Goal: Task Accomplishment & Management: Manage account settings

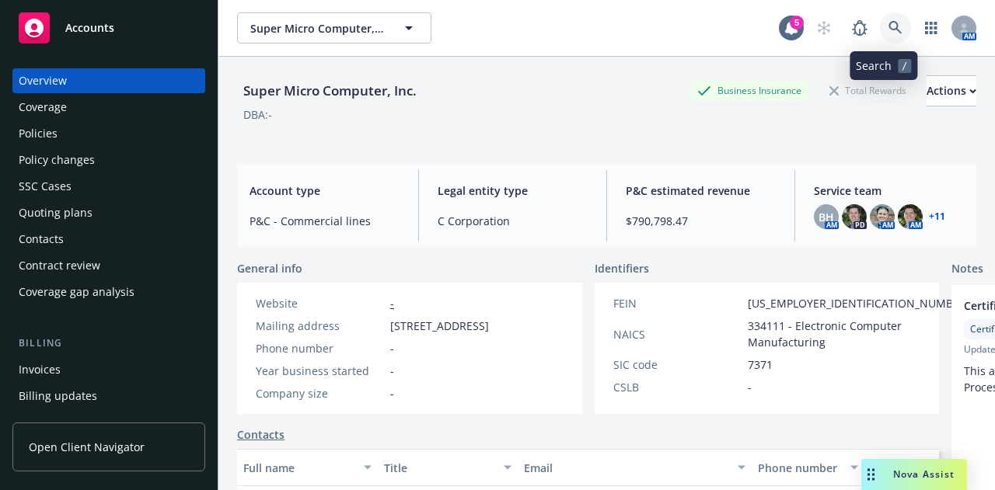
click at [888, 29] on icon at bounding box center [894, 27] width 13 height 13
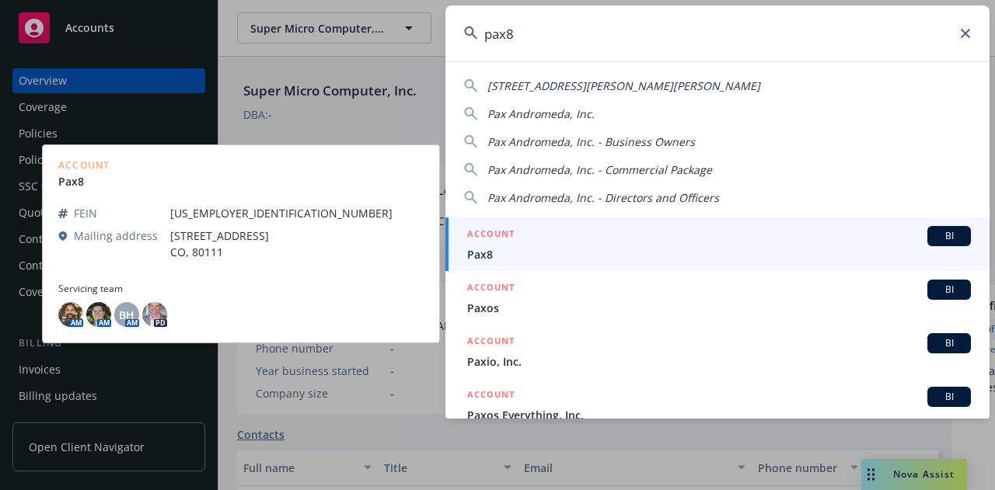
type input "pax8"
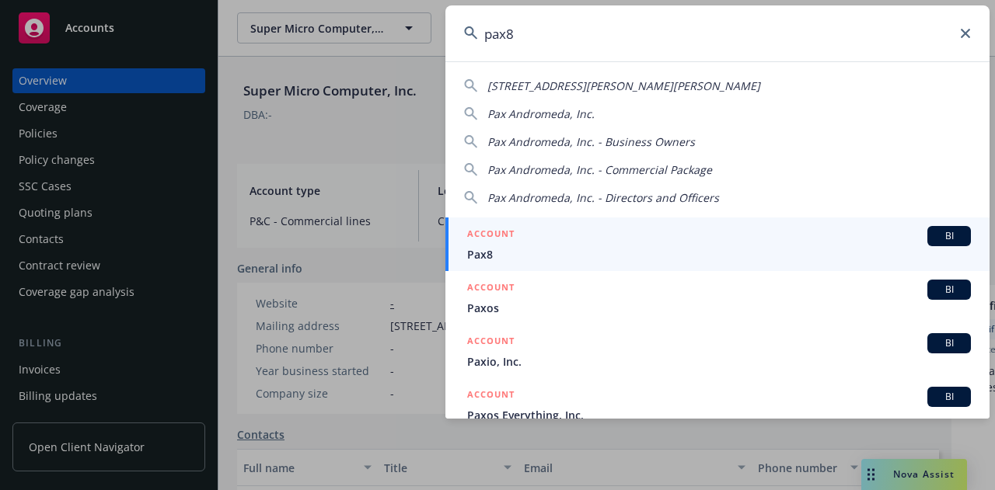
click at [726, 230] on div "ACCOUNT BI" at bounding box center [719, 236] width 504 height 20
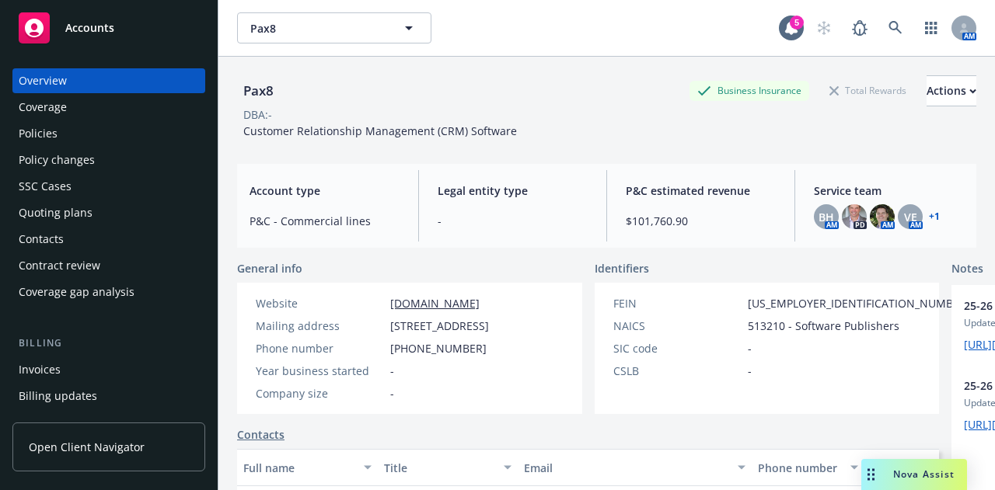
click at [119, 136] on div "Policies" at bounding box center [109, 133] width 180 height 25
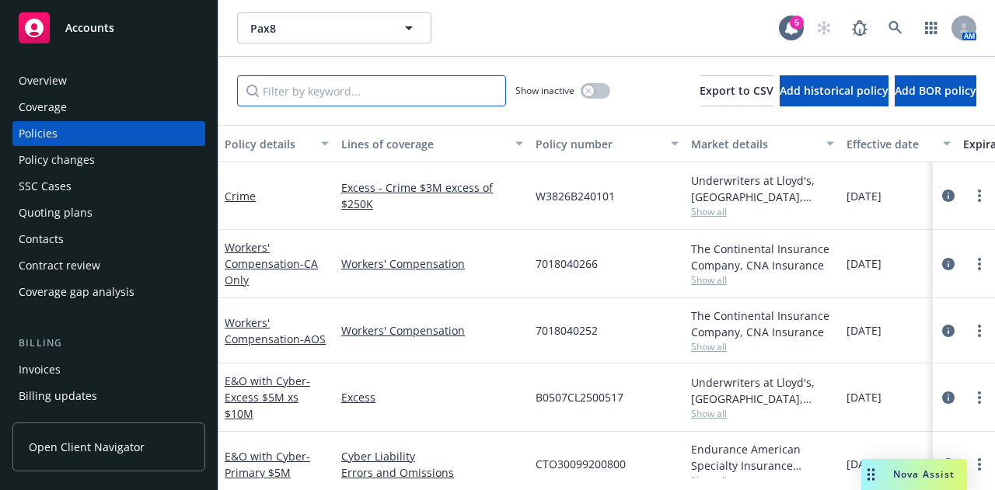
click at [305, 83] on input "Filter by keyword..." at bounding box center [371, 90] width 269 height 31
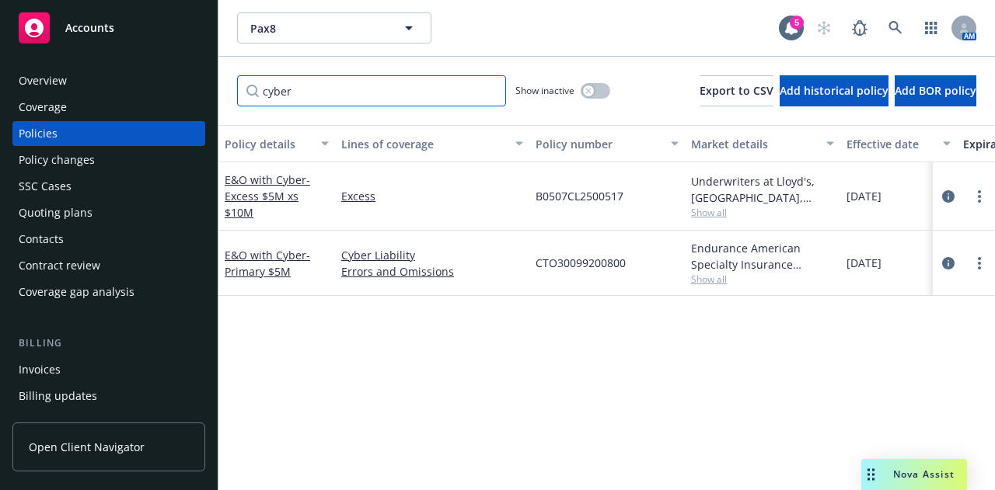
type input "cyber"
click at [145, 206] on div "Quoting plans" at bounding box center [109, 212] width 180 height 25
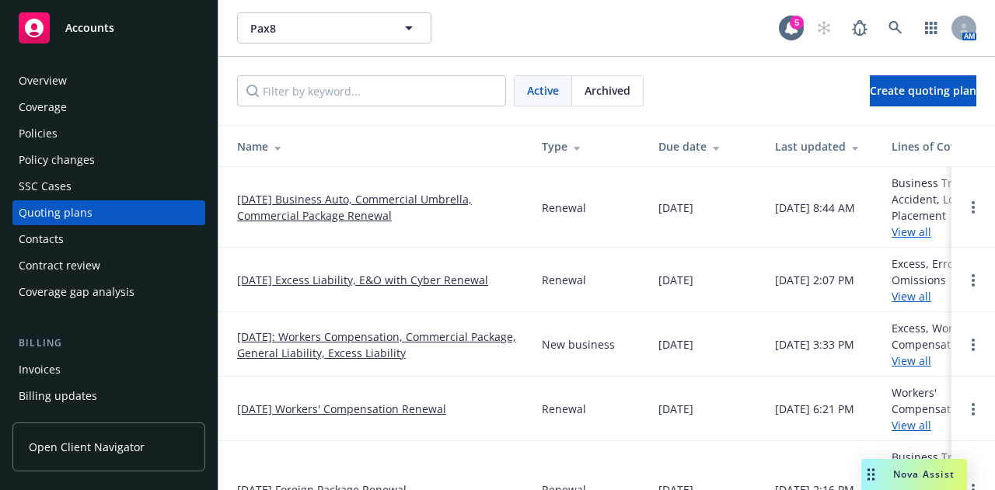
click at [450, 287] on link "[DATE] Excess Liability, E&O with Cyber Renewal" at bounding box center [362, 280] width 251 height 16
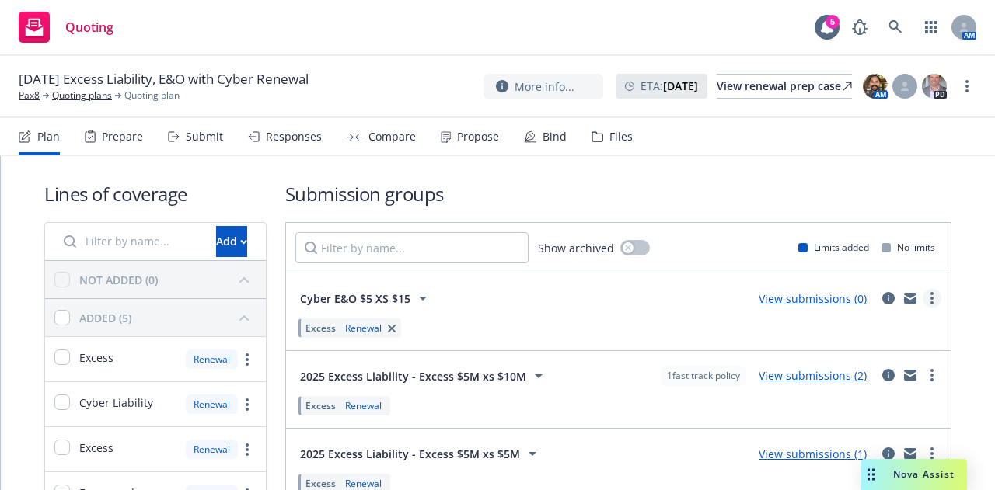
click at [924, 298] on link "more" at bounding box center [931, 298] width 19 height 19
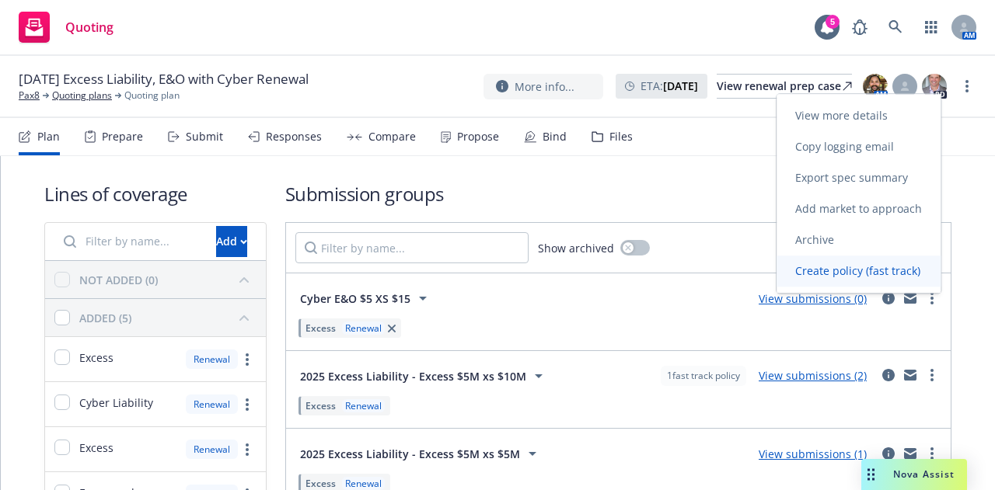
click at [883, 265] on span "Create policy (fast track)" at bounding box center [857, 270] width 162 height 15
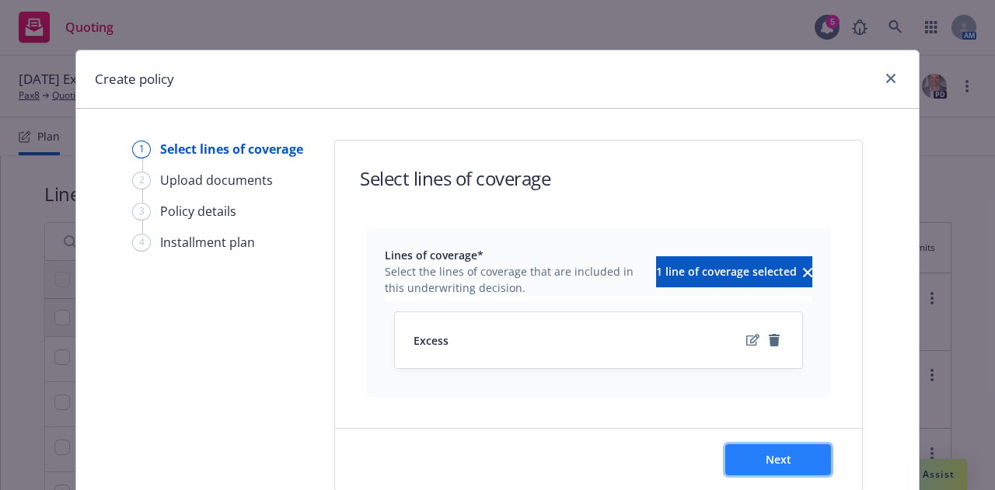
click at [772, 453] on span "Next" at bounding box center [778, 459] width 26 height 15
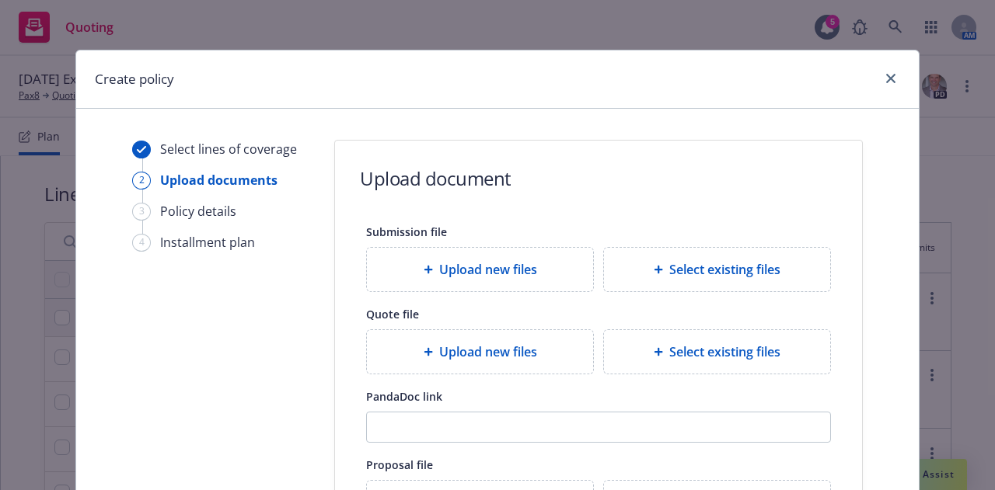
scroll to position [293, 0]
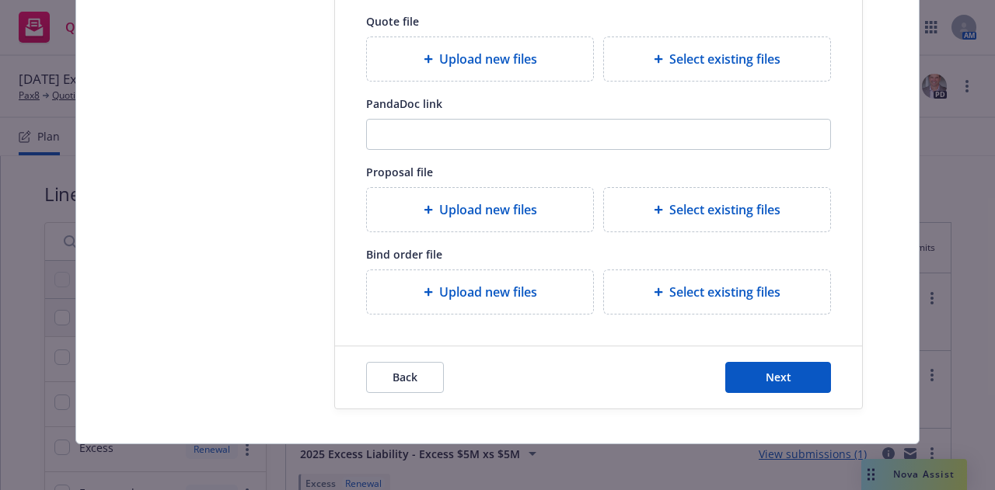
click at [768, 402] on div "Back Next" at bounding box center [598, 378] width 527 height 62
click at [786, 385] on button "Next" at bounding box center [778, 377] width 106 height 31
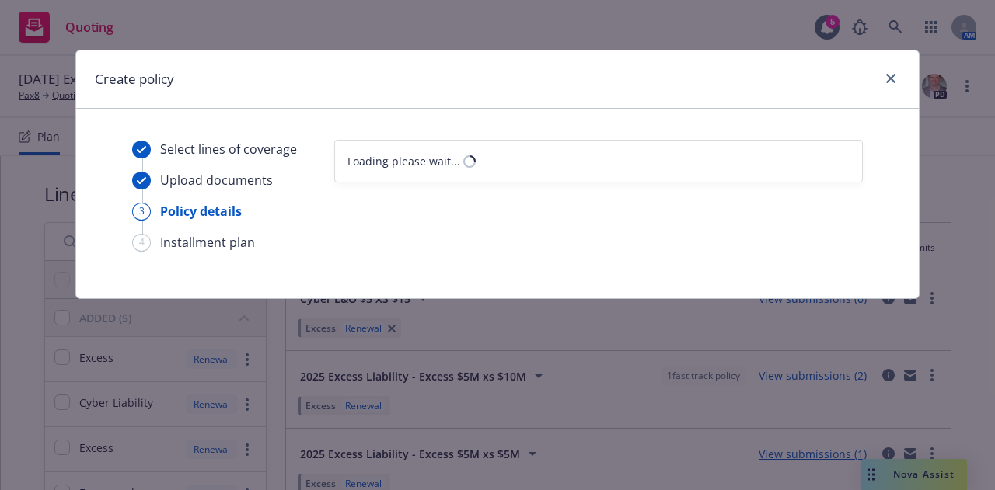
scroll to position [0, 0]
select select "12"
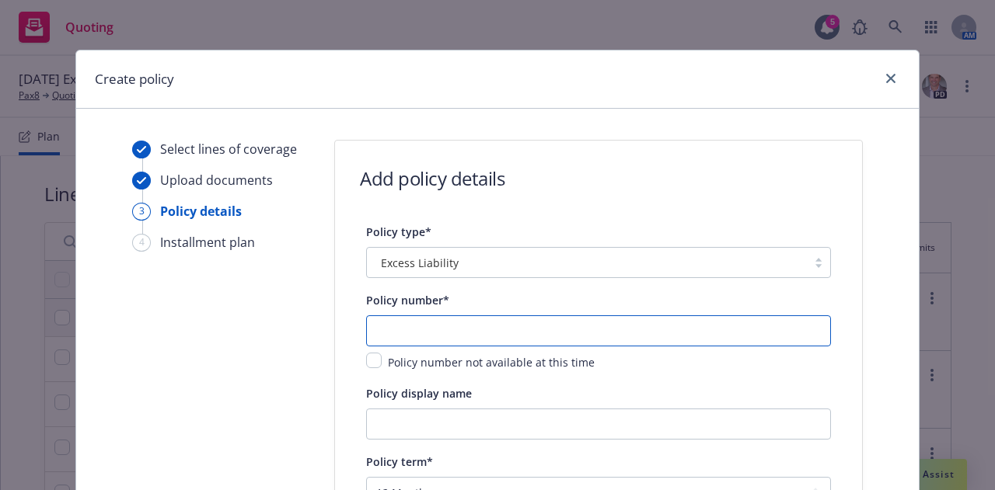
click at [551, 323] on input "text" at bounding box center [598, 331] width 465 height 31
paste input "EOC 8650727 - 00"
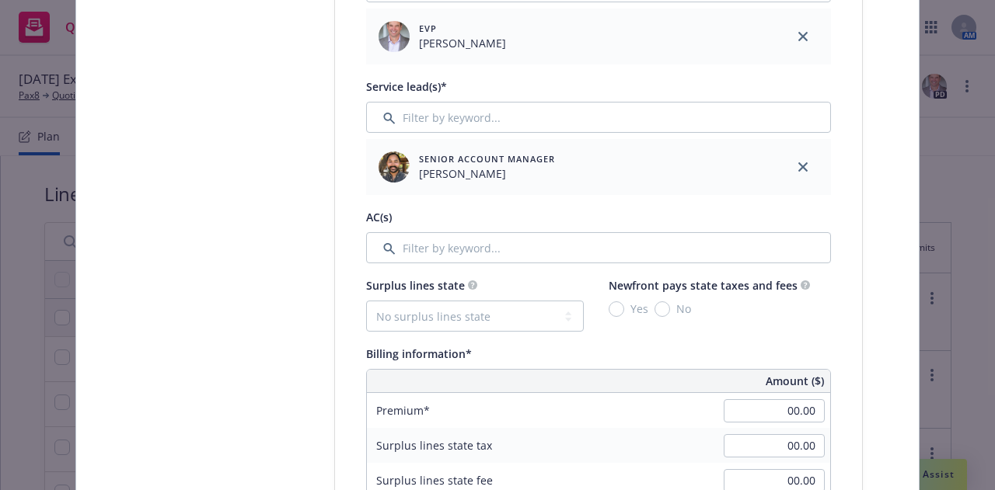
scroll to position [729, 0]
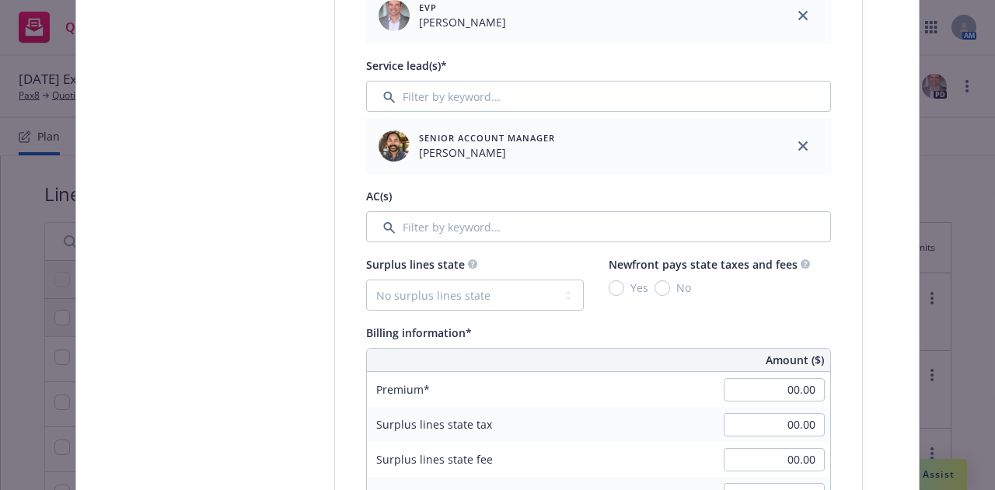
type input "EOC 8650727 - 00"
click at [687, 221] on input "Filter by keyword..." at bounding box center [598, 226] width 465 height 31
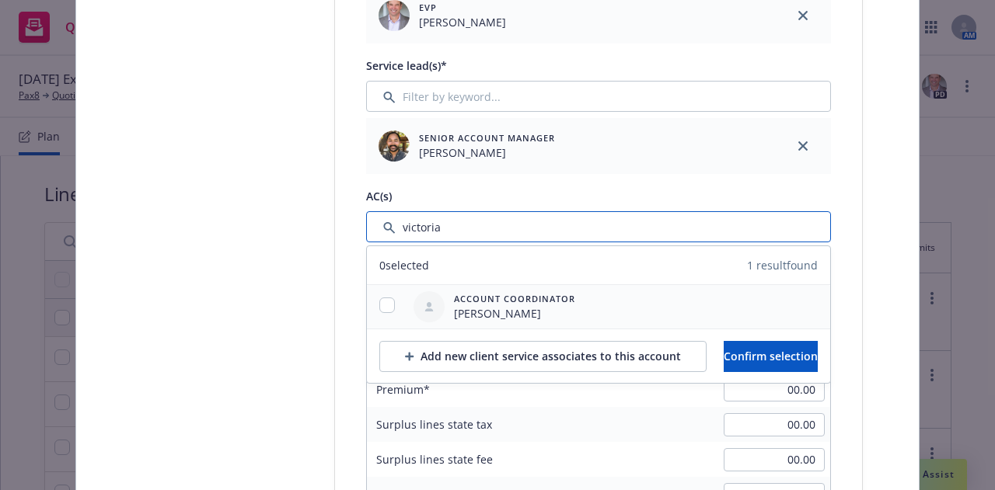
type input "victoria"
click at [379, 304] on input "checkbox" at bounding box center [387, 306] width 16 height 16
checkbox input "true"
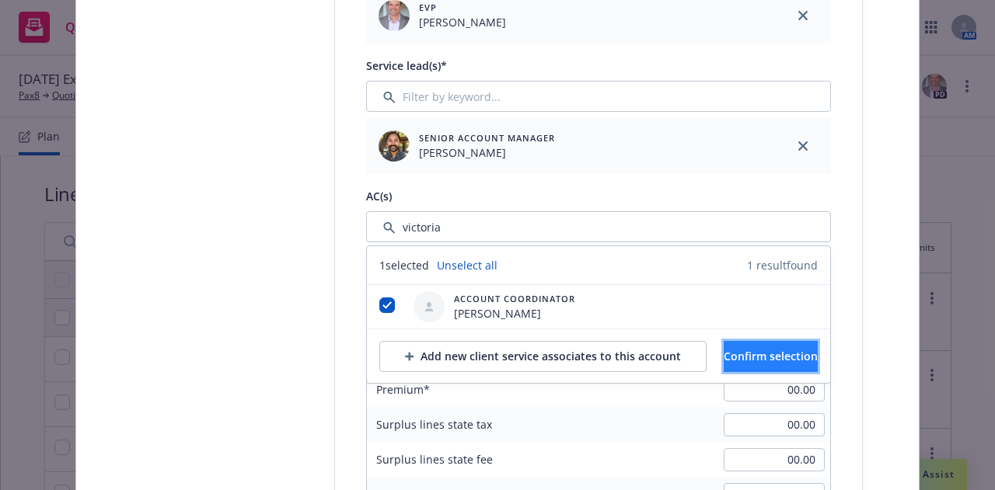
click at [785, 354] on span "Confirm selection" at bounding box center [770, 356] width 94 height 15
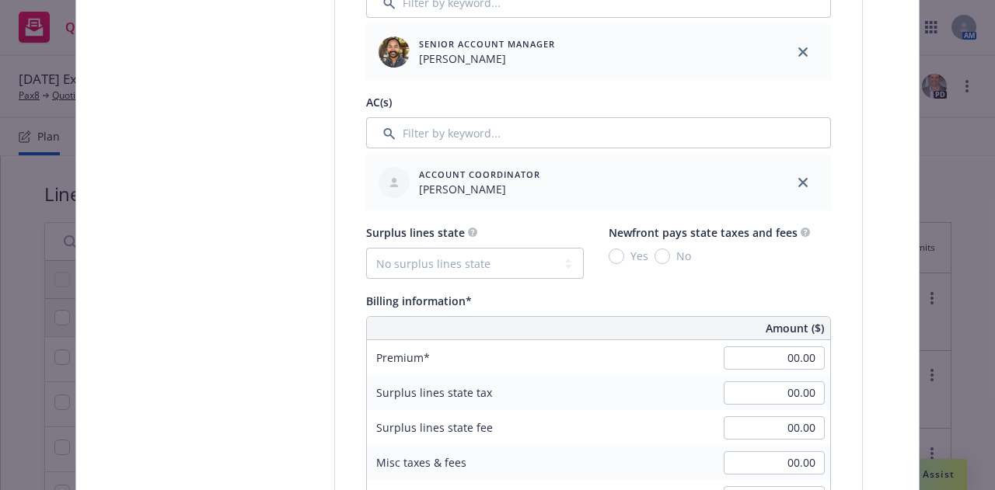
scroll to position [824, 0]
click at [762, 352] on input "00.00" at bounding box center [773, 357] width 101 height 23
type input "49,256.00"
click at [439, 278] on div "Surplus lines state No surplus lines state Alaska Alabama Arkansas Arizona Cali…" at bounding box center [598, 430] width 465 height 417
click at [448, 268] on select "No surplus lines state [US_STATE] [US_STATE] [US_STATE] [US_STATE] [US_STATE] […" at bounding box center [475, 262] width 218 height 31
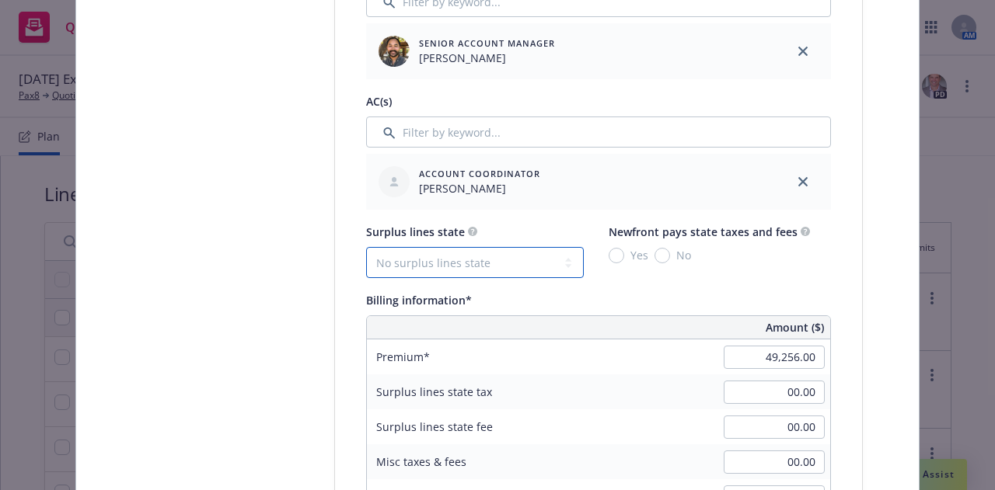
select select "CO"
click at [366, 247] on select "No surplus lines state [US_STATE] [US_STATE] [US_STATE] [US_STATE] [US_STATE] […" at bounding box center [475, 262] width 218 height 31
type input "1,477.68"
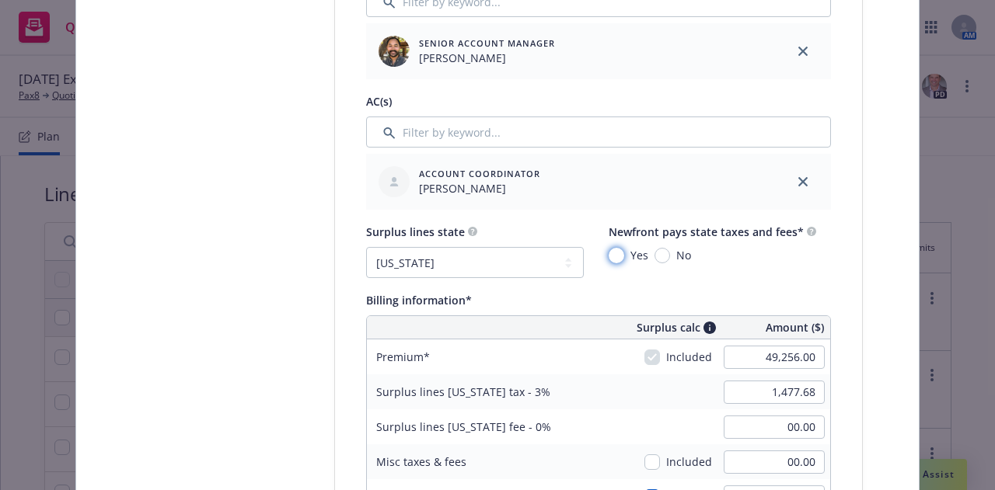
click at [608, 253] on input "Yes" at bounding box center [616, 256] width 16 height 16
radio input "true"
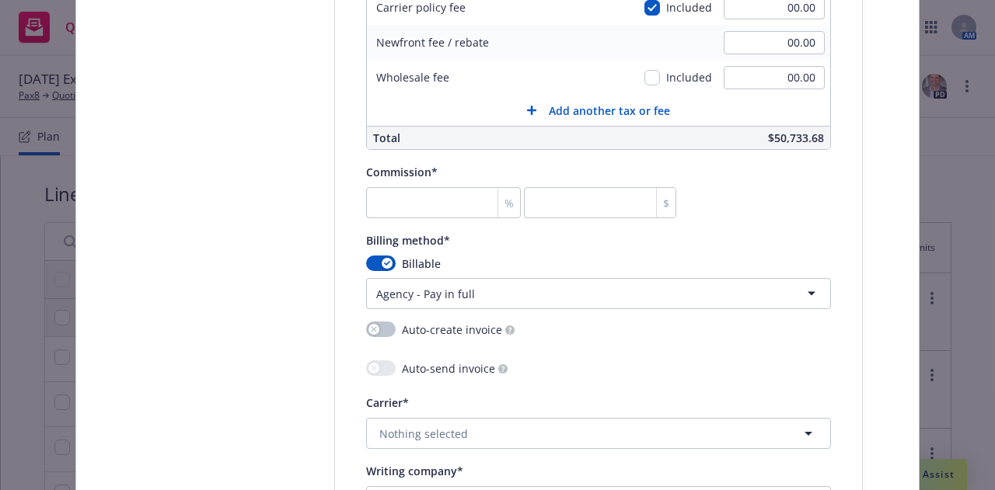
scroll to position [1314, 0]
click at [462, 190] on input "number" at bounding box center [443, 202] width 155 height 31
type input "2"
type input "985.12"
type input "20"
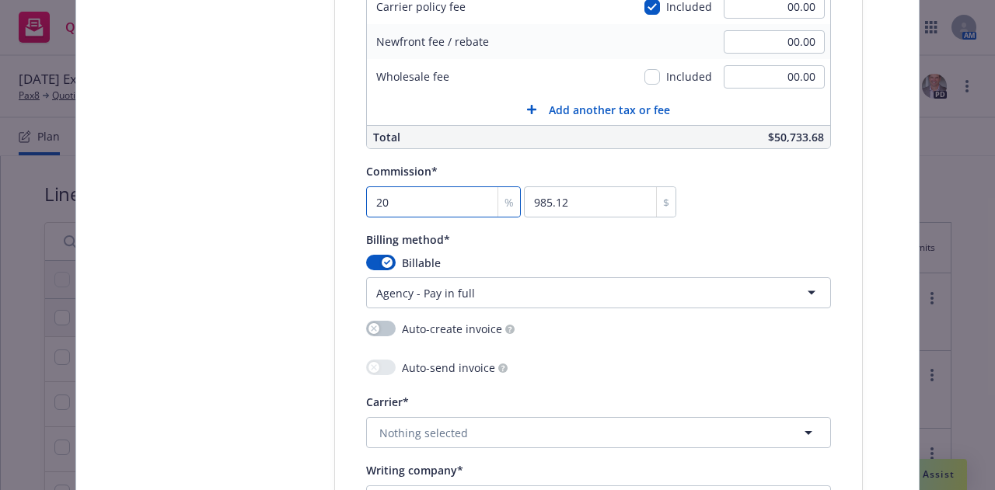
type input "9851.2"
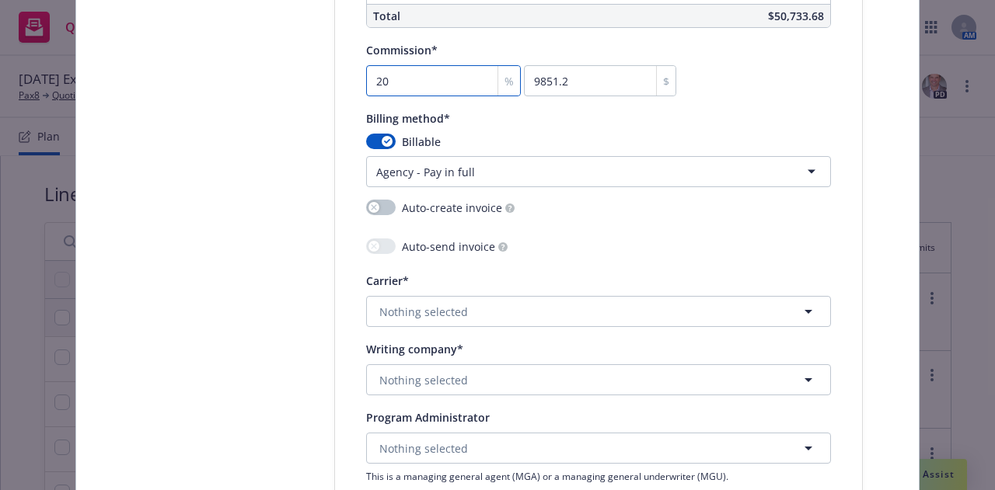
scroll to position [1436, 0]
type input "20"
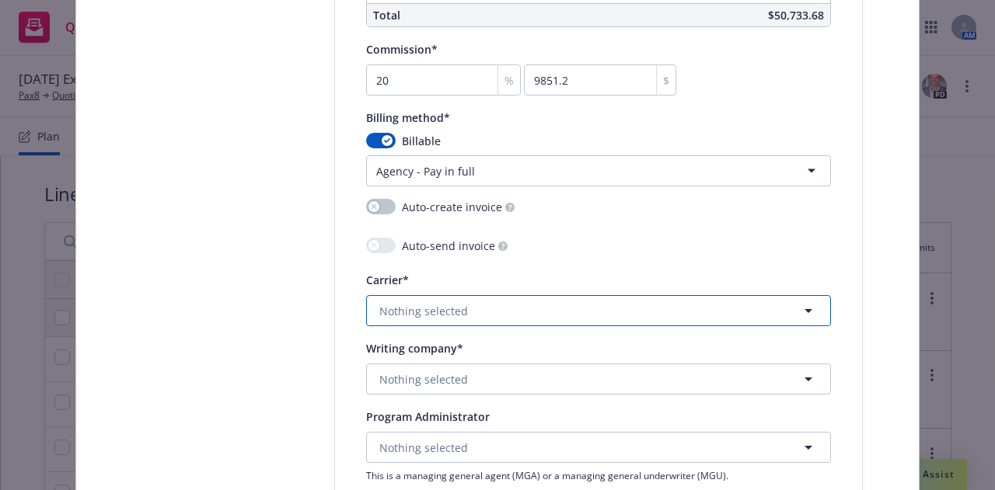
click at [635, 302] on button "Nothing selected" at bounding box center [598, 310] width 465 height 31
click at [538, 319] on button "Nothing selected" at bounding box center [598, 310] width 465 height 31
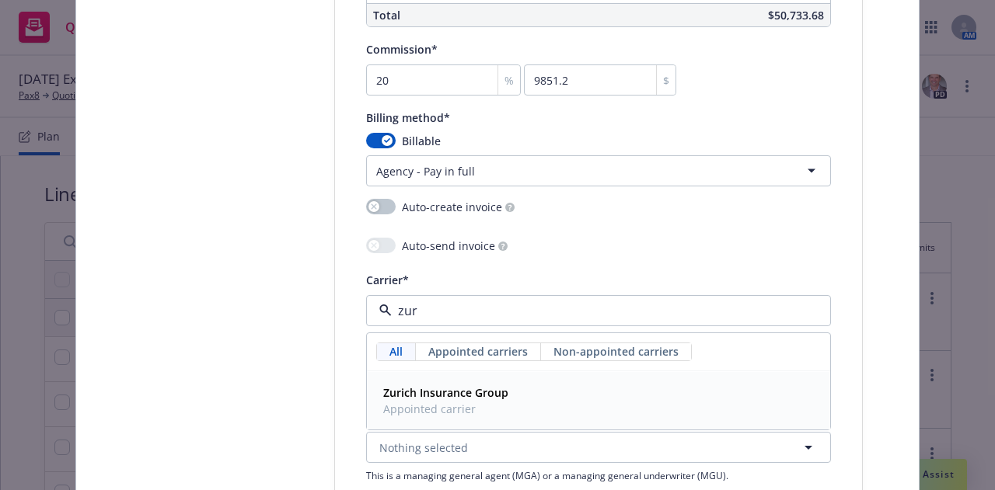
click at [567, 405] on div "Zurich Insurance Group Appointed carrier" at bounding box center [598, 401] width 443 height 39
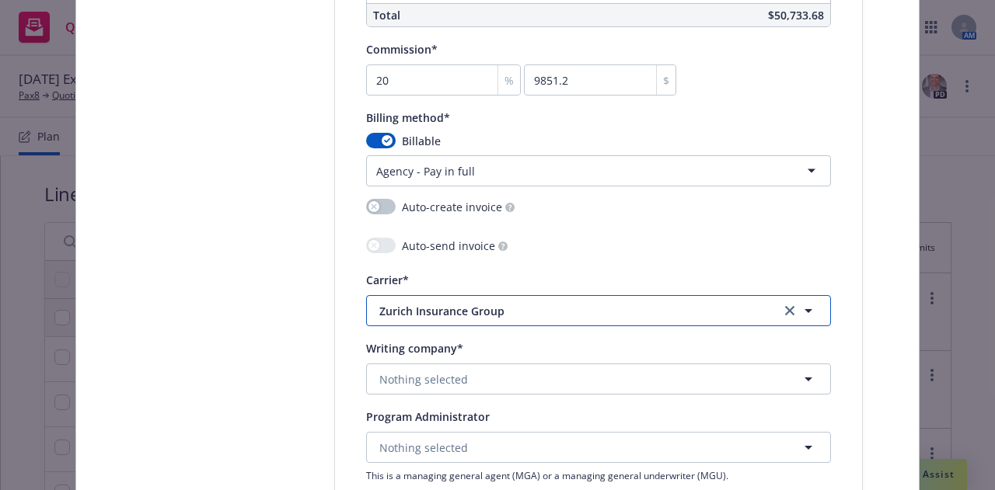
click at [578, 312] on span "Zurich Insurance Group" at bounding box center [568, 311] width 378 height 16
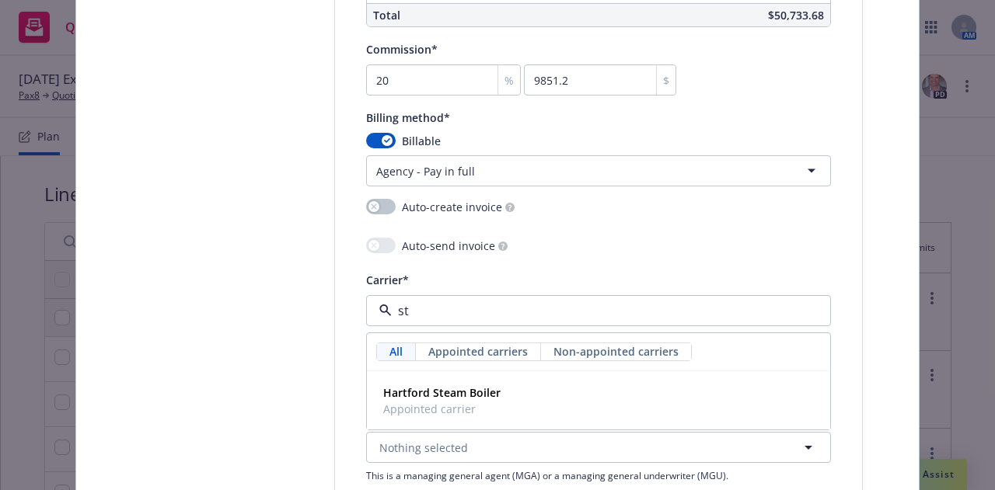
type input "s"
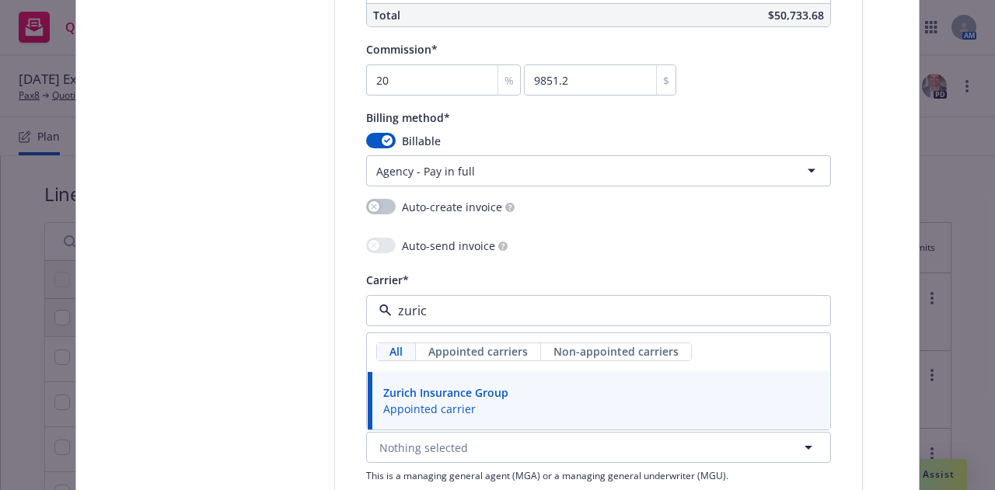
type input "zurich"
click at [549, 394] on div "Zurich Insurance Group Appointed carrier" at bounding box center [598, 401] width 443 height 39
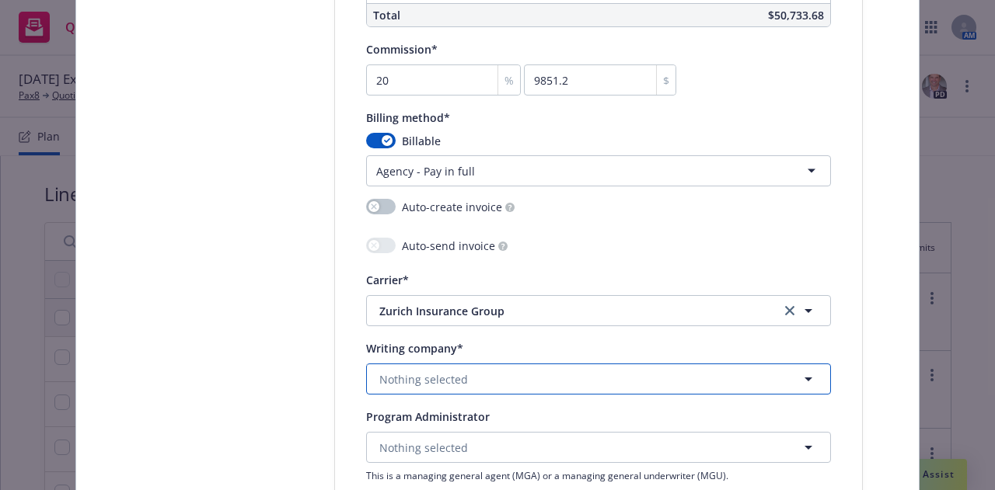
click at [548, 382] on button "Nothing selected" at bounding box center [598, 379] width 465 height 31
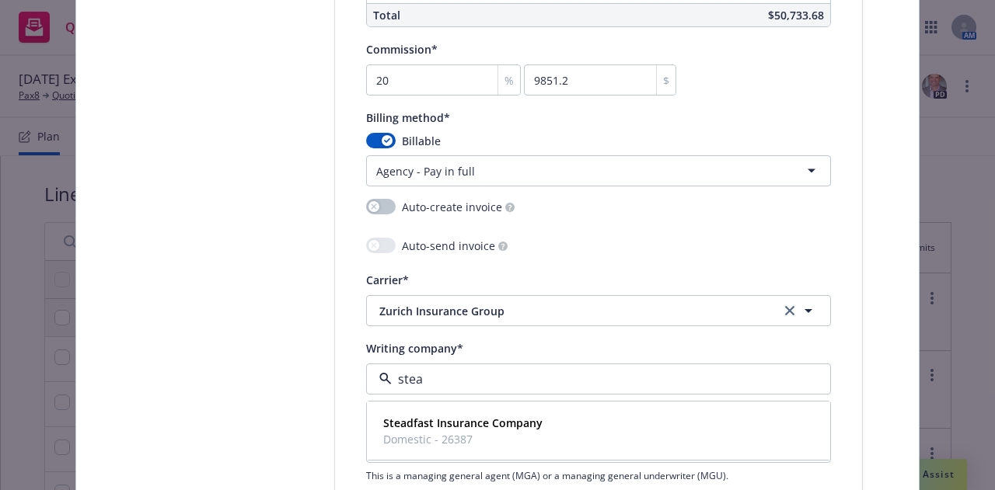
type input "stead"
click at [577, 412] on div "Steadfast Insurance Company Domestic - 26387" at bounding box center [598, 431] width 443 height 39
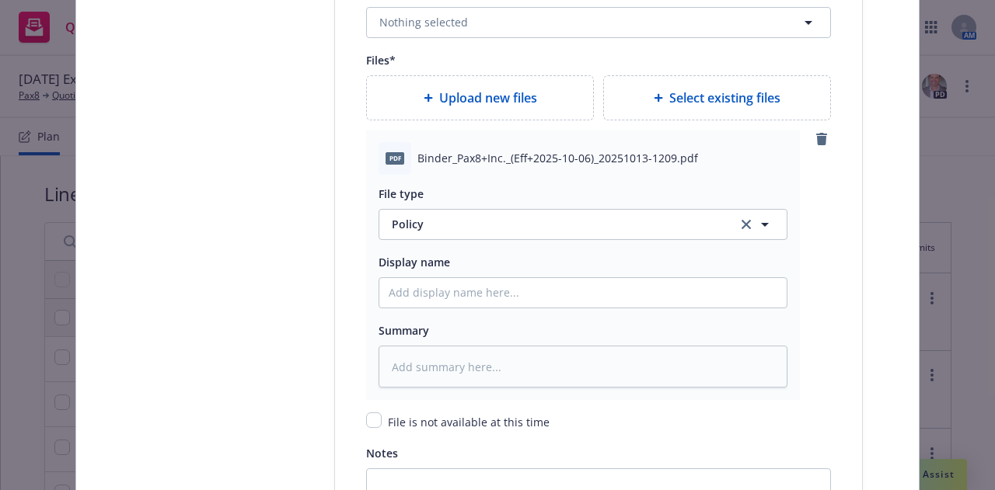
scroll to position [1955, 0]
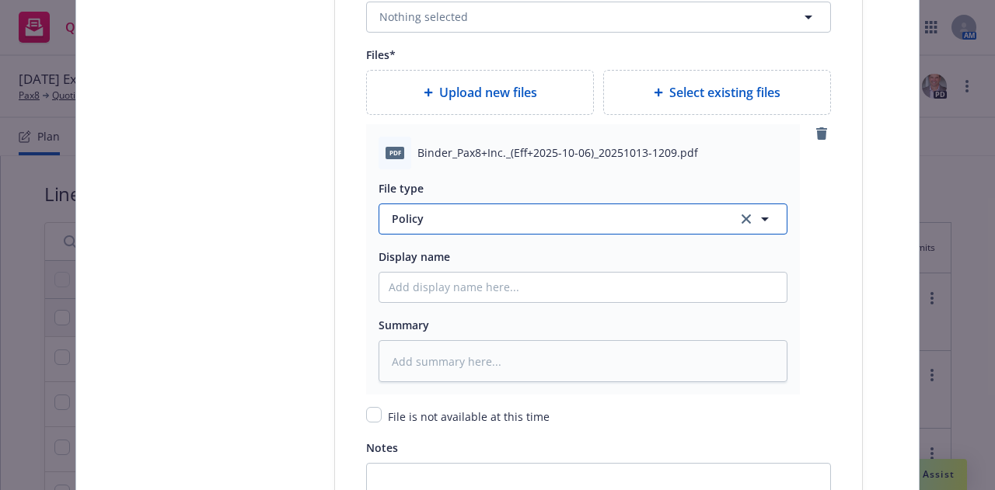
click at [615, 217] on span "Policy" at bounding box center [555, 219] width 327 height 16
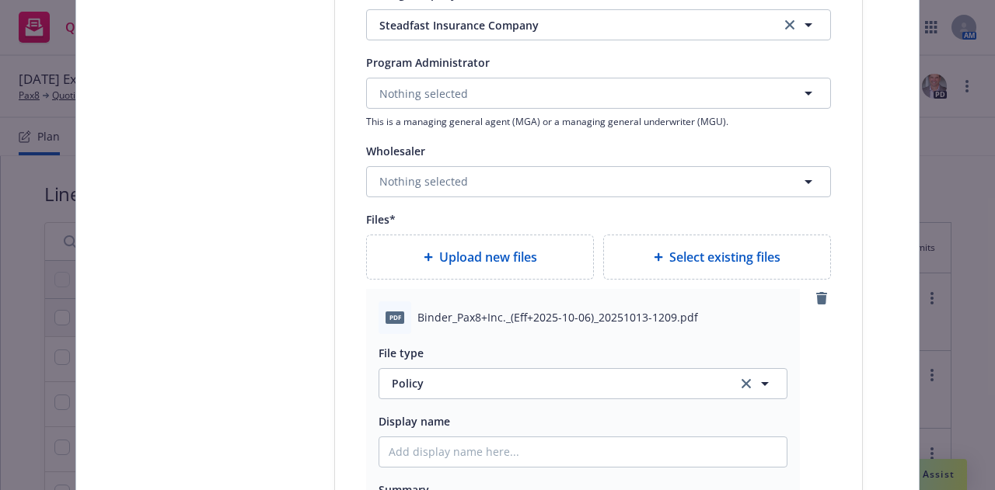
scroll to position [1791, 0]
click at [567, 385] on span "Policy" at bounding box center [555, 383] width 327 height 16
type input "bin"
click at [574, 415] on div "Binder" at bounding box center [583, 426] width 389 height 23
click at [582, 448] on input "Policy display name" at bounding box center [582, 452] width 407 height 30
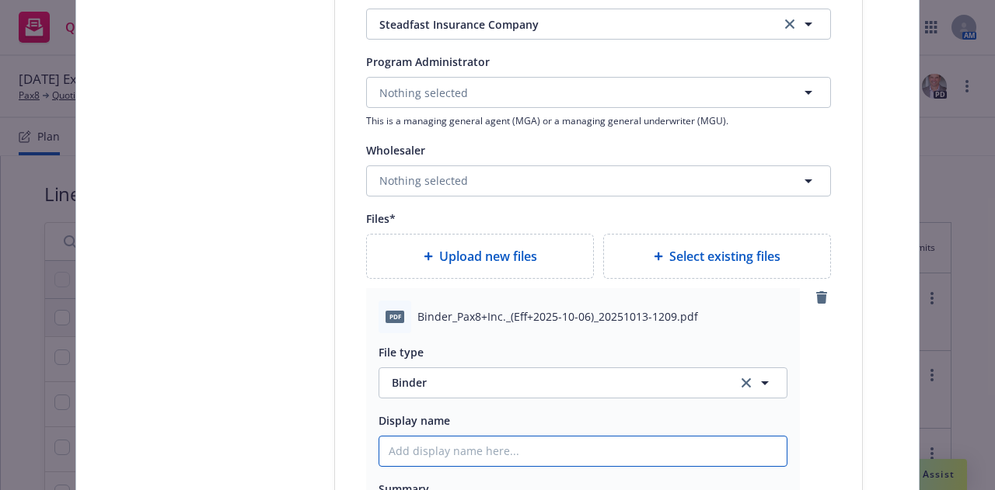
type textarea "x"
type input "2"
type textarea "x"
type input "25-"
type textarea "x"
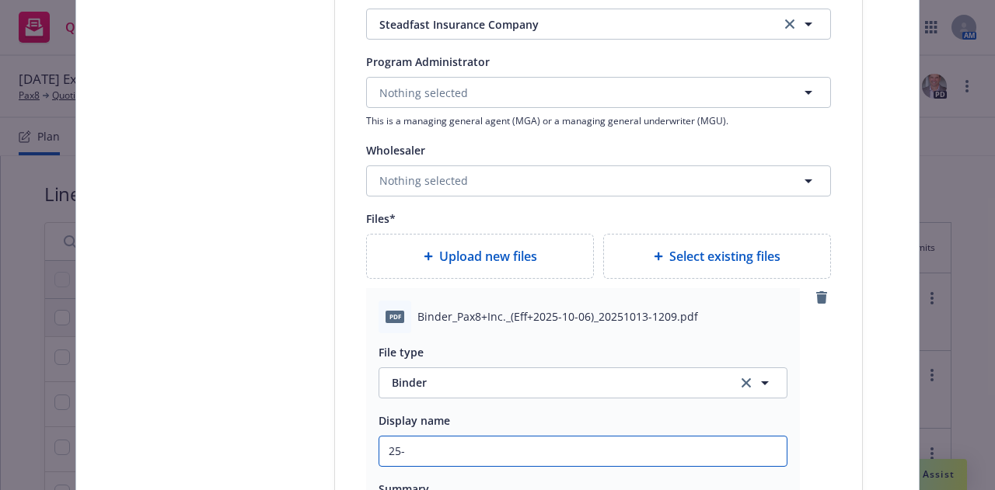
type input "25-2"
type textarea "x"
type input "25-26"
type textarea "x"
type input "25-26"
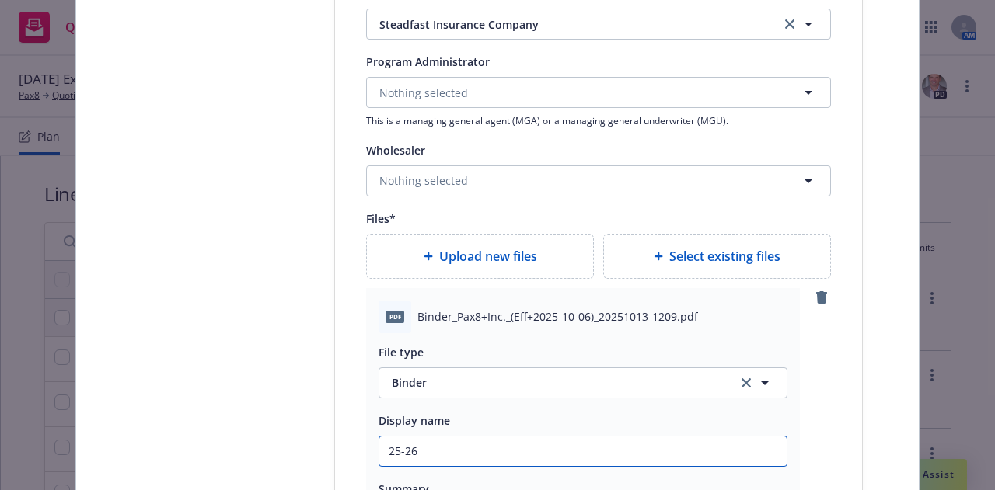
type textarea "x"
type input "25-26 E"
type textarea "x"
type input "25-26 Ex"
type textarea "x"
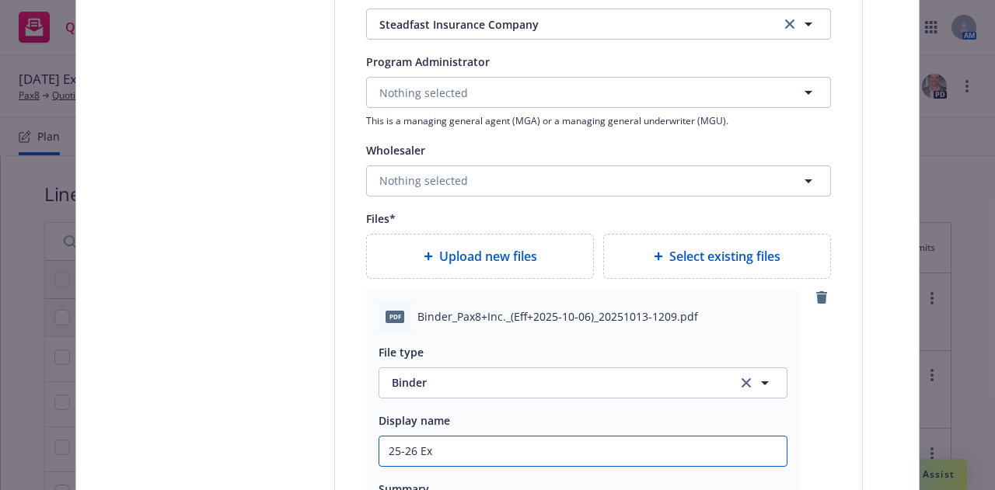
type input "25-26 Exc"
type textarea "x"
type input "25-26 Exce"
type textarea "x"
type input "25-26 Exces"
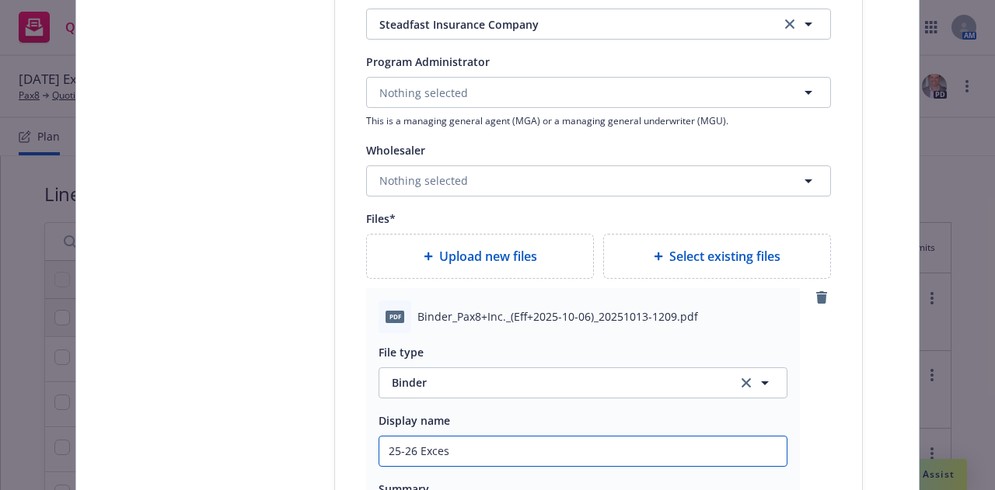
type textarea "x"
type input "25-26 Excess"
type textarea "x"
type input "25-26 Excess C"
type textarea "x"
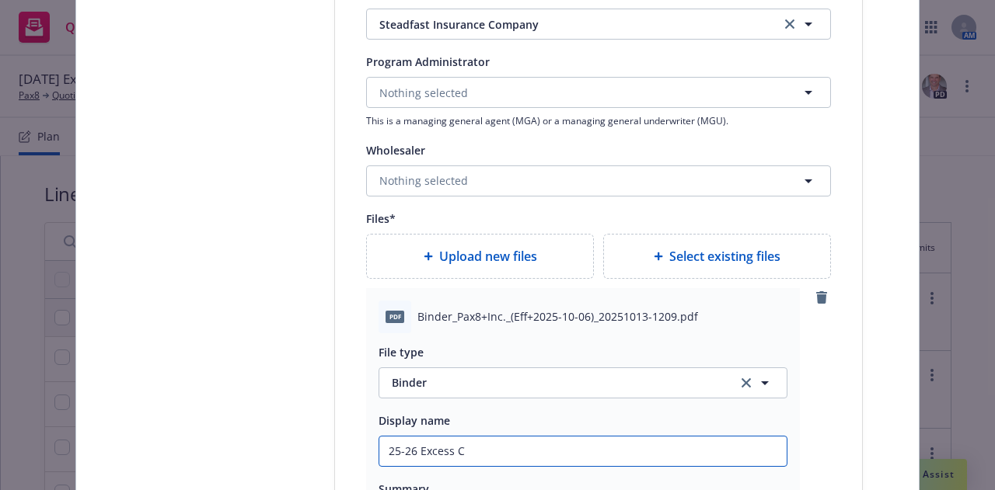
type input "25-26 Excess Cy"
type textarea "x"
type input "25-26 Excess Cye"
type textarea "x"
type input "25-26 Excess Cy"
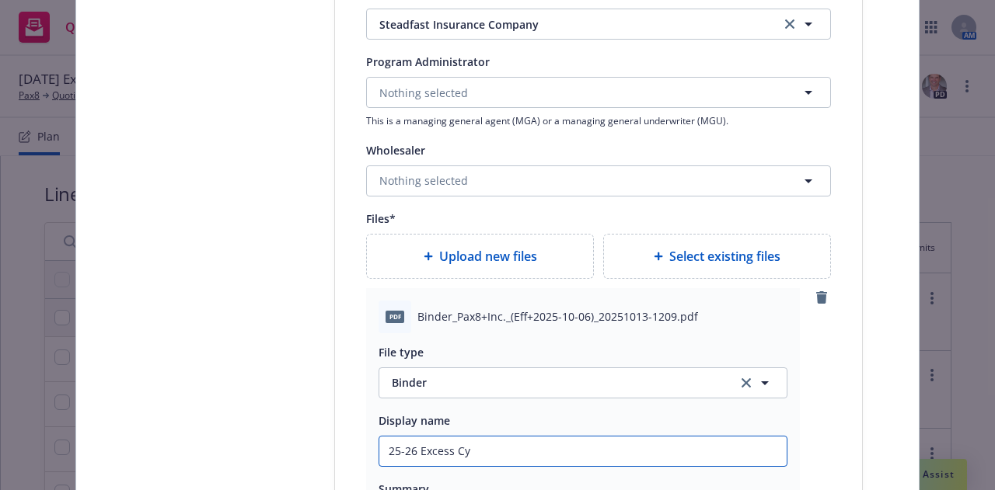
type textarea "x"
type input "25-26 Excess Cyb"
type textarea "x"
type input "25-26 Excess Cybe"
type textarea "x"
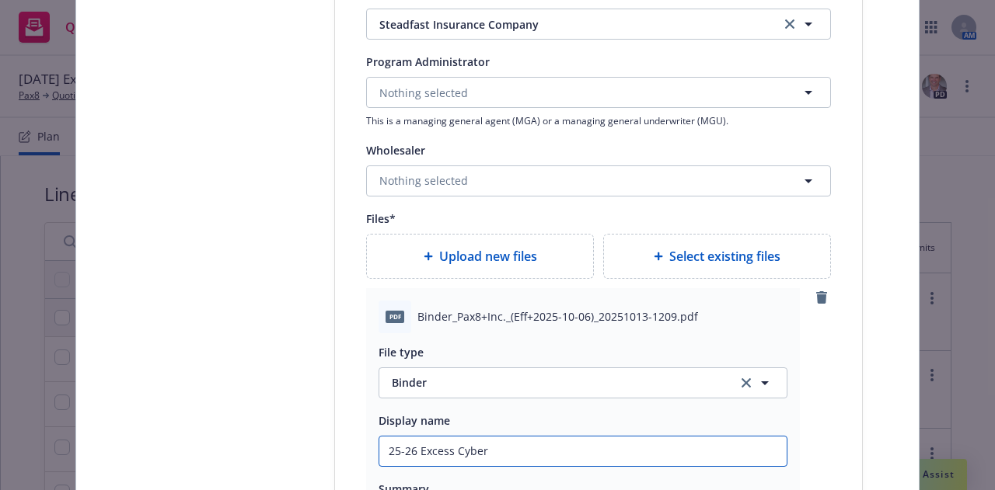
type input "25-26 Excess Cyber"
type textarea "x"
type input "25-26 Excess Cyber E"
type textarea "x"
type input "25-26 Excess Cyber E&"
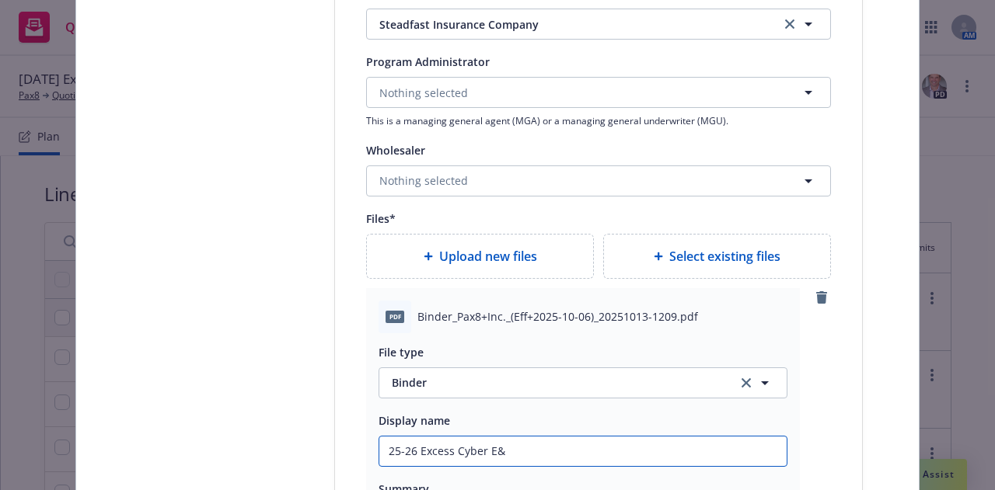
type textarea "x"
type input "25-26 Excess Cyber E&O"
type textarea "x"
type input "25-26 Excess Cyber E&O"
type textarea "x"
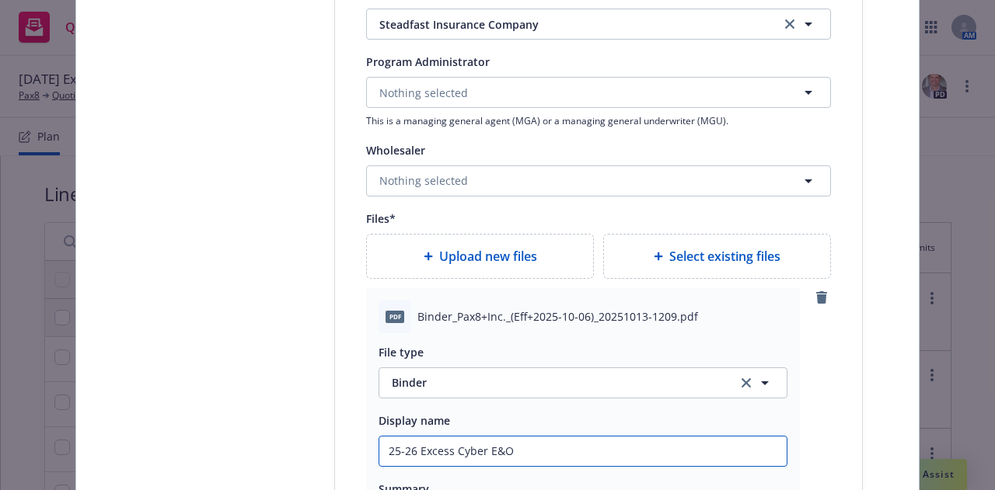
type input "25-26 Excess Cyber E&O B"
type textarea "x"
type input "25-26 Excess Cyber E&O Bin"
type textarea "x"
type input "25-26 Excess Cyber E&O Bind"
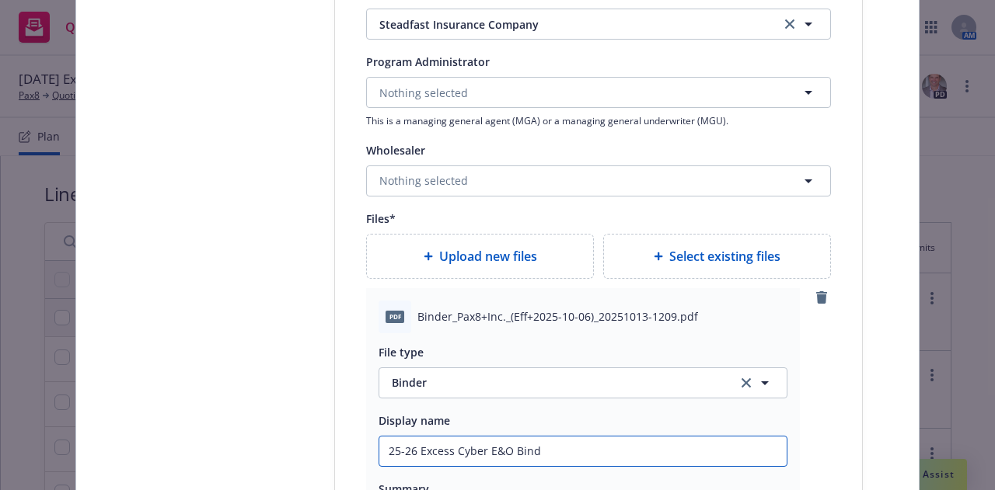
type textarea "x"
type input "25-26 Excess Cyber E&O Binde"
type textarea "x"
type input "25-26 Excess Cyber E&O Binder"
type textarea "x"
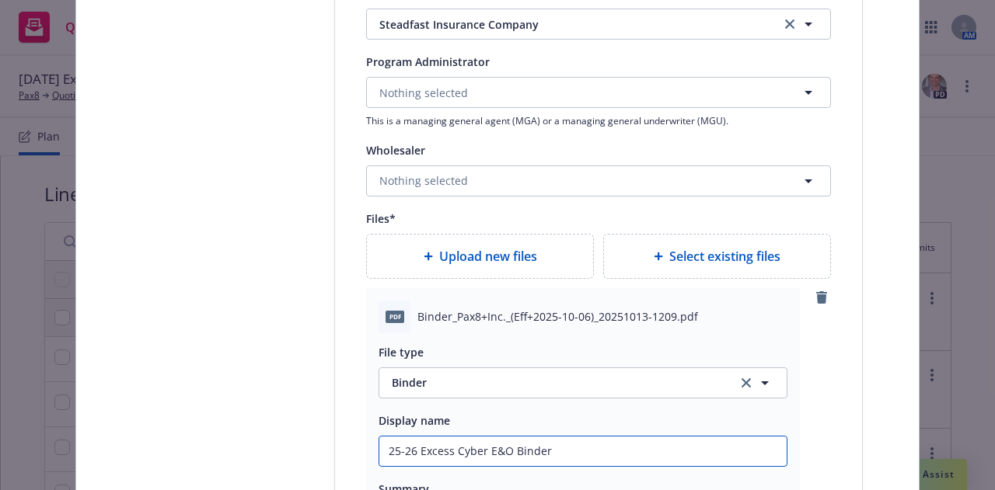
type input "25-26 Excess Cyber E&O Binder ("
type textarea "x"
type input "25-26 Excess Cyber E&O Binder (Z"
type textarea "x"
type input "25-26 Excess Cyber E&O Binder (Zu"
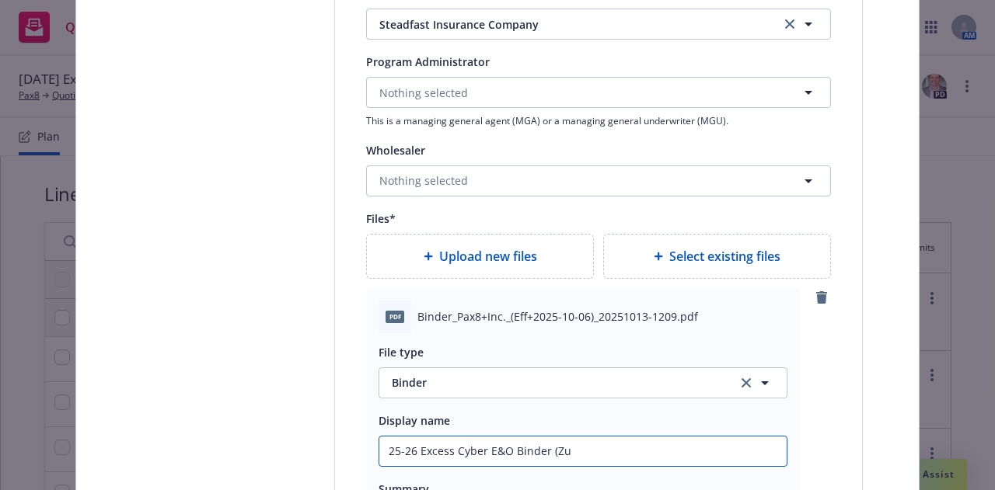
type textarea "x"
type input "25-26 Excess Cyber E&O Binder (Zur"
type textarea "x"
type input "25-26 Excess Cyber E&O Binder (Zuri"
type textarea "x"
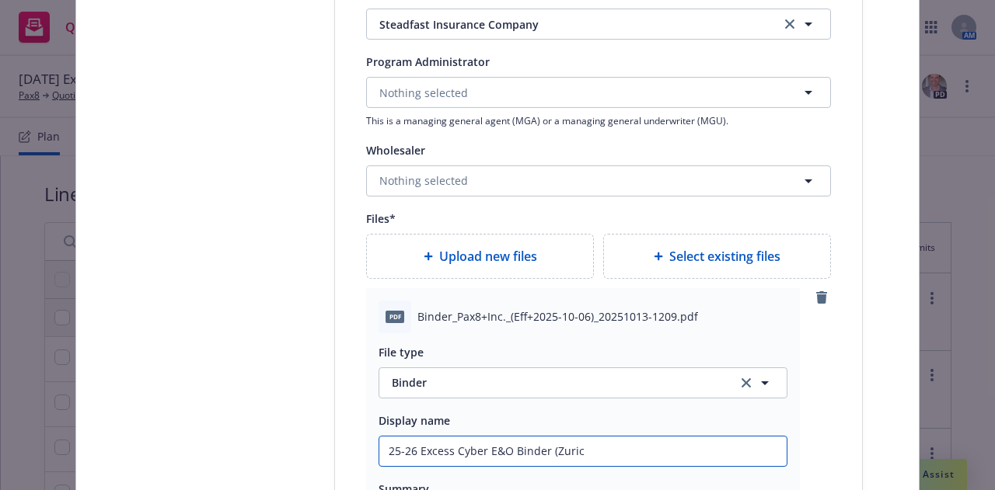
type input "25-26 Excess Cyber E&O Binder (Zurich"
type textarea "x"
type input "25-26 Excess Cyber E&O Binder (Zurich)"
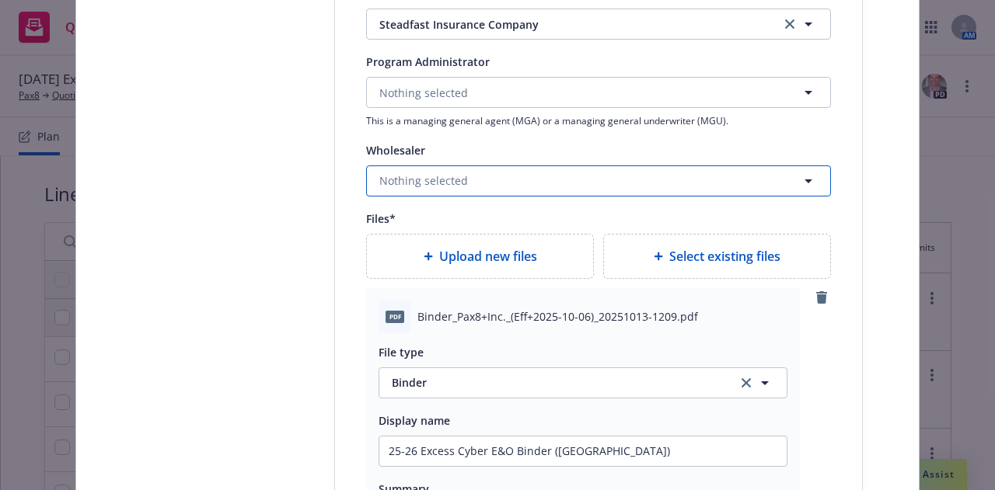
click at [479, 190] on button "Nothing selected" at bounding box center [598, 181] width 465 height 31
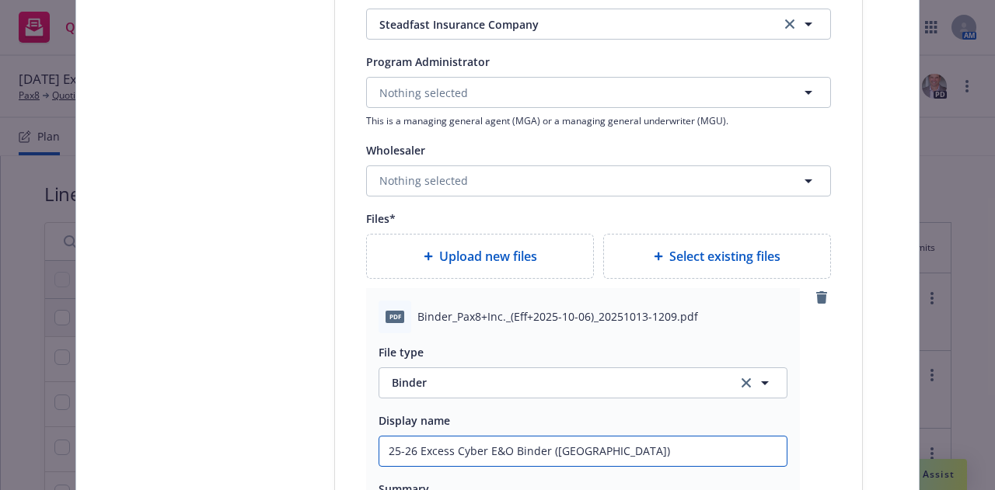
drag, startPoint x: 601, startPoint y: 451, endPoint x: 191, endPoint y: 413, distance: 411.3
type textarea "x"
type input "2"
type textarea "x"
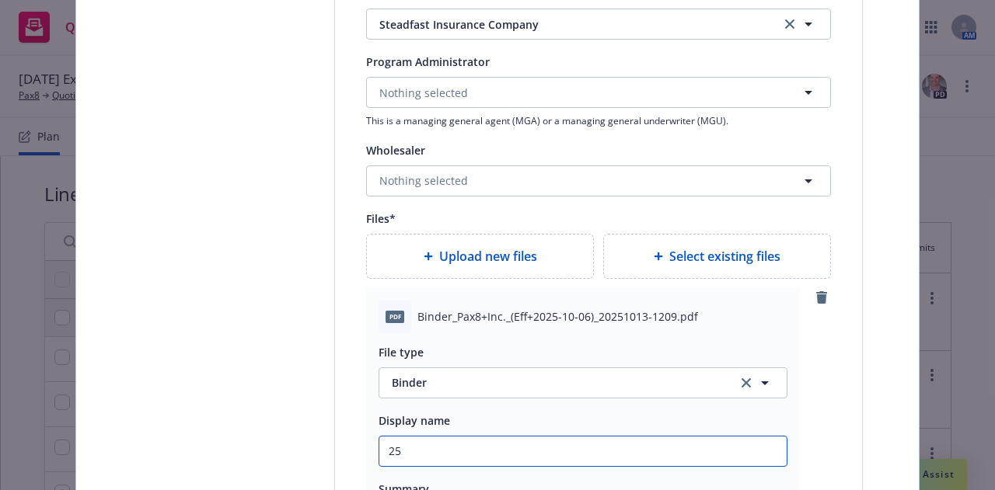
type input "25-"
type textarea "x"
type input "25-2"
type textarea "x"
type input "25-26"
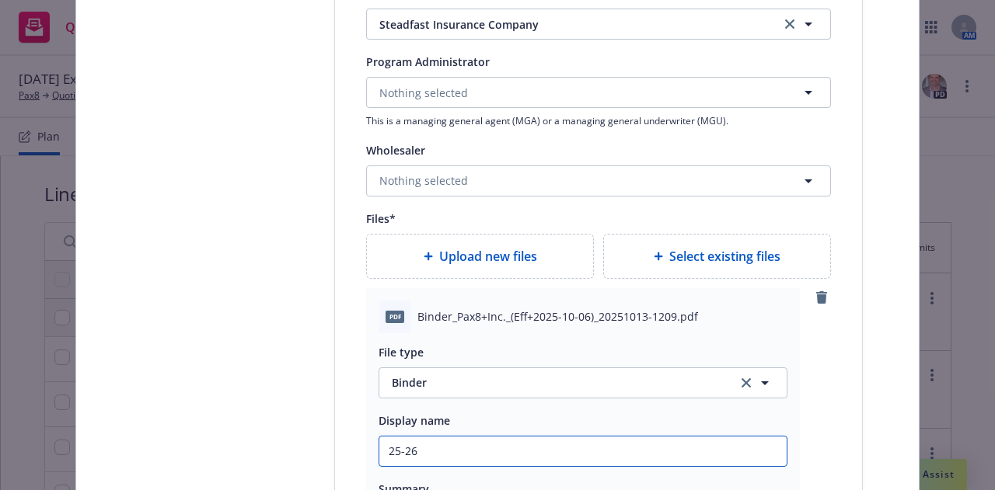
type textarea "x"
type input "25-26"
type textarea "x"
type input "25-26 E"
type textarea "x"
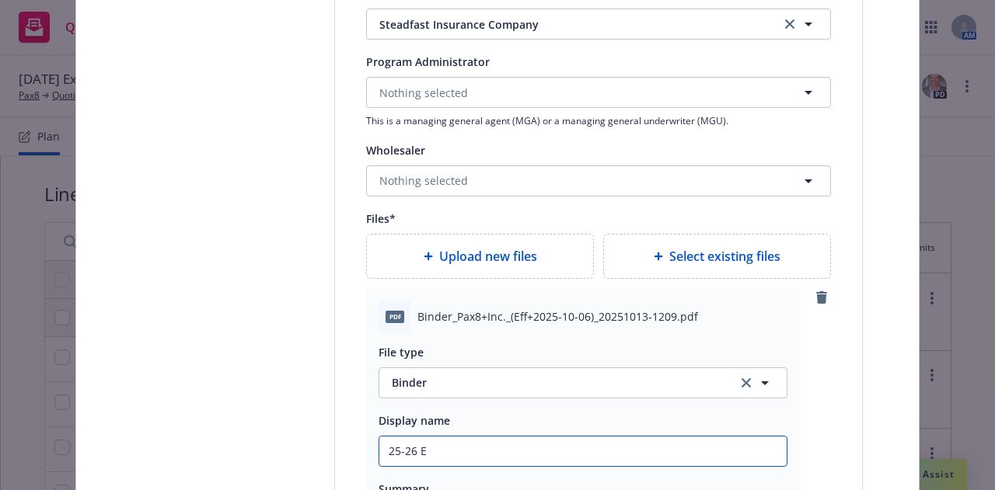
type input "25-26 Ex"
type textarea "x"
type input "25-26 Exc"
type textarea "x"
type input "25-26 Exce"
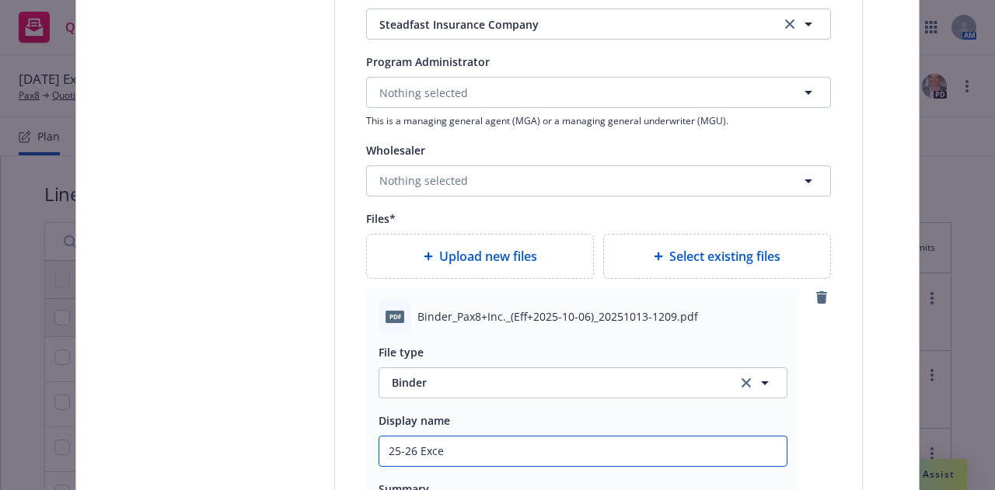
type textarea "x"
type input "25-26 Exces"
type textarea "x"
type input "25-26 Excess"
type textarea "x"
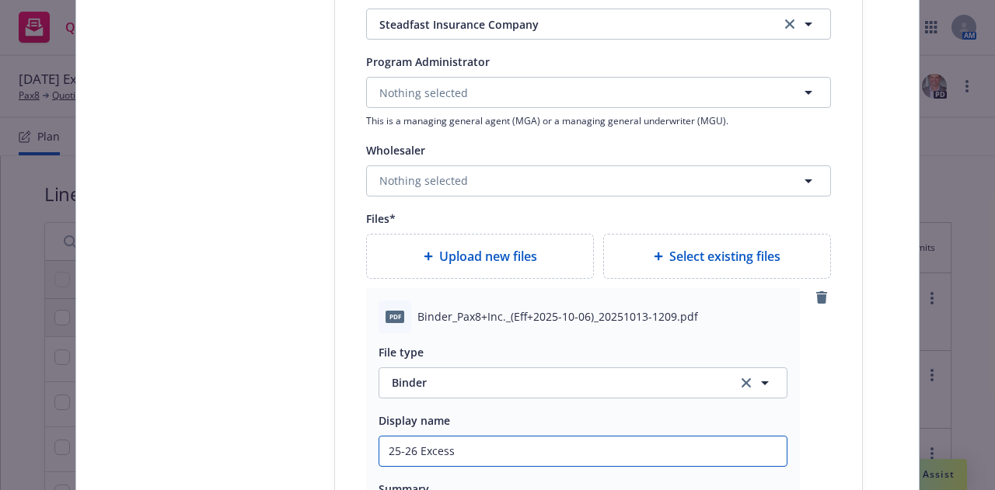
type input "25-26 Excess"
type textarea "x"
type input "25-26 Excess C"
type textarea "x"
type input "25-26 Excess Cyb"
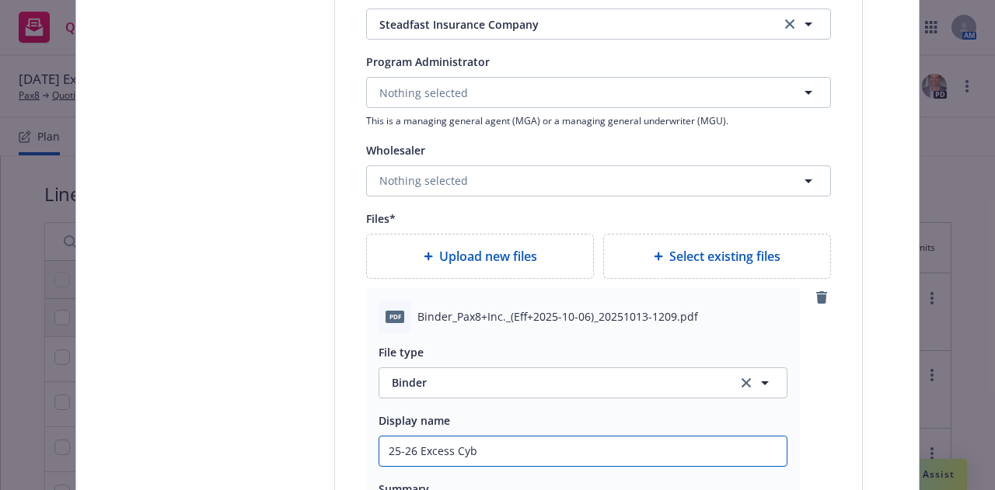
type textarea "x"
type input "25-26 Excess Cybe"
type textarea "x"
type input "25-26 Excess Cyber"
type textarea "x"
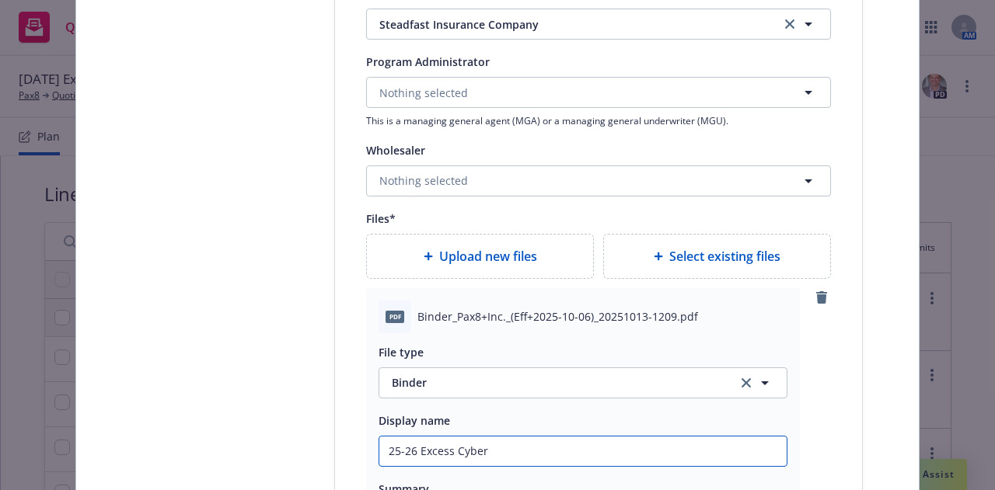
type input "25-26 Excess Cyber e"
type textarea "x"
type input "25-26 Excess Cyber e7"
type textarea "x"
type input "25-26 Excess Cyber e7O"
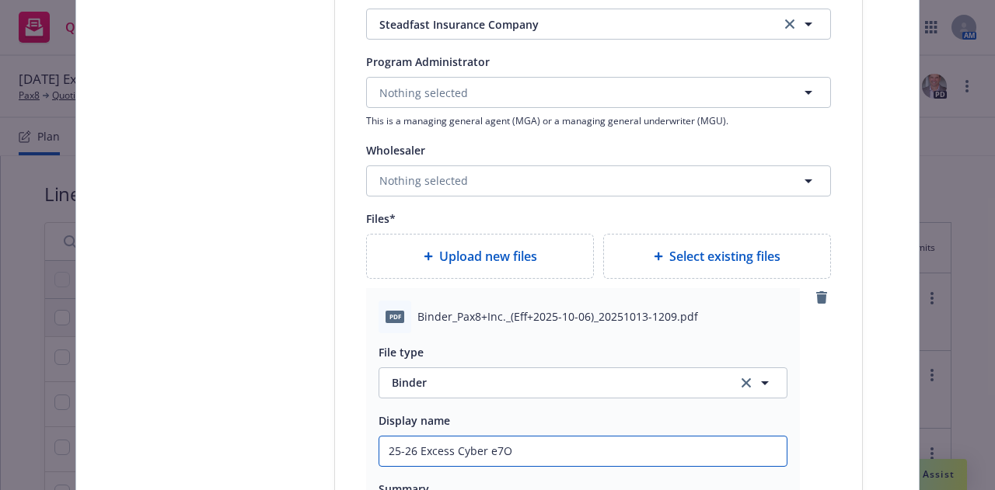
type textarea "x"
type input "25-26 Excess Cyber e7"
type textarea "x"
type input "25-26 Excess Cyber e"
type textarea "x"
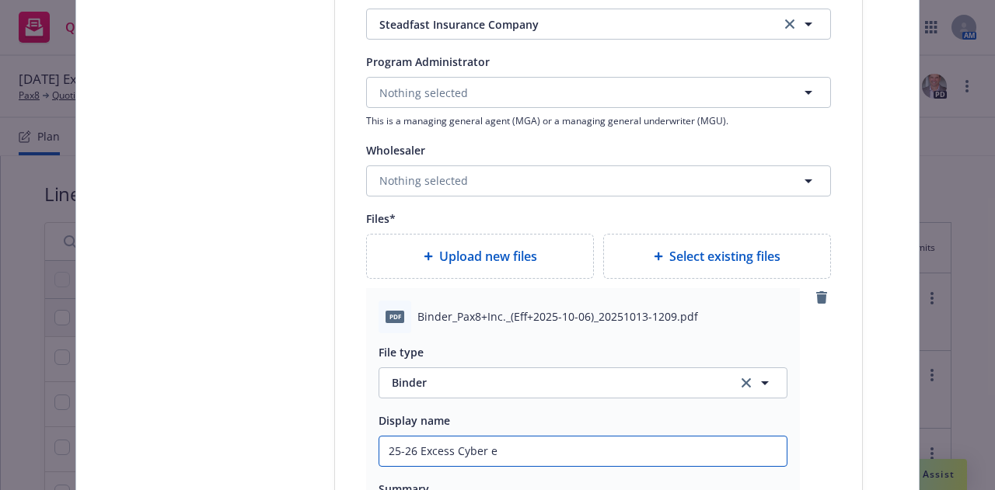
type input "25-26 Excess Cyber"
type textarea "x"
type input "25-26 Excess Cyber E"
type textarea "x"
type input "25-26 Excess Cyber E&"
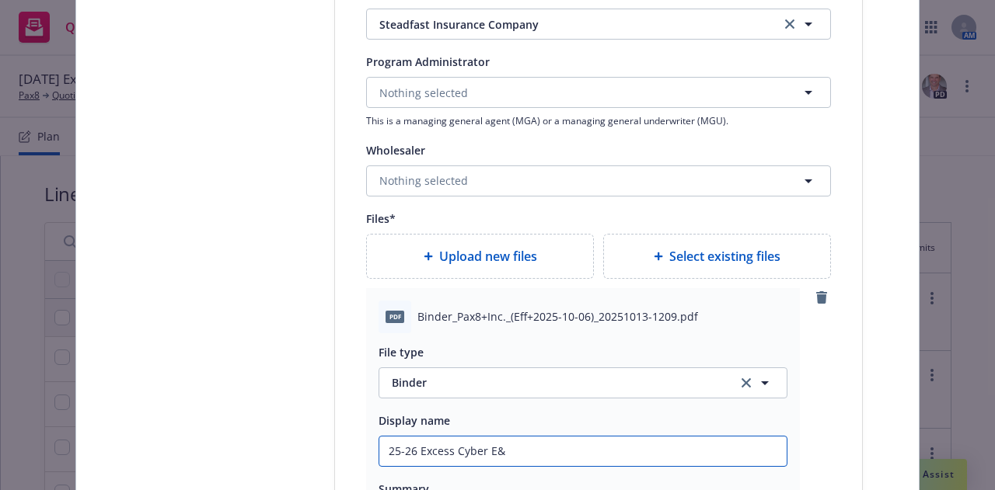
type textarea "x"
type input "25-26 Excess Cyber E&O"
type textarea "x"
type input "25-26 Excess Cyber E&O"
type textarea "x"
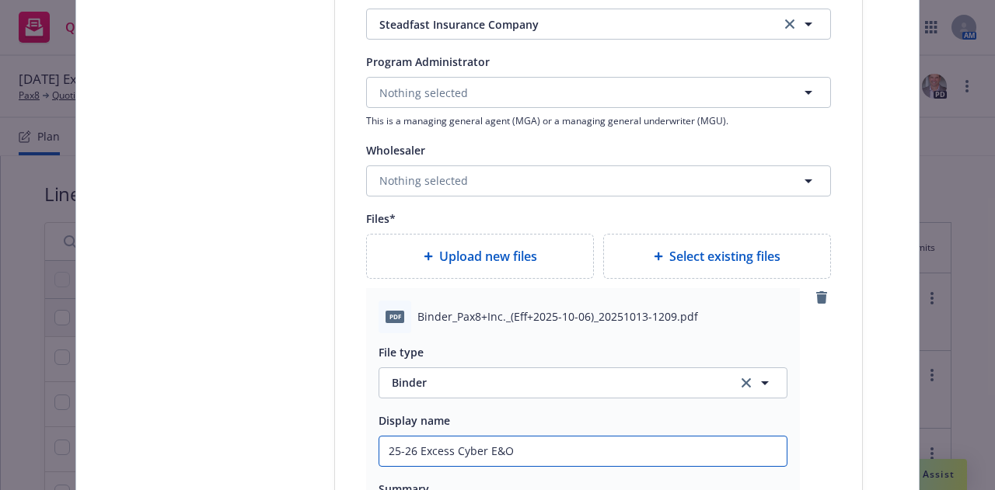
type input "25-26 Excess Cyber E&O $"
type textarea "x"
type input "25-26 Excess Cyber E&O $5"
type textarea "x"
type input "25-26 Excess Cyber E&O $5M"
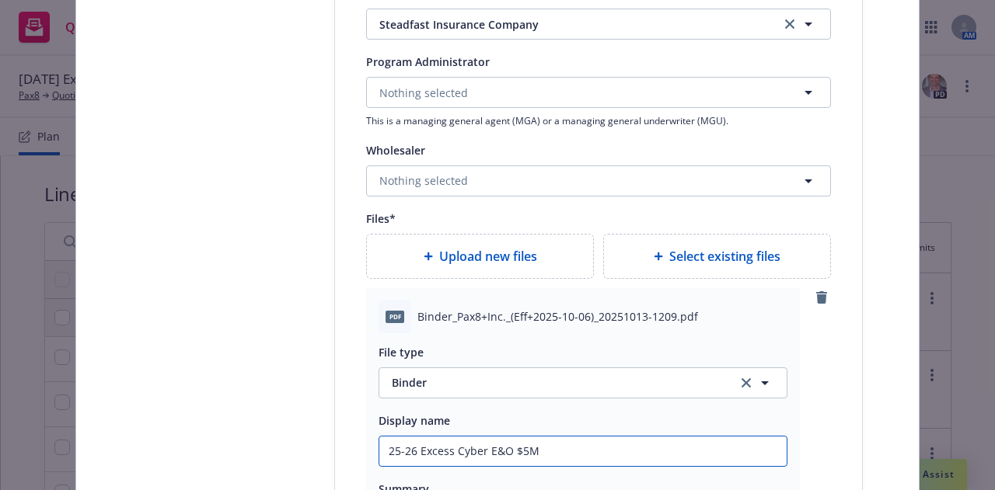
type textarea "x"
type input "25-26 Excess Cyber E&O $5M"
type textarea "x"
type input "25-26 Excess Cyber E&O $5M x"
type textarea "x"
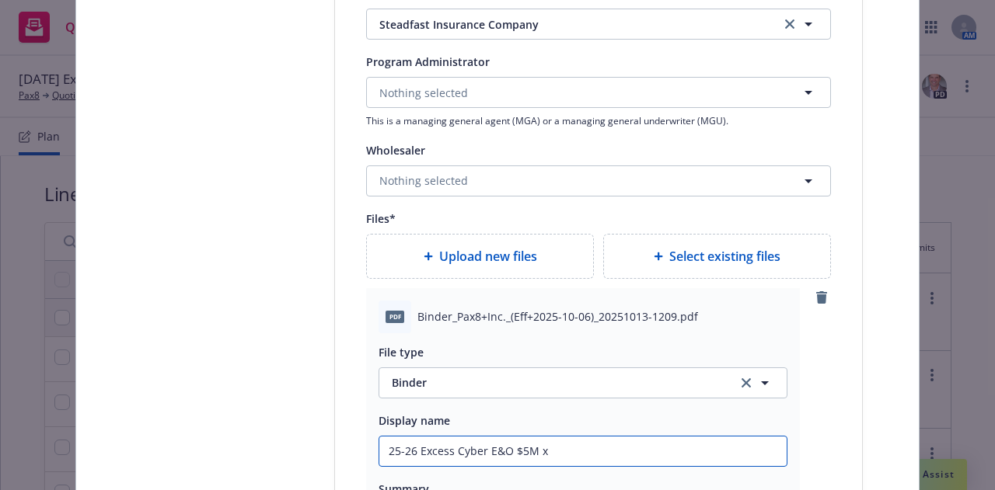
type input "25-26 Excess Cyber E&O $5M xs"
type textarea "x"
type input "25-26 Excess Cyber E&O $5M xs"
type textarea "x"
type input "25-26 Excess Cyber E&O $5M xs %"
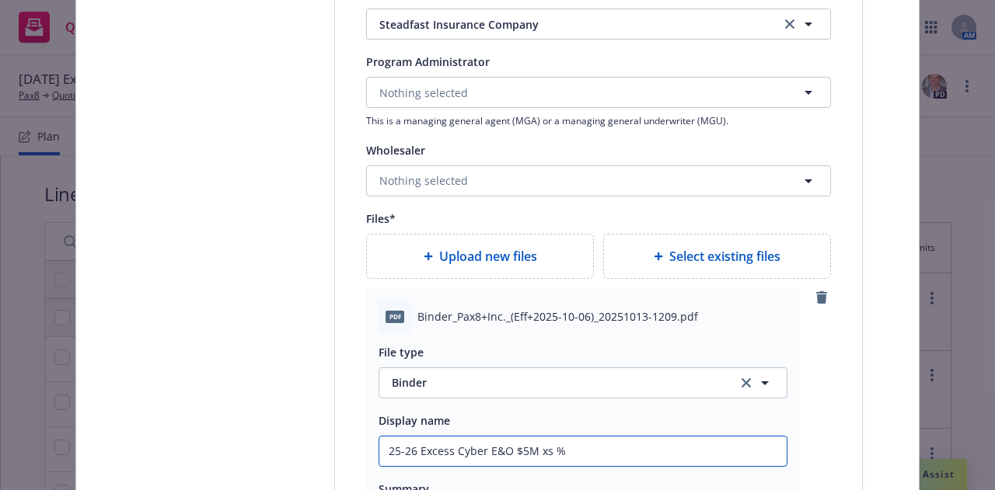
type textarea "x"
type input "25-26 Excess Cyber E&O $5M xs"
type textarea "x"
type input "25-26 Excess Cyber E&O $5M xs $"
type textarea "x"
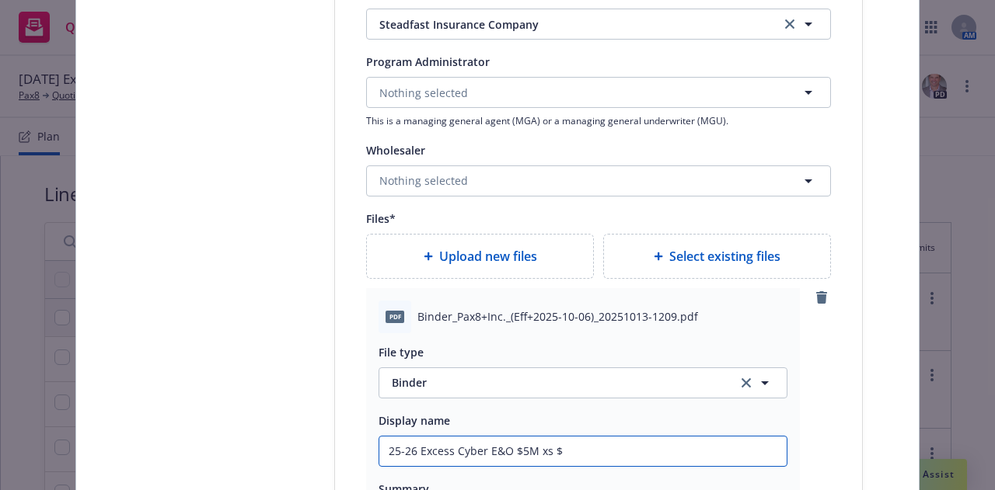
type input "25-26 Excess Cyber E&O $5M xs $1"
type textarea "x"
type input "25-26 Excess Cyber E&O $5M xs $15"
type textarea "x"
type input "25-26 Excess Cyber E&O $5M xs $15M"
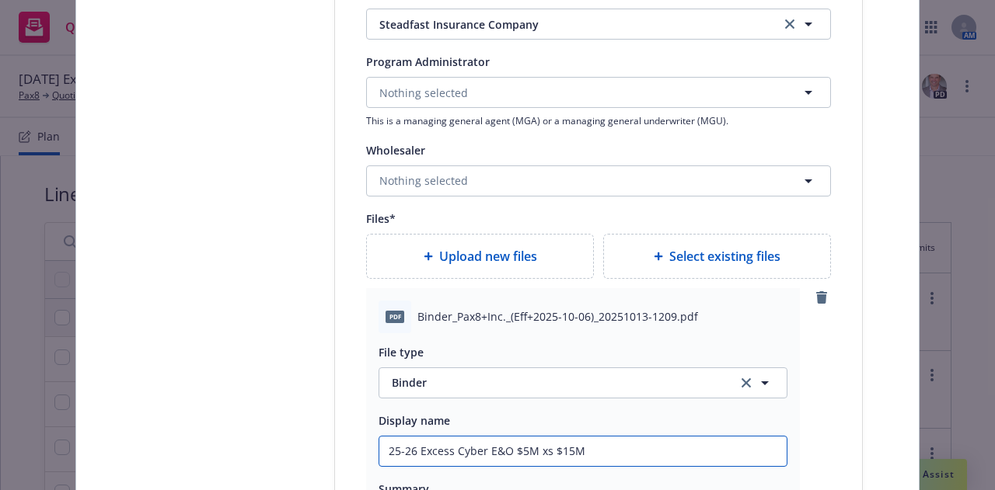
type textarea "x"
type input "25-26 Excess Cyber E&O $5M xs $15M"
type textarea "x"
type input "25-26 Excess Cyber E&O $5M xs $15M B"
type textarea "x"
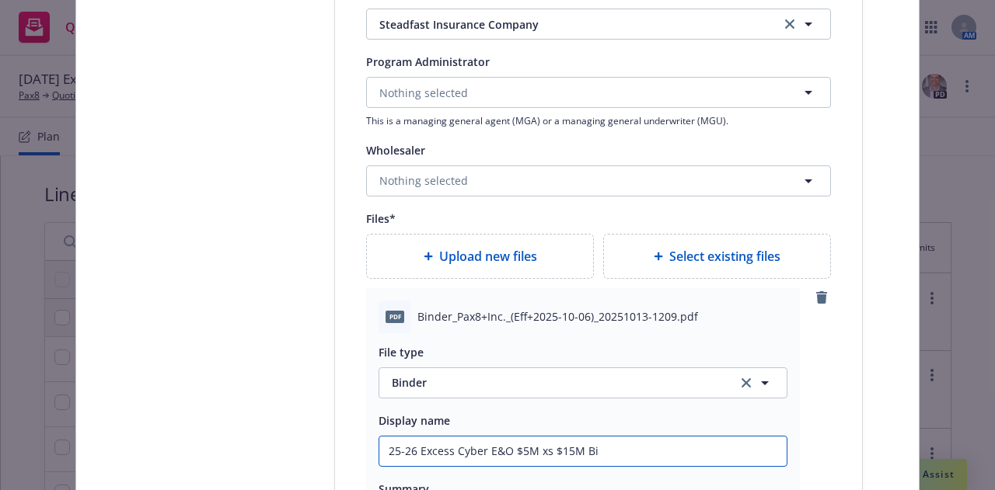
type input "25-26 Excess Cyber E&O $5M xs $15M Bin"
type textarea "x"
type input "25-26 Excess Cyber E&O $5M xs $15M Bind"
type textarea "x"
type input "25-26 Excess Cyber E&O $5M xs $15M Binde"
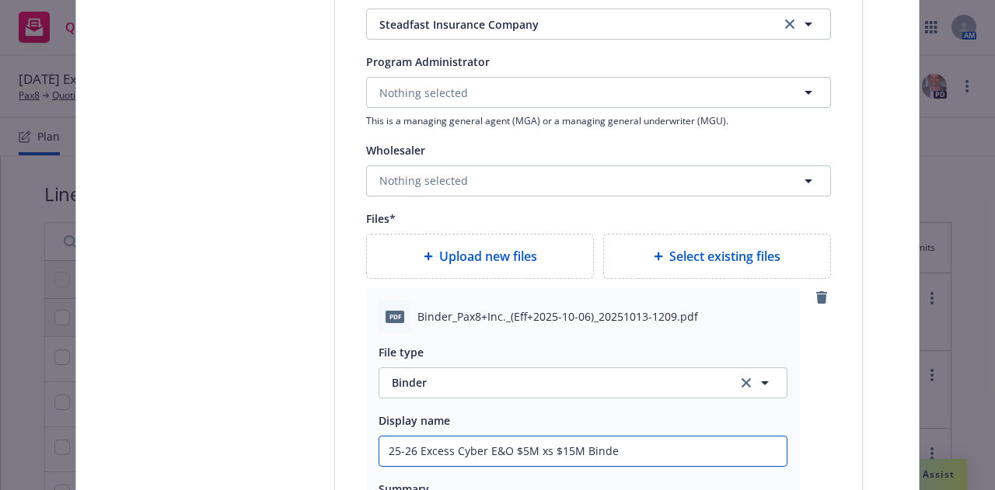
type textarea "x"
type input "25-26 Excess Cyber E&O $5M xs $15M Binder"
type textarea "x"
type input "25-26 Excess Cyber E&O $5M xs $15M Binder"
type textarea "x"
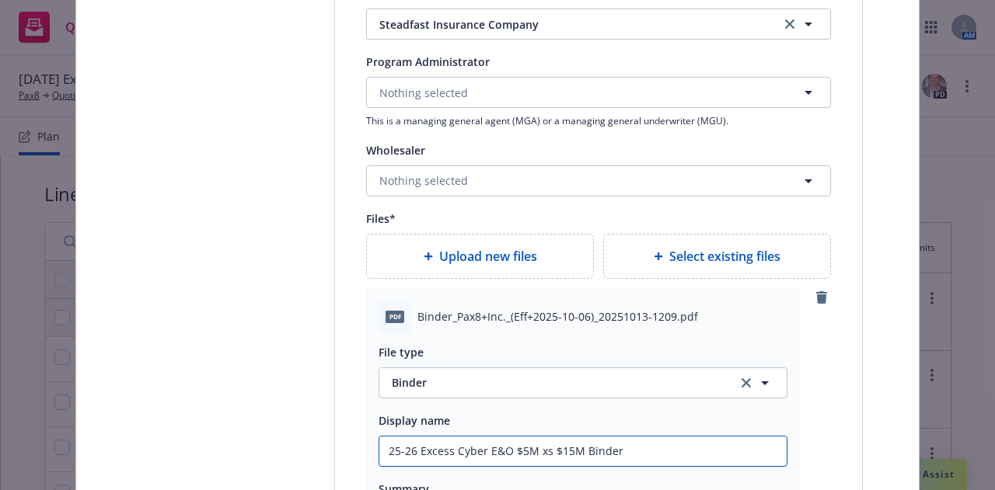
type input "25-26 Excess Cyber E&O $5M xs $15M Binder ("
type textarea "x"
type input "25-26 Excess Cyber E&O $5M xs $15M Binder (Z"
type textarea "x"
type input "25-26 Excess Cyber E&O $5M xs $15M Binder (Zur"
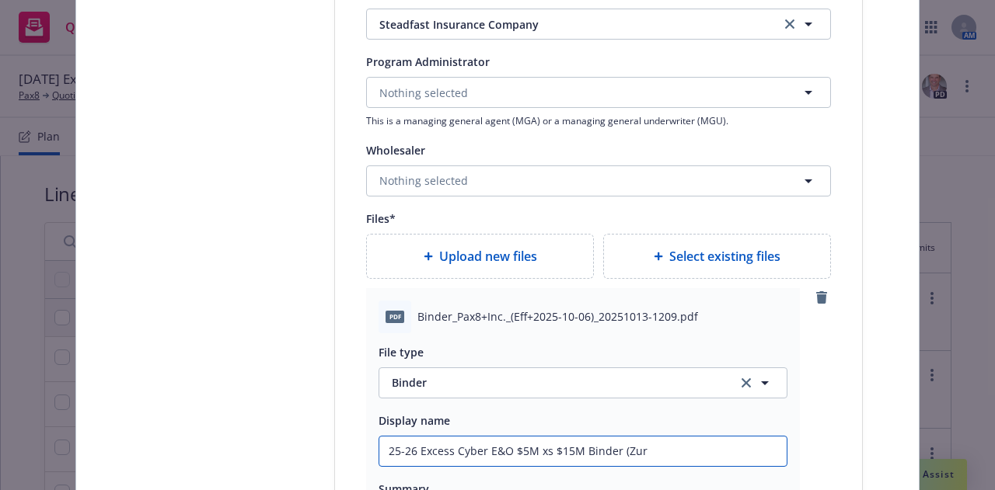
type textarea "x"
type input "25-26 Excess Cyber E&O $5M xs $15M Binder (Zuri"
type textarea "x"
type input "25-26 Excess Cyber E&O $5M xs $15M Binder (Zuric"
type textarea "x"
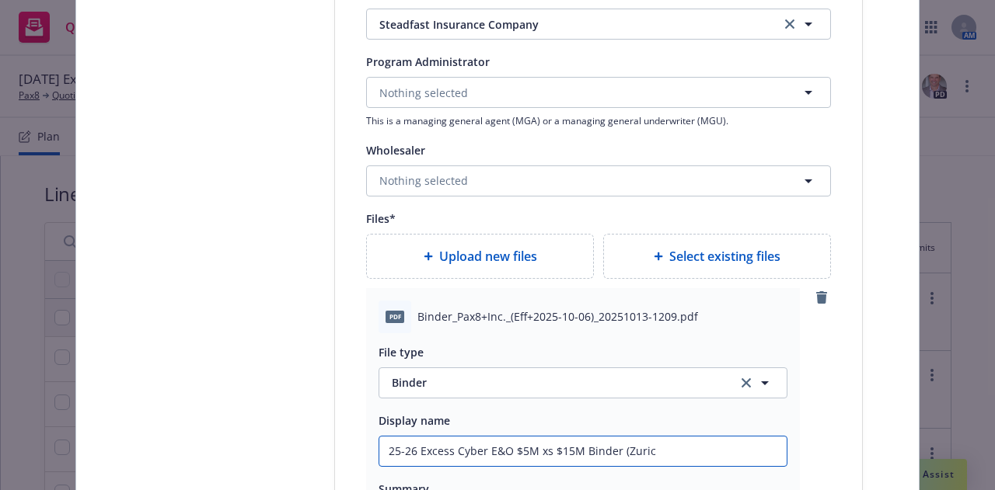
type input "25-26 Excess Cyber E&O $5M xs $15M Binder (Zurich"
type textarea "x"
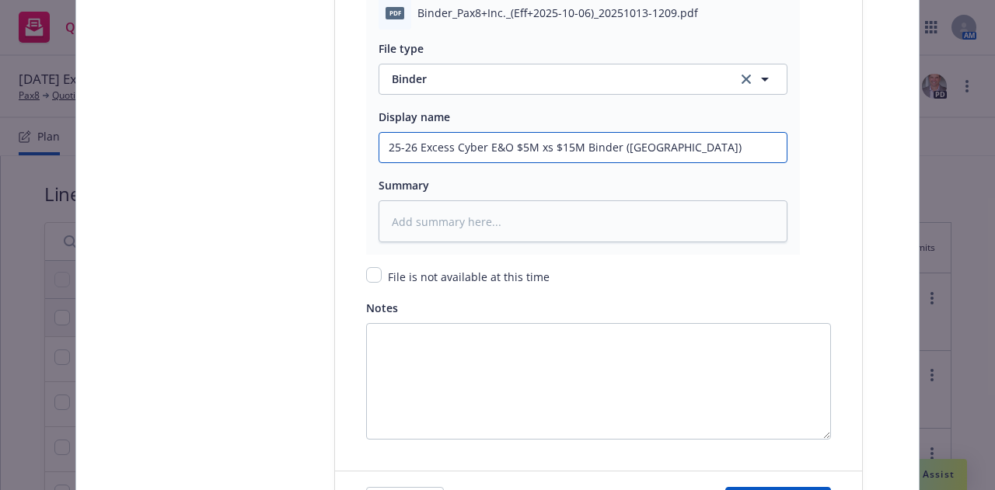
scroll to position [2220, 0]
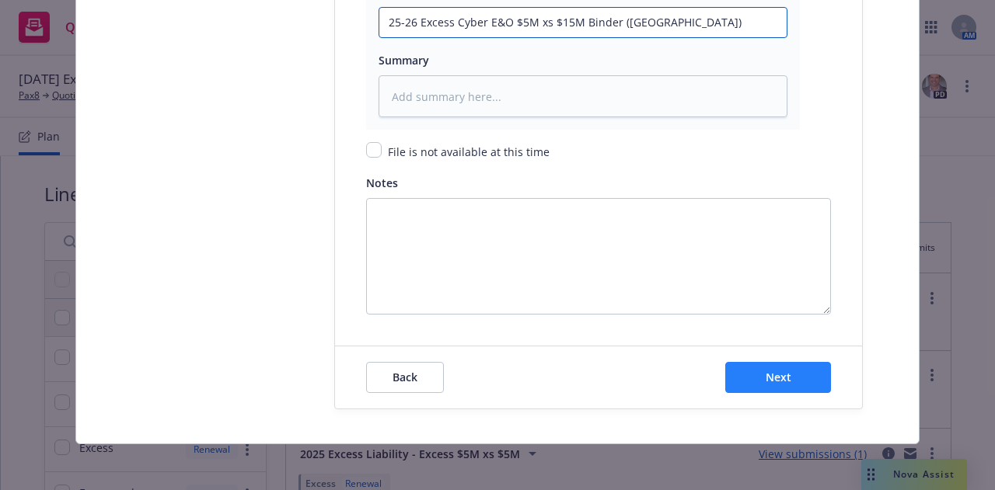
type input "25-26 Excess Cyber E&O $5M xs $15M Binder (Zurich)"
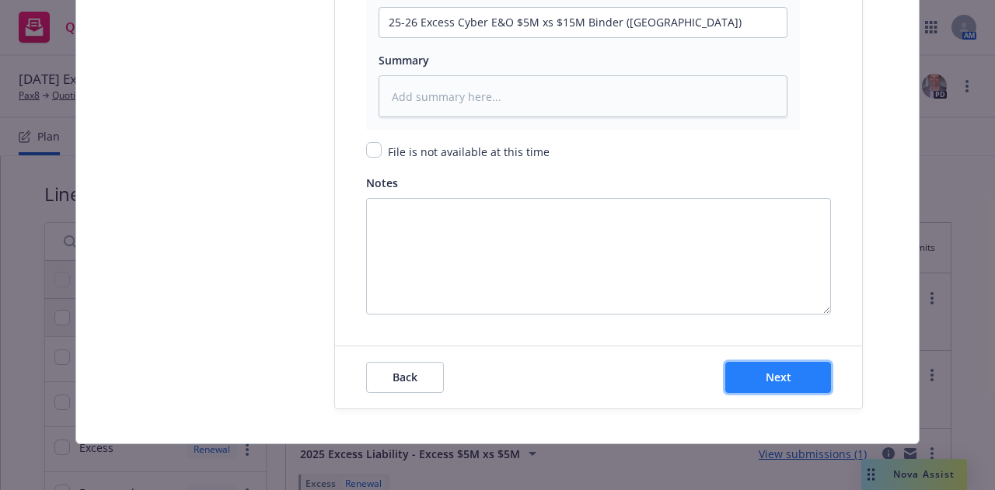
click at [796, 375] on button "Next" at bounding box center [778, 377] width 106 height 31
type textarea "x"
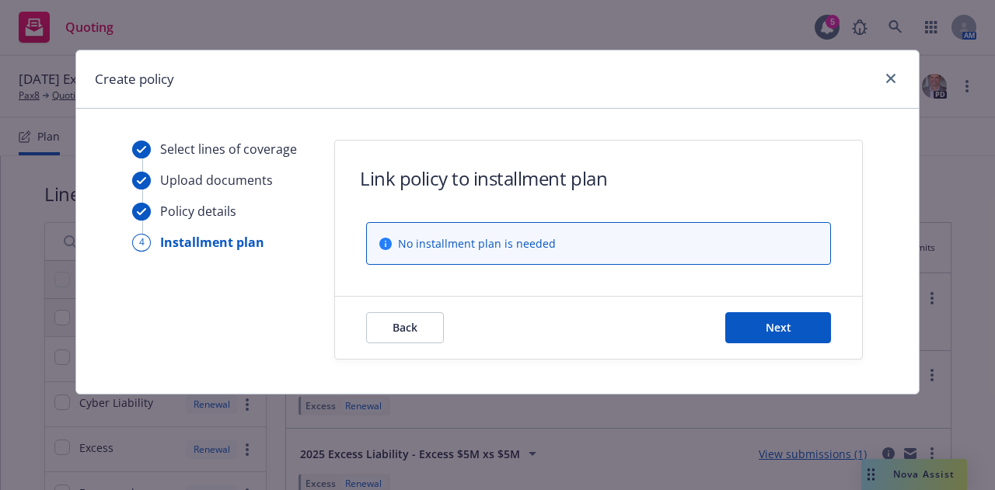
scroll to position [0, 0]
click at [797, 335] on button "Next" at bounding box center [778, 327] width 106 height 31
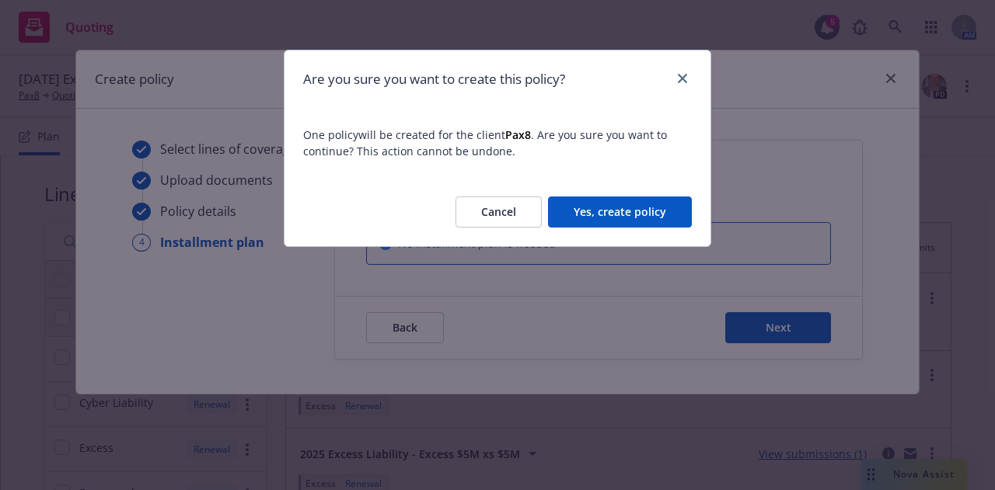
click at [621, 218] on button "Yes, create policy" at bounding box center [620, 212] width 144 height 31
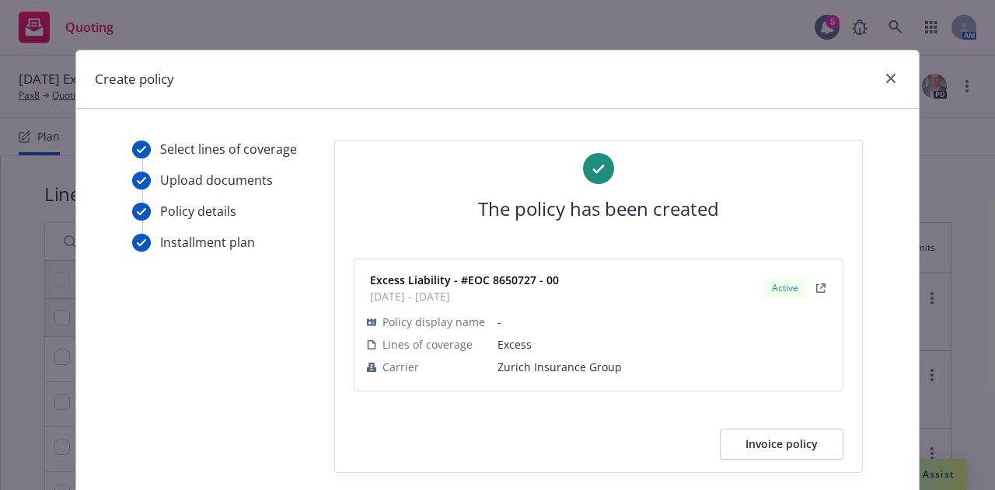
click at [549, 103] on div "Create policy" at bounding box center [497, 80] width 842 height 58
click at [887, 84] on link "close" at bounding box center [890, 78] width 19 height 19
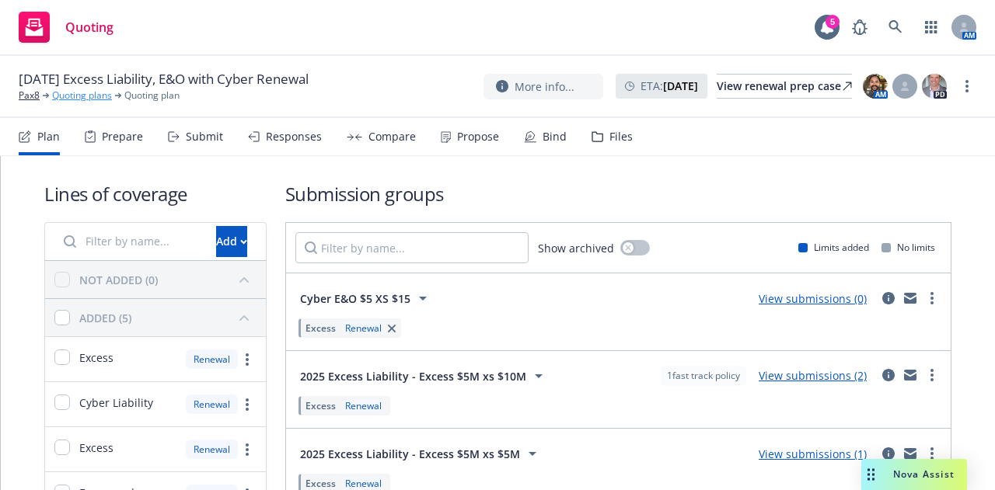
click at [92, 102] on link "Quoting plans" at bounding box center [82, 96] width 60 height 14
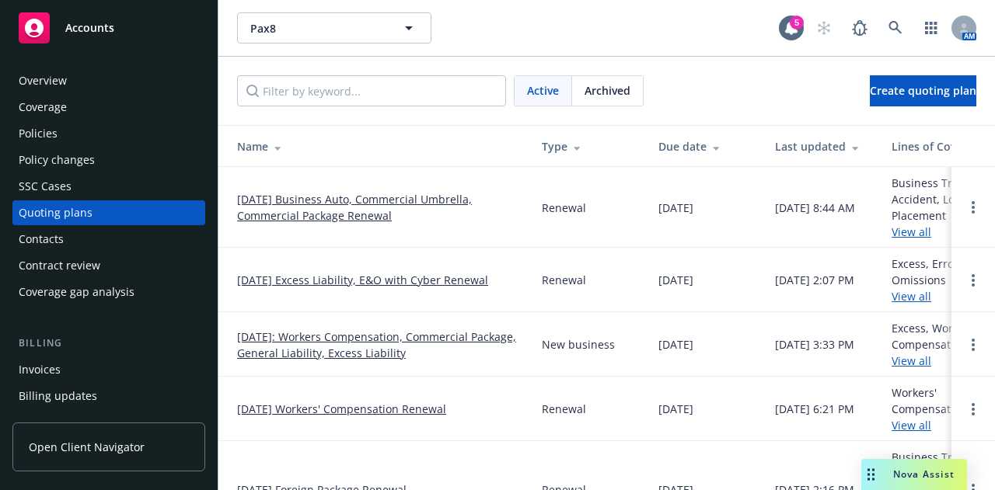
click at [103, 140] on div "Policies" at bounding box center [109, 133] width 180 height 25
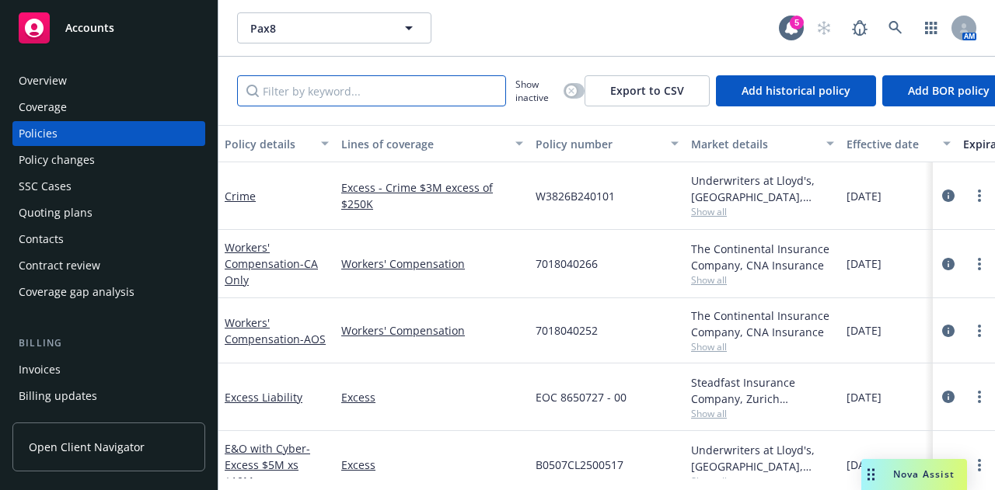
click at [374, 103] on input "Filter by keyword..." at bounding box center [371, 90] width 269 height 31
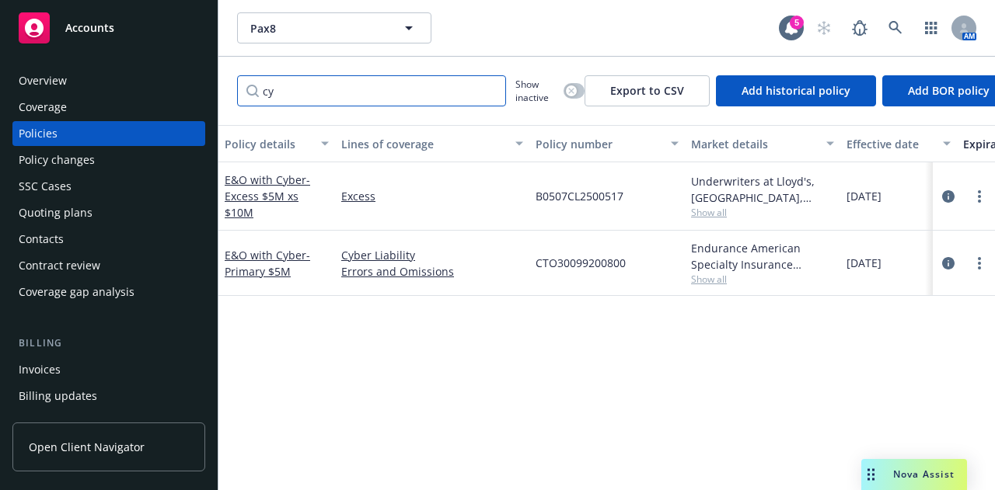
type input "c"
type input "e"
type input "cyber"
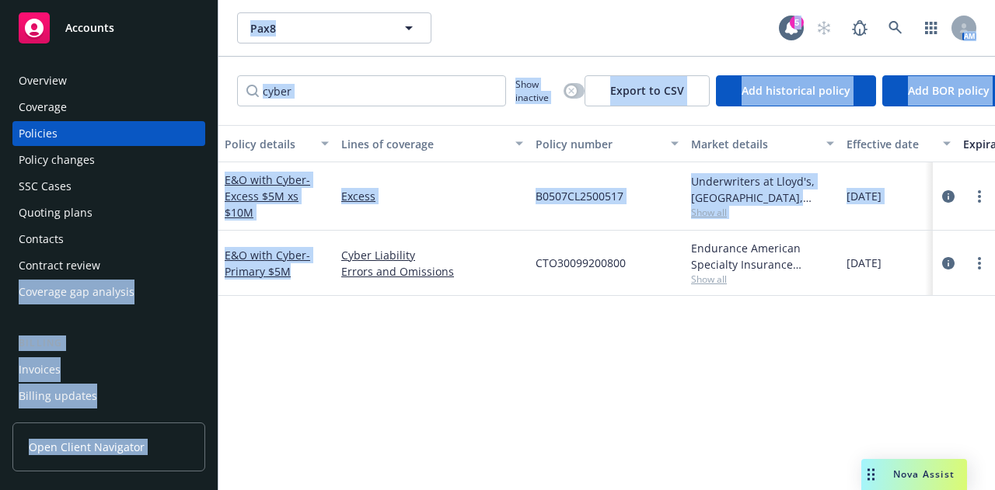
drag, startPoint x: 294, startPoint y: 274, endPoint x: 214, endPoint y: 259, distance: 81.5
click at [214, 259] on div "Accounts Overview Coverage Policies Policy changes SSC Cases Quoting plans Cont…" at bounding box center [497, 245] width 995 height 490
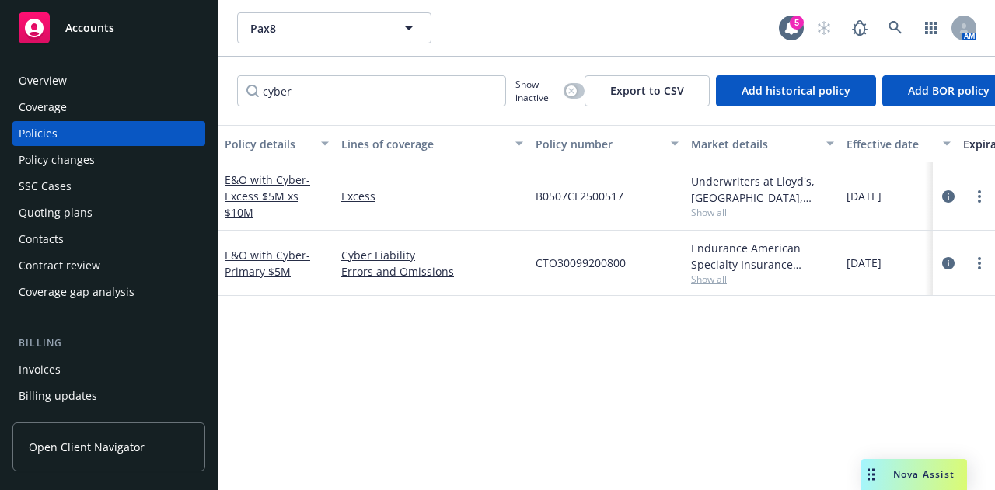
click at [368, 371] on div "Policy details Lines of coverage Policy number Market details Effective date Ex…" at bounding box center [606, 302] width 776 height 354
drag, startPoint x: 332, startPoint y: 213, endPoint x: 221, endPoint y: 190, distance: 112.6
click at [221, 190] on div "E&O with Cyber - Excess $5M xs $10M" at bounding box center [276, 196] width 117 height 68
copy link "E&O with Cyber - Excess $5M xs $10M"
drag, startPoint x: 351, startPoint y: 83, endPoint x: 219, endPoint y: 88, distance: 132.2
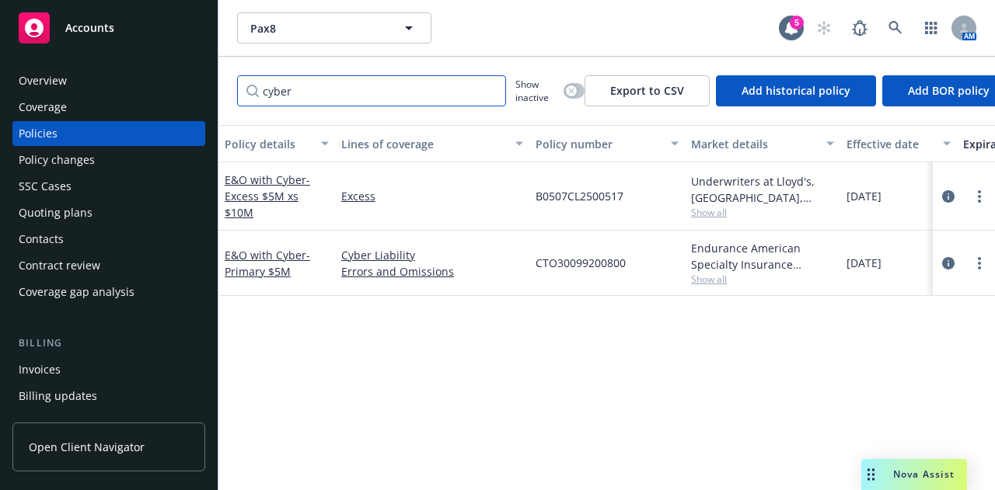
click at [219, 88] on div "cyber Show inactive Export to CSV Add historical policy Add BOR policy" at bounding box center [606, 91] width 776 height 68
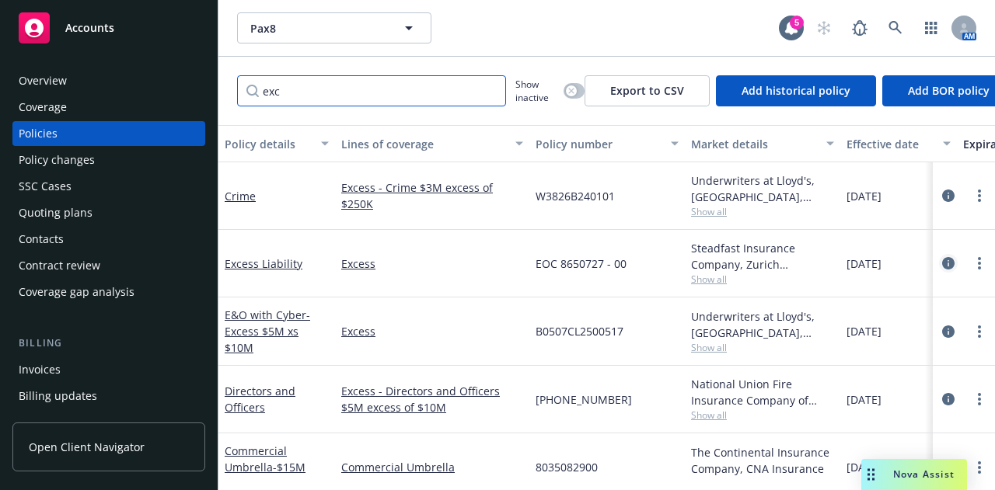
type input "exc"
click at [942, 263] on icon "circleInformation" at bounding box center [948, 263] width 12 height 12
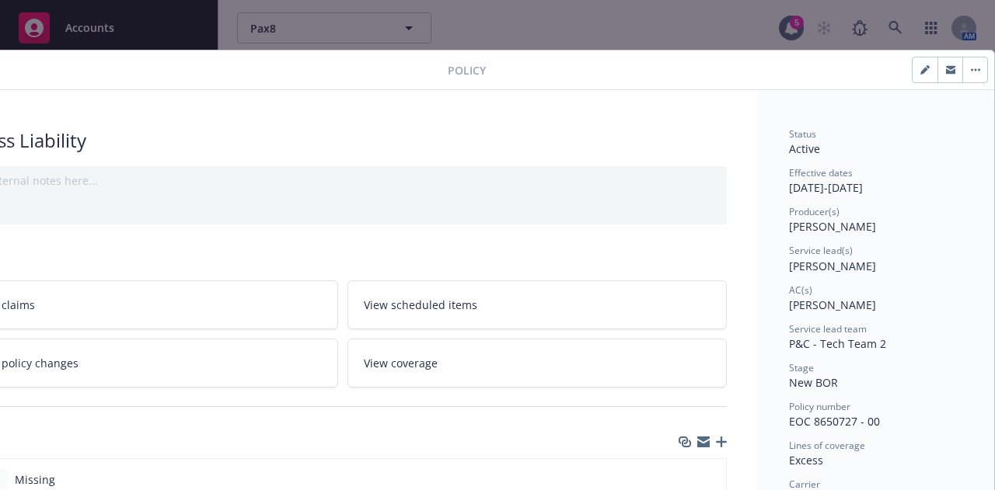
scroll to position [0, 85]
click at [912, 75] on button "button" at bounding box center [924, 70] width 25 height 25
select select "NEW_BOR"
select select "12"
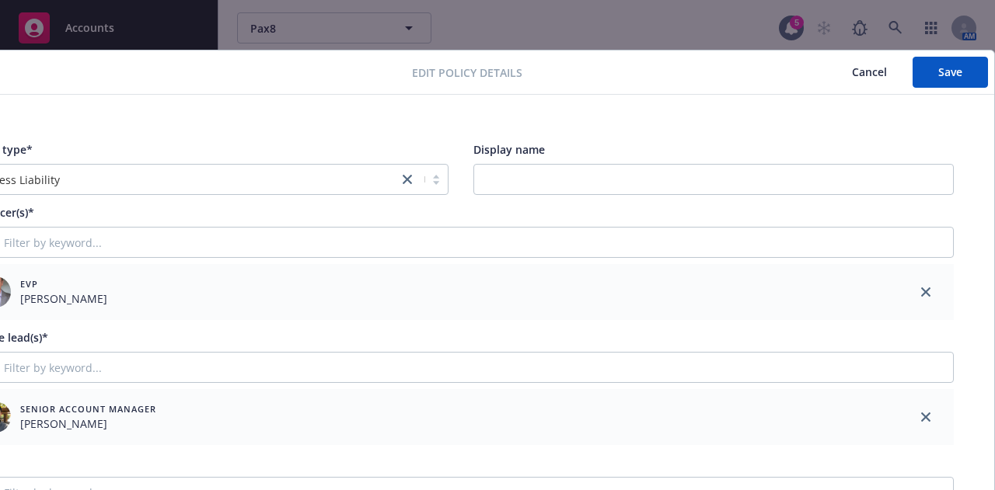
scroll to position [0, 0]
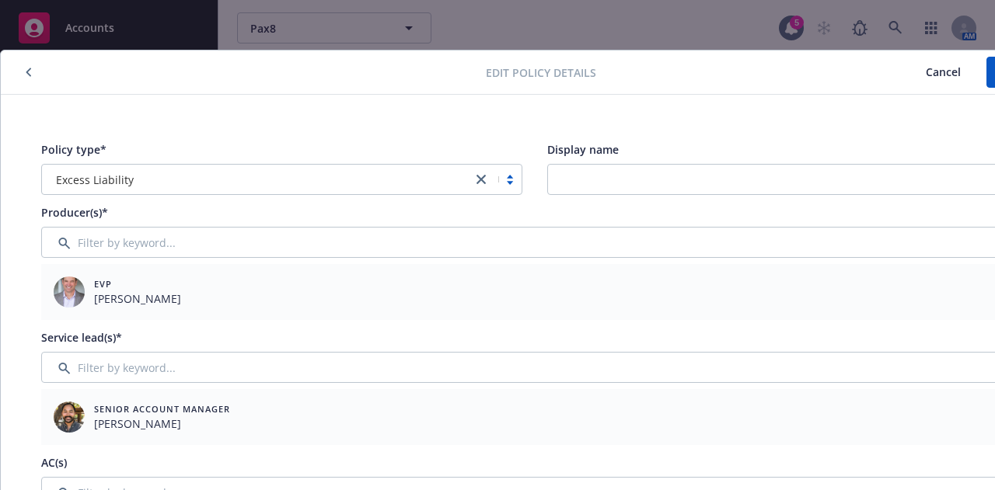
click at [389, 164] on div "Excess Liability" at bounding box center [281, 179] width 481 height 31
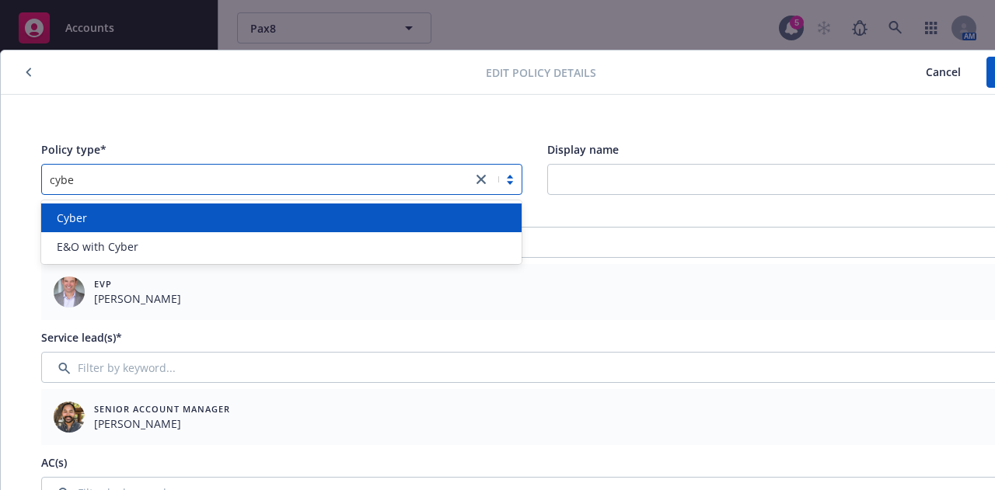
type input "cyber"
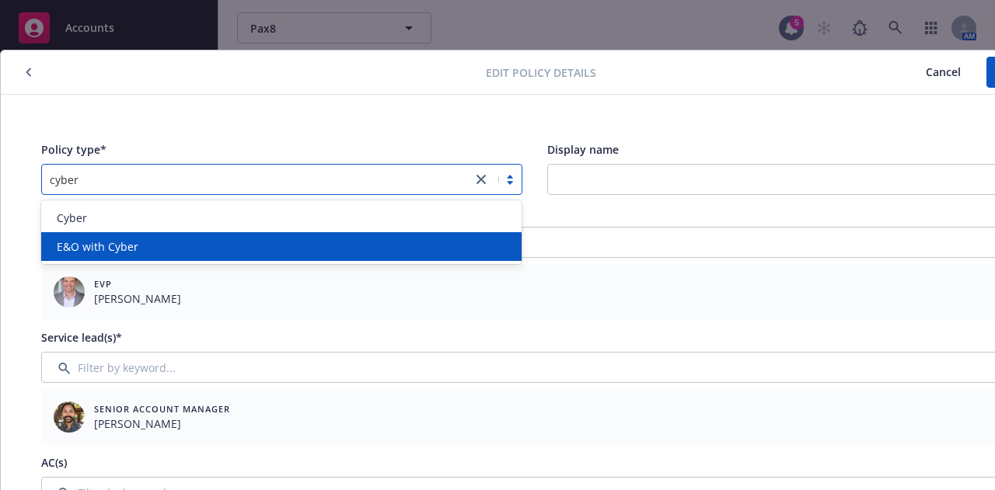
click at [382, 247] on div "E&O with Cyber" at bounding box center [282, 247] width 462 height 16
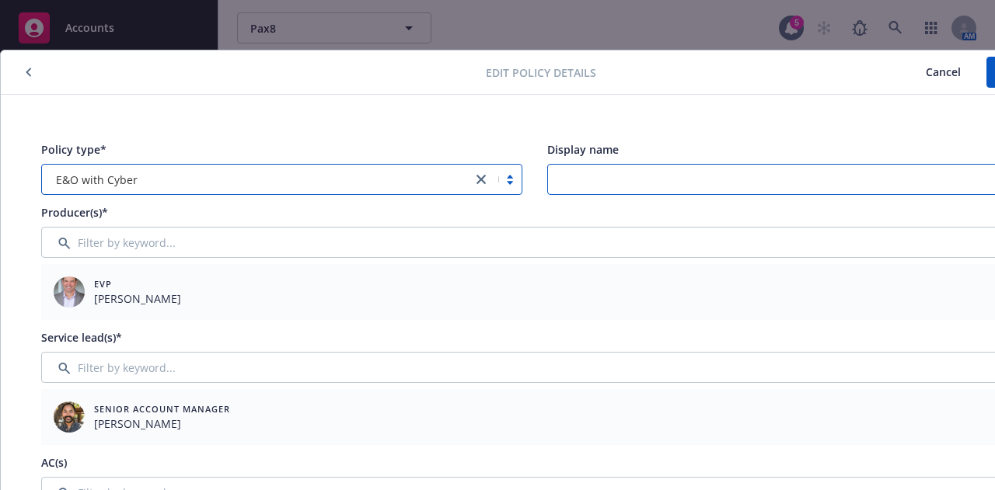
click at [645, 176] on input "Display name" at bounding box center [787, 179] width 481 height 31
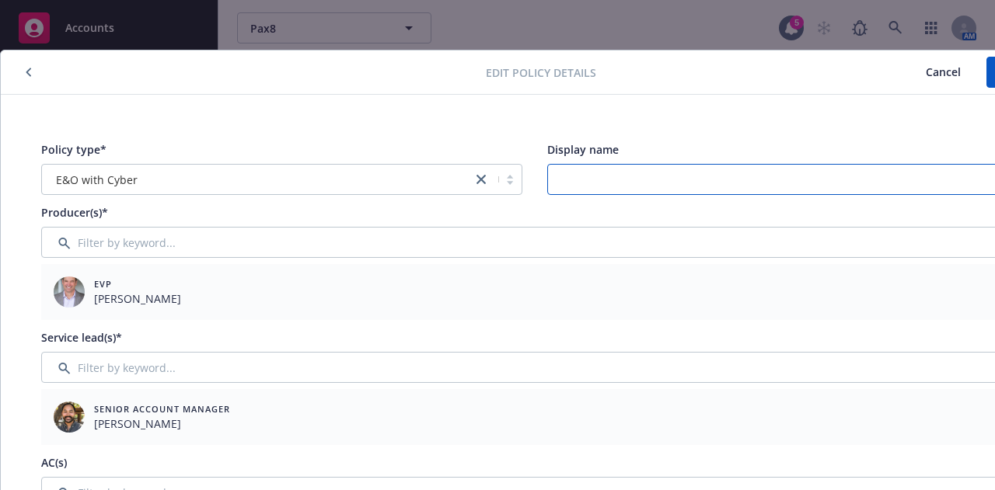
paste input "E&O with Cyber - Excess $5M xs $10M"
click at [741, 176] on input "E&O with Cyber - Excess $5M xs $10M" at bounding box center [787, 179] width 481 height 31
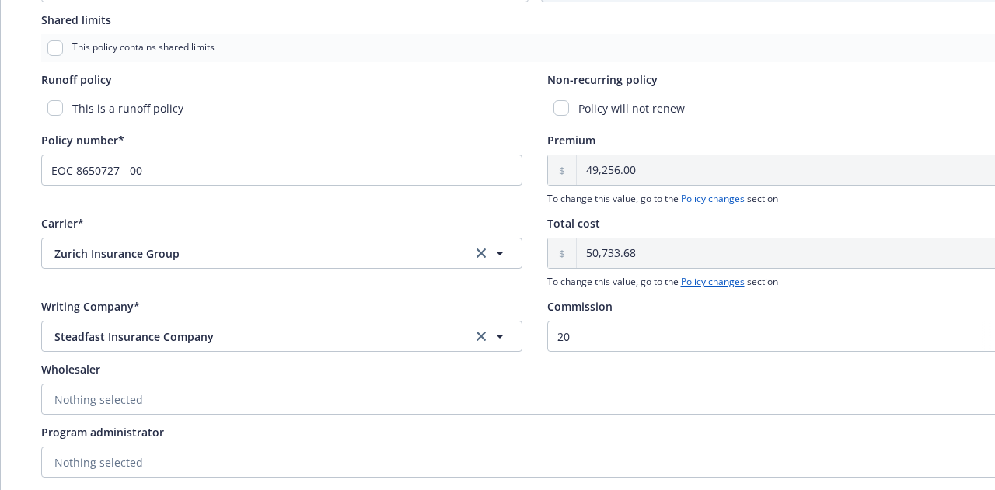
scroll to position [0, 85]
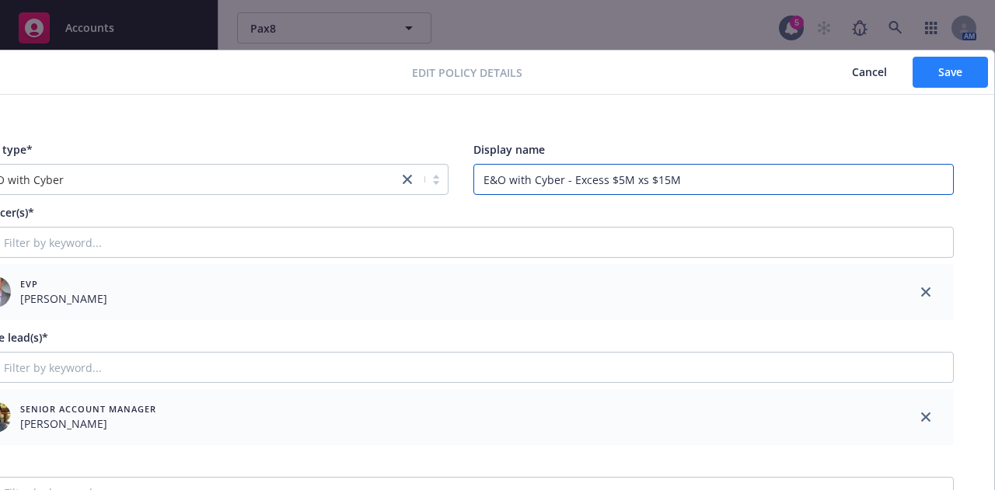
type input "E&O with Cyber - Excess $5M xs $15M"
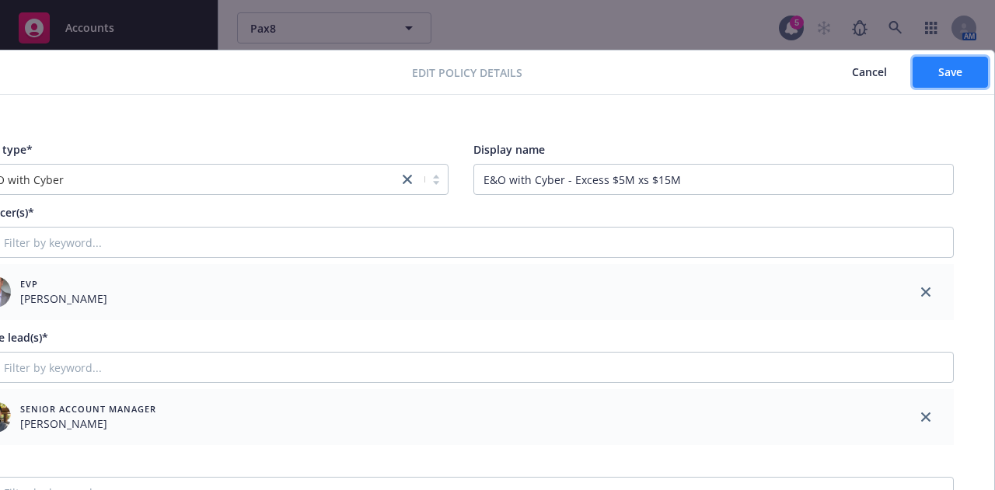
click at [919, 75] on button "Save" at bounding box center [949, 72] width 75 height 31
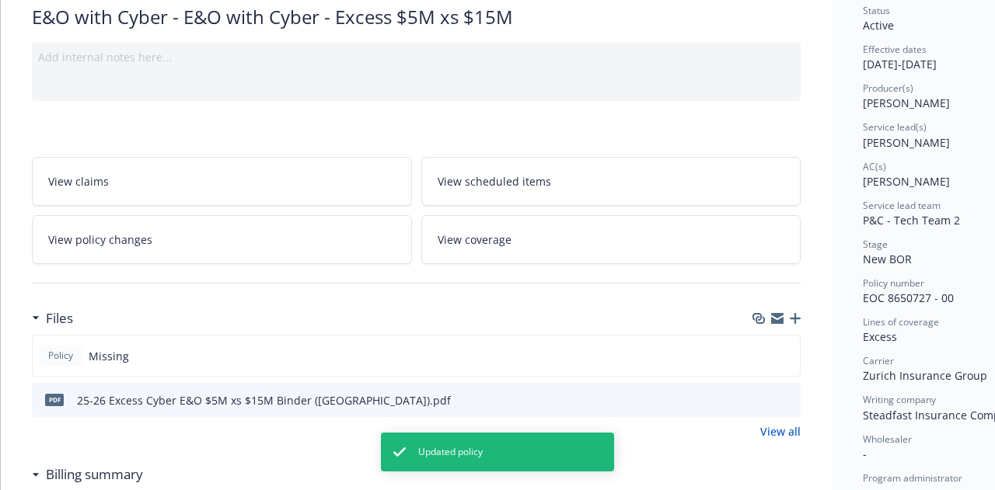
scroll to position [124, 0]
click at [794, 319] on icon "button" at bounding box center [795, 317] width 11 height 11
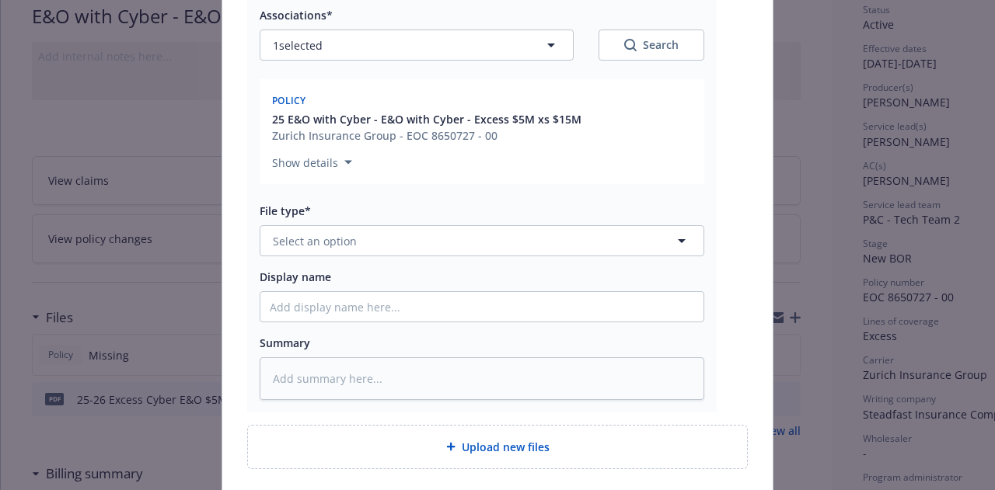
scroll to position [248, 0]
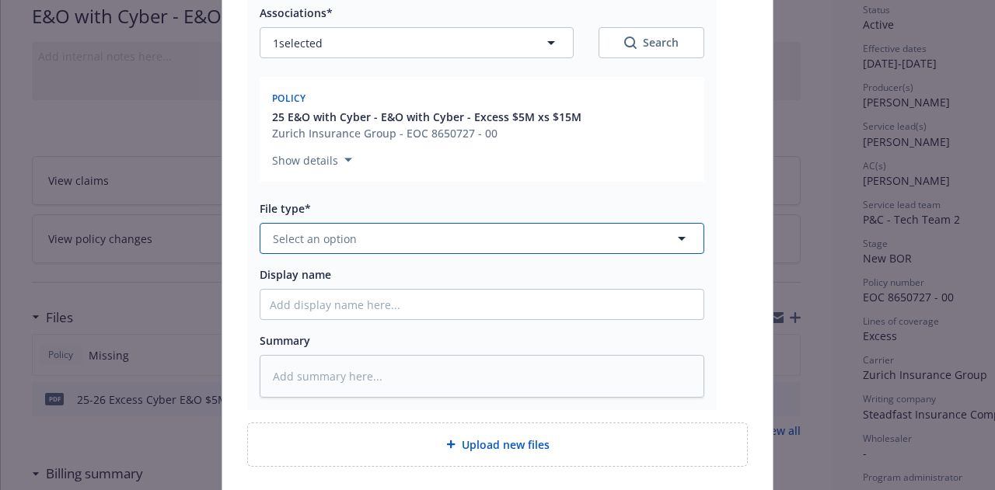
click at [546, 238] on button "Select an option" at bounding box center [482, 238] width 445 height 31
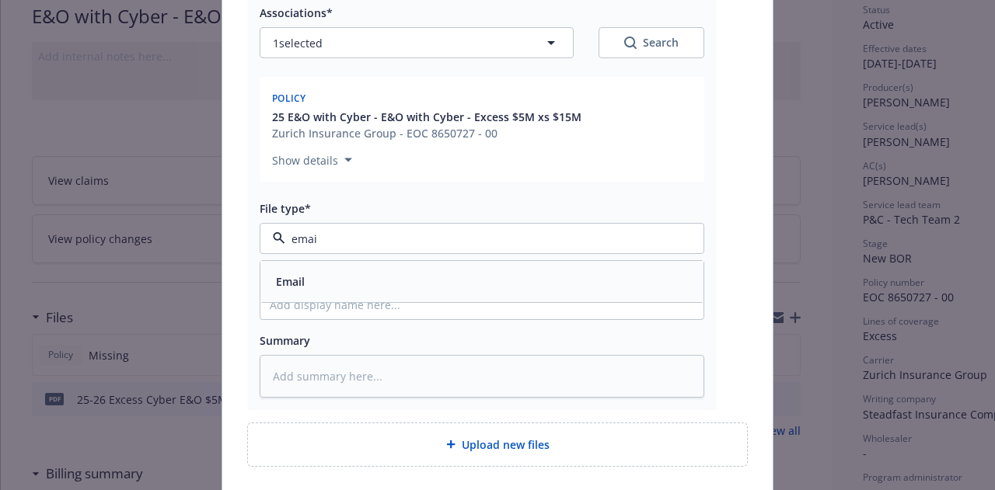
type input "email"
click at [553, 279] on div "Email" at bounding box center [482, 281] width 424 height 23
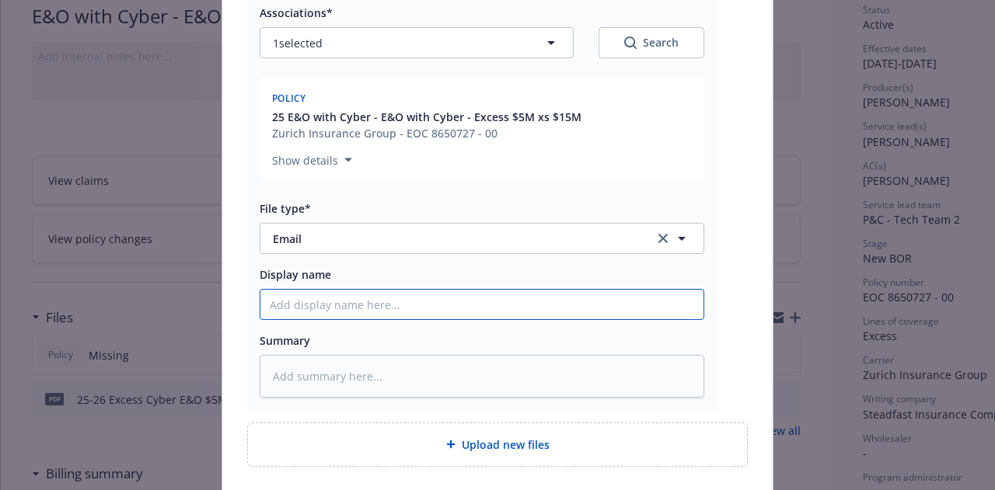
click at [556, 305] on input "Display name" at bounding box center [481, 305] width 443 height 30
type textarea "x"
type input "2"
type textarea "x"
paste input "E&O with Cyber - Excess $5M xs $10M"
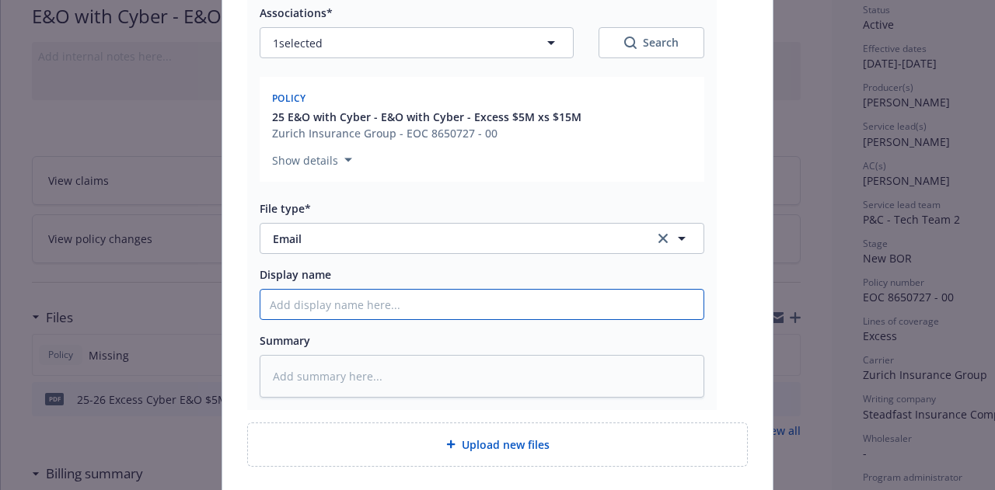
type textarea "x"
type input "E&O with Cyber - Excess $5M xs $10M"
drag, startPoint x: 490, startPoint y: 298, endPoint x: 0, endPoint y: 288, distance: 489.7
click at [0, 288] on div "Add files The uploaded files will be associated with 25 E&O with Cyber - E&O wi…" at bounding box center [497, 245] width 995 height 490
type textarea "x"
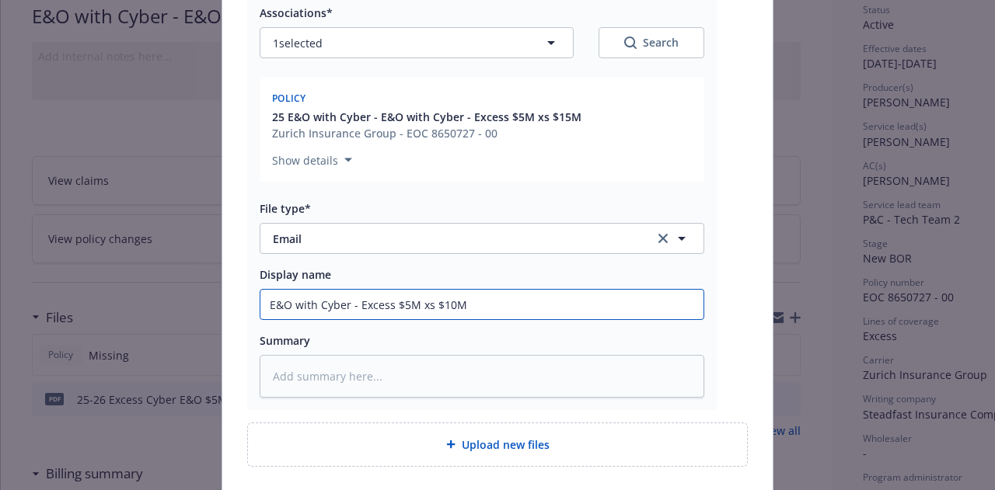
type input "2"
type textarea "x"
type input "25-"
type textarea "x"
type input "25-2"
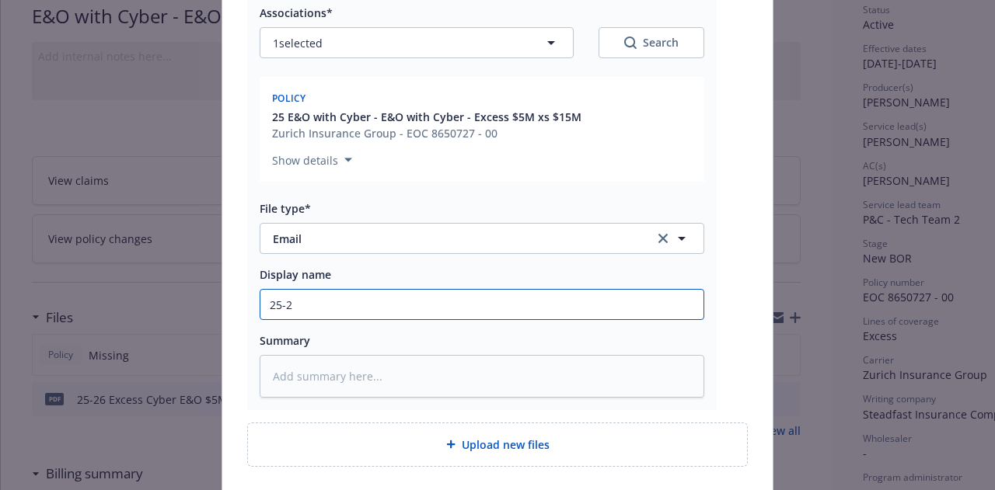
type textarea "x"
type input "25-26"
type textarea "x"
type input "25-26"
type textarea "x"
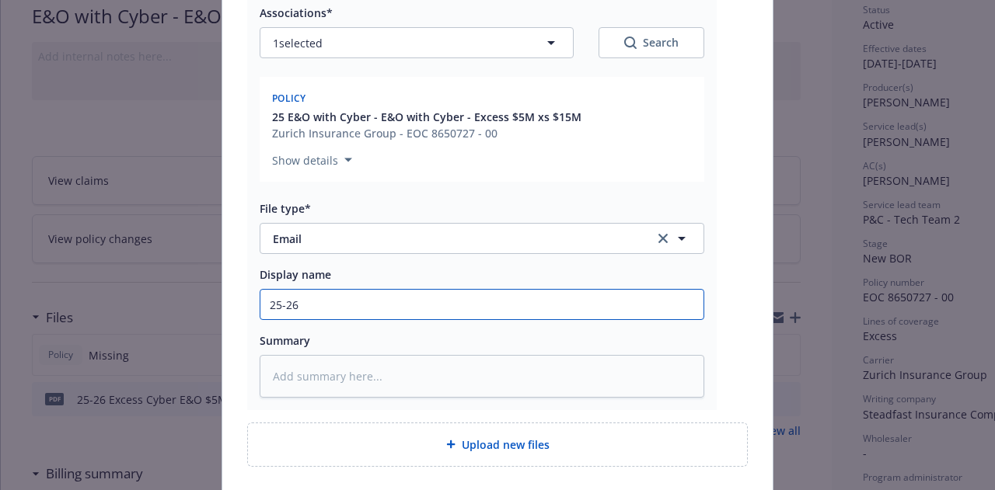
type input "25-26 E"
type textarea "x"
type input "25-26 Ex"
type textarea "x"
type input "25-26 Exc"
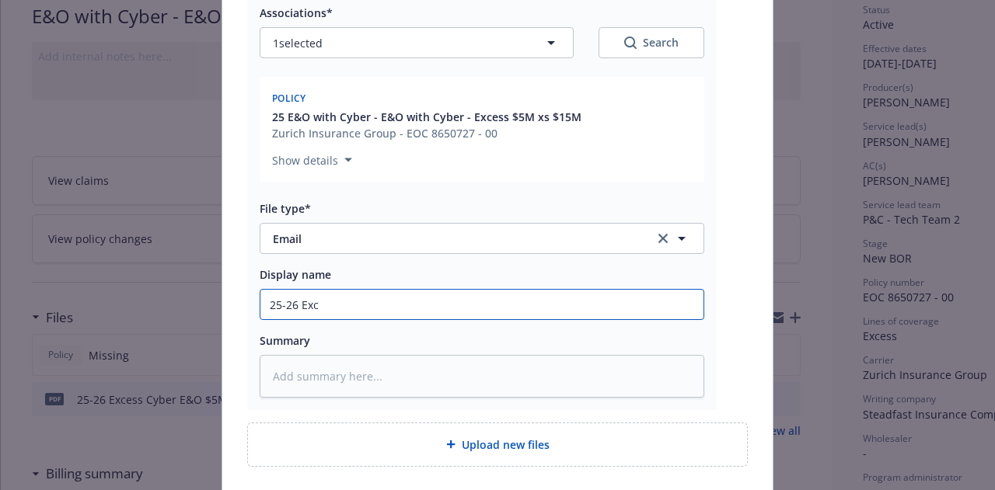
type textarea "x"
type input "25-26 Exce"
type textarea "x"
type input "25-26 Exces"
type textarea "x"
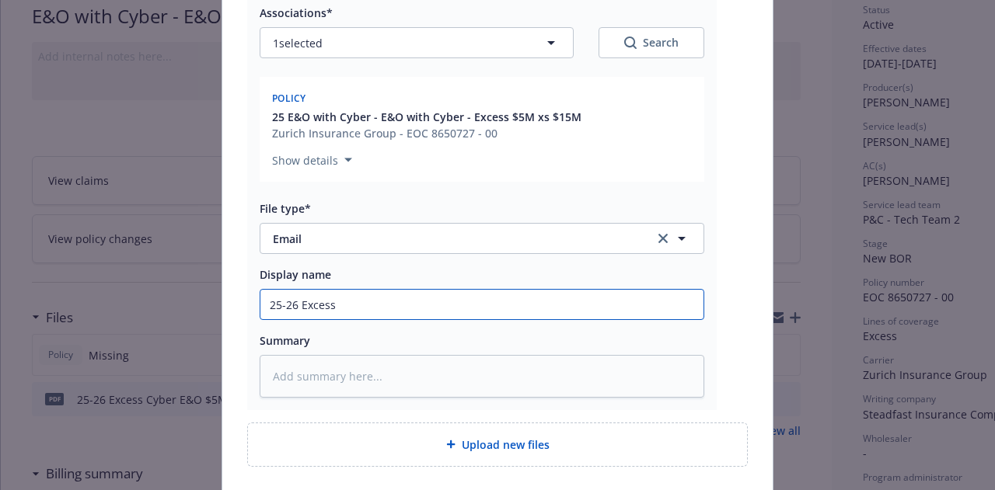
type input "25-26 Excess"
type textarea "x"
type input "25-26 Excess C"
type textarea "x"
type input "25-26 Excess Cyb"
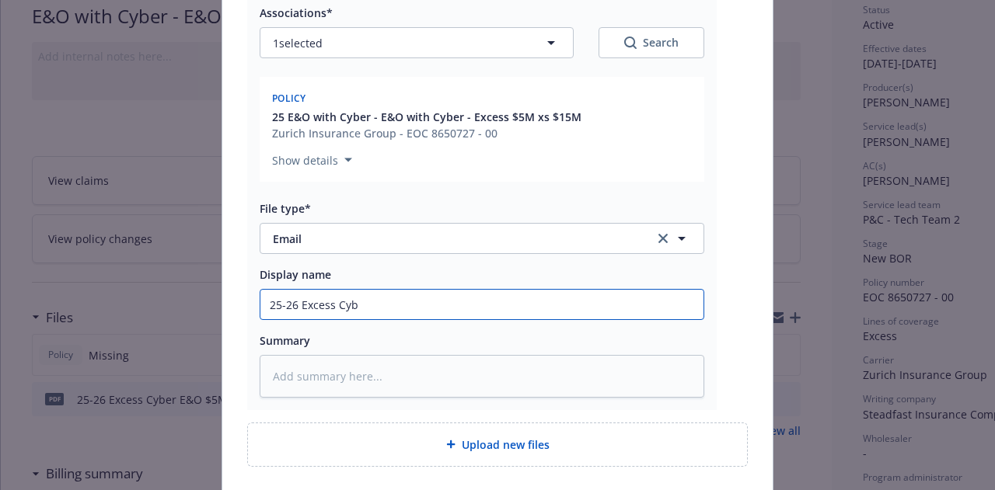
type textarea "x"
type input "25-26 Excess Cybe"
type textarea "x"
type input "25-26 Excess Cyber"
type textarea "x"
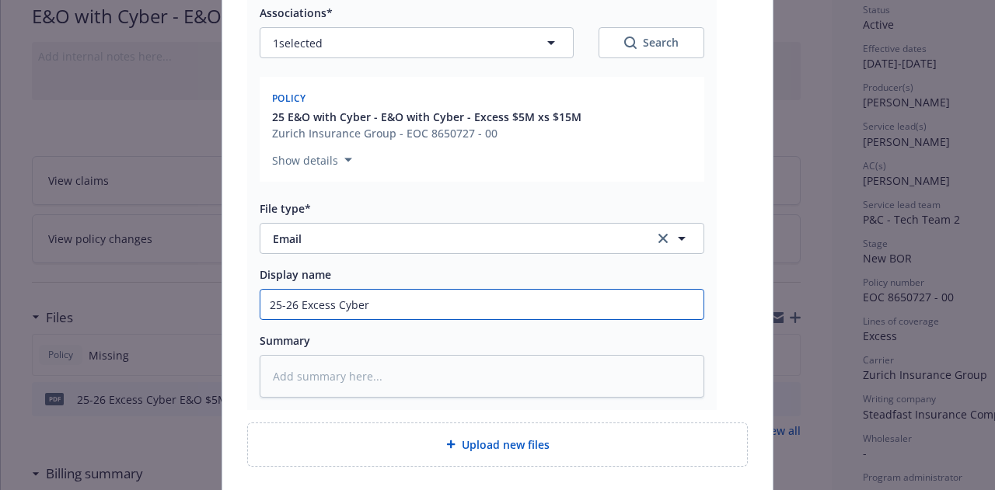
type input "25-26 Excess Cyber E"
type textarea "x"
type input "25-26 Excess Cyber E&"
type textarea "x"
type input "25-26 Excess Cyber E&O"
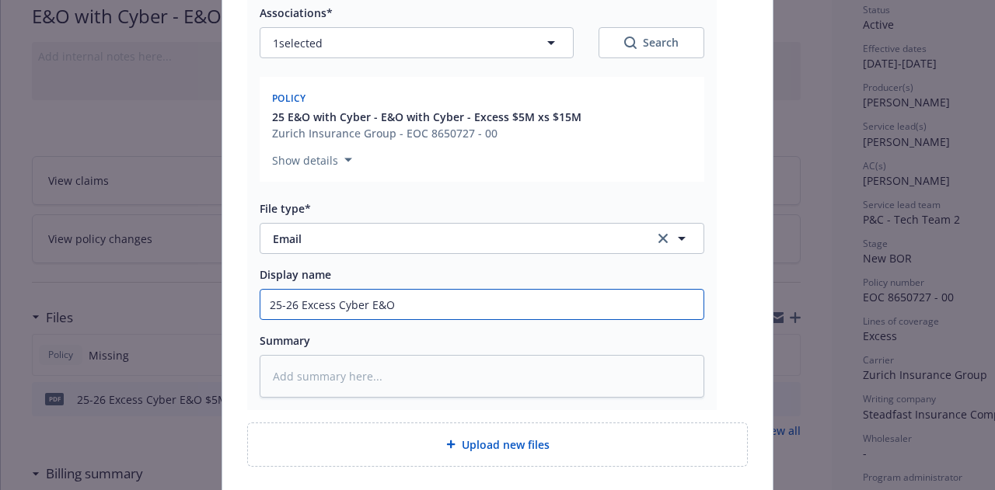
type textarea "x"
type input "25-26 Excess Cyber E&O"
type textarea "x"
type input "25-26 Excess Cyber E&O $"
type textarea "x"
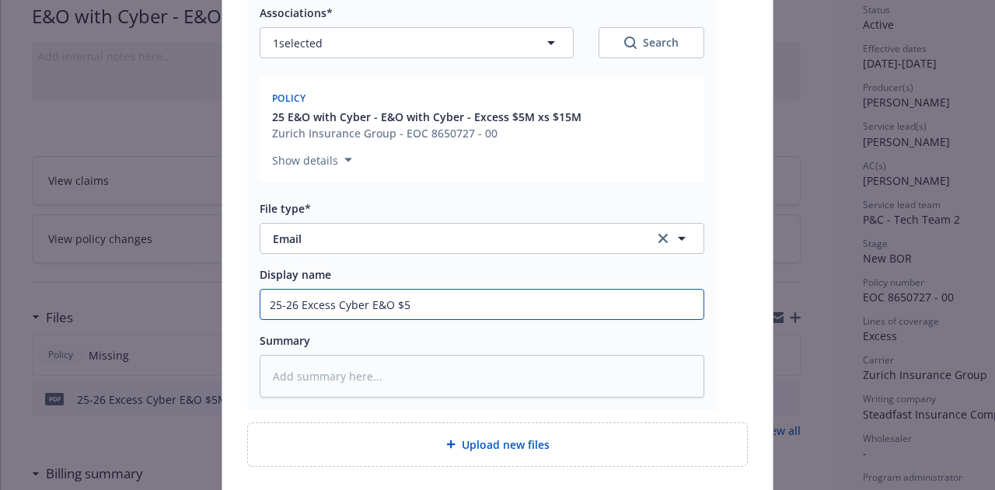
type input "25-26 Excess Cyber E&O $5M"
type textarea "x"
type input "25-26 Excess Cyber E&O $5M"
type textarea "x"
type input "25-26 Excess Cyber E&O $5M x"
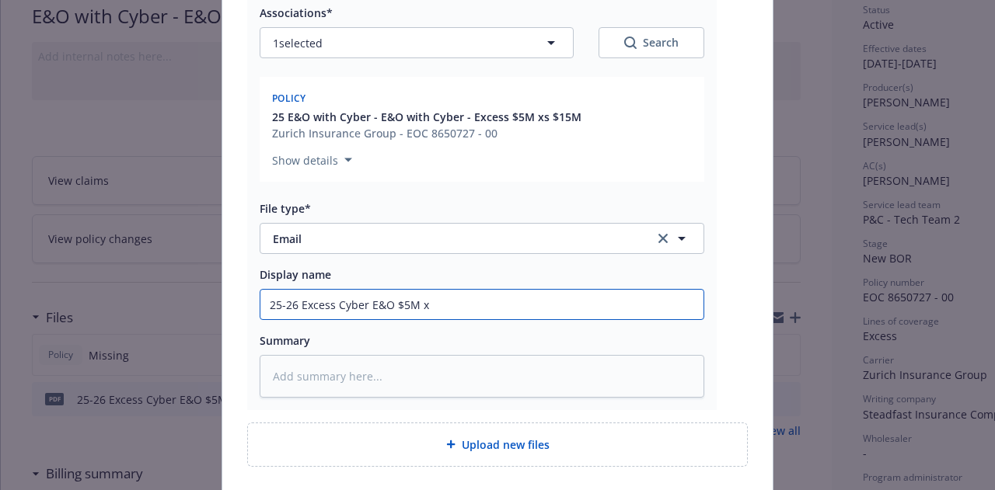
type textarea "x"
type input "25-26 Excess Cyber E&O $5M xs"
type textarea "x"
type input "25-26 Excess Cyber E&O $5M xs"
type textarea "x"
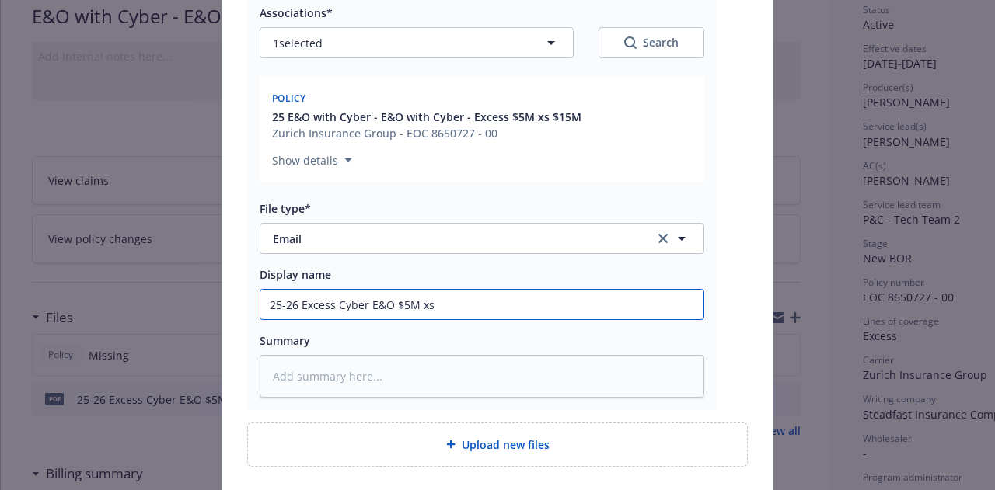
type input "25-26 Excess Cyber E&O $5M xs $"
type textarea "x"
type input "25-26 Excess Cyber E&O $5M xs $1"
type textarea "x"
type input "25-26 Excess Cyber E&O $5M xs $15"
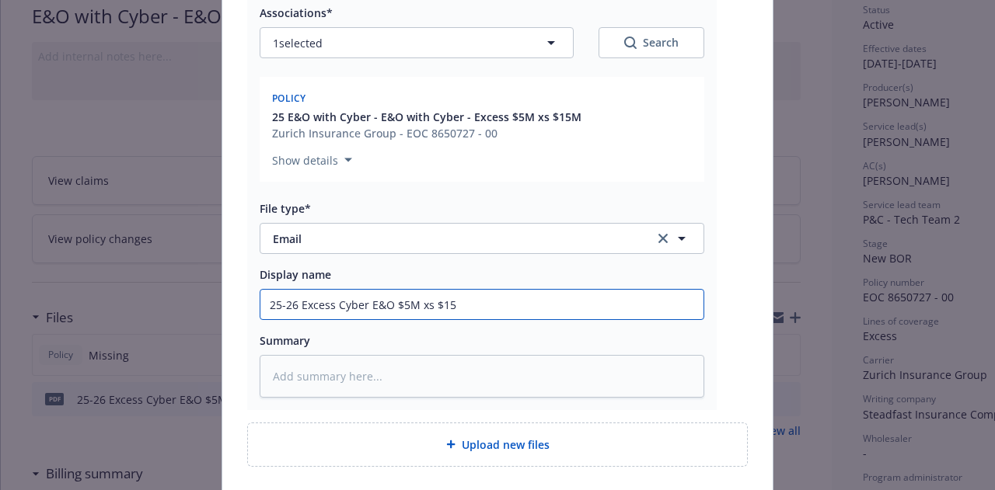
type textarea "x"
type input "25-26 Excess Cyber E&O $5M xs $15M"
type textarea "x"
type input "25-26 Excess Cyber E&O $5M xs $15M"
type textarea "x"
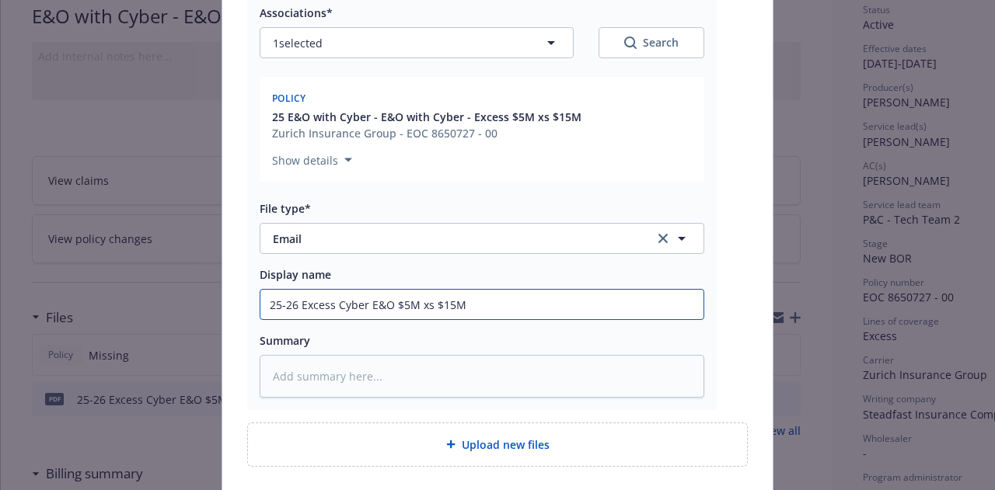
type input "25-26 Excess Cyber E&O $5M xs $15M B"
type textarea "x"
type input "25-26 Excess Cyber E&O $5M xs $15M Bn"
type textarea "x"
type input "25-26 Excess Cyber E&O $5M xs $15M Bnd"
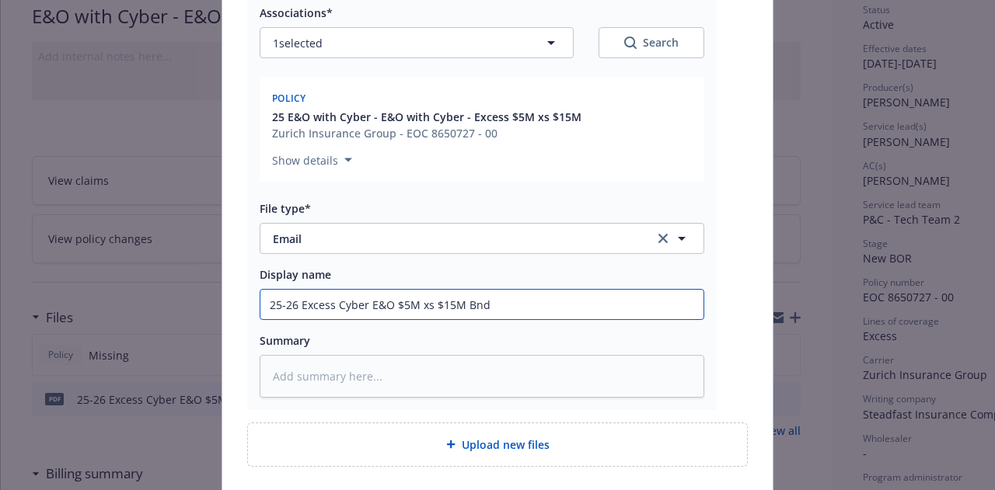
type textarea "x"
type input "25-26 Excess Cyber E&O $5M xs $15M Bn"
type textarea "x"
type input "25-26 Excess Cyber E&O $5M xs $15M B"
type textarea "x"
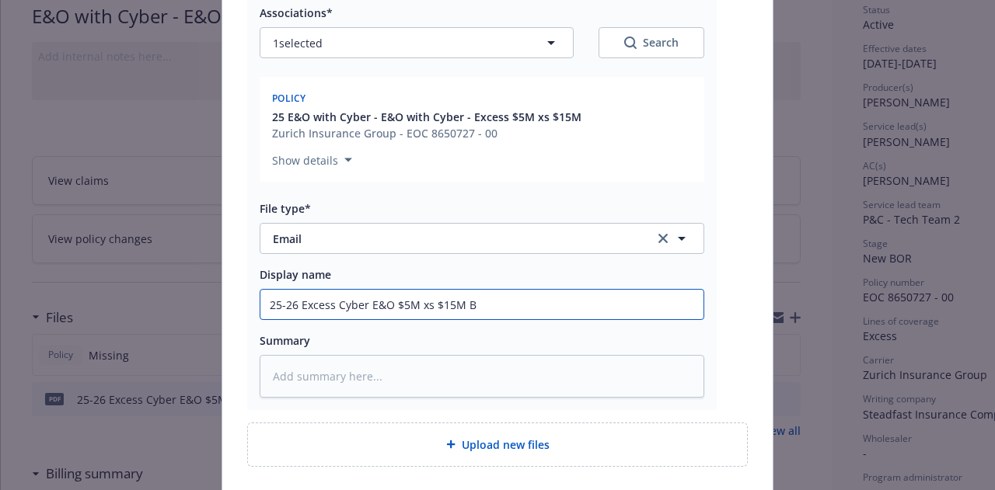
type input "25-26 Excess Cyber E&O $5M xs $15M Bi"
type textarea "x"
type input "25-26 Excess Cyber E&O $5M xs $15M Bind"
type textarea "x"
type input "25-26 Excess Cyber E&O $5M xs $15M Binde"
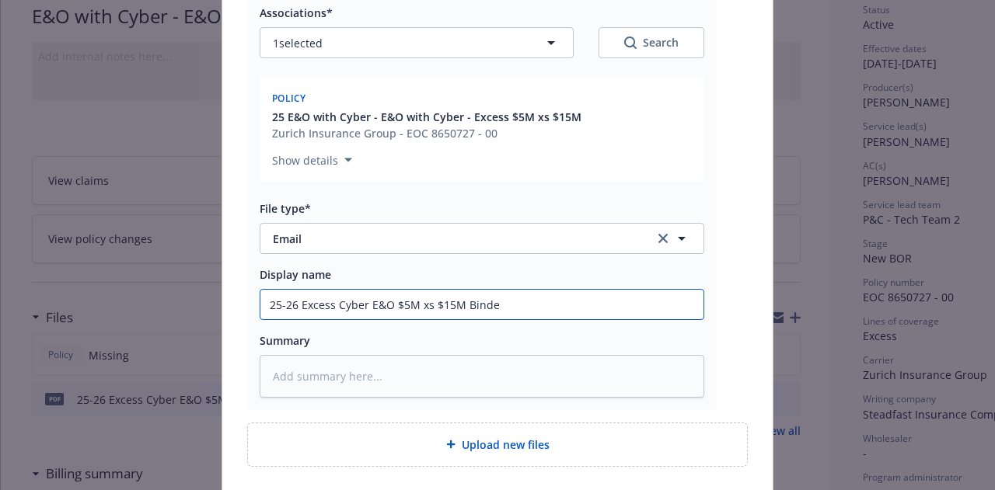
type textarea "x"
type input "25-26 Excess Cyber E&O $5M xs $15M Binder"
type textarea "x"
type input "25-26 Excess Cyber E&O $5M xs $15M Binder"
type textarea "x"
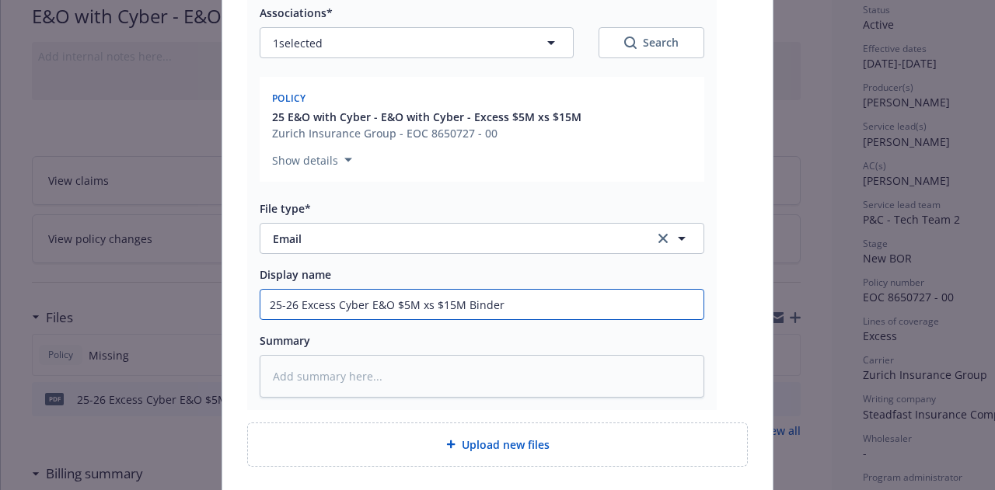
type input "25-26 Excess Cyber E&O $5M xs $15M Binder f"
type textarea "x"
type input "25-26 Excess Cyber E&O $5M xs $15M Binder fro"
type textarea "x"
type input "25-26 Excess Cyber E&O $5M xs $15M Binder from"
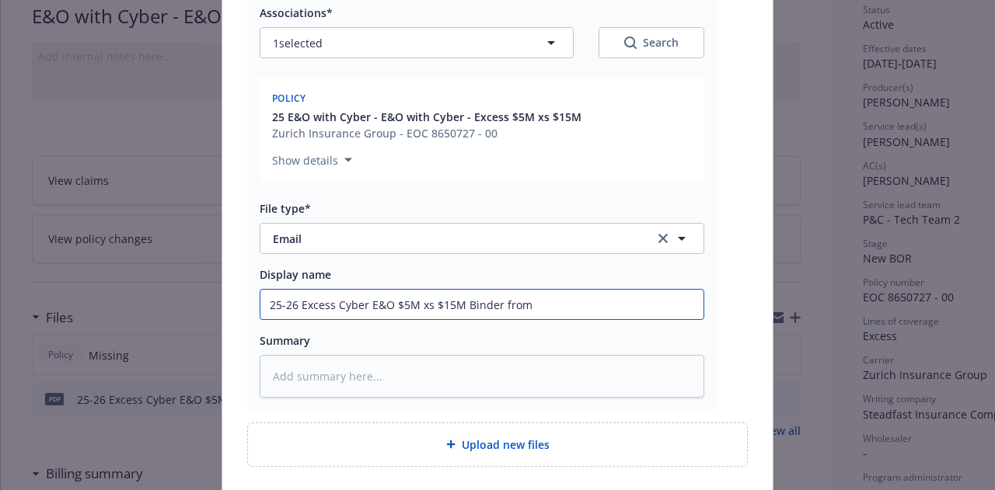
type textarea "x"
type input "25-26 Excess Cyber E&O $5M xs $15M Binder from"
type textarea "x"
type input "25-26 Excess Cyber E&O $5M xs $15M Binder from Z"
type textarea "x"
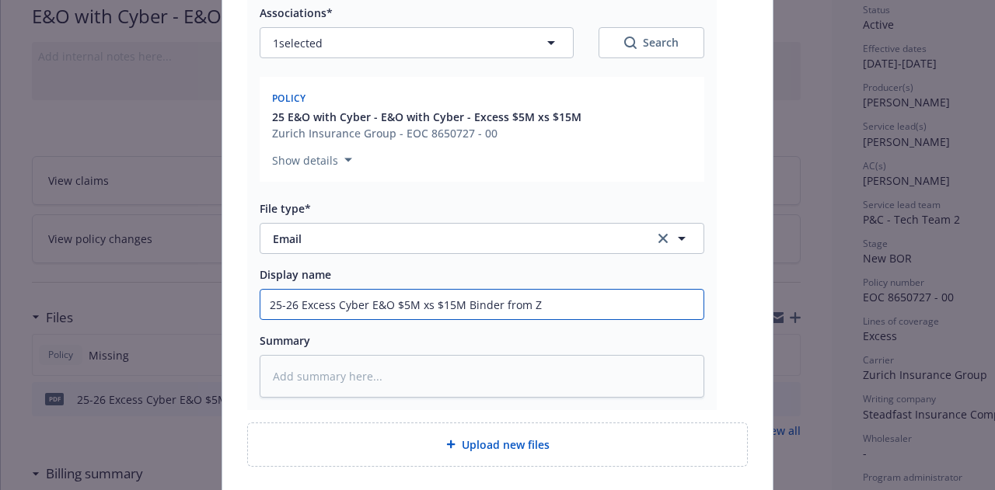
type input "25-26 Excess Cyber E&O $5M xs $15M Binder from Zu"
type textarea "x"
type input "25-26 Excess Cyber E&O $5M xs $15M Binder from Zuri"
type textarea "x"
type input "25-26 Excess Cyber E&O $5M xs $15M Binder from Zurich"
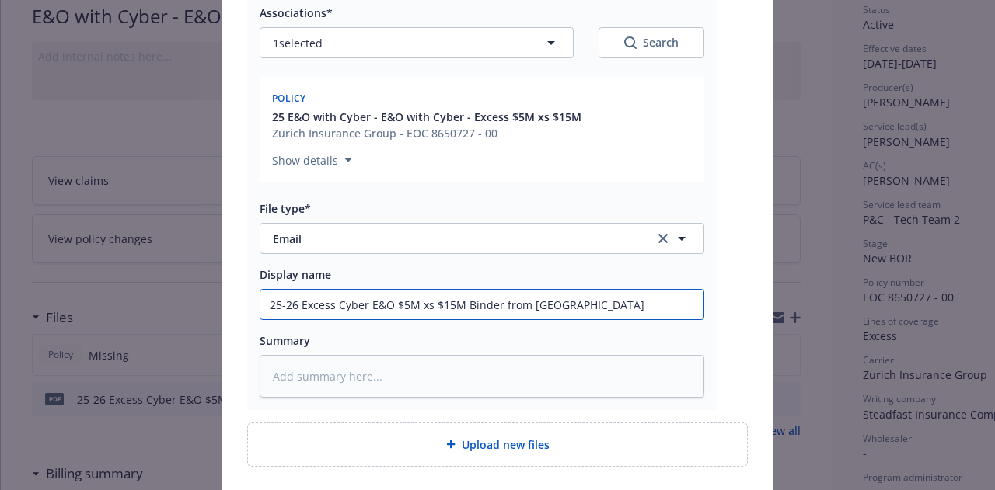
type textarea "x"
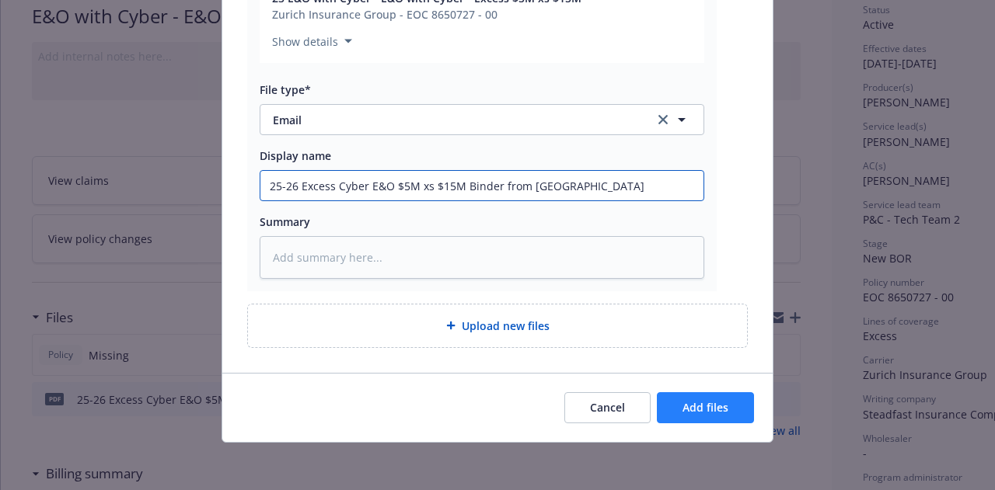
type input "25-26 Excess Cyber E&O $5M xs $15M Binder from Zurich"
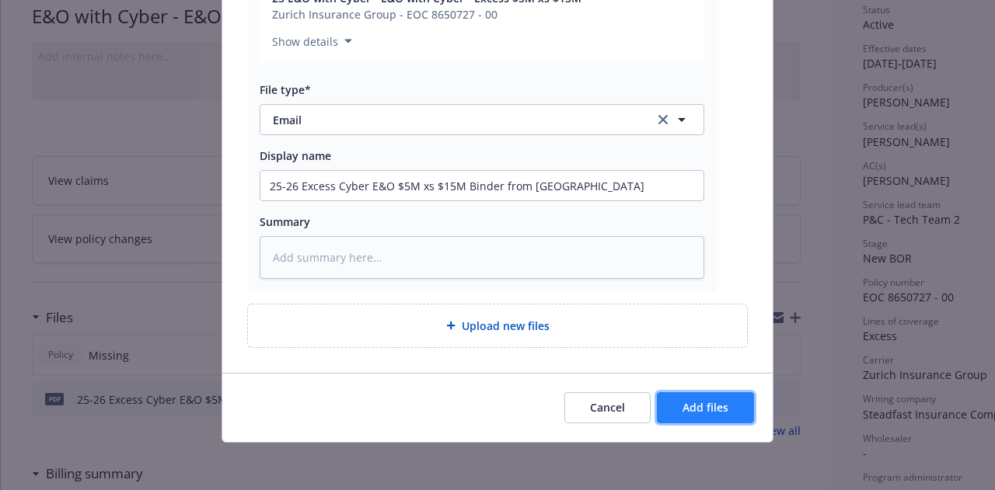
click at [718, 403] on span "Add files" at bounding box center [705, 407] width 46 height 15
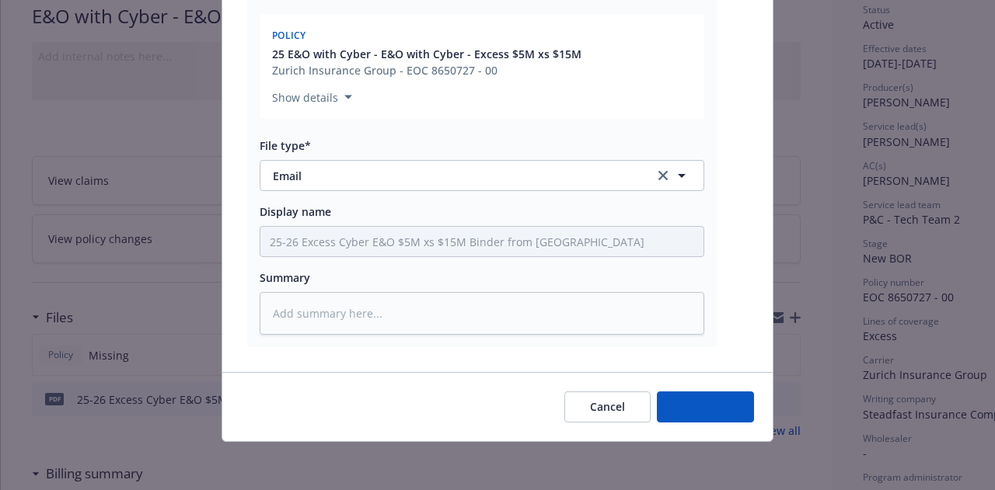
type textarea "x"
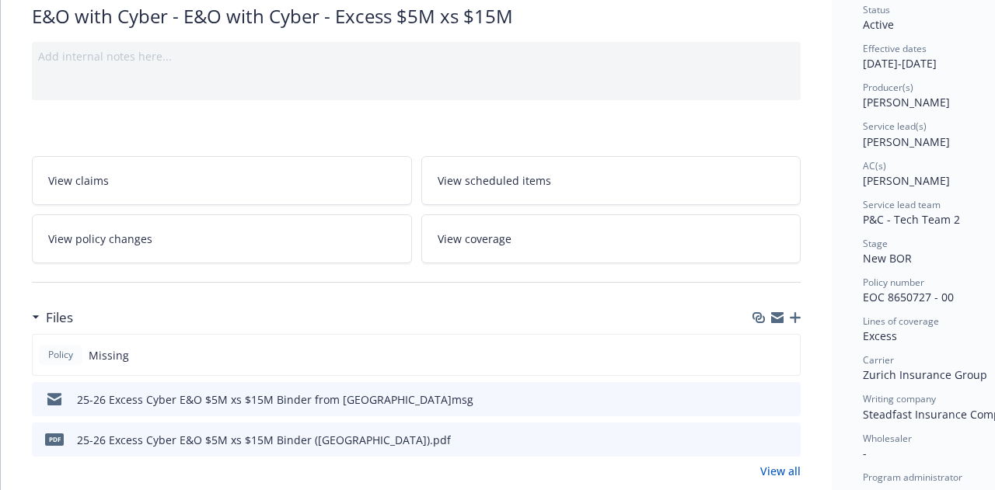
scroll to position [0, 0]
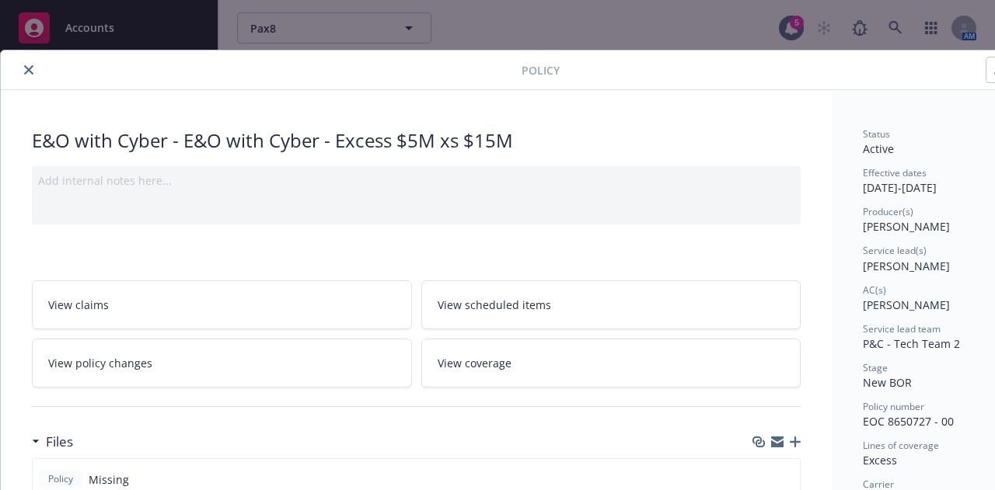
click at [33, 78] on div "Policy" at bounding box center [534, 71] width 1067 height 40
click at [30, 75] on button "close" at bounding box center [28, 70] width 19 height 19
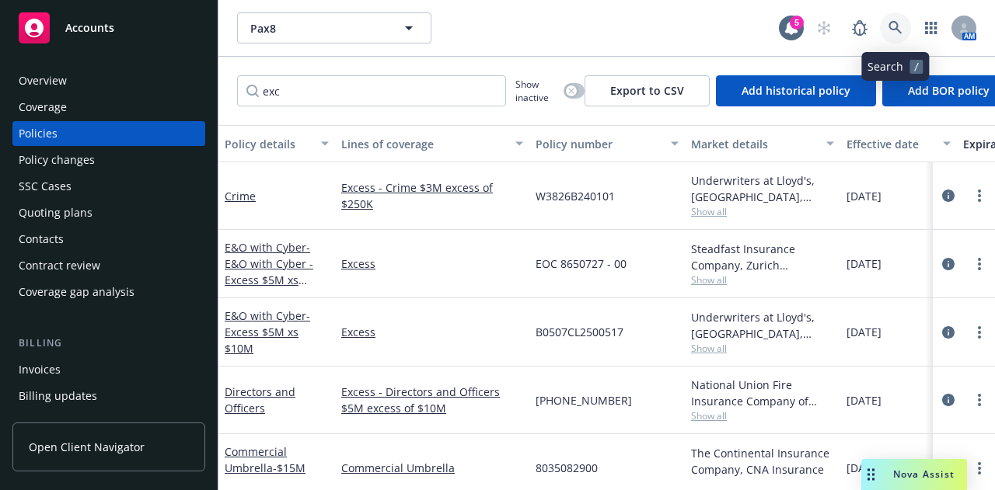
click at [894, 33] on icon at bounding box center [895, 28] width 14 height 14
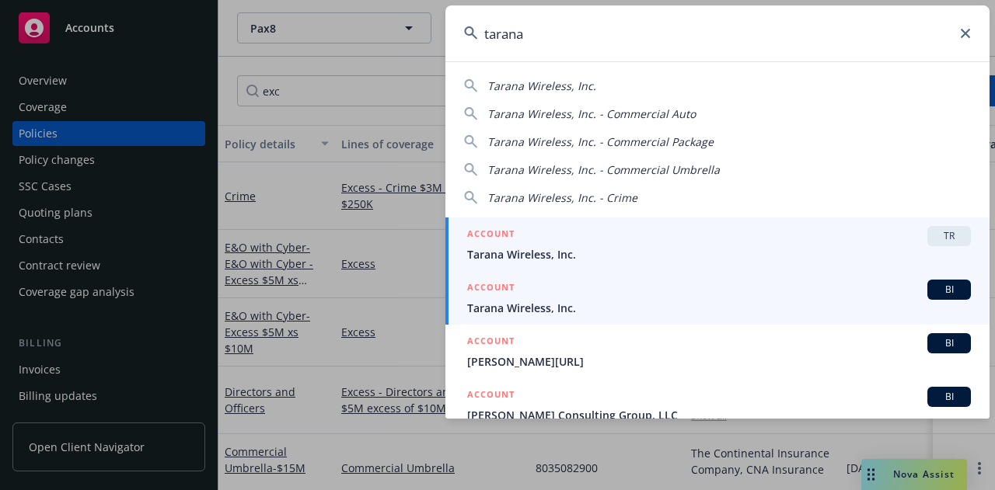
type input "tarana"
click at [734, 312] on span "Tarana Wireless, Inc." at bounding box center [719, 308] width 504 height 16
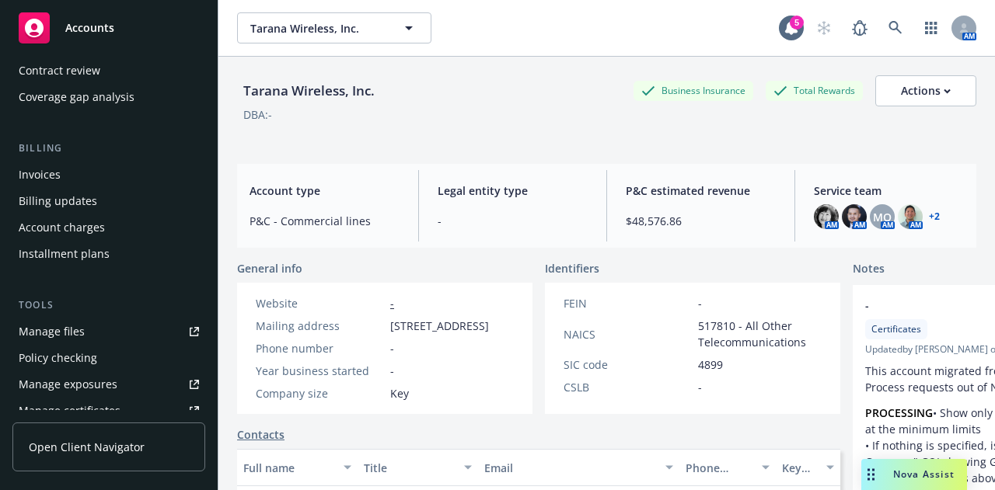
scroll to position [208, 0]
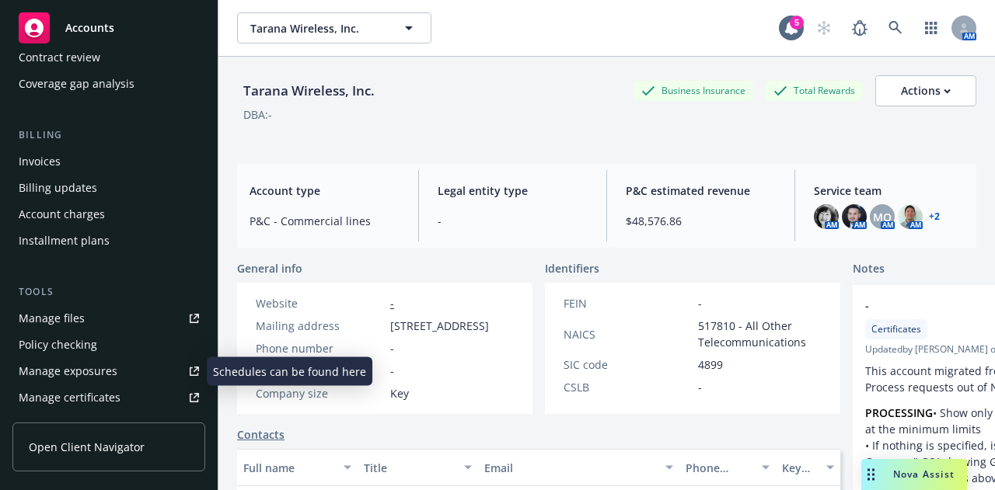
click at [107, 396] on div "Manage certificates" at bounding box center [70, 397] width 102 height 25
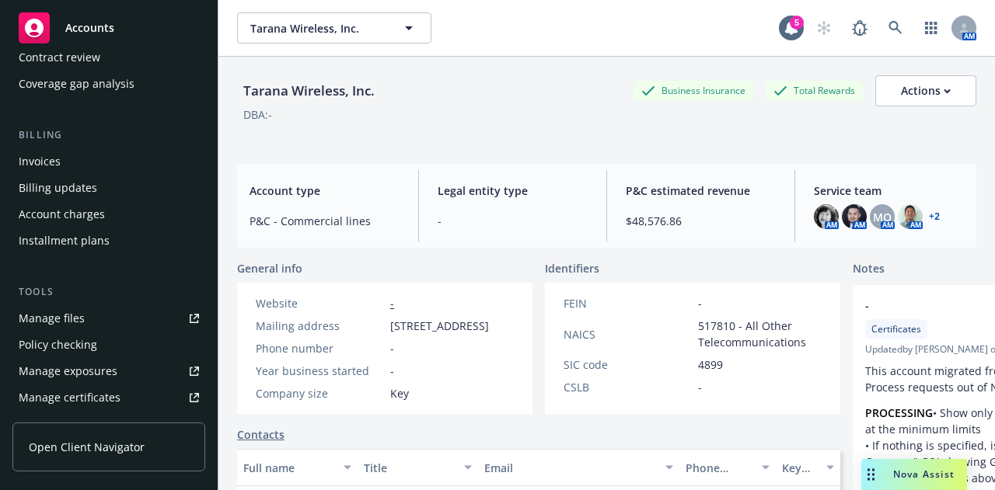
scroll to position [0, 0]
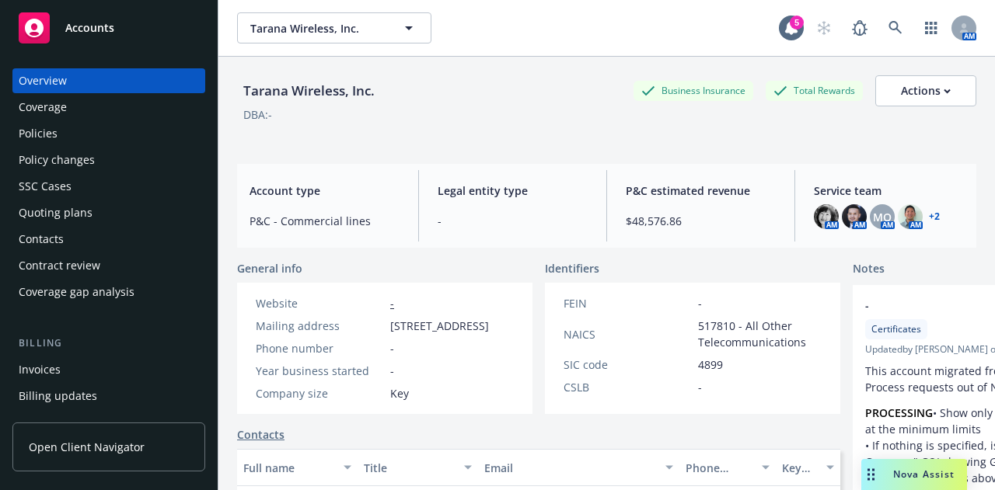
click at [93, 134] on div "Policies" at bounding box center [109, 133] width 180 height 25
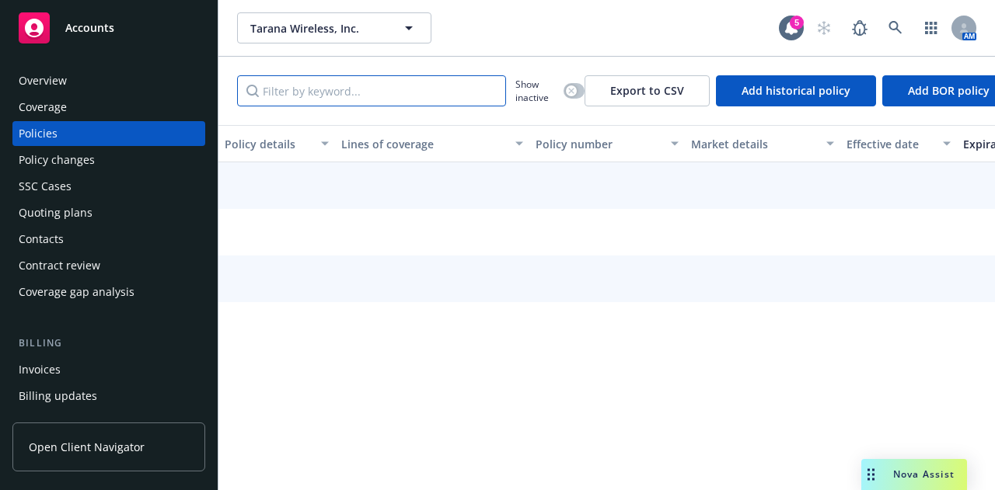
click at [377, 92] on input "Filter by keyword..." at bounding box center [371, 90] width 269 height 31
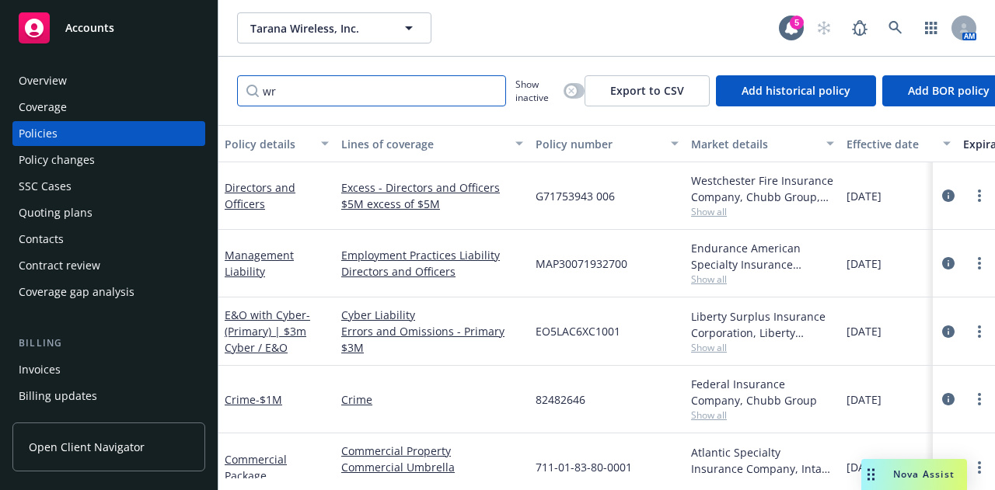
type input "w"
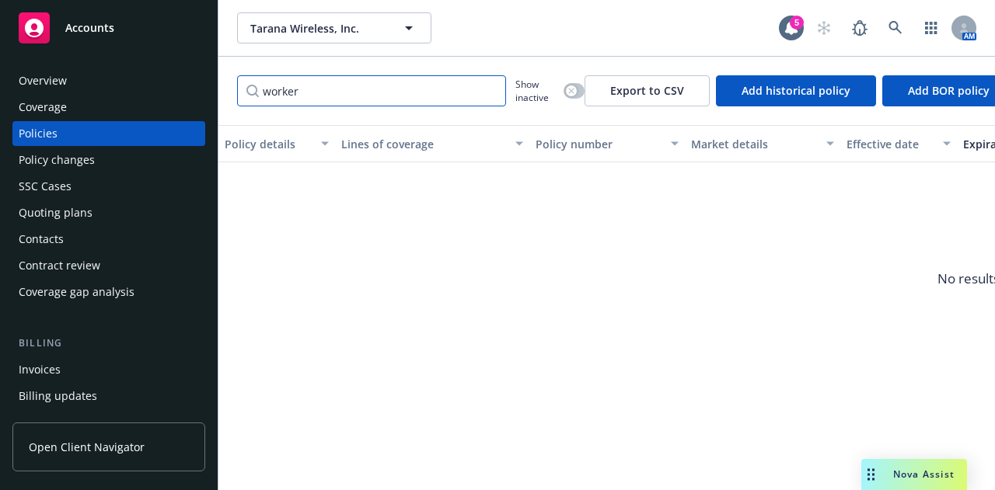
drag, startPoint x: 319, startPoint y: 91, endPoint x: 21, endPoint y: 159, distance: 306.0
click at [21, 159] on div "Accounts Overview Coverage Policies Policy changes SSC Cases Quoting plans Cont…" at bounding box center [497, 245] width 995 height 490
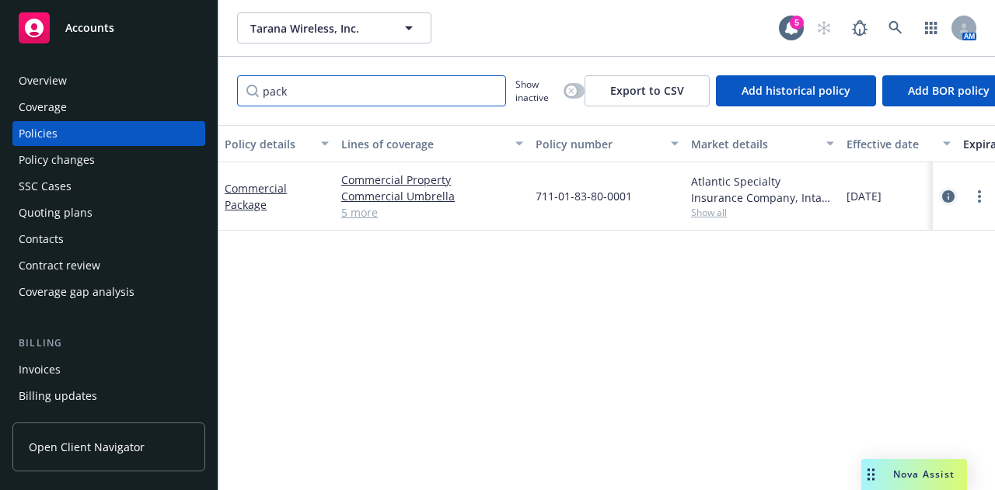
type input "pack"
click at [948, 197] on icon "circleInformation" at bounding box center [948, 196] width 12 height 12
click at [943, 197] on icon "circleInformation" at bounding box center [948, 196] width 12 height 12
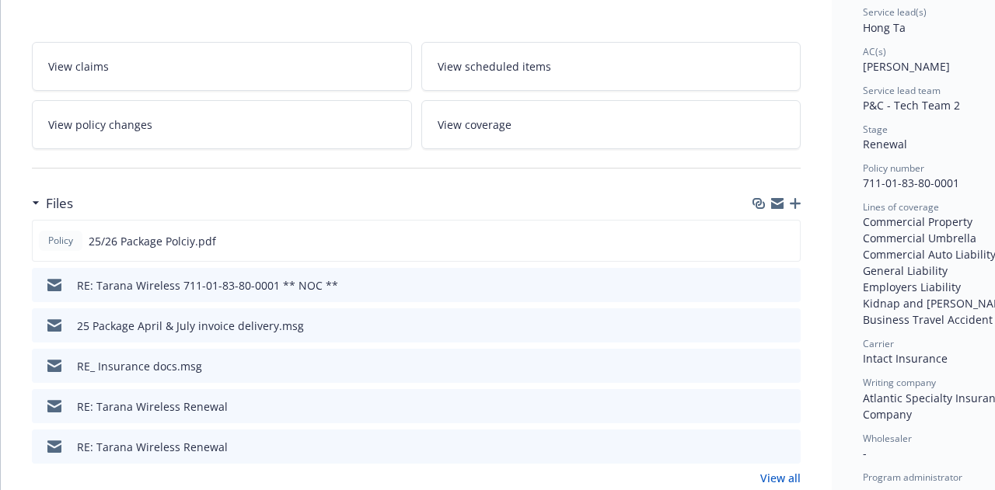
scroll to position [239, 0]
click at [788, 234] on icon "preview file" at bounding box center [785, 239] width 14 height 11
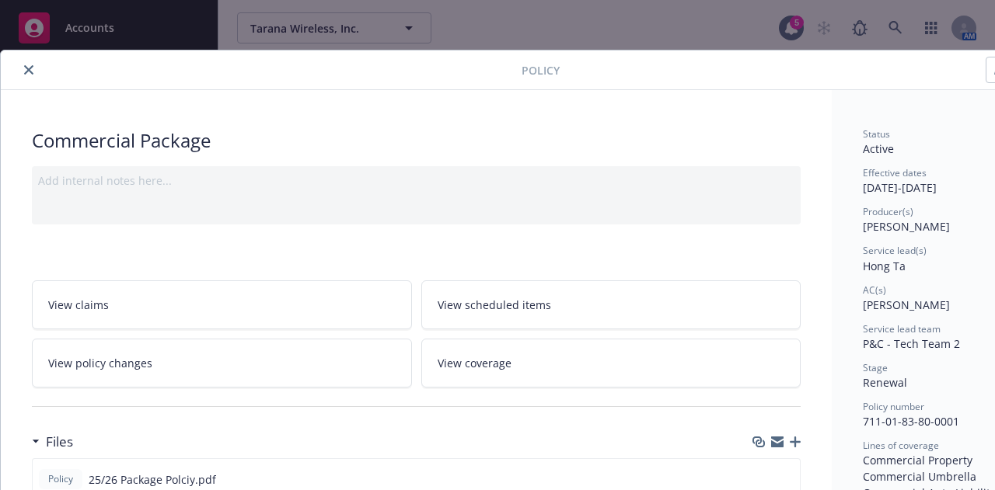
click at [19, 72] on div at bounding box center [264, 70] width 514 height 19
click at [24, 71] on icon "close" at bounding box center [28, 69] width 9 height 9
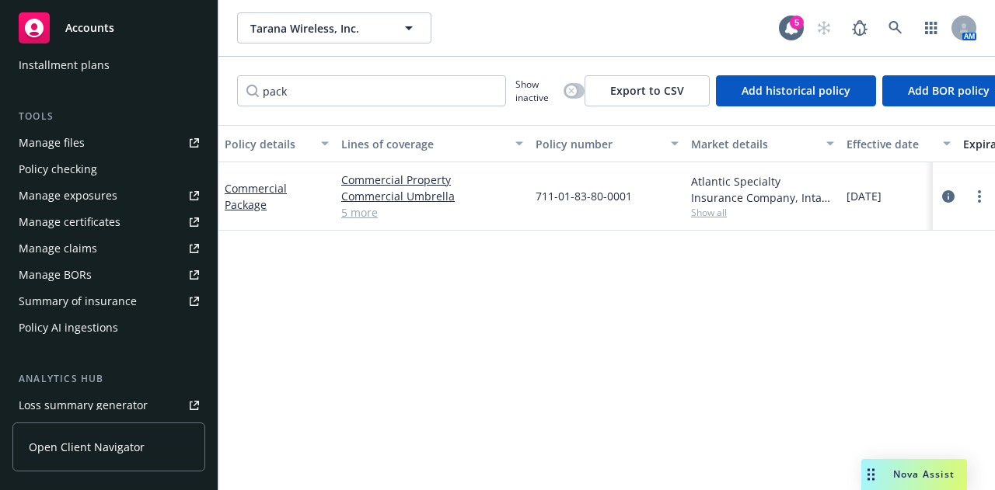
scroll to position [382, 0]
click at [117, 143] on link "Manage files" at bounding box center [108, 144] width 193 height 25
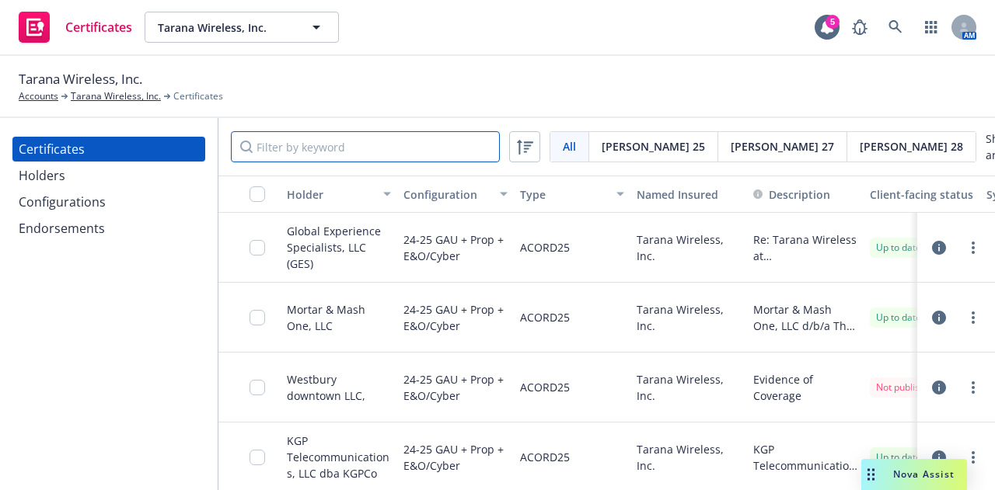
click at [439, 148] on input "Filter by keyword" at bounding box center [365, 146] width 269 height 31
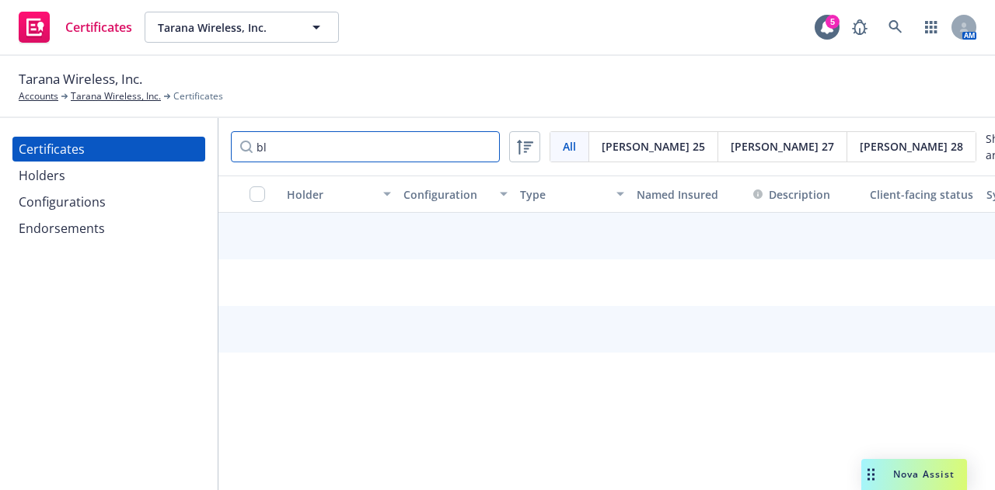
type input "b"
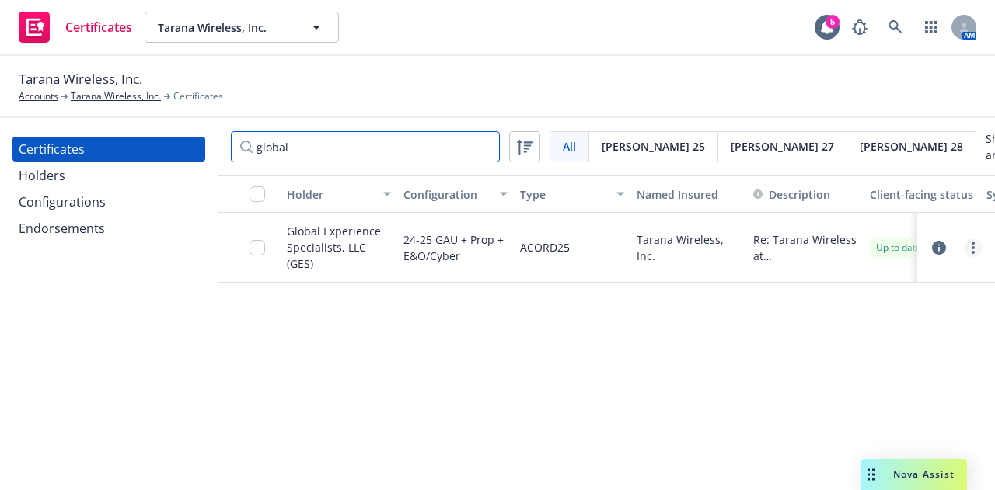
type input "global"
click at [968, 257] on link "more" at bounding box center [973, 248] width 19 height 19
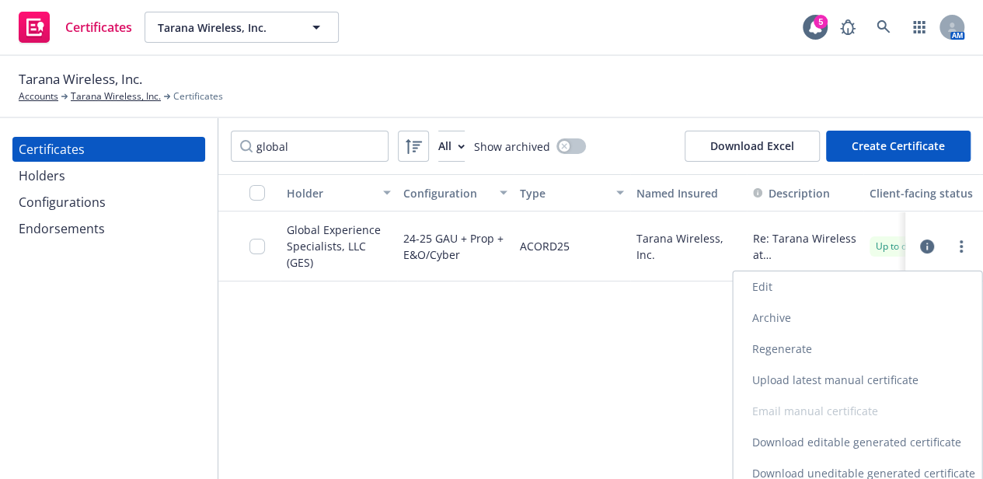
click at [853, 467] on link "Download uneditable generated certificate" at bounding box center [857, 473] width 249 height 31
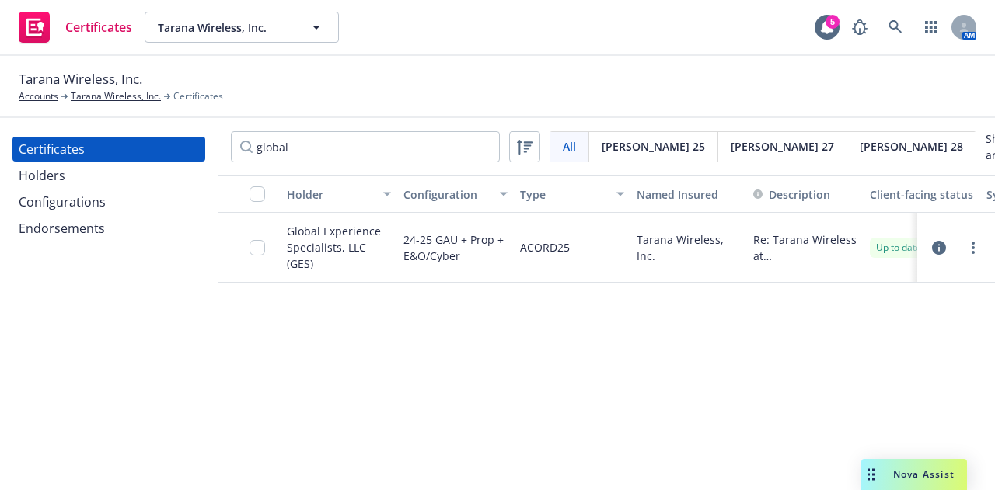
click at [937, 255] on icon "button" at bounding box center [939, 248] width 14 height 14
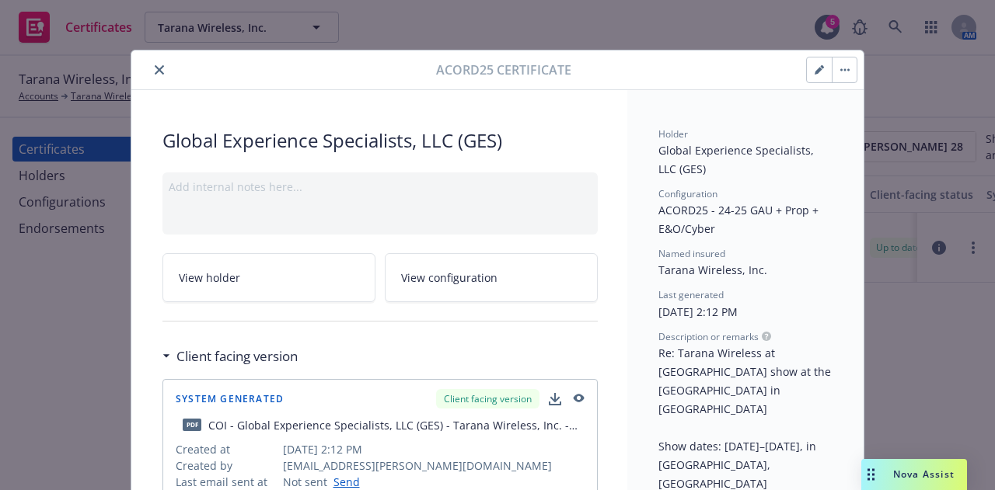
click at [821, 71] on button "button" at bounding box center [819, 70] width 25 height 25
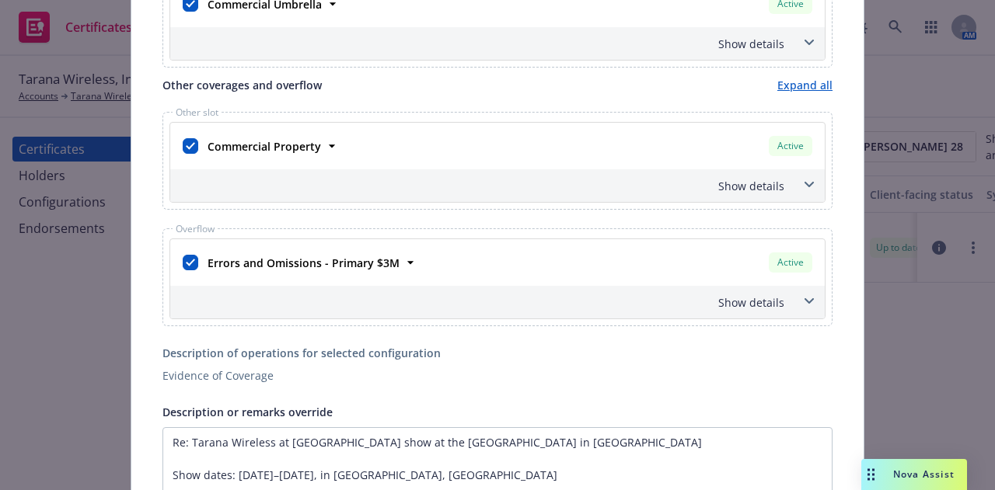
scroll to position [662, 0]
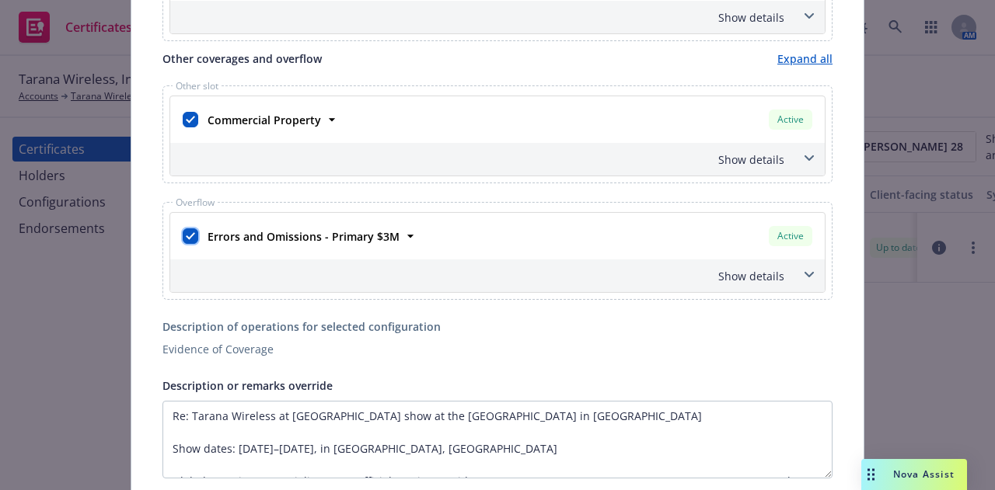
click at [183, 228] on input "checkbox" at bounding box center [191, 236] width 16 height 16
checkbox input "false"
click at [183, 112] on input "checkbox" at bounding box center [191, 120] width 16 height 16
checkbox input "false"
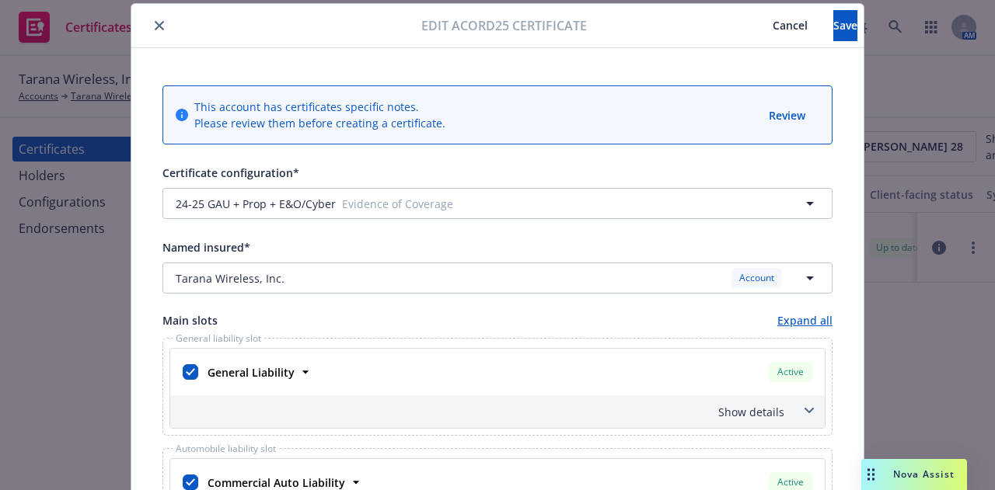
scroll to position [0, 0]
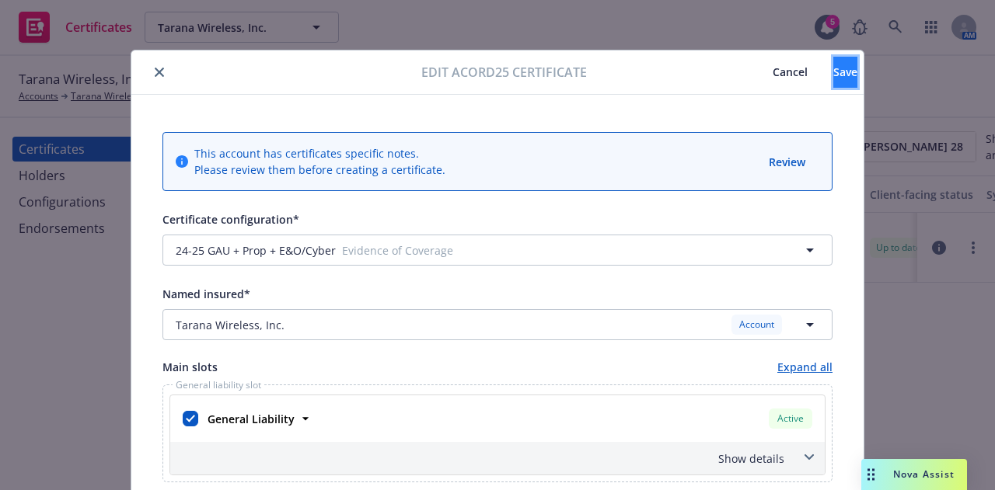
click at [833, 75] on button "Save" at bounding box center [845, 72] width 24 height 31
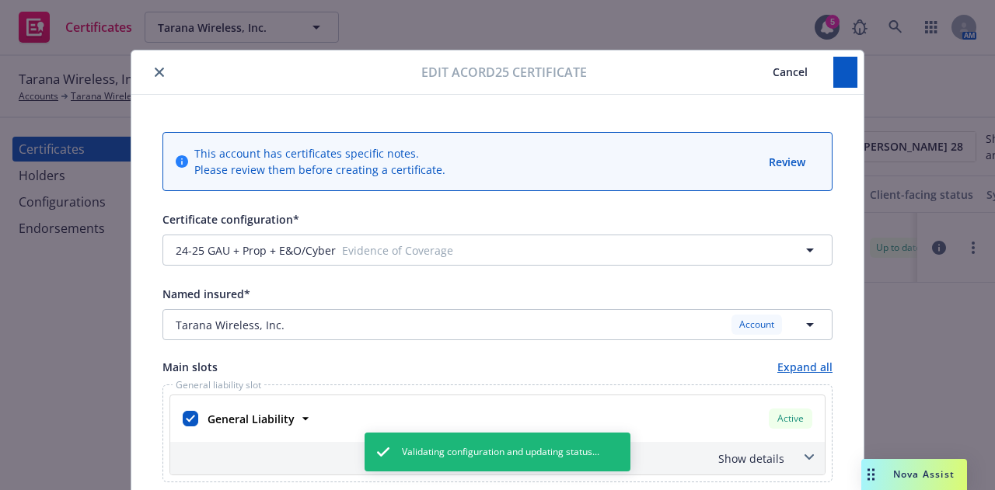
checkbox input "false"
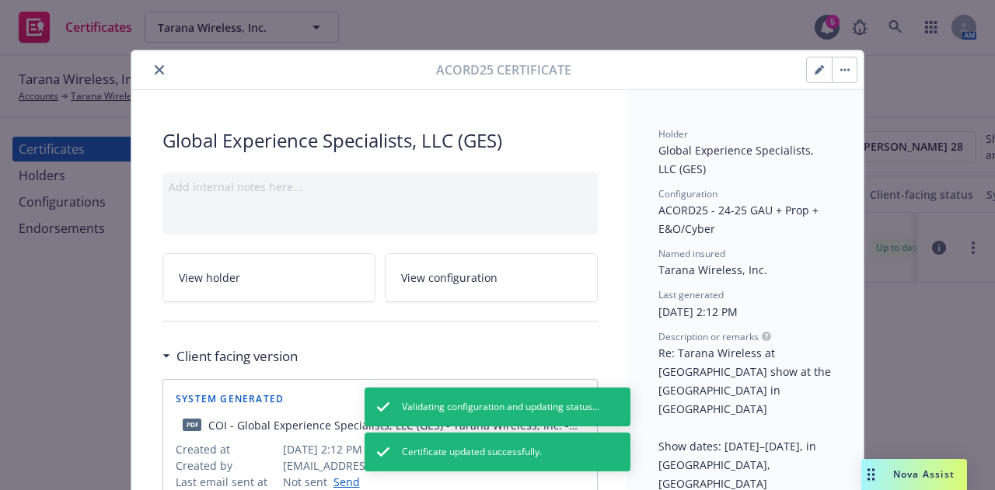
click at [150, 70] on button "close" at bounding box center [159, 70] width 19 height 19
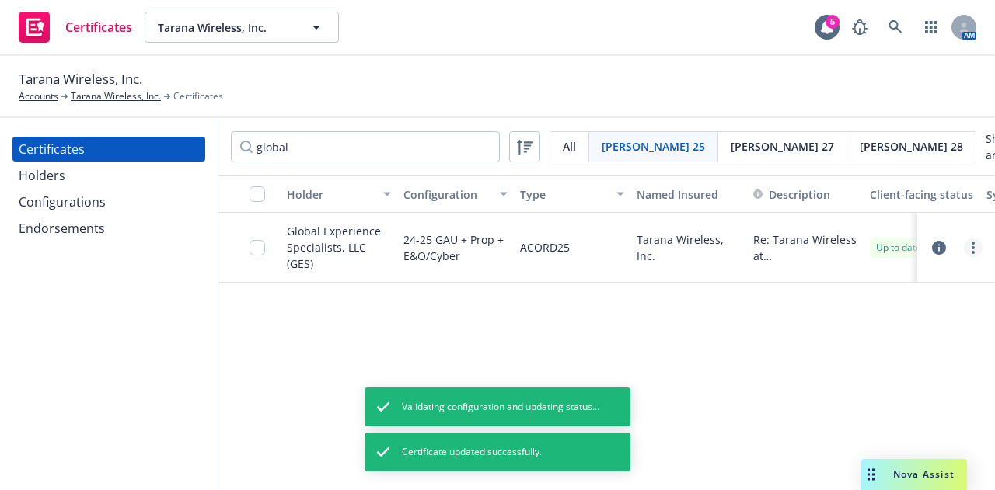
click at [974, 257] on link "more" at bounding box center [973, 248] width 19 height 19
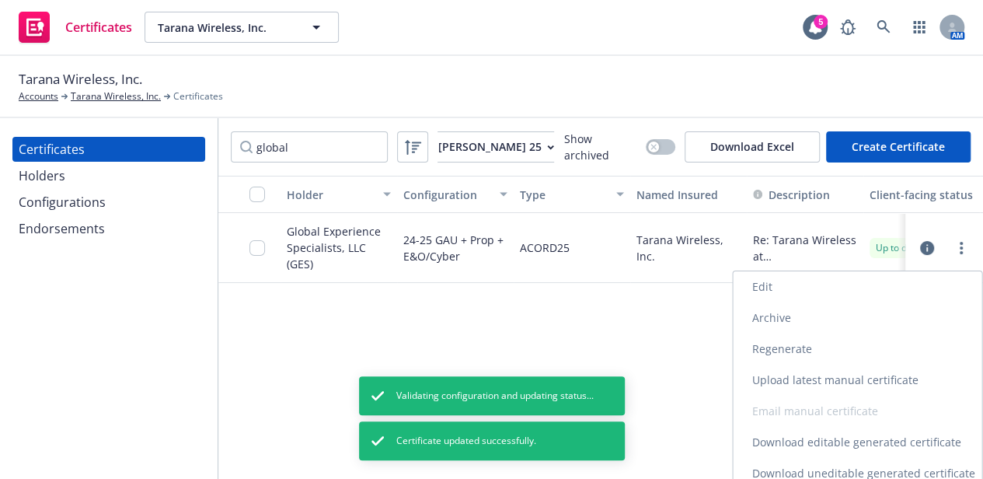
click at [824, 355] on link "Regenerate" at bounding box center [857, 348] width 249 height 31
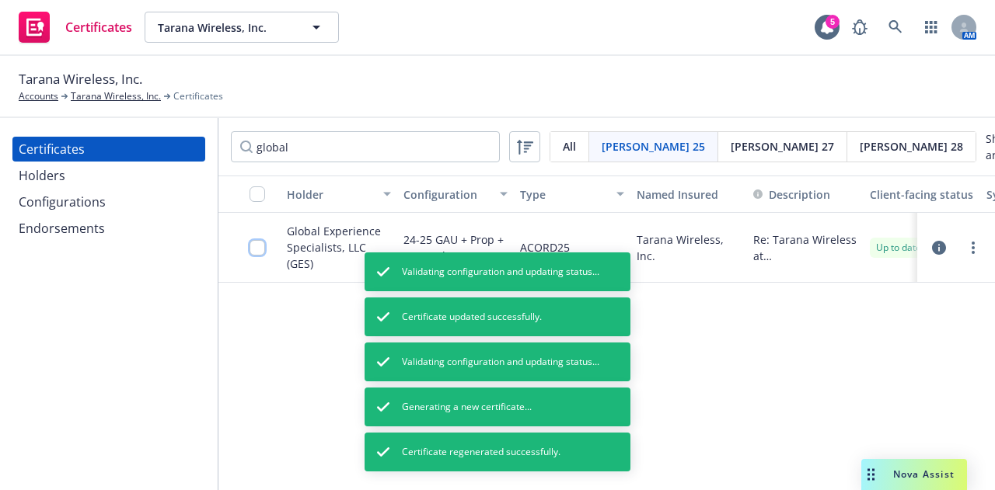
click at [252, 255] on input "checkbox" at bounding box center [257, 248] width 16 height 16
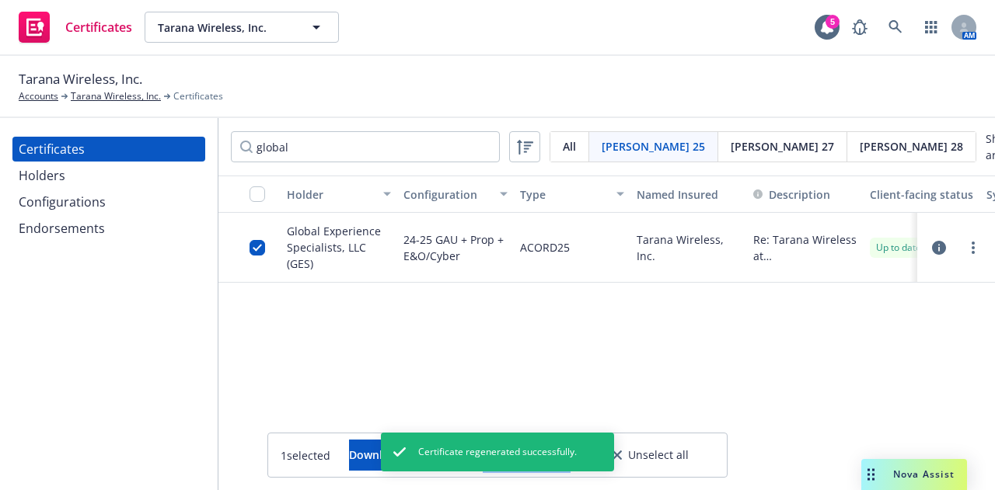
click at [568, 451] on button "Other actions" at bounding box center [526, 455] width 83 height 31
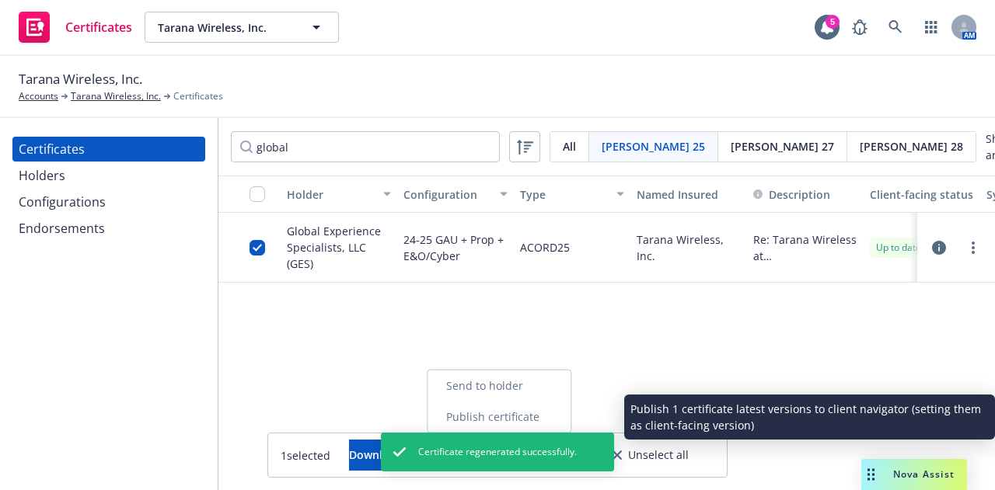
click at [567, 410] on link "Publish certificate" at bounding box center [498, 417] width 143 height 31
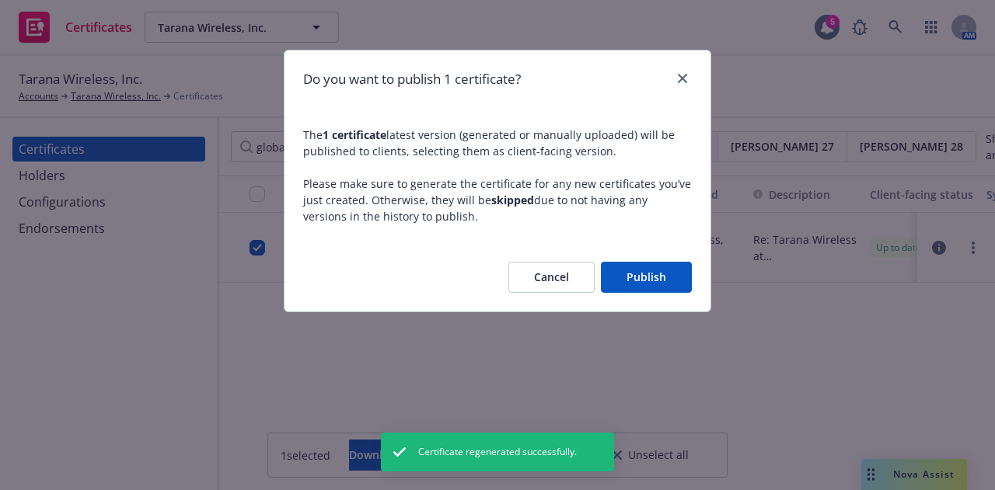
click at [660, 288] on button "Publish" at bounding box center [646, 277] width 91 height 31
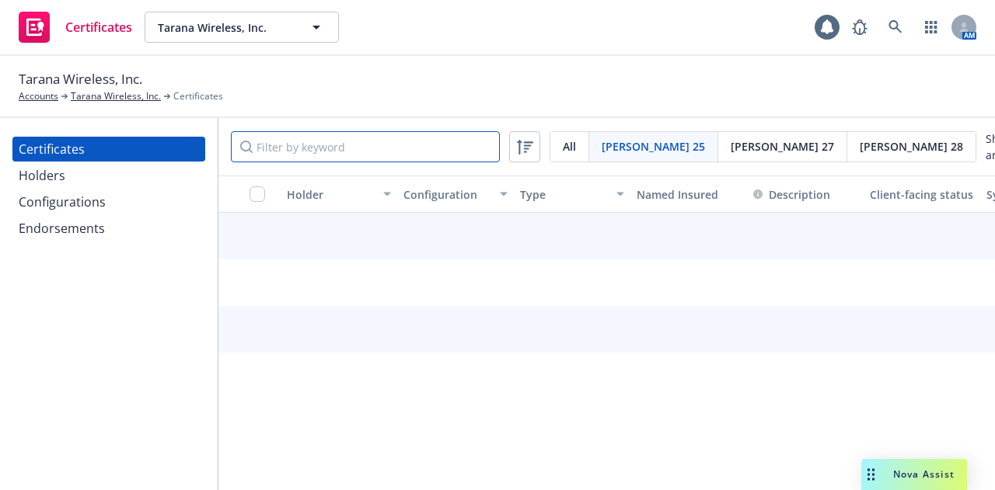
click at [385, 146] on input "Filter by keyword" at bounding box center [365, 146] width 269 height 31
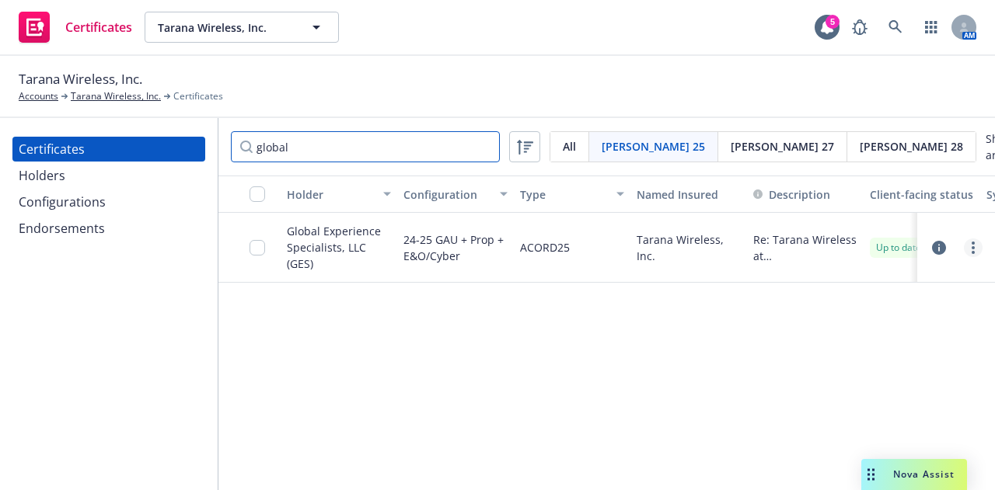
type input "global"
click at [971, 253] on link "more" at bounding box center [973, 248] width 19 height 19
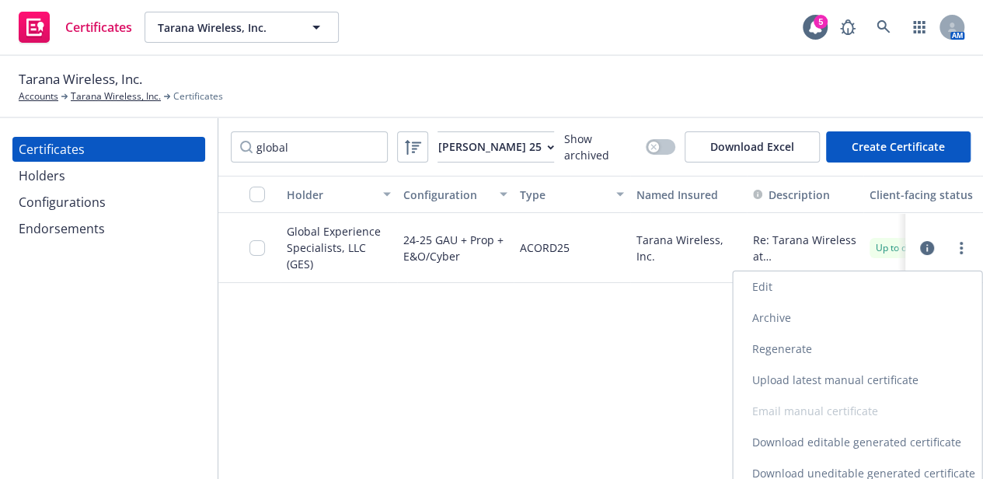
click at [869, 461] on link "Download uneditable generated certificate" at bounding box center [857, 473] width 249 height 31
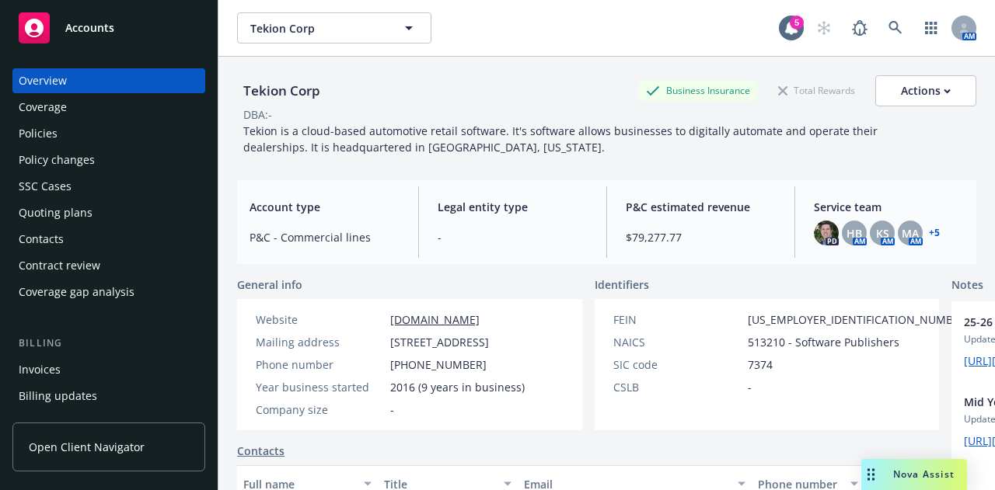
click at [126, 128] on div "Policies" at bounding box center [109, 133] width 180 height 25
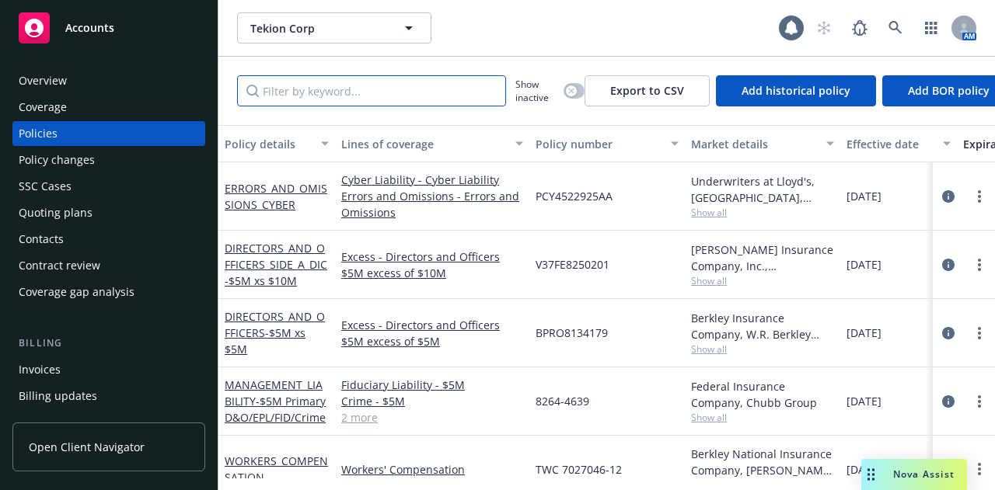
click at [434, 94] on input "Filter by keyword..." at bounding box center [371, 90] width 269 height 31
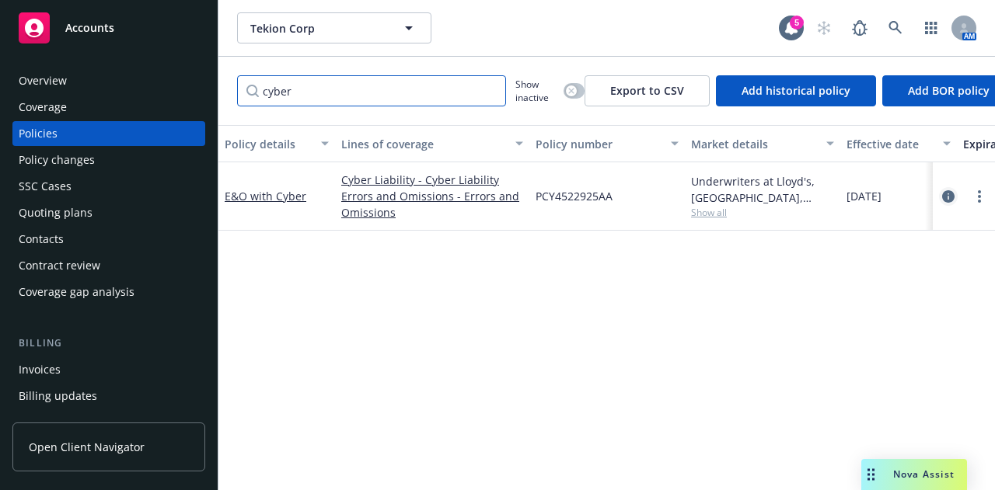
type input "cyber"
click at [942, 191] on icon "circleInformation" at bounding box center [948, 196] width 12 height 12
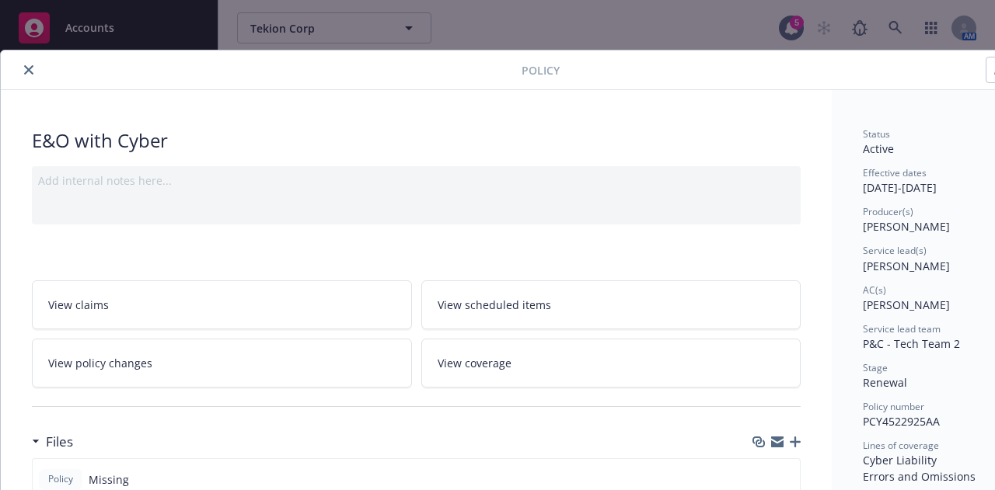
scroll to position [256, 0]
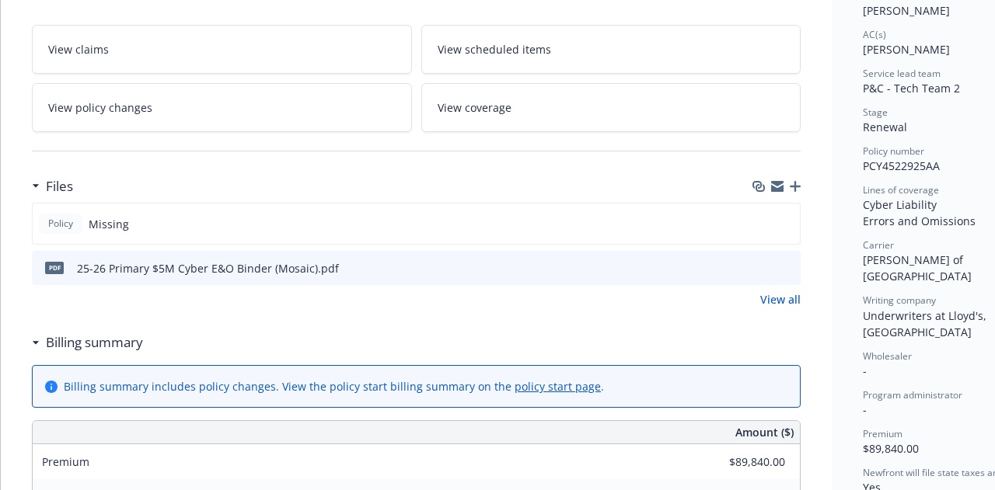
click at [763, 261] on icon "download file" at bounding box center [760, 267] width 12 height 12
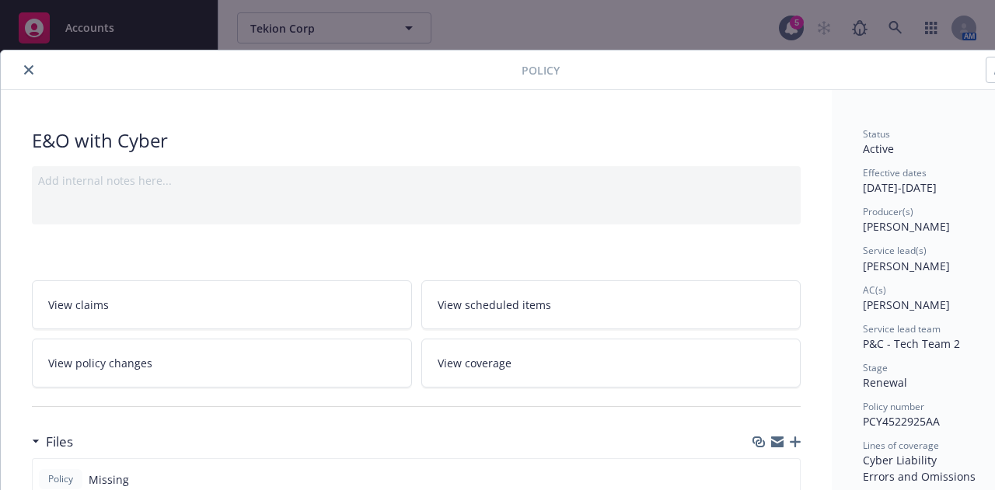
click at [28, 63] on button "close" at bounding box center [28, 70] width 19 height 19
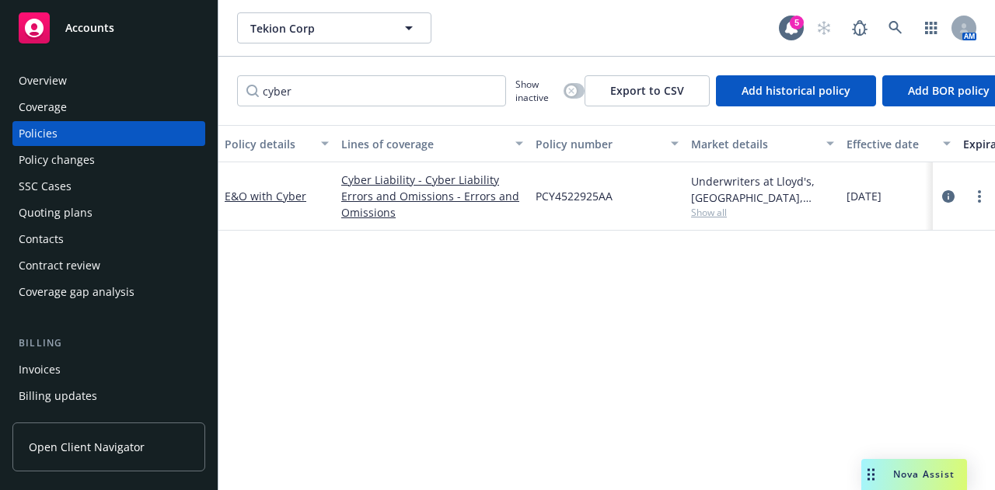
click at [109, 202] on div "Quoting plans" at bounding box center [109, 212] width 180 height 25
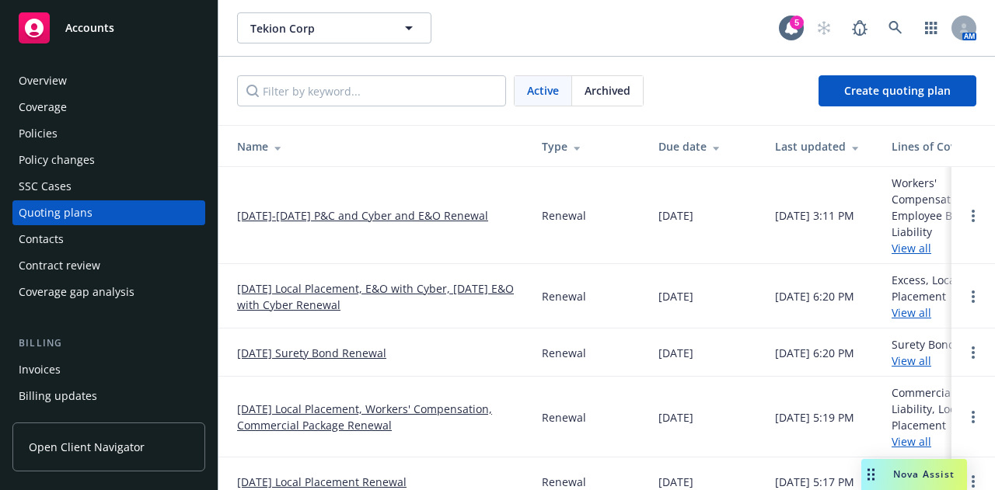
click at [445, 224] on td "[DATE]-[DATE] P&C and Cyber and E&O Renewal" at bounding box center [373, 215] width 311 height 97
click at [448, 218] on link "[DATE]-[DATE] P&C and Cyber and E&O Renewal" at bounding box center [362, 215] width 251 height 16
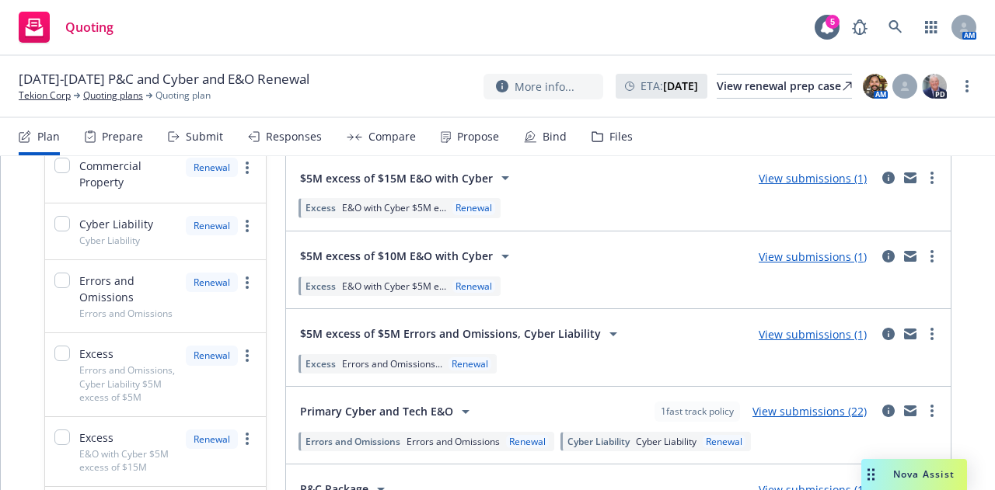
scroll to position [354, 0]
click at [922, 330] on link "more" at bounding box center [931, 333] width 19 height 19
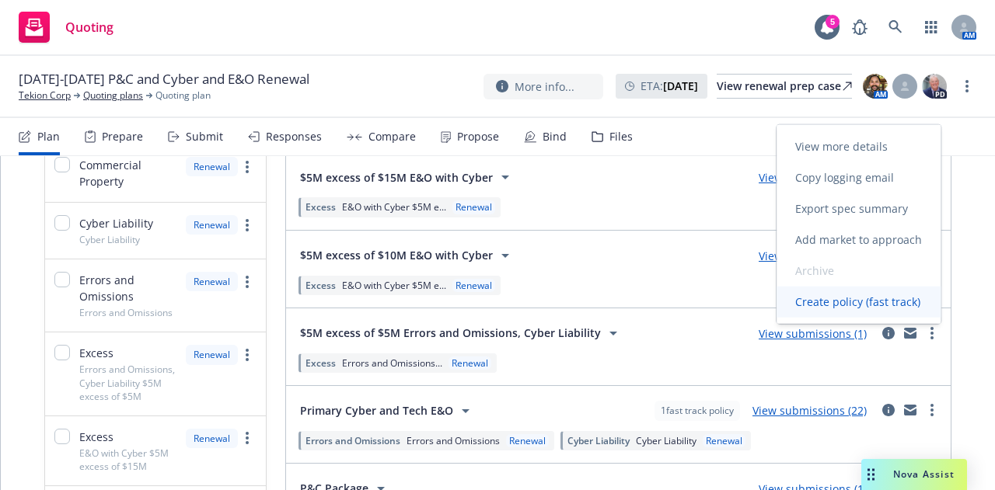
click at [911, 296] on span "Create policy (fast track)" at bounding box center [857, 302] width 162 height 15
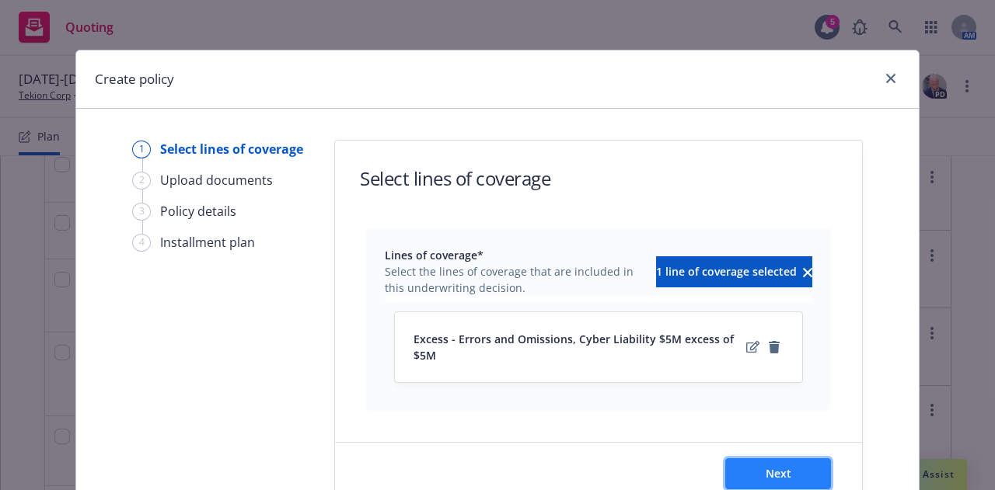
click at [780, 466] on span "Next" at bounding box center [778, 473] width 26 height 15
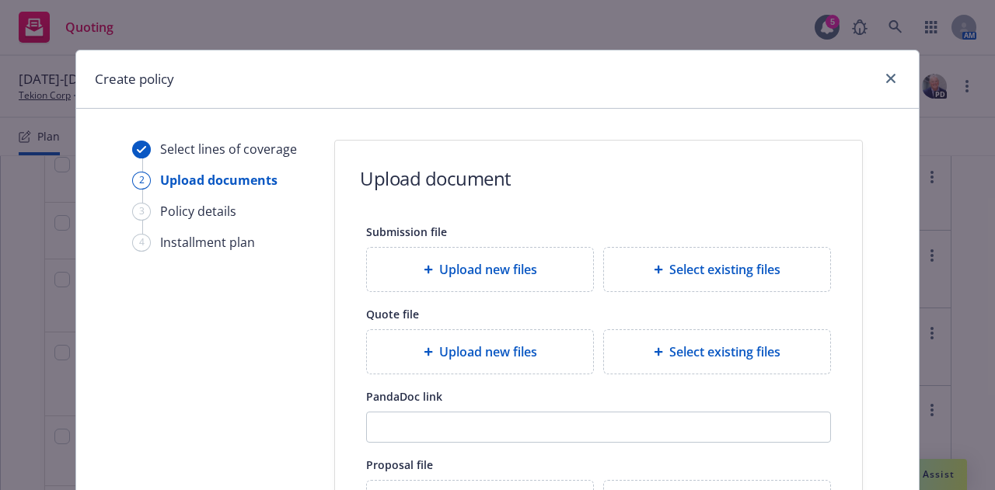
scroll to position [293, 0]
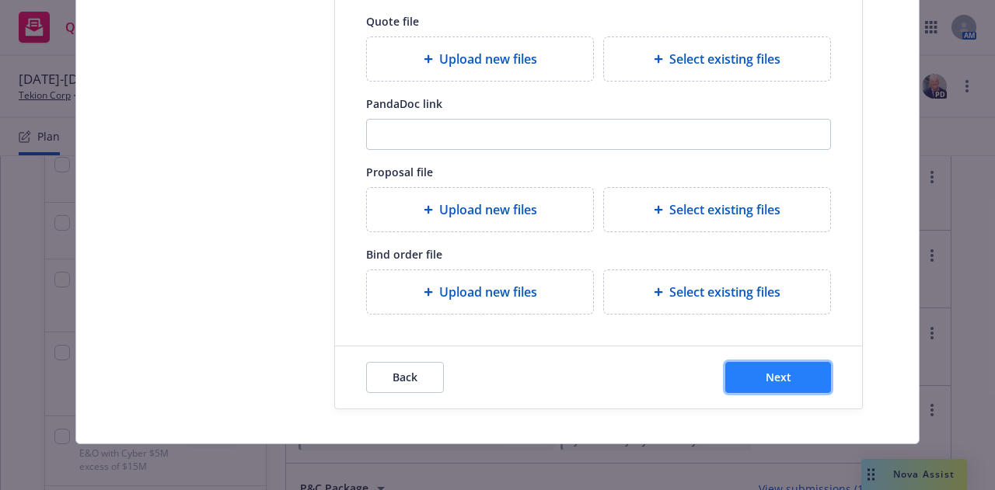
click at [780, 377] on span "Next" at bounding box center [778, 377] width 26 height 15
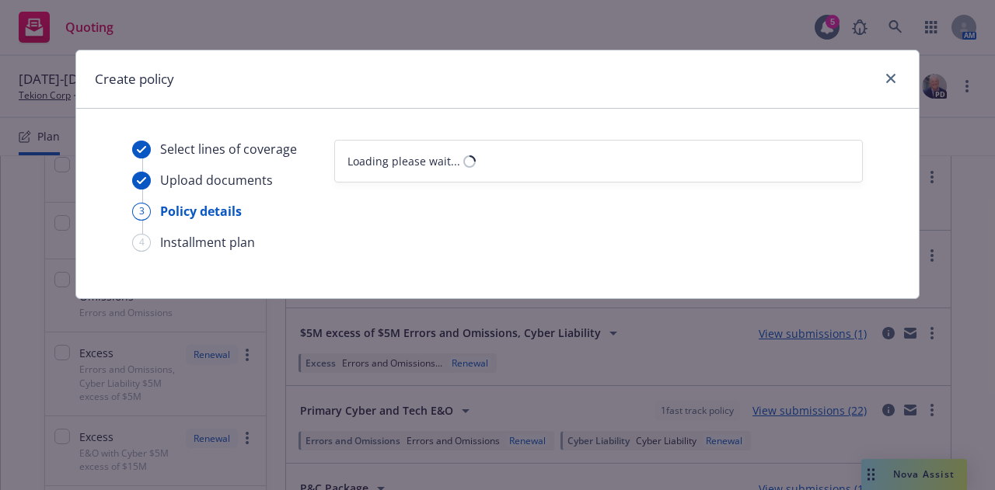
scroll to position [0, 0]
select select "12"
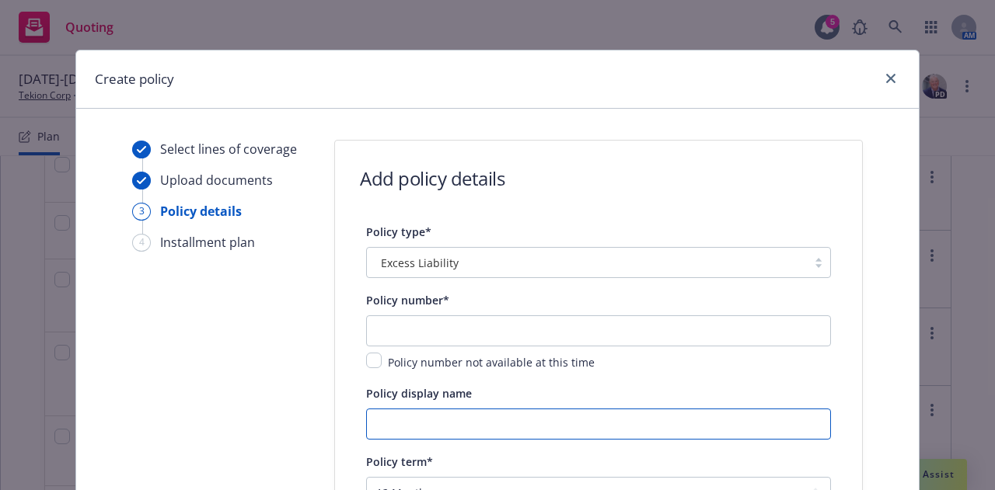
click at [529, 425] on input "Policy display name" at bounding box center [598, 424] width 465 height 31
paste input "E&O with Cyber - $5M xs $5M"
type input "E&O with Cyber - $5M xs $5M"
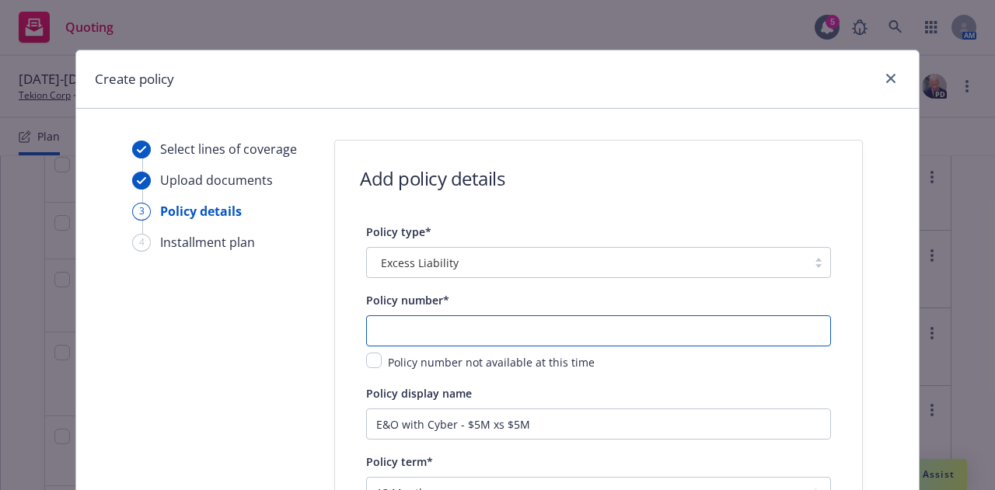
click at [663, 333] on input "text" at bounding box center [598, 331] width 465 height 31
paste input "MTE9047648 01"
click at [663, 333] on input "MTE9047648 01" at bounding box center [598, 331] width 465 height 31
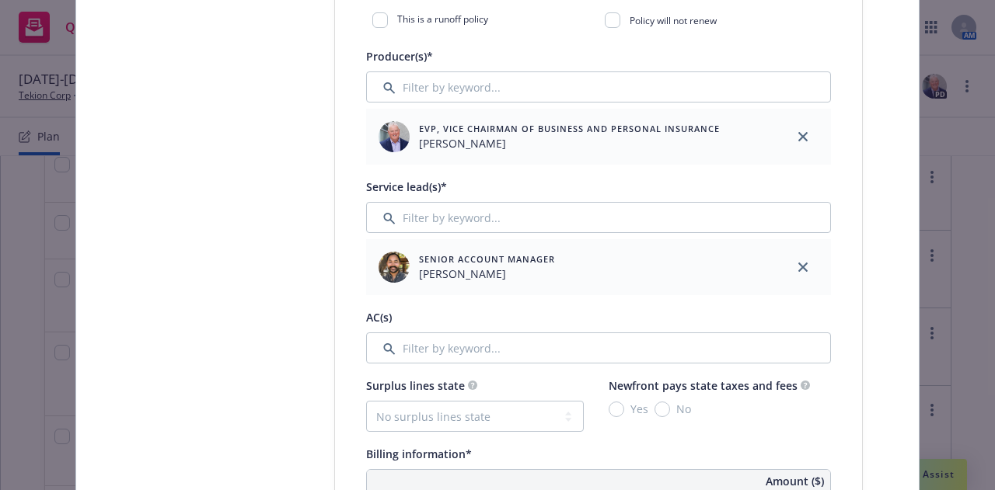
scroll to position [610, 0]
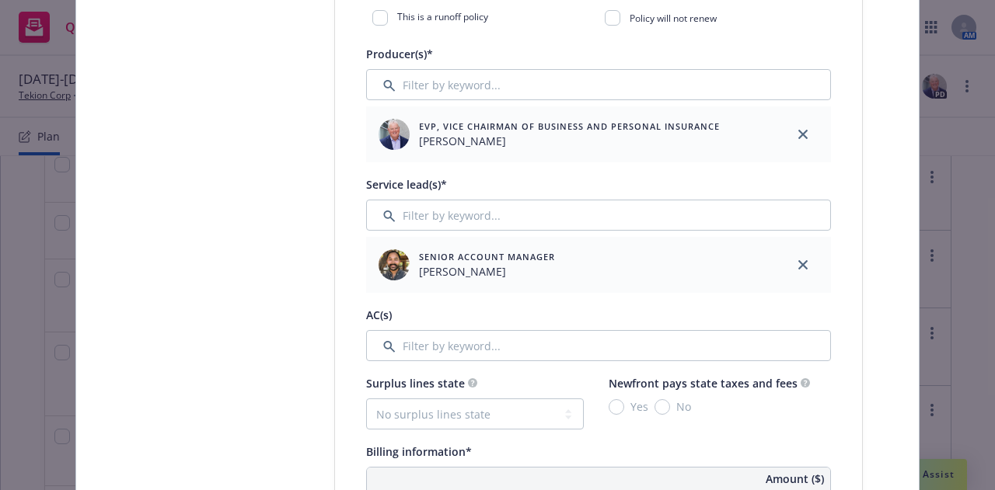
type input "MTE9047648 01"
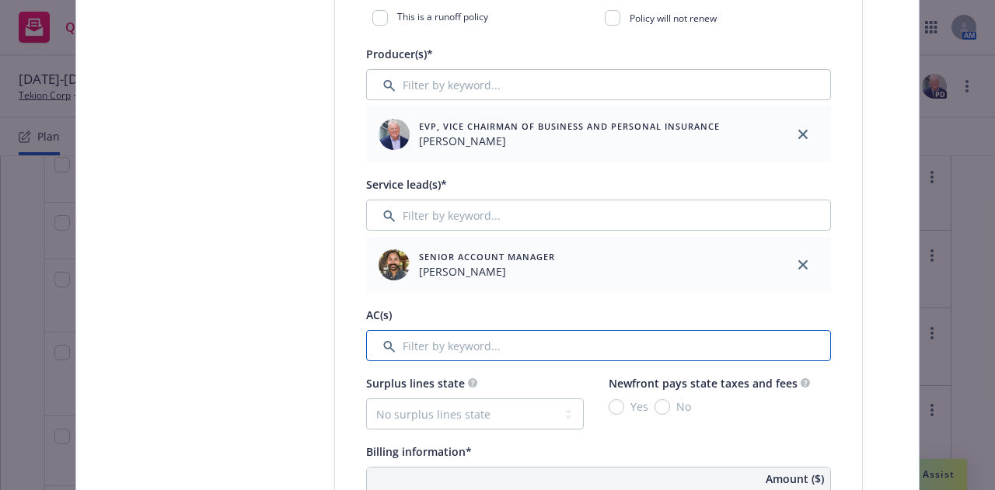
click at [780, 333] on input "Filter by keyword..." at bounding box center [598, 345] width 465 height 31
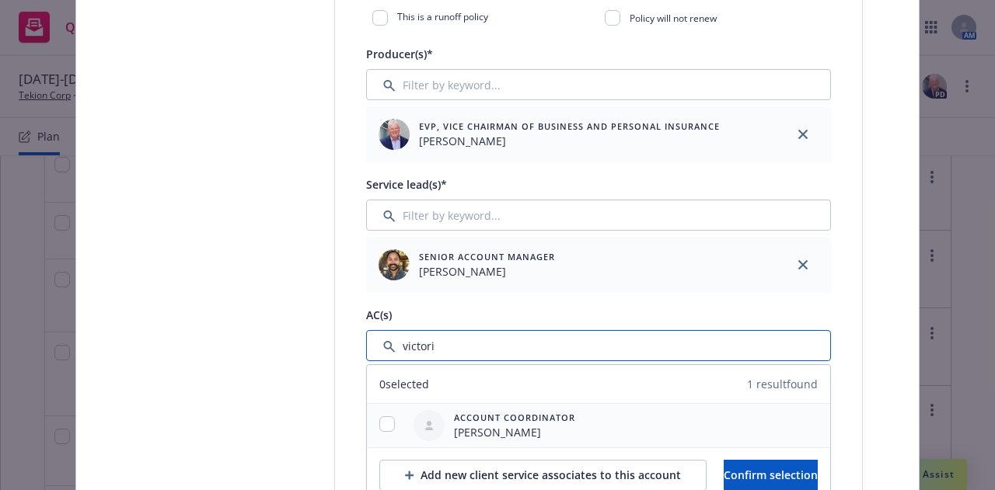
type input "victori"
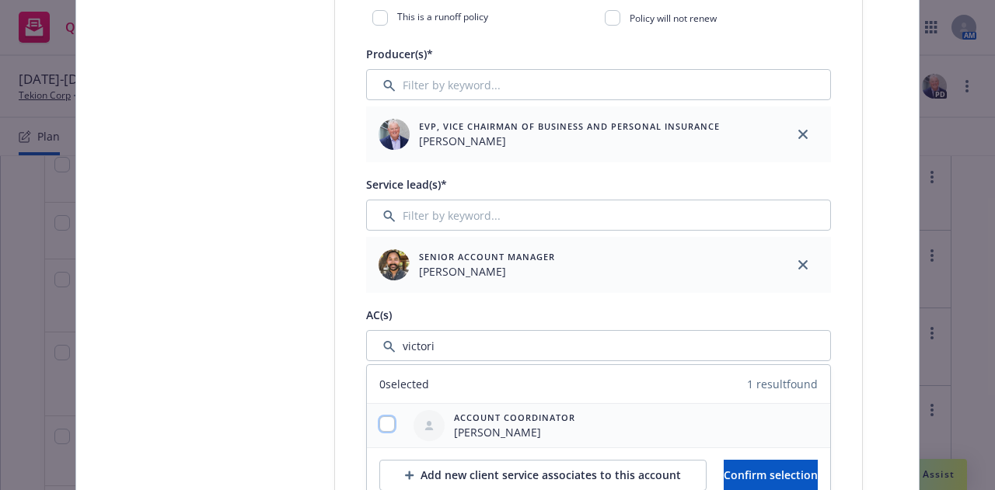
click at [384, 424] on input "checkbox" at bounding box center [387, 425] width 16 height 16
checkbox input "true"
click at [772, 479] on span "Confirm selection" at bounding box center [770, 475] width 94 height 15
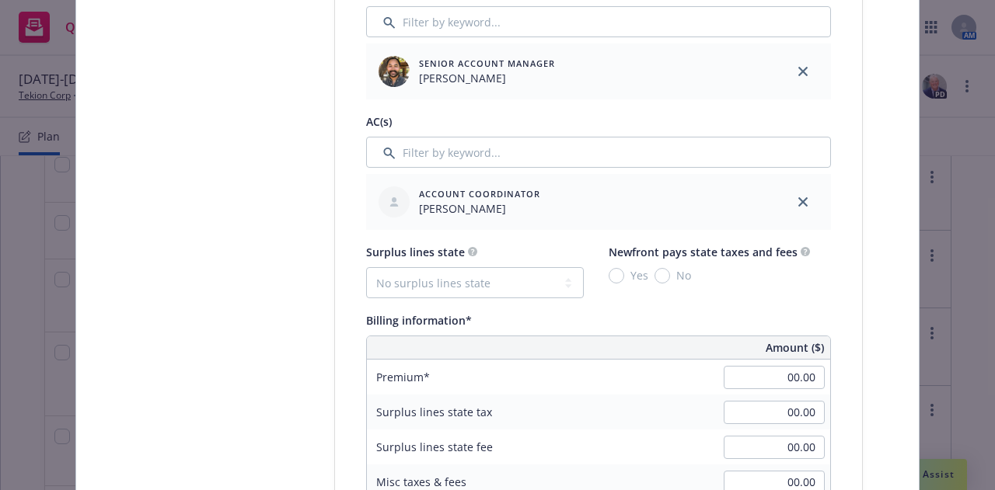
scroll to position [804, 0]
click at [522, 295] on select "No surplus lines state [US_STATE] [US_STATE] [US_STATE] [US_STATE] [US_STATE] […" at bounding box center [475, 282] width 218 height 31
select select "CA"
click at [366, 267] on select "No surplus lines state [US_STATE] [US_STATE] [US_STATE] [US_STATE] [US_STATE] […" at bounding box center [475, 282] width 218 height 31
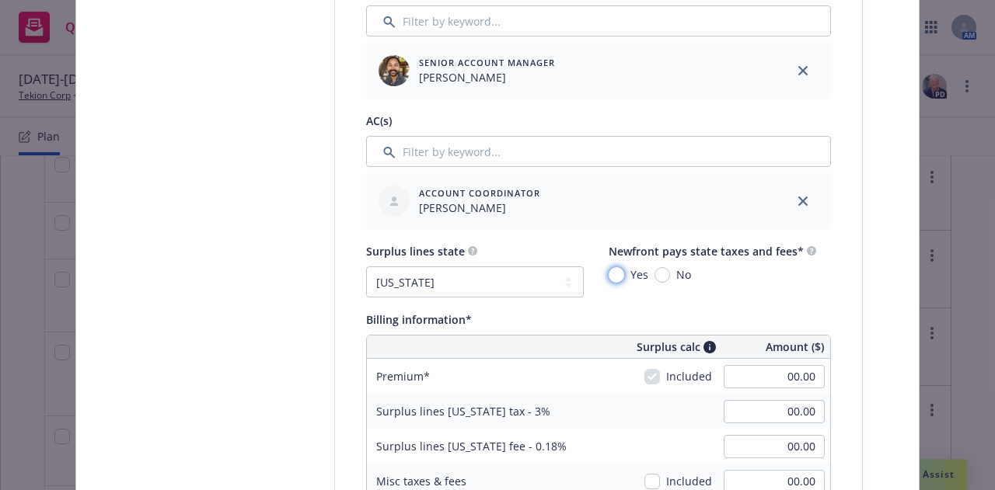
click at [614, 269] on input "Yes" at bounding box center [616, 275] width 16 height 16
radio input "true"
click at [792, 377] on input "00.00" at bounding box center [773, 376] width 101 height 23
type input "65134"
type input "1,954.02"
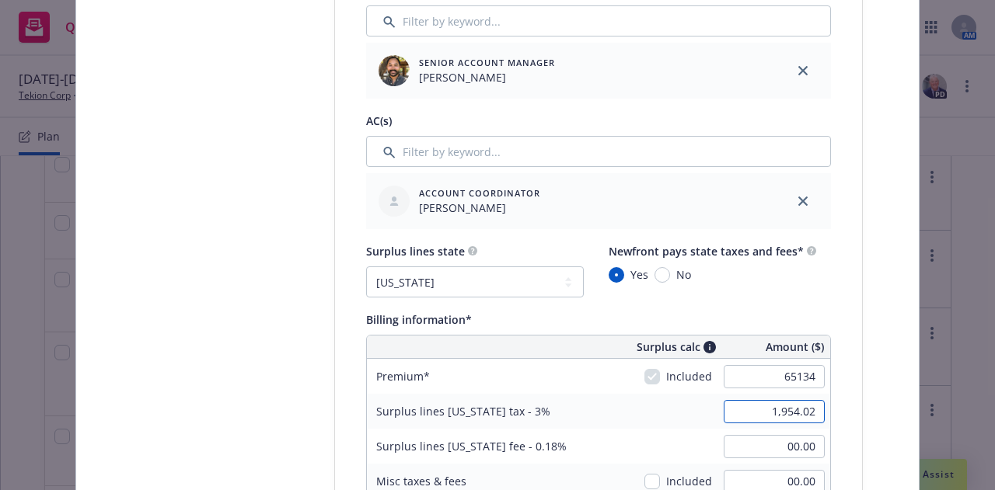
type input "65,134.00"
type input "117.24"
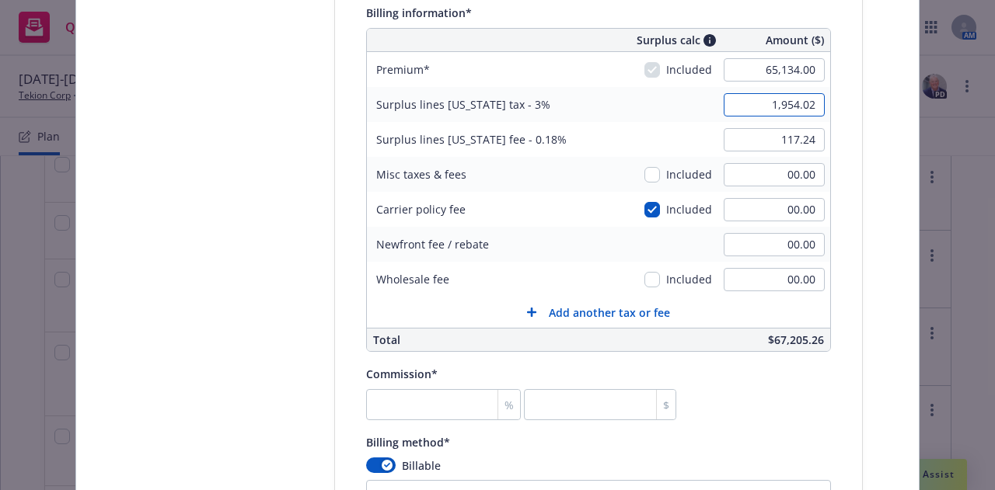
scroll to position [1124, 0]
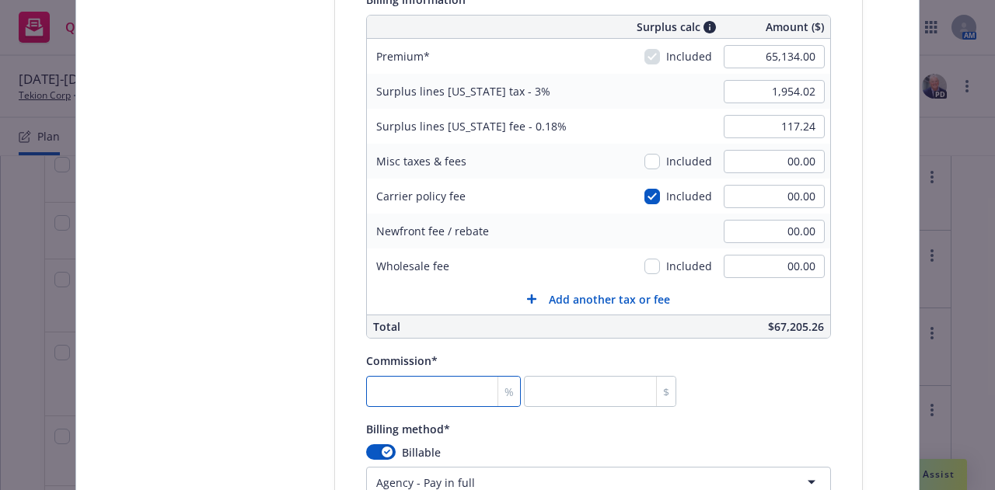
click at [455, 390] on input "number" at bounding box center [443, 391] width 155 height 31
type input "1"
type input "651.34"
type input "18"
type input "11724.12"
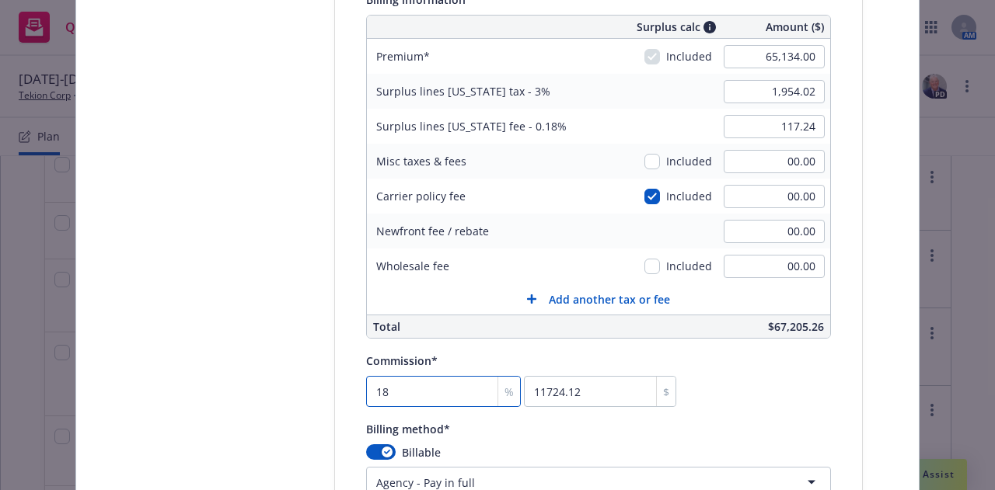
type input "18"
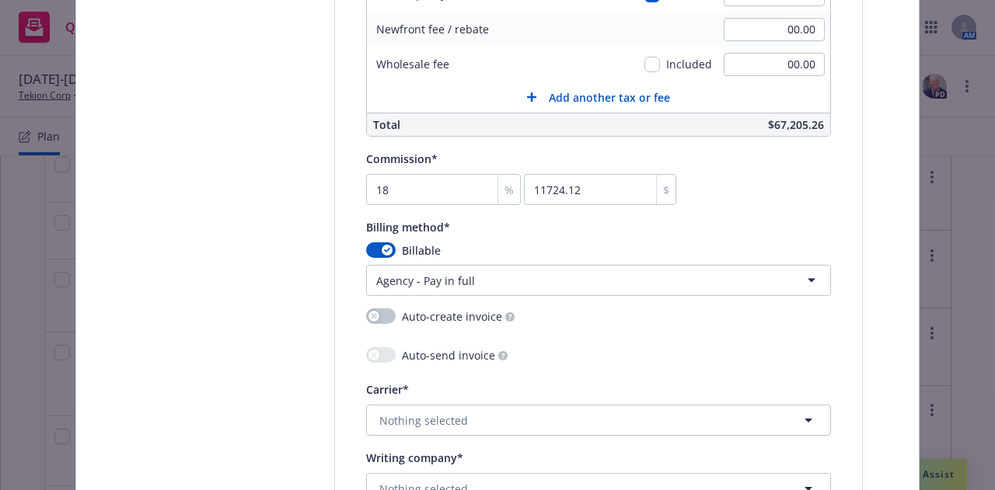
scroll to position [1404, 0]
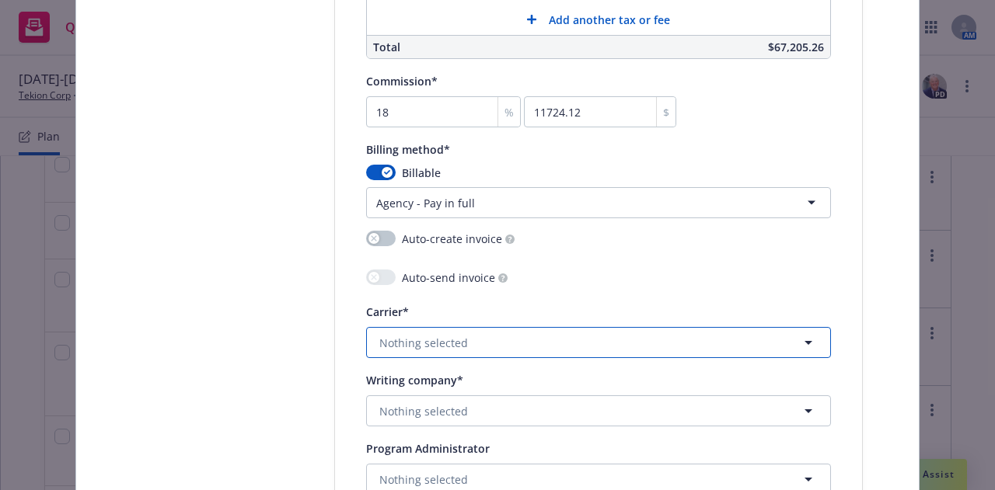
click at [564, 348] on button "Nothing selected" at bounding box center [598, 342] width 465 height 31
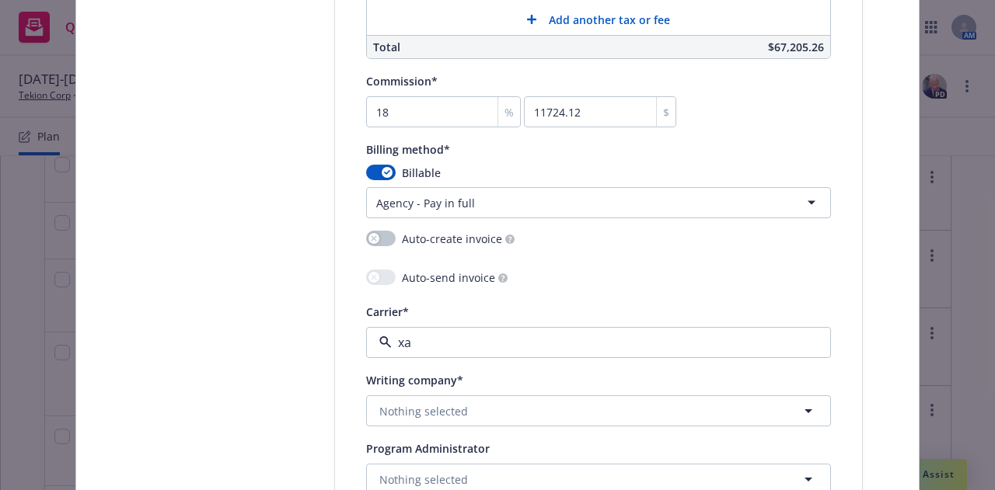
type input "x"
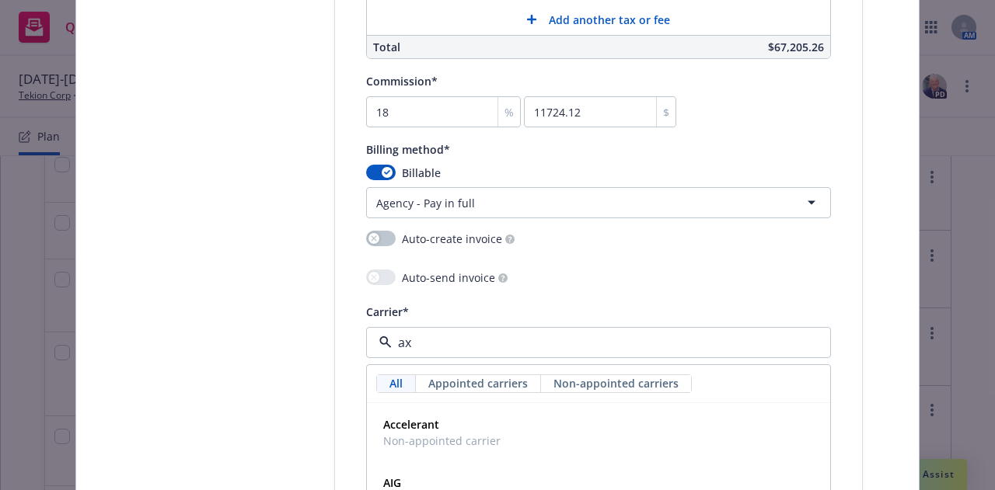
type input "axa"
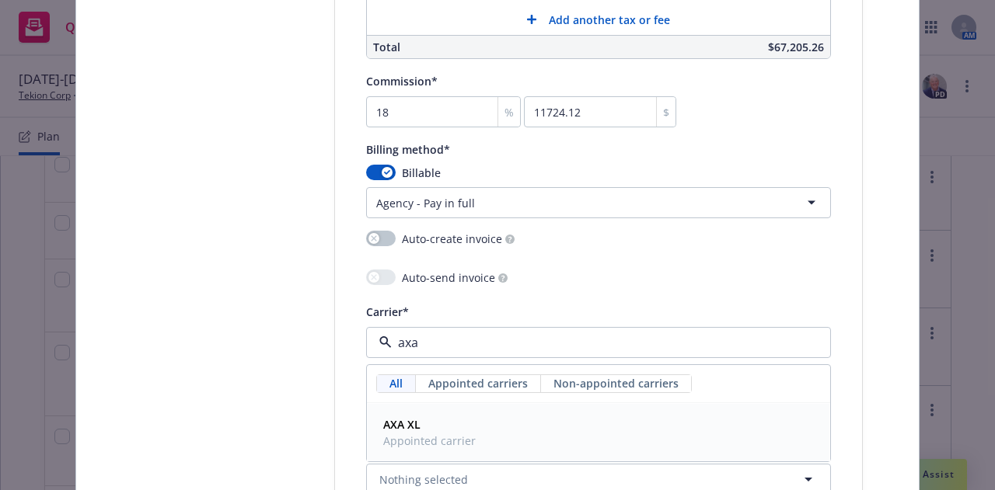
click at [635, 446] on div "AXA XL Appointed carrier" at bounding box center [598, 432] width 443 height 39
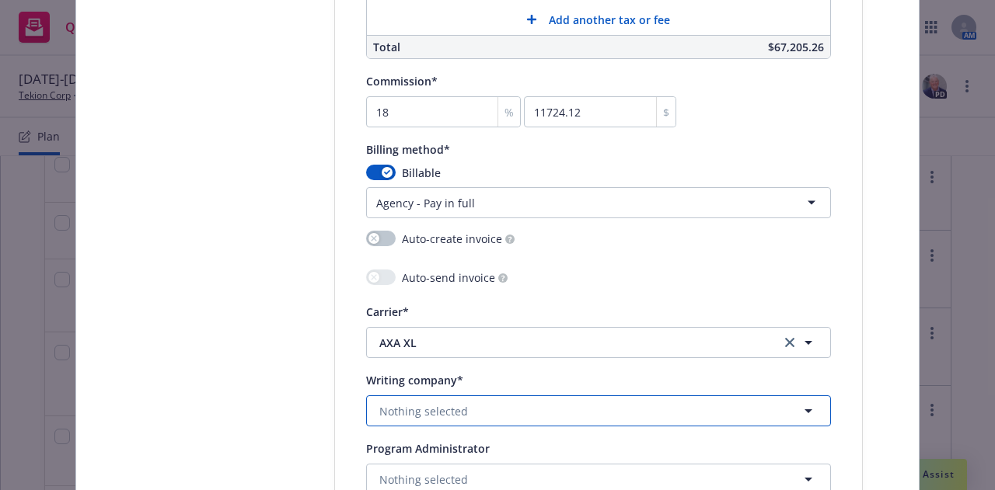
click at [628, 417] on button "Nothing selected" at bounding box center [598, 411] width 465 height 31
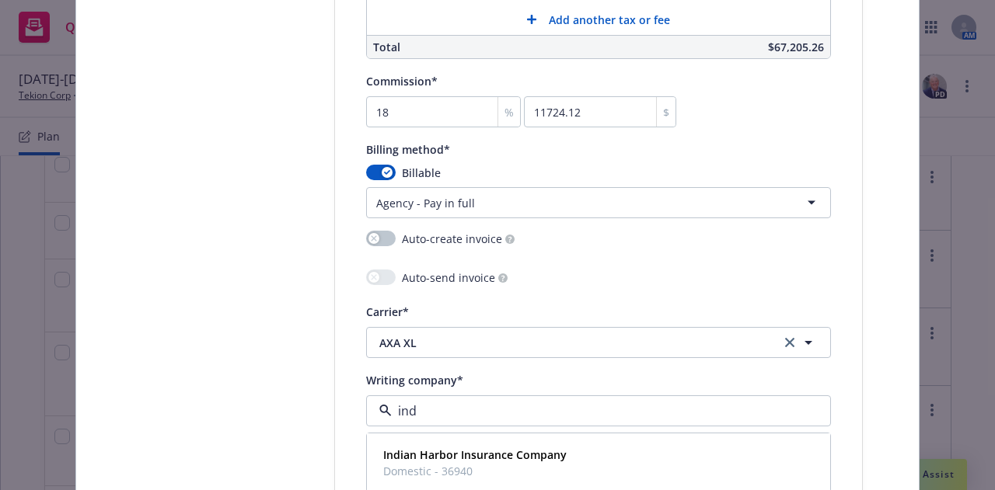
type input "indi"
click at [626, 450] on div "Indian Harbor Insurance Company Domestic - 36940" at bounding box center [598, 463] width 443 height 39
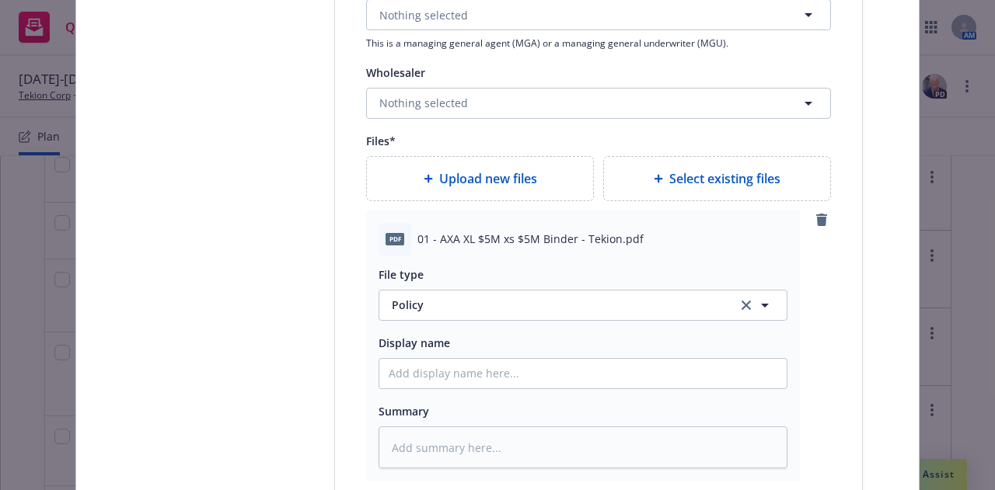
scroll to position [1884, 0]
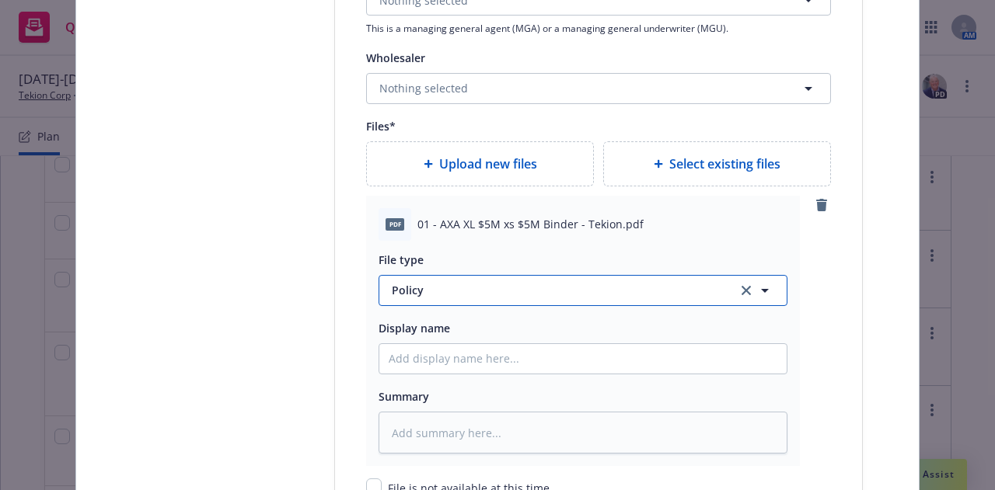
click at [627, 291] on span "Policy" at bounding box center [555, 290] width 327 height 16
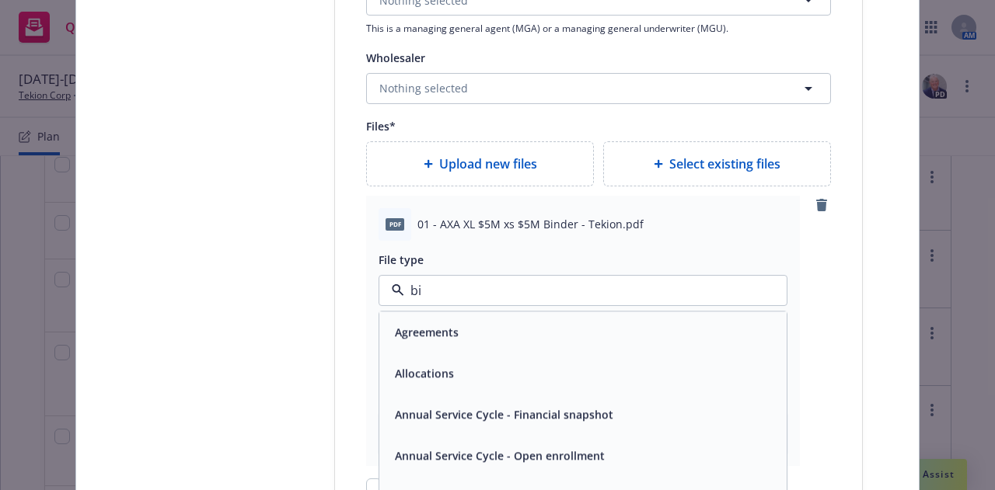
type input "bin"
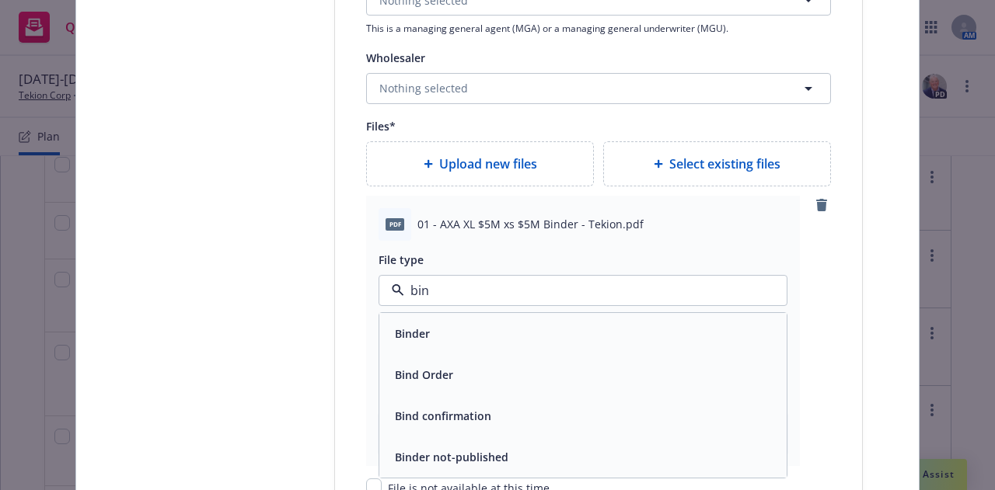
click at [627, 322] on div "Binder" at bounding box center [583, 333] width 389 height 23
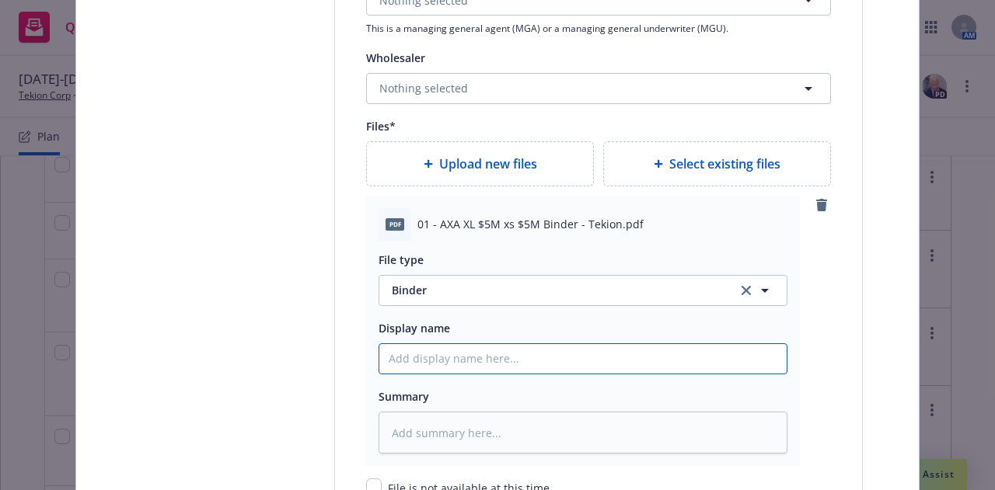
click at [616, 358] on input "Policy display name" at bounding box center [582, 359] width 407 height 30
type textarea "x"
type input "2"
type textarea "x"
type input "25-"
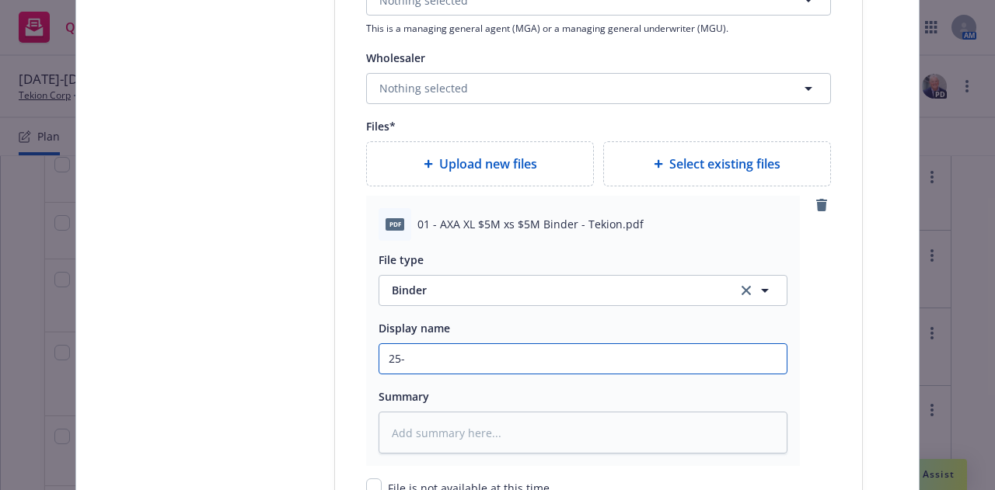
type textarea "x"
type input "25-26"
type textarea "x"
type input "25-26"
type textarea "x"
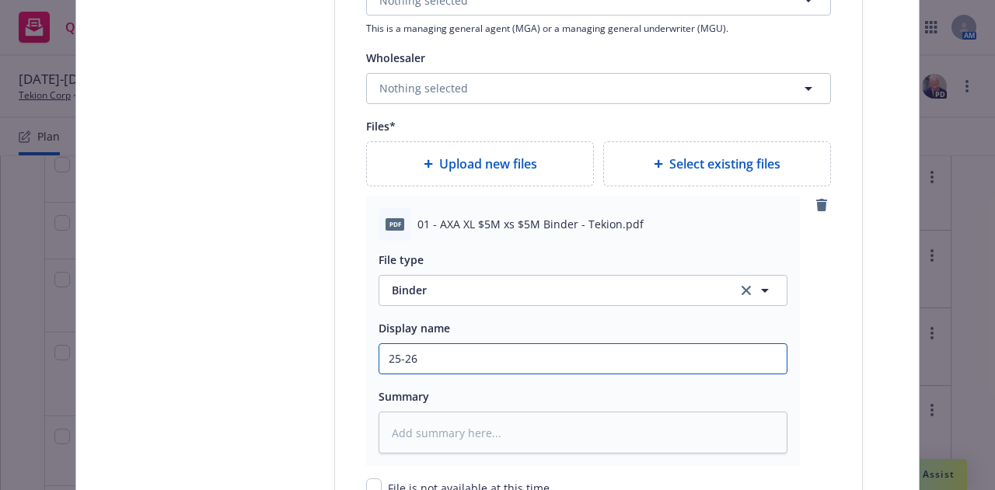
type input "25-26 E"
type textarea "x"
type input "25-26 Ex"
type textarea "x"
type input "25-26 Exc"
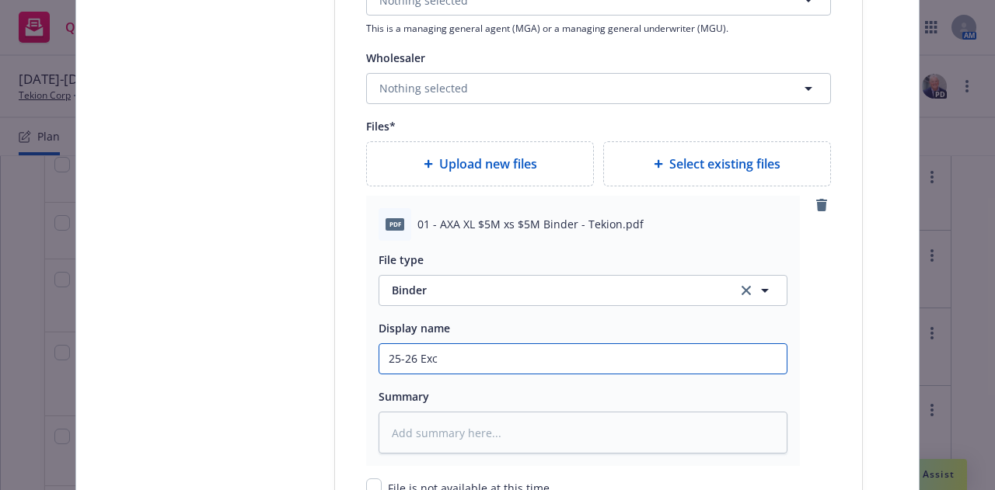
type textarea "x"
type input "25-26 Exce"
type textarea "x"
type input "25-26 Exces"
type textarea "x"
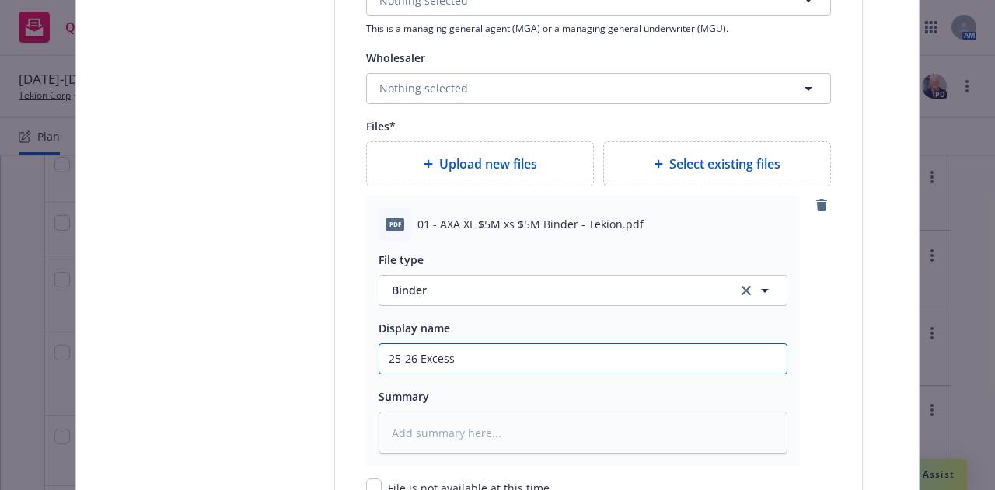
type input "25-26 Excess"
type textarea "x"
type input "25-26 Excess C"
type textarea "x"
type input "25-26 Excess Cy"
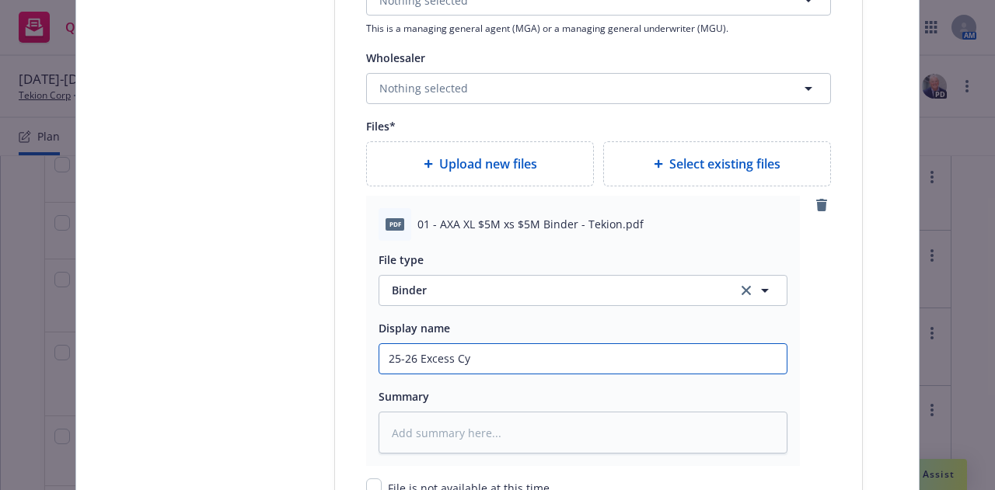
type textarea "x"
type input "25-26 Excess Cyb"
type textarea "x"
type input "25-26 Excess Cybe"
type textarea "x"
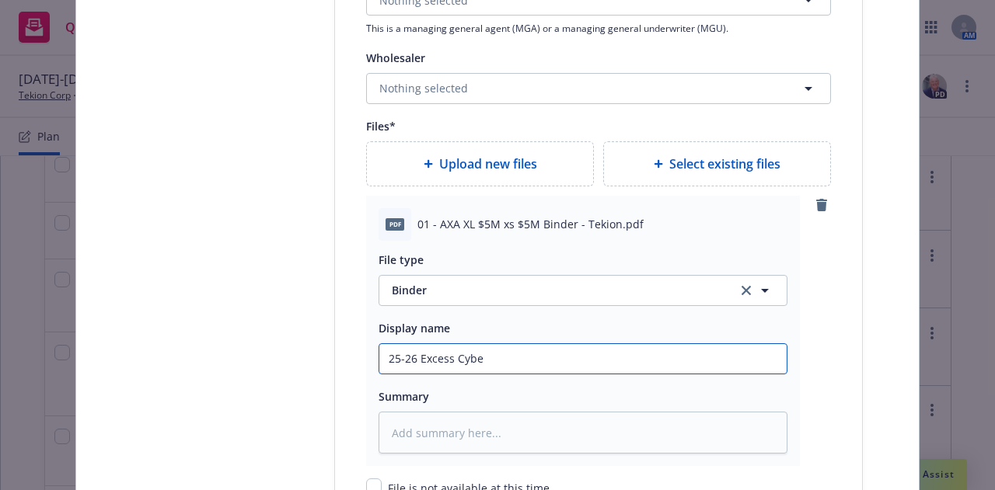
type input "25-26 Excess Cyb"
type textarea "x"
type input "25-26 Excess Cy"
type textarea "x"
type input "25-26 Excess C"
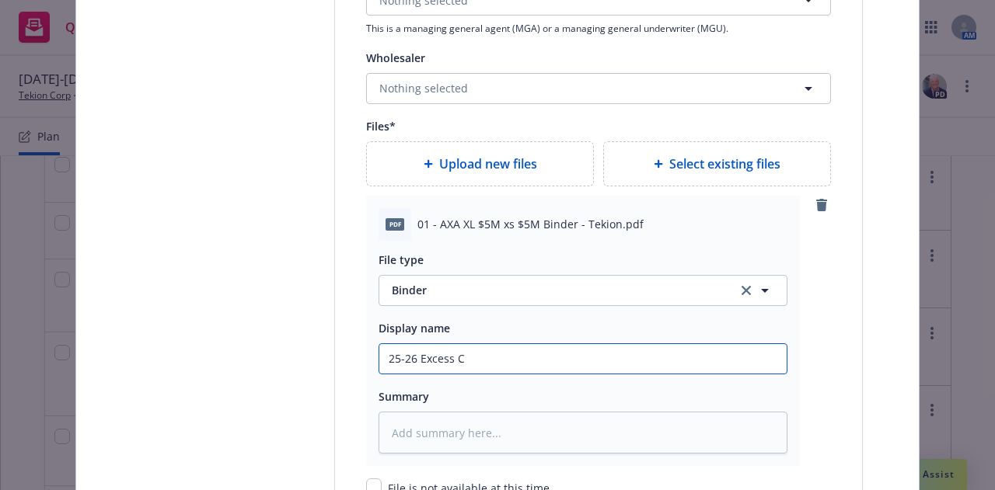
type textarea "x"
type input "25-26 Excess Cy"
type textarea "x"
type input "25-26 Excess Cyb"
type textarea "x"
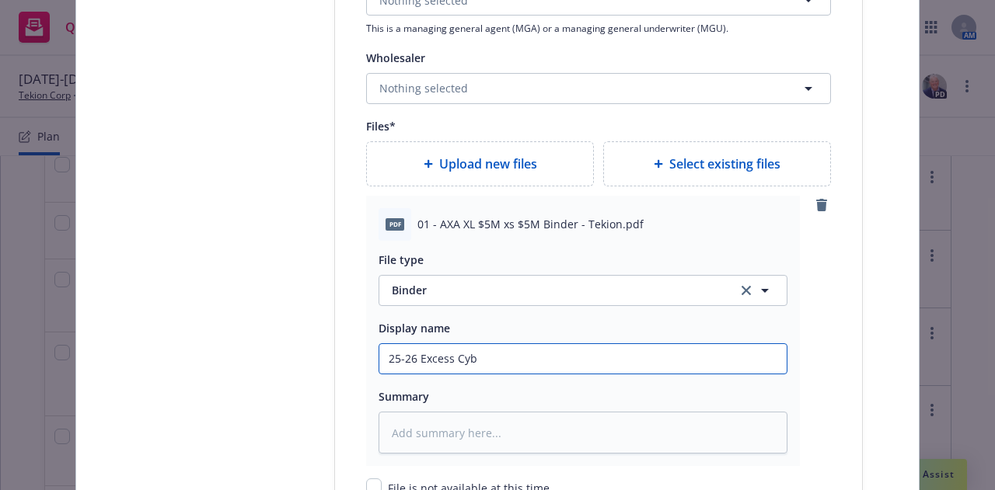
type input "25-26 Excess Cybe"
type textarea "x"
type input "25-26 Excess Cyber"
type textarea "x"
type input "25-26 Excess Cyber"
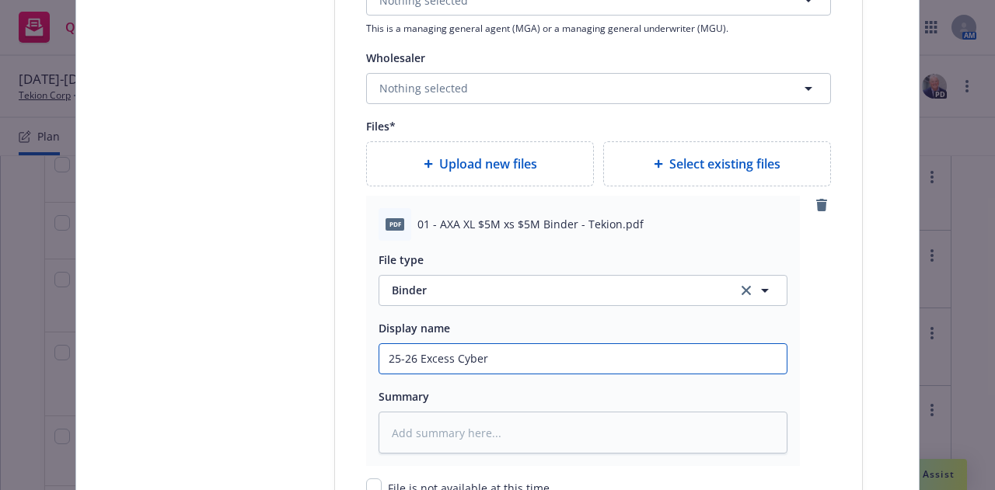
type textarea "x"
type input "25-26 Excess Cyber E"
type textarea "x"
type input "25-26 Excess Cyber E&"
type textarea "x"
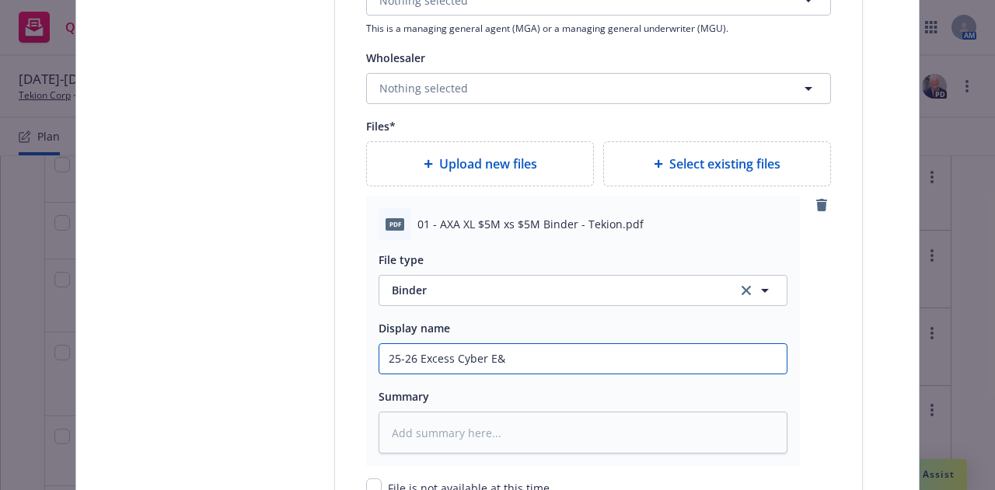
type input "25-26 Excess Cyber E&O"
type textarea "x"
type input "25-26 Excess Cyber E&O"
type textarea "x"
type input "25-26 Excess Cyber E&O $"
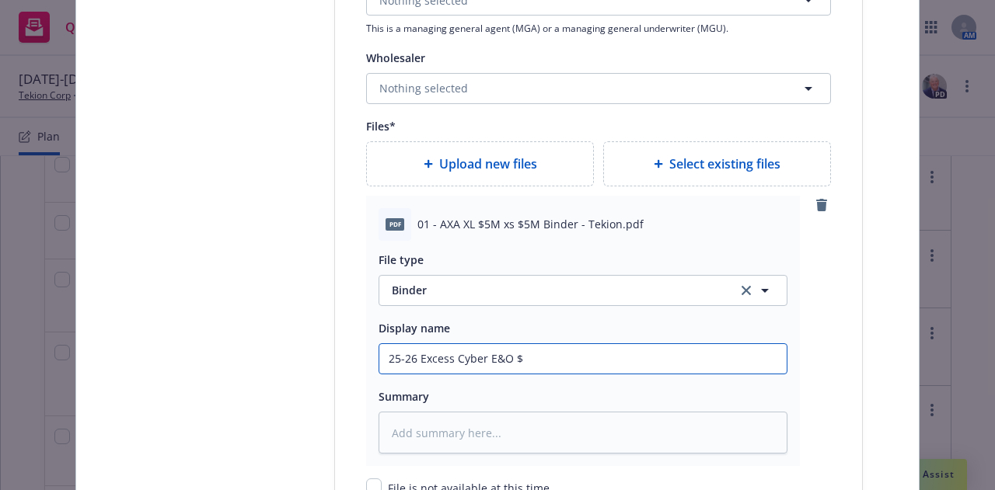
type textarea "x"
type input "25-26 Excess Cyber E&O $5M"
type textarea "x"
type input "25-26 Excess Cyber E&O $5M"
type textarea "x"
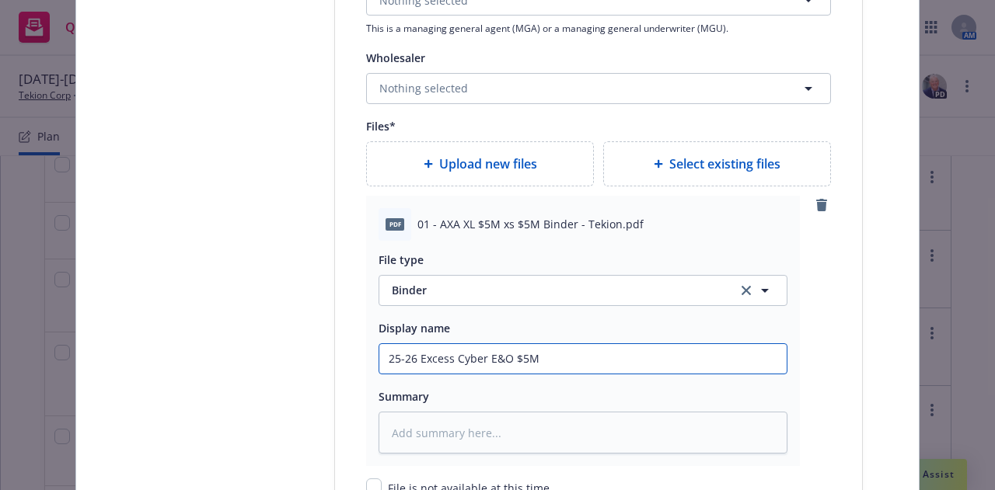
type input "25-26 Excess Cyber E&O $5M x"
type textarea "x"
type input "25-26 Excess Cyber E&O $5M xs"
type textarea "x"
type input "25-26 Excess Cyber E&O $5M xs $"
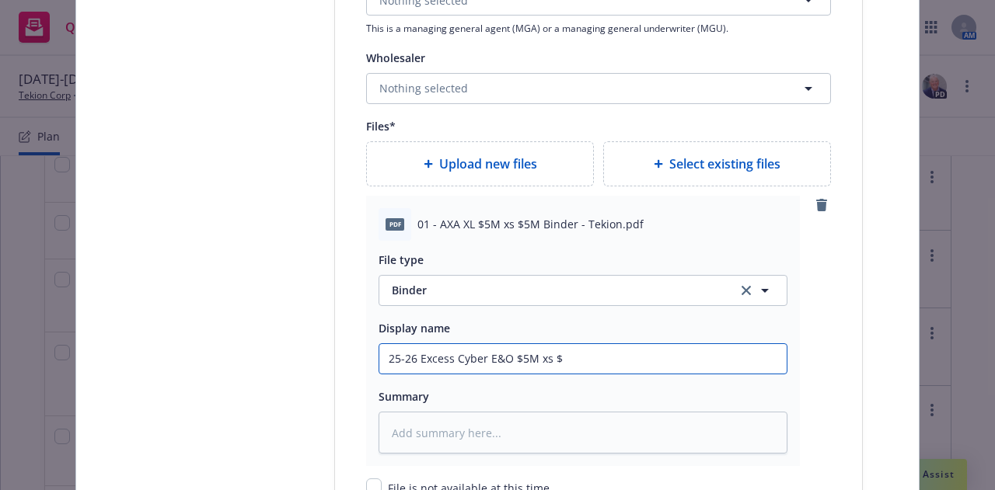
type textarea "x"
type input "25-26 Excess Cyber E&O $5M xs $5M"
type textarea "x"
type input "25-26 Excess Cyber E&O $5M xs $5M"
type textarea "x"
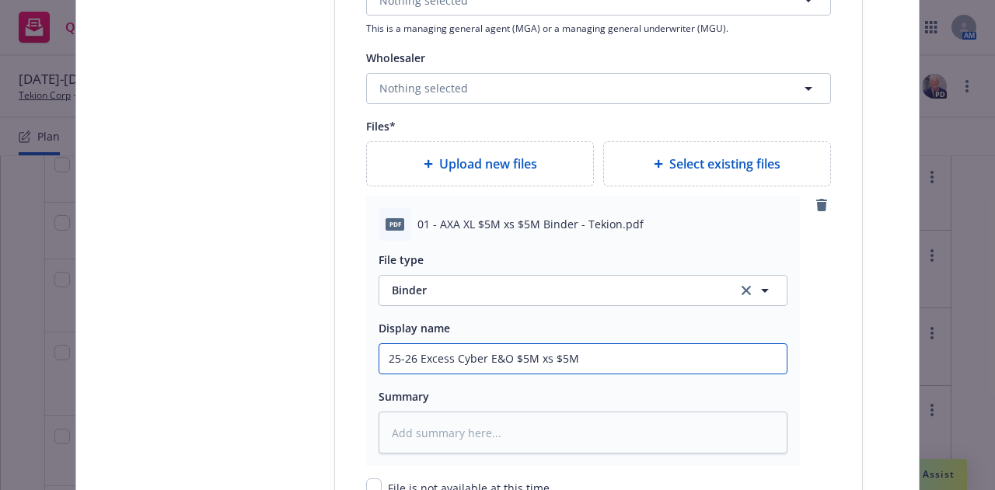
type input "25-26 Excess Cyber E&O $5M xs $5M B"
type textarea "x"
type input "25-26 Excess Cyber E&O $5M xs $5M Bin"
type textarea "x"
type input "25-26 Excess Cyber E&O $5M xs $5M Bind"
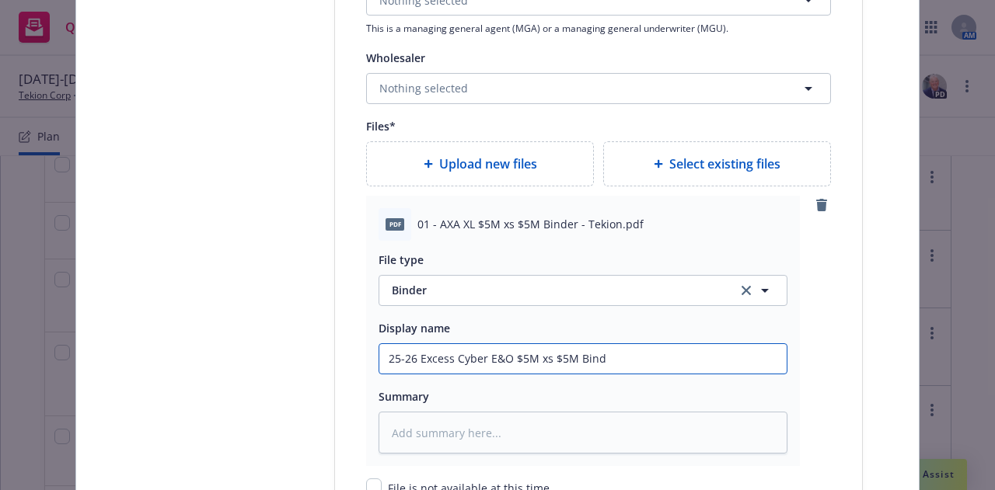
type textarea "x"
type input "25-26 Excess Cyber E&O $5M xs $5M Binde"
type textarea "x"
type input "25-26 Excess Cyber E&O $5M xs $5M Binder"
type textarea "x"
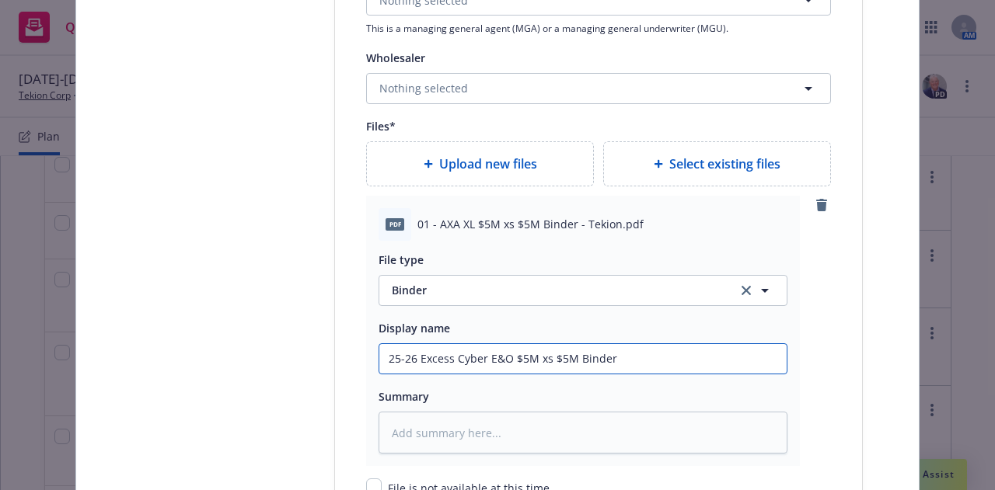
type input "25-26 Excess Cyber E&O $5M xs $5M Binder ("
type textarea "x"
type input "25-26 Excess Cyber E&O $5M xs $5M Binder (A"
type textarea "x"
type input "25-26 Excess Cyber E&O $5M xs $5M Binder (AXA"
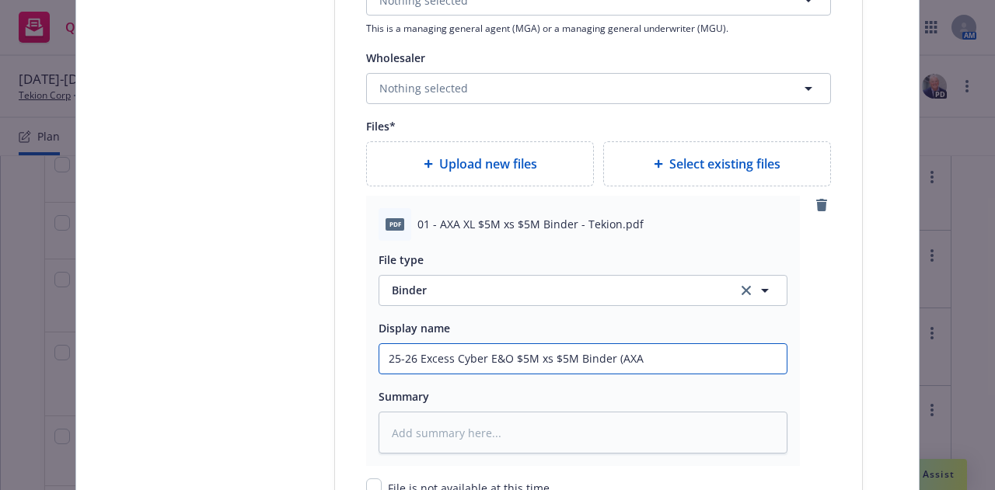
type textarea "x"
type input "25-26 Excess Cyber E&O $5M xs $5M Binder (AXA"
type textarea "x"
type input "25-26 Excess Cyber E&O $5M xs $5M Binder (AXA XL"
type textarea "x"
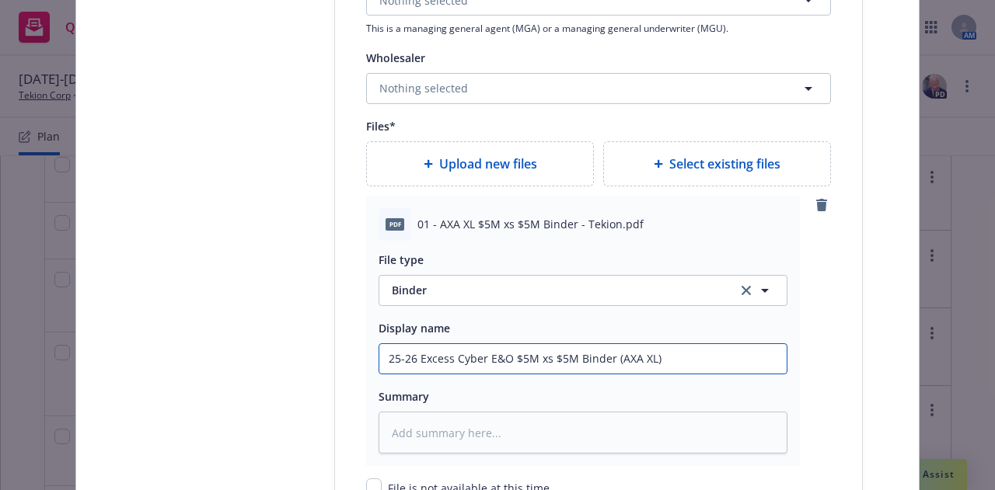
scroll to position [2220, 0]
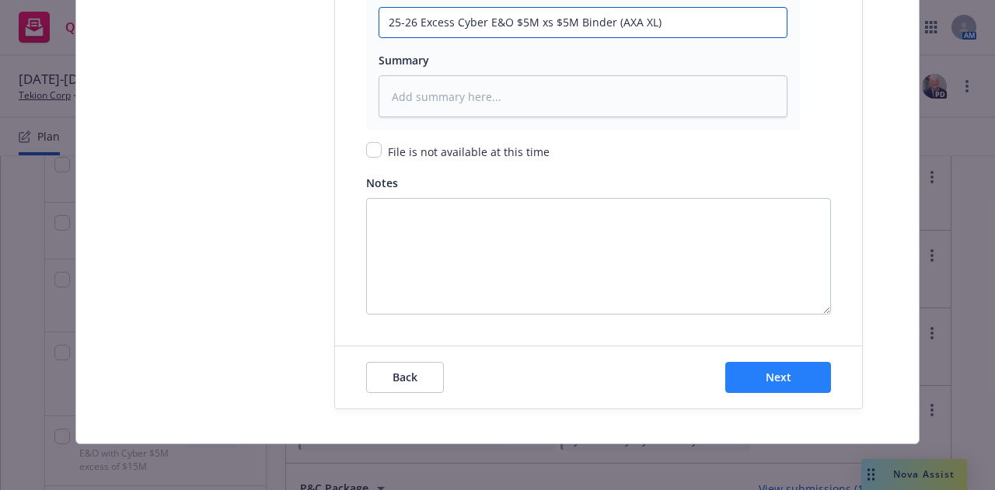
type input "25-26 Excess Cyber E&O $5M xs $5M Binder (AXA XL)"
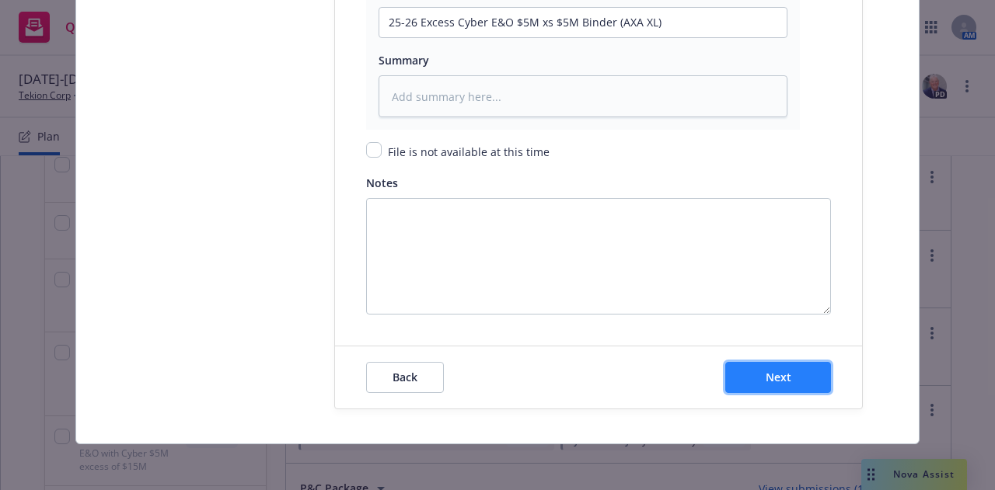
click at [799, 384] on button "Next" at bounding box center [778, 377] width 106 height 31
type textarea "x"
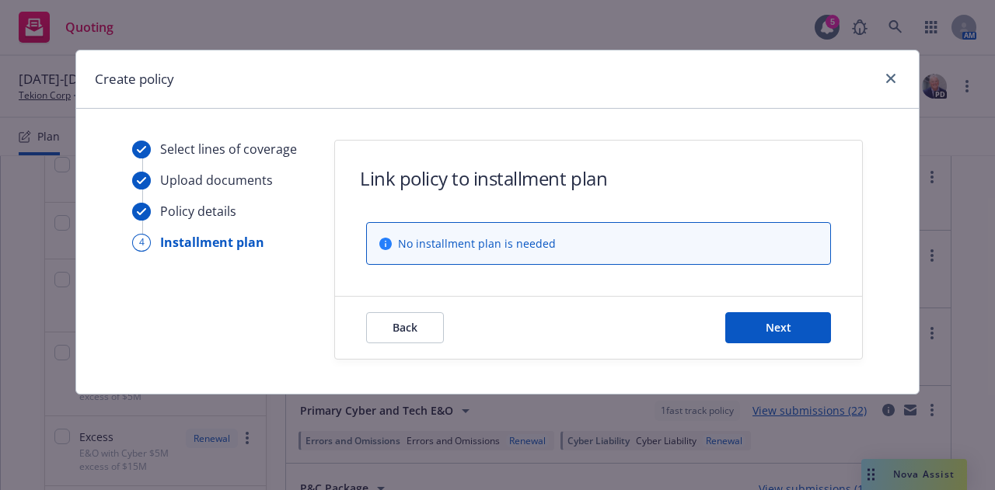
scroll to position [0, 0]
click at [767, 336] on button "Next" at bounding box center [778, 327] width 106 height 31
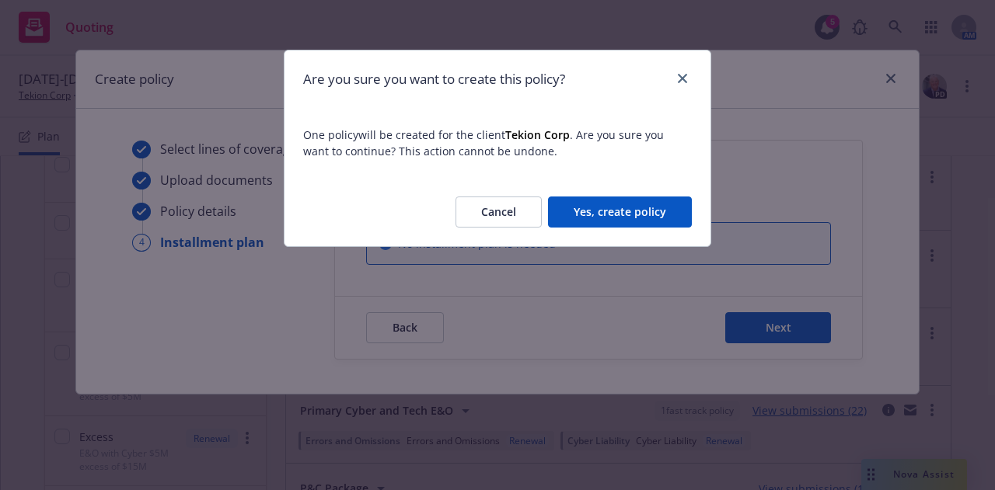
click at [663, 220] on button "Yes, create policy" at bounding box center [620, 212] width 144 height 31
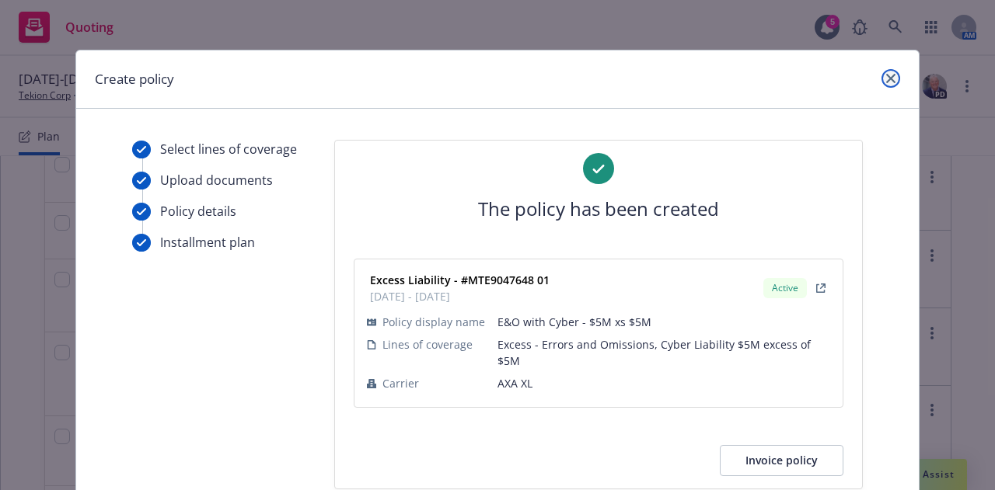
click at [886, 77] on icon "close" at bounding box center [890, 78] width 9 height 9
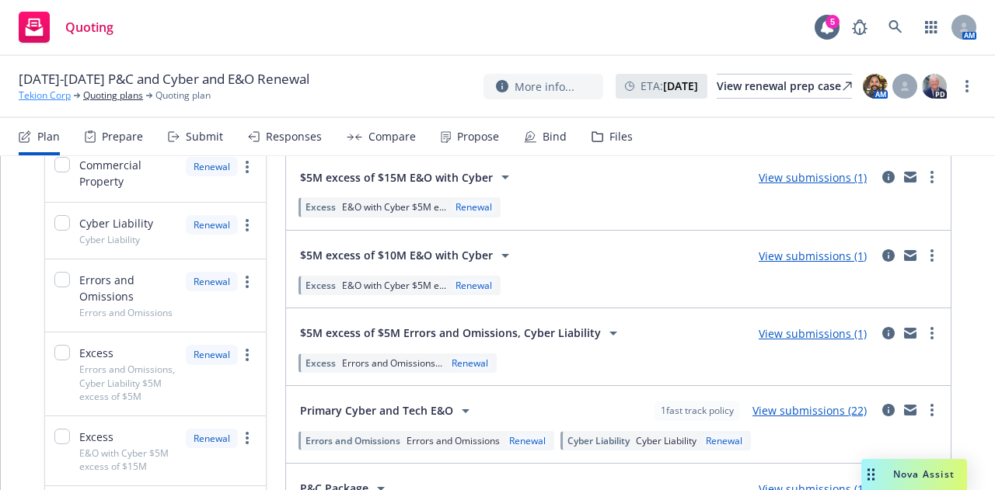
click at [39, 97] on link "Tekion Corp" at bounding box center [45, 96] width 52 height 14
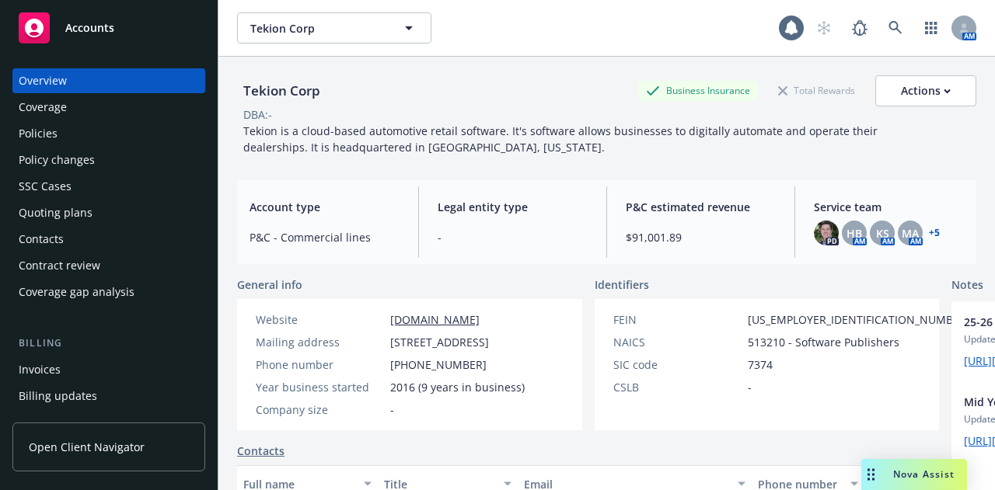
click at [135, 141] on div "Policies" at bounding box center [109, 133] width 180 height 25
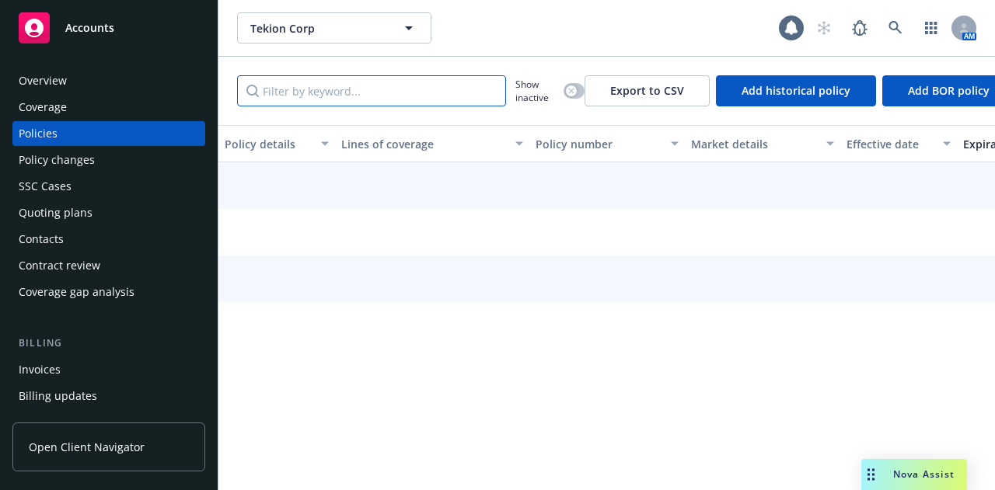
click at [399, 85] on input "Filter by keyword..." at bounding box center [371, 90] width 269 height 31
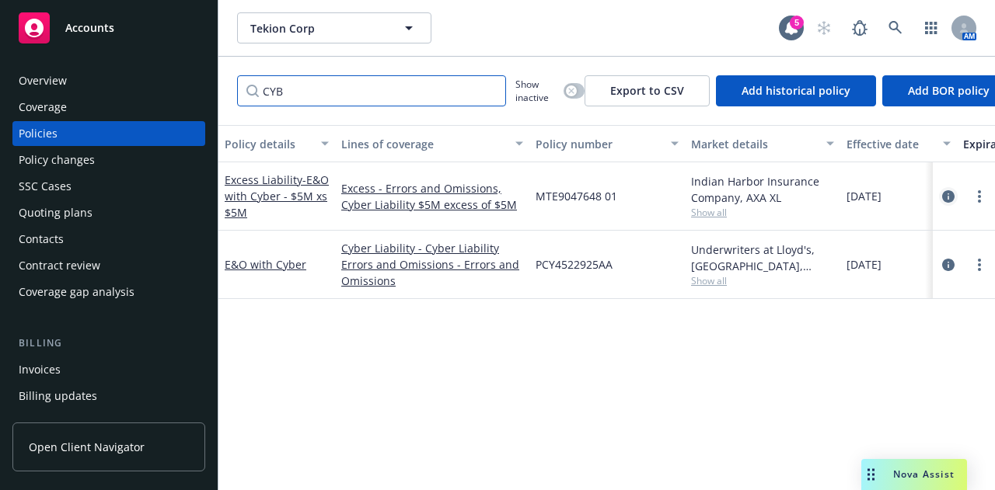
type input "CYB"
click at [947, 198] on icon "circleInformation" at bounding box center [948, 196] width 12 height 12
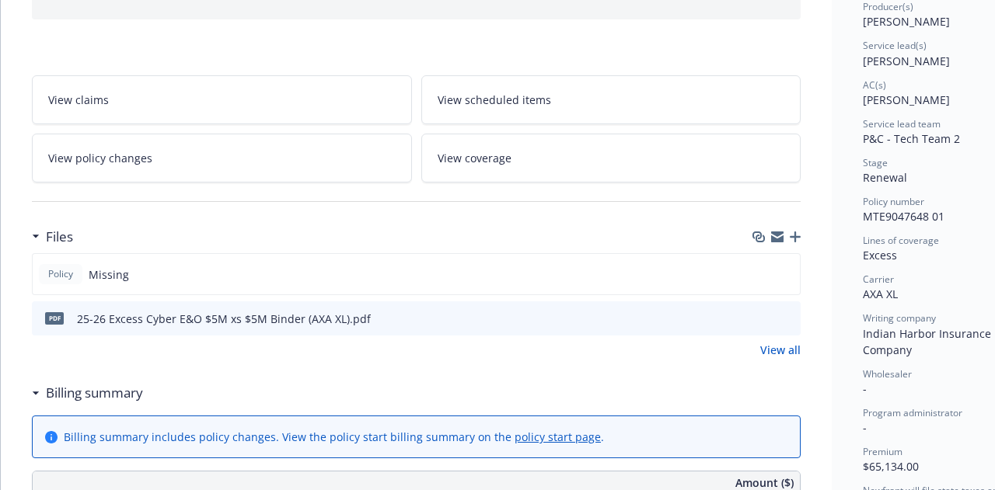
scroll to position [206, 0]
click at [755, 313] on icon "download file" at bounding box center [760, 317] width 12 height 12
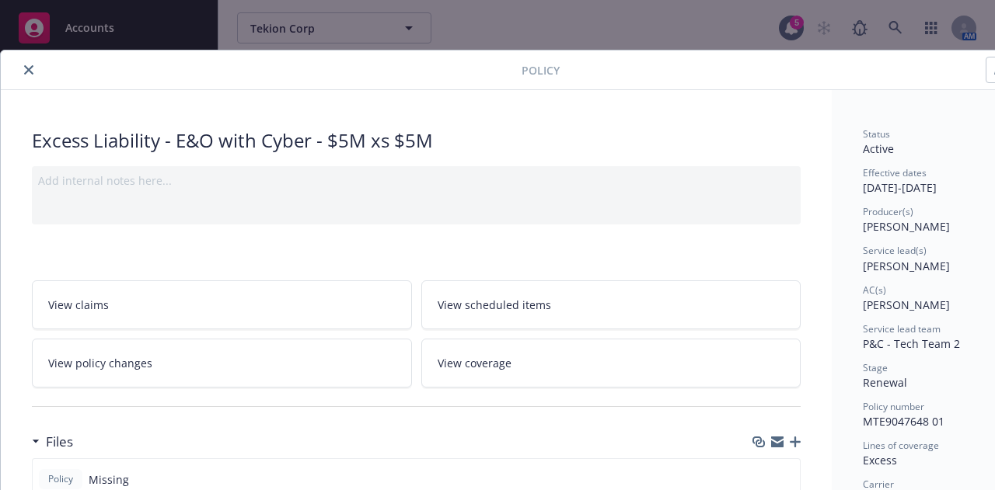
click at [31, 72] on icon "close" at bounding box center [28, 69] width 9 height 9
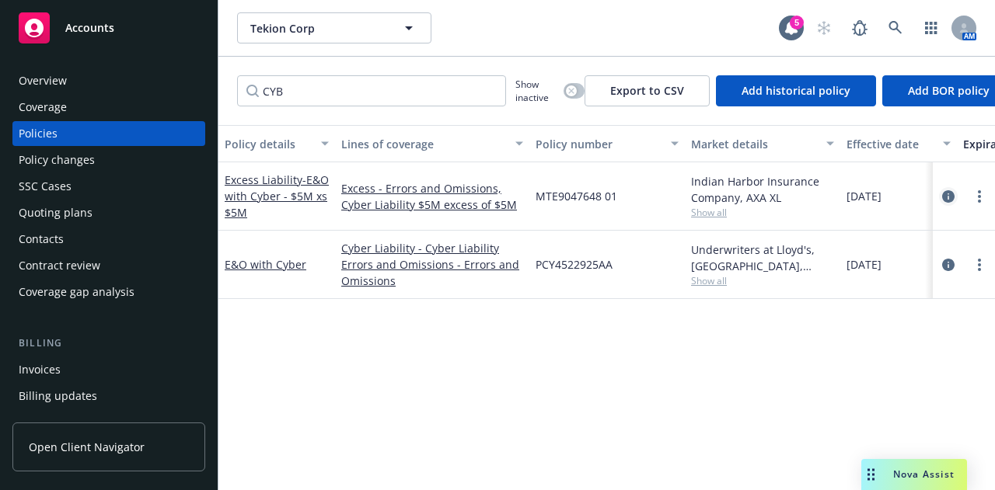
click at [946, 193] on icon "circleInformation" at bounding box center [948, 196] width 12 height 12
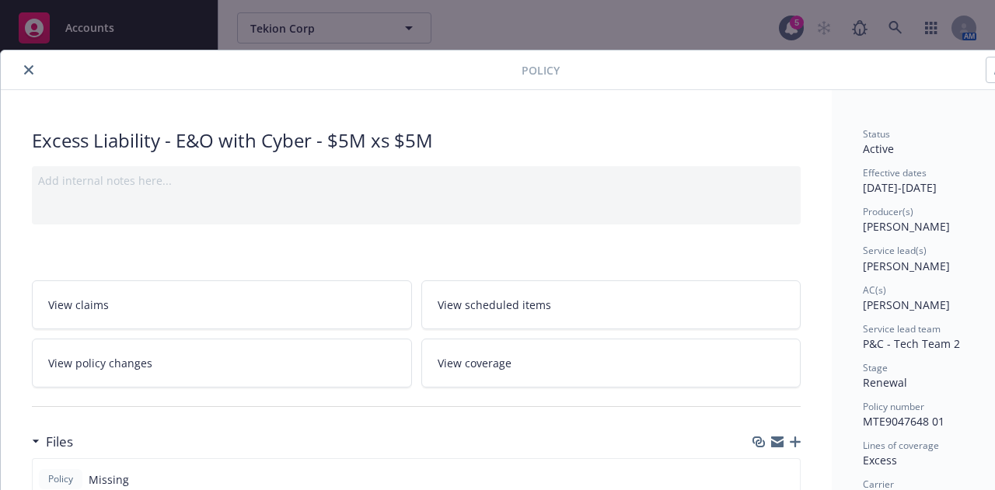
click at [24, 69] on icon "close" at bounding box center [28, 69] width 9 height 9
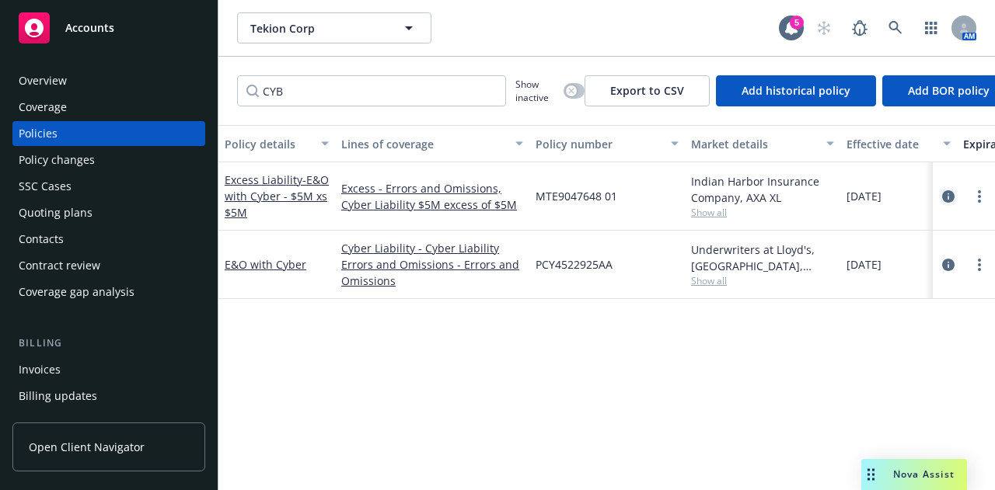
click at [950, 197] on icon "circleInformation" at bounding box center [948, 196] width 12 height 12
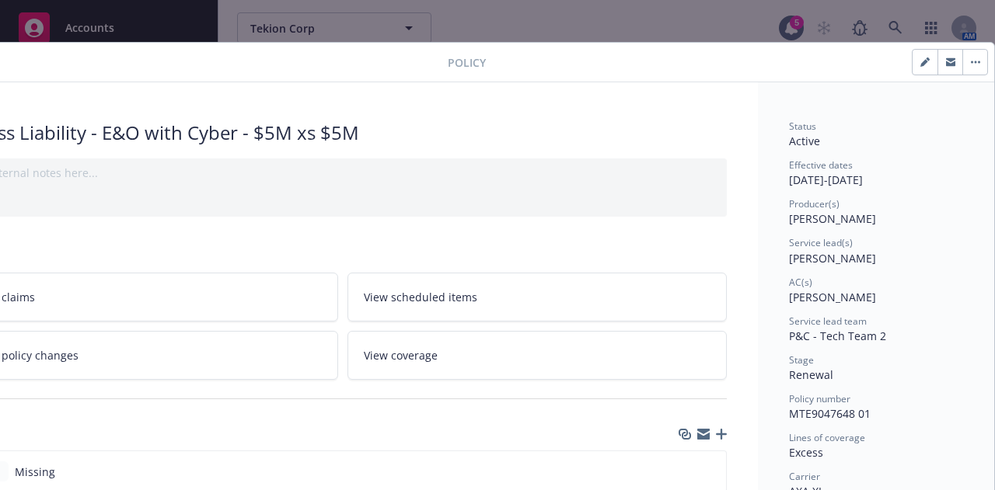
scroll to position [0, 85]
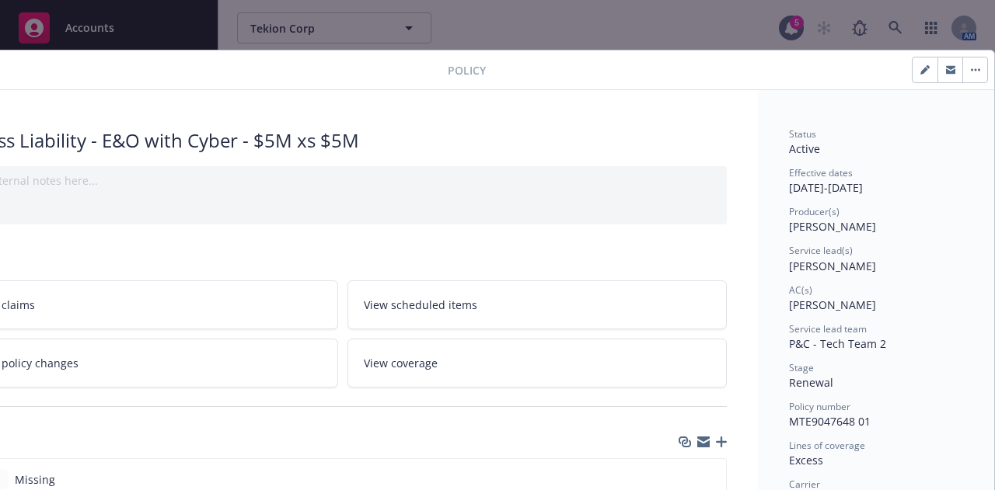
click at [920, 68] on icon "button" at bounding box center [924, 69] width 9 height 9
select select "RENEWAL"
select select "12"
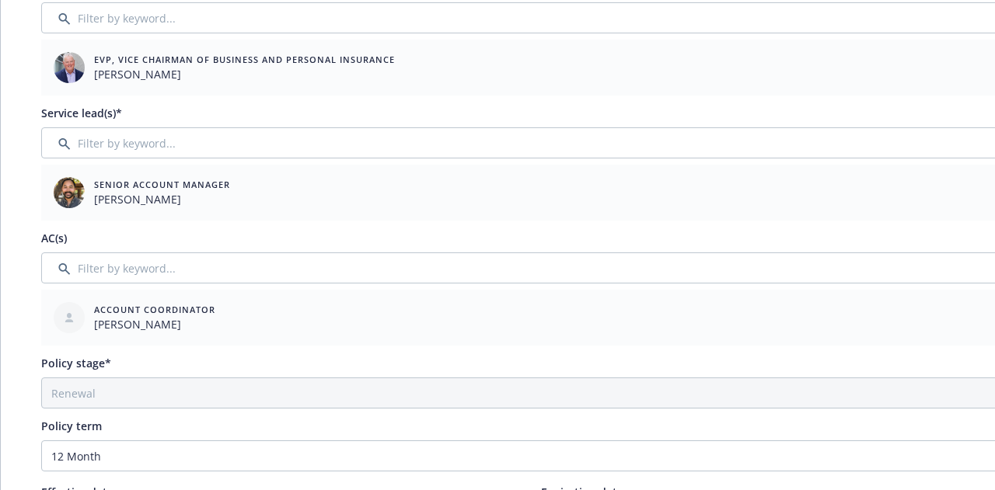
scroll to position [0, 0]
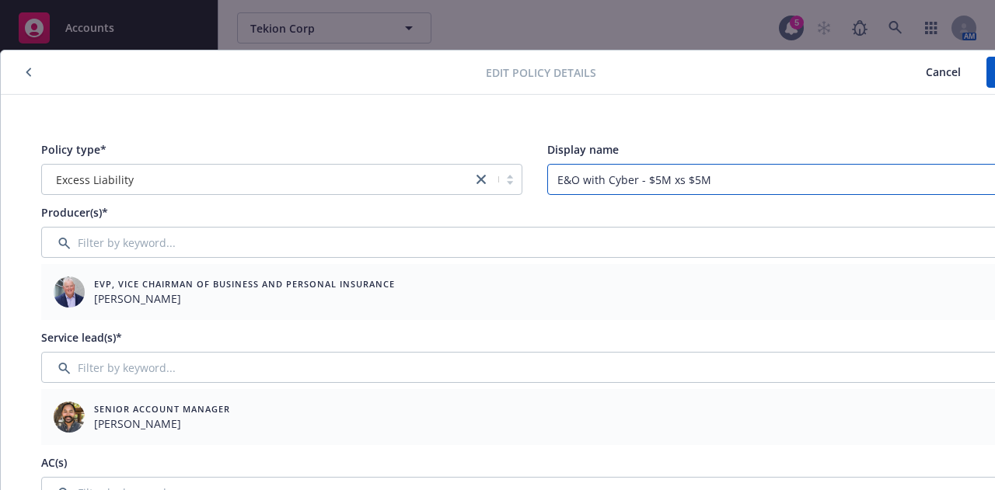
drag, startPoint x: 758, startPoint y: 186, endPoint x: 484, endPoint y: 164, distance: 275.2
click at [484, 164] on div "Policy type* Excess Liability Display name E&O with Cyber - $5M xs $5M" at bounding box center [534, 168] width 986 height 54
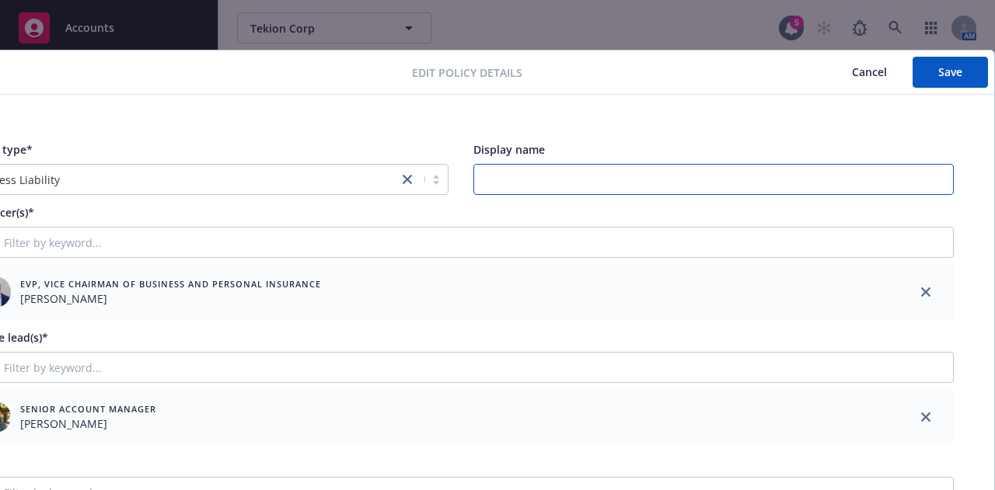
type input "E&O with Cyber - $5M xs $5M"
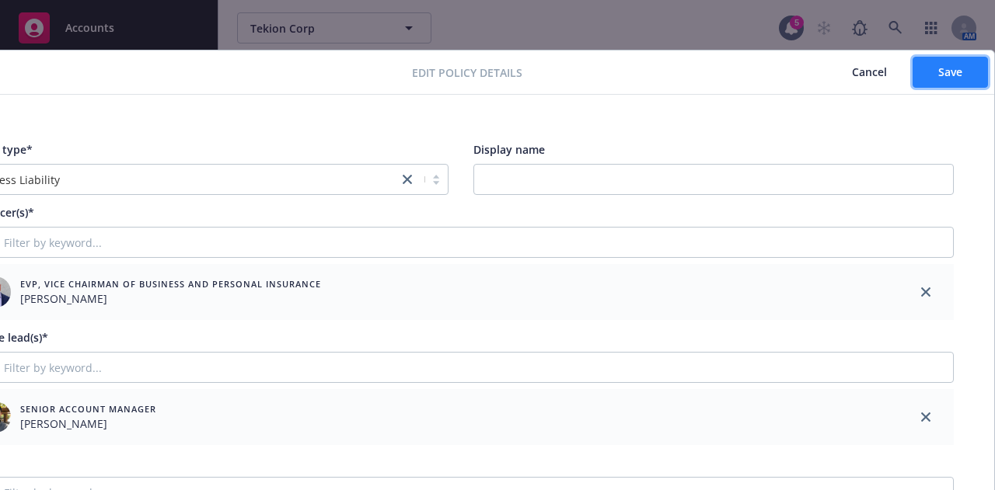
click at [944, 65] on span "Save" at bounding box center [950, 71] width 24 height 15
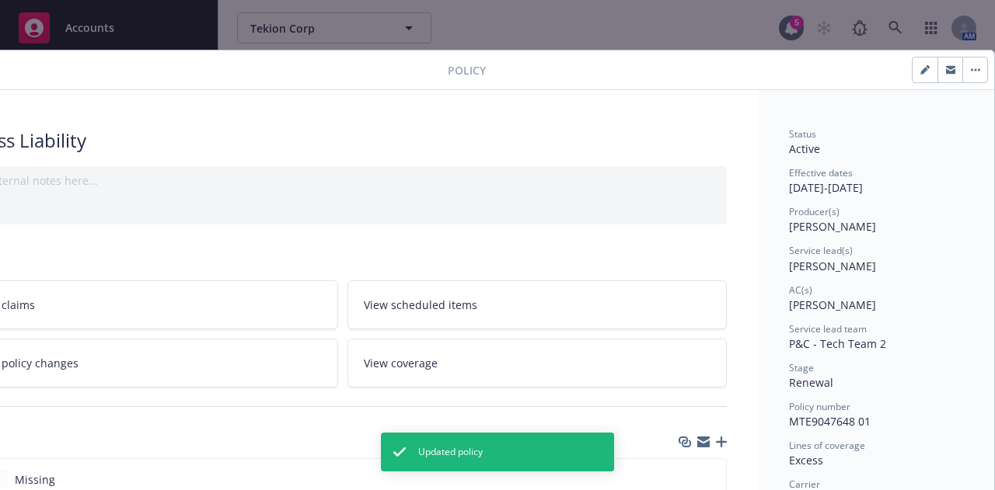
scroll to position [0, 0]
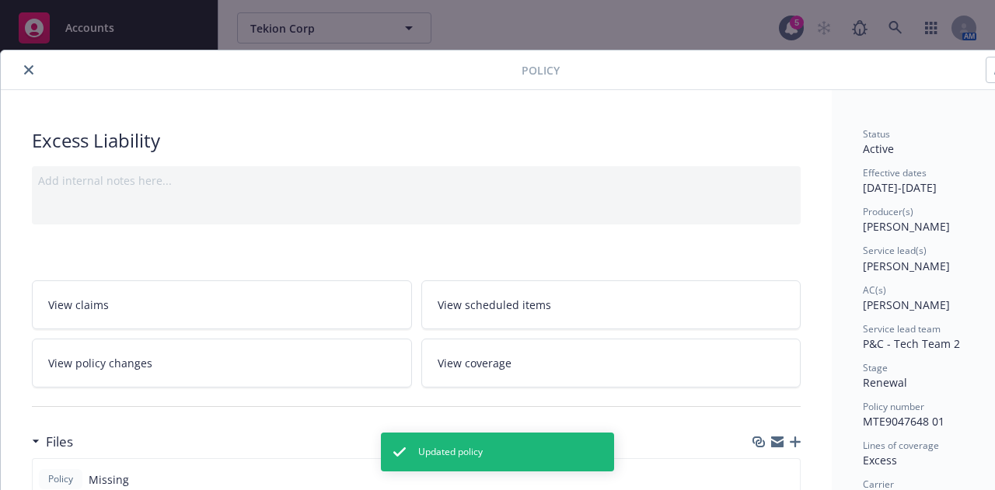
click at [27, 69] on icon "close" at bounding box center [28, 69] width 9 height 9
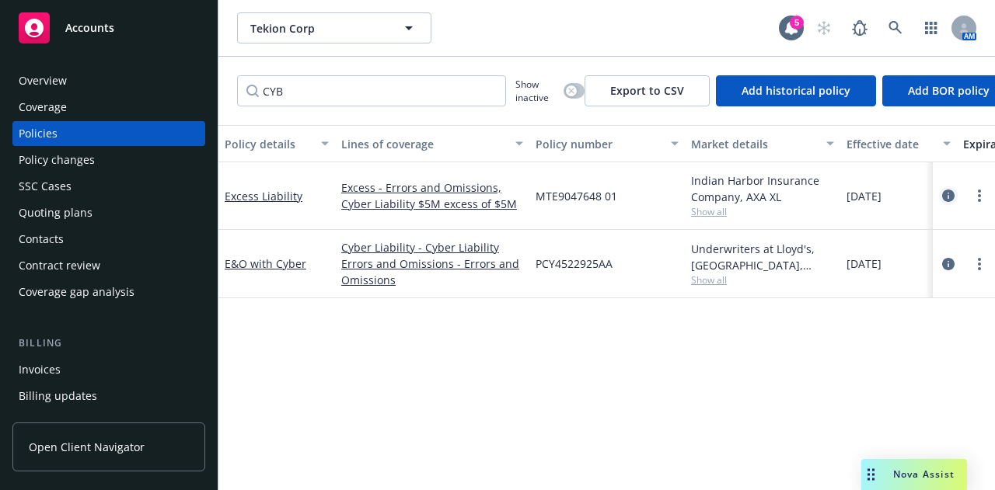
click at [943, 190] on icon "circleInformation" at bounding box center [948, 196] width 12 height 12
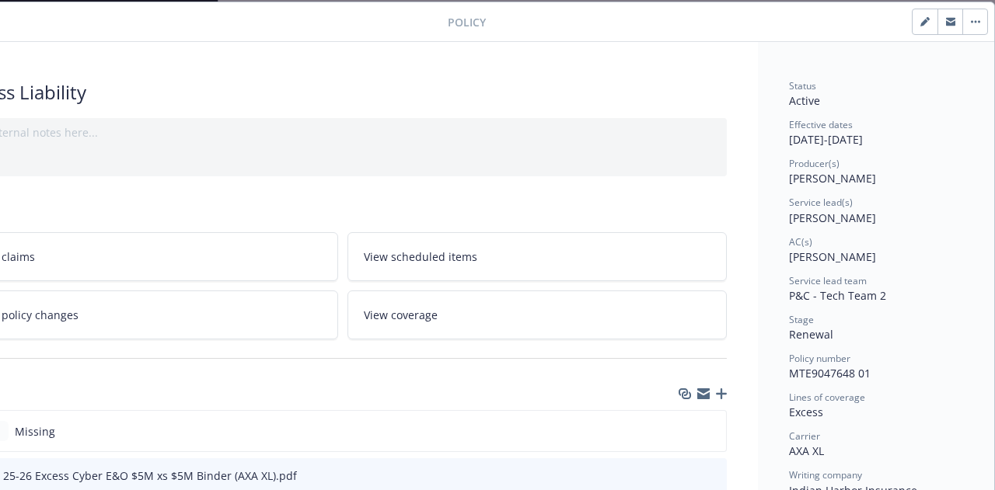
scroll to position [49, 85]
click at [912, 32] on button "button" at bounding box center [924, 21] width 25 height 25
select select "RENEWAL"
select select "12"
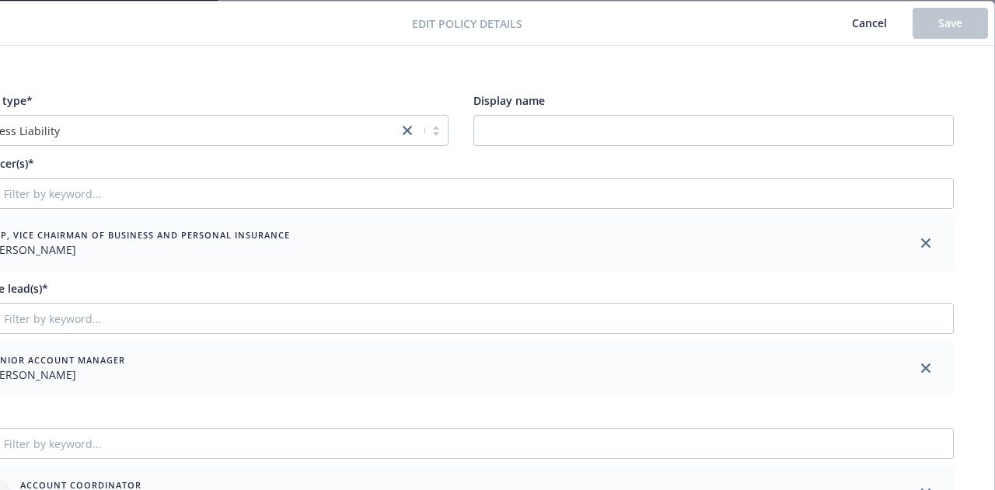
scroll to position [51, 85]
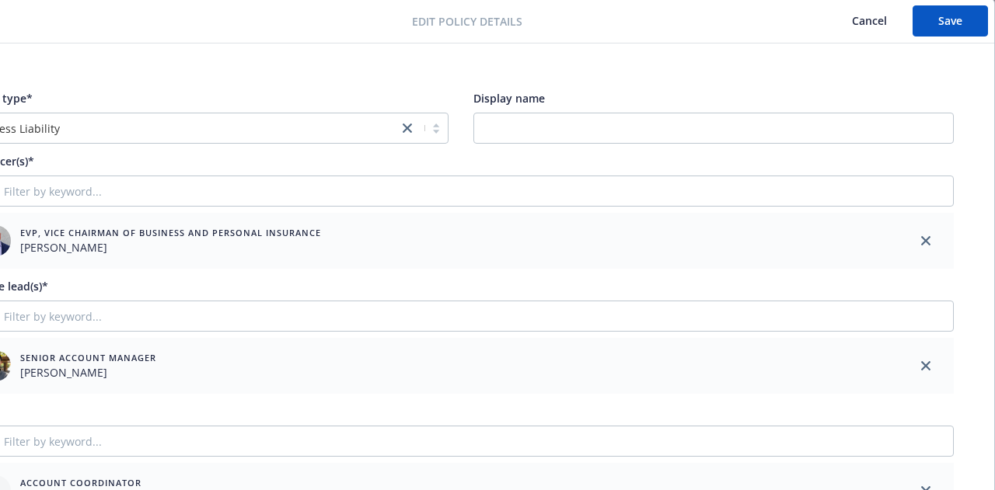
click at [865, 27] on button "Cancel" at bounding box center [869, 20] width 86 height 31
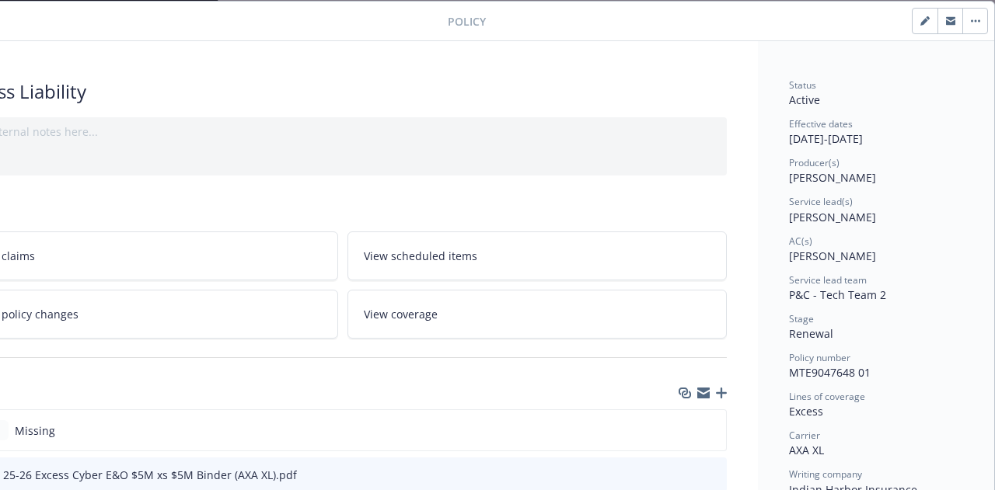
click at [968, 23] on button "button" at bounding box center [974, 21] width 25 height 25
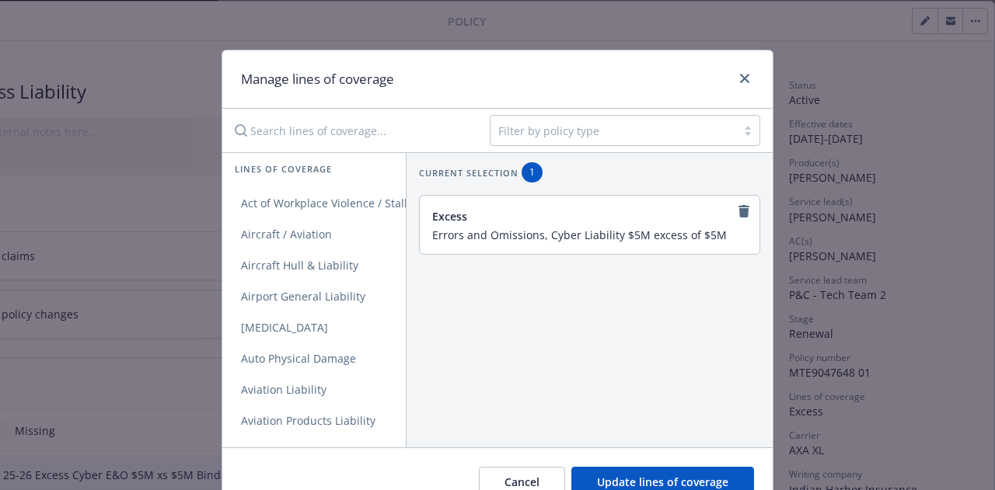
drag, startPoint x: 715, startPoint y: 236, endPoint x: 438, endPoint y: 218, distance: 278.0
click at [438, 218] on div "Excess Errors and Omissions, Cyber Liability $5M excess of $5M" at bounding box center [588, 224] width 312 height 33
click at [538, 473] on button "Cancel" at bounding box center [522, 482] width 86 height 31
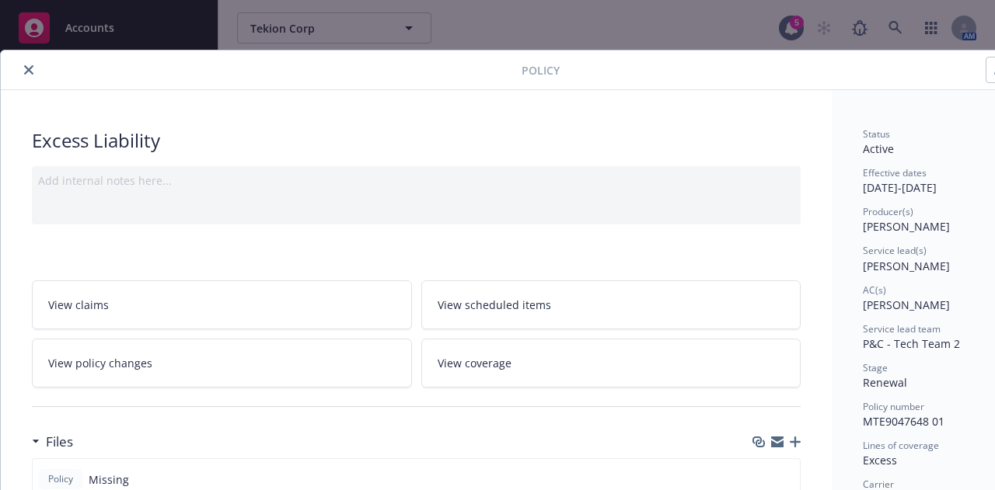
click at [26, 66] on icon "close" at bounding box center [28, 69] width 9 height 9
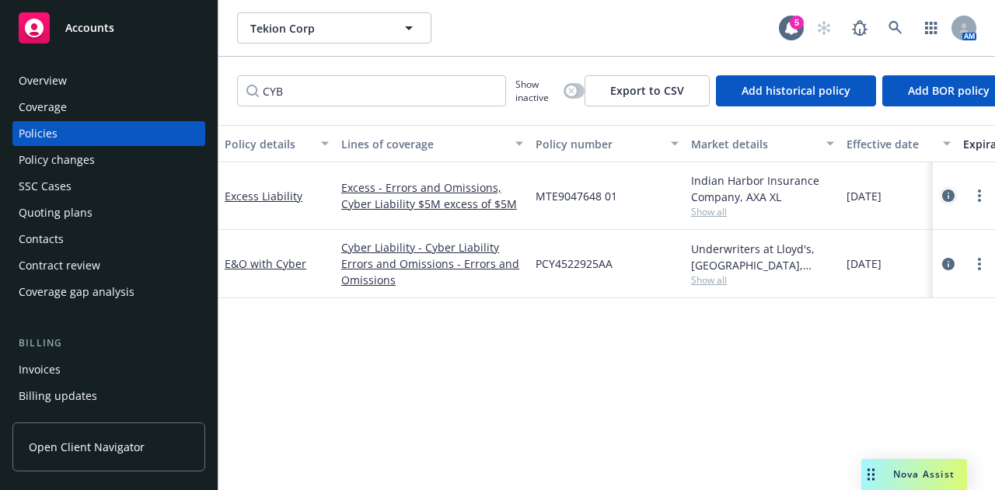
click at [949, 192] on icon "circleInformation" at bounding box center [948, 196] width 12 height 12
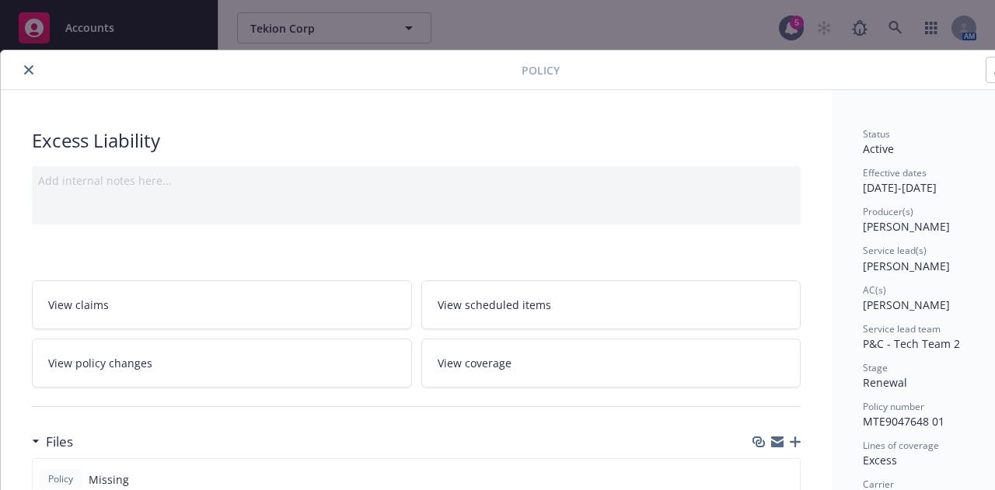
scroll to position [47, 0]
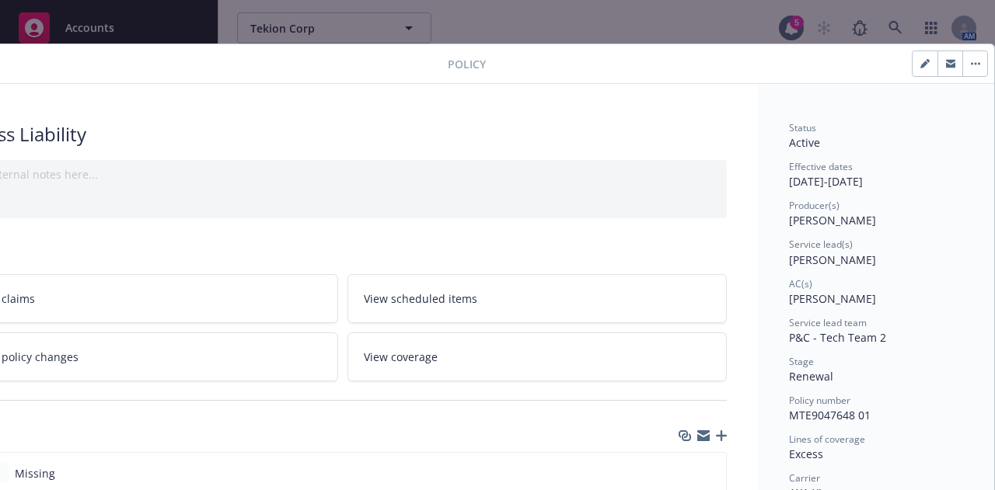
click at [920, 63] on icon "button" at bounding box center [924, 65] width 8 height 8
select select "RENEWAL"
select select "12"
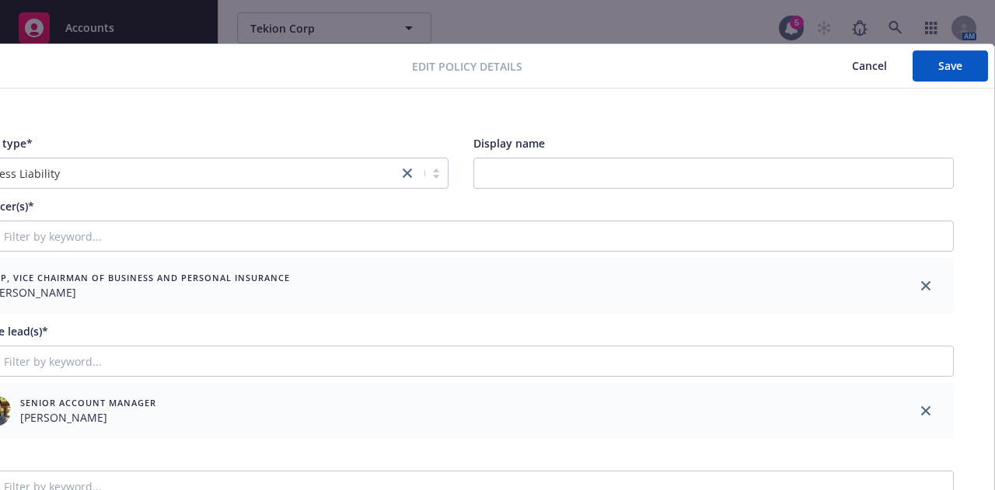
scroll to position [9, 85]
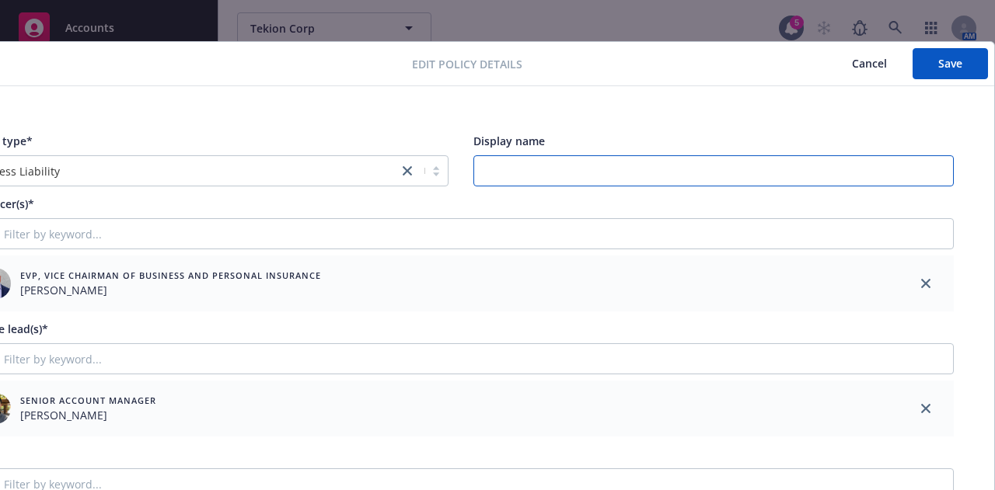
click at [779, 162] on input "Display name" at bounding box center [713, 170] width 481 height 31
paste input "E&O with Cyber - $5M xs $5M"
type input "E&O with Cyber - $5M xs $5M"
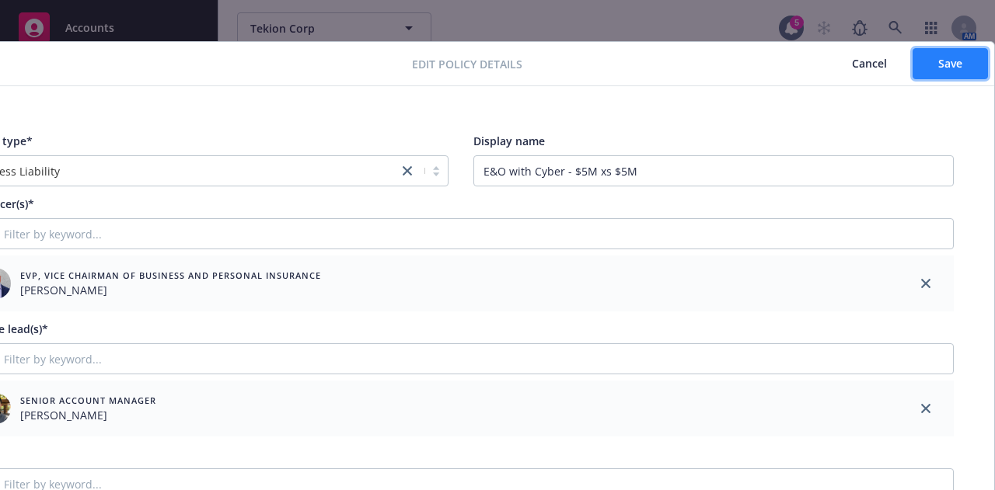
click at [946, 69] on span "Save" at bounding box center [950, 63] width 24 height 15
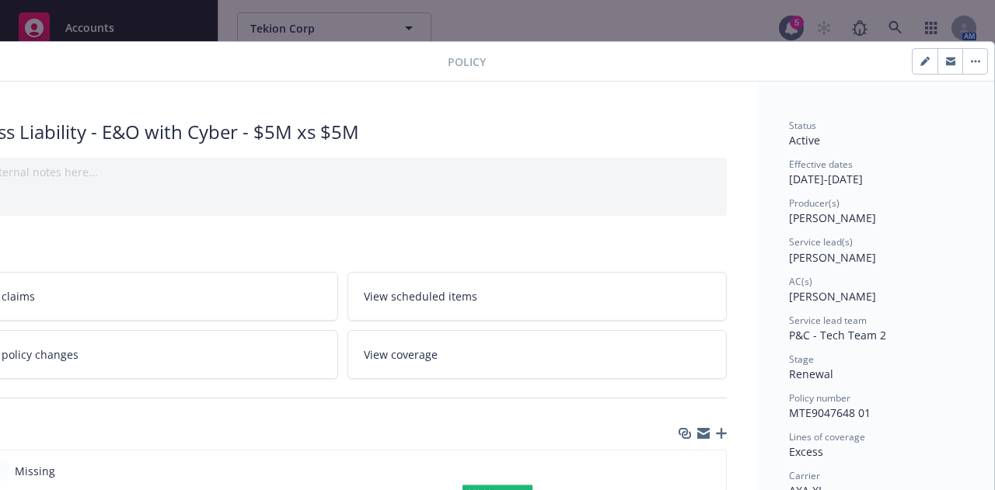
scroll to position [6, 85]
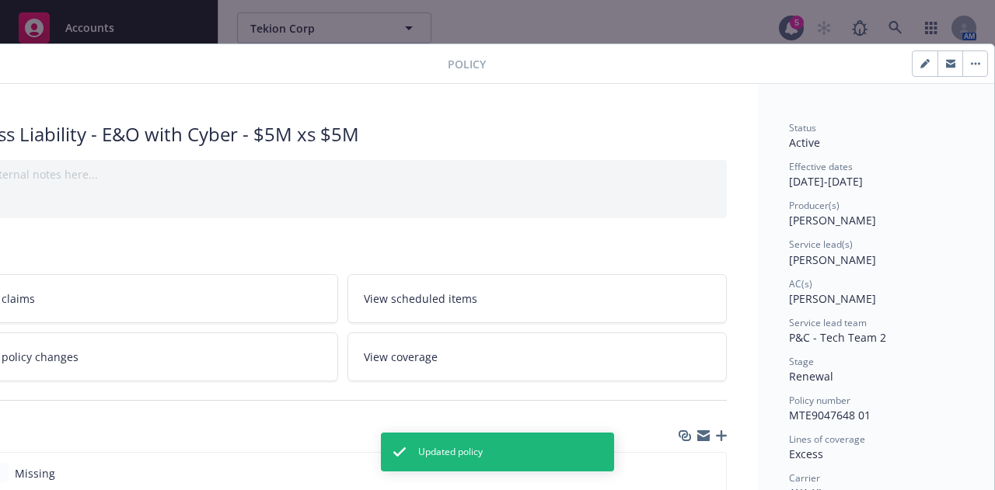
click at [962, 64] on button "button" at bounding box center [974, 63] width 25 height 25
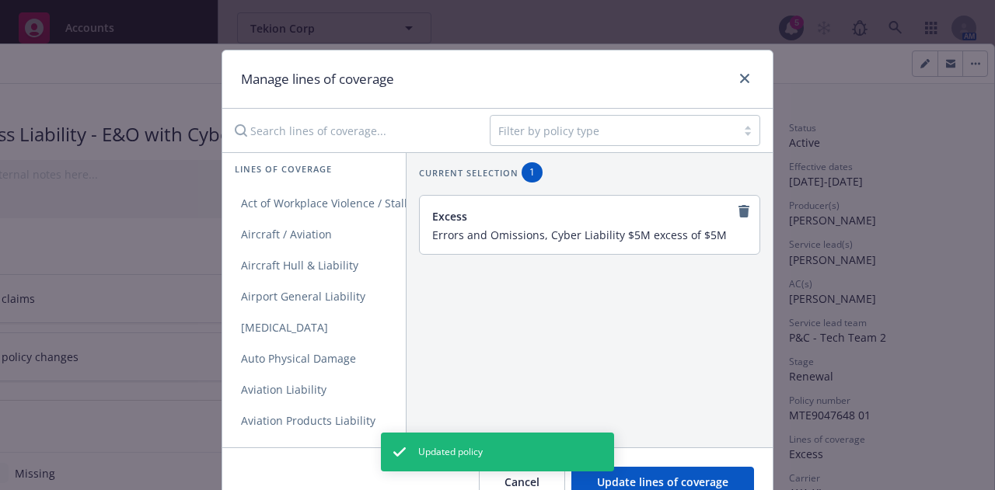
click at [703, 234] on input "Errors and Omissions, Cyber Liability $5M excess of $5M" at bounding box center [588, 235] width 312 height 14
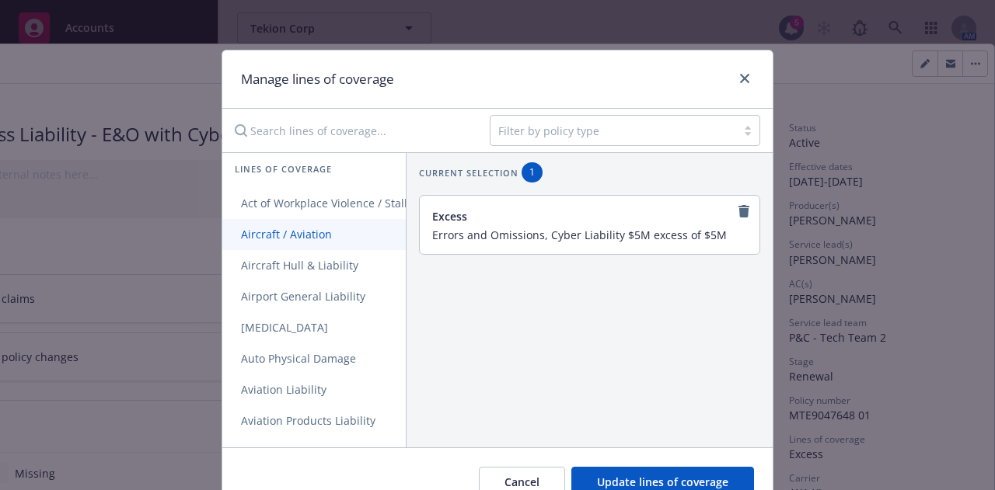
drag, startPoint x: 709, startPoint y: 236, endPoint x: 382, endPoint y: 239, distance: 326.4
click at [382, 239] on div "Lines of coverage Act of Workplace Violence / Stalking Threat Aircraft / Aviati…" at bounding box center [497, 299] width 550 height 295
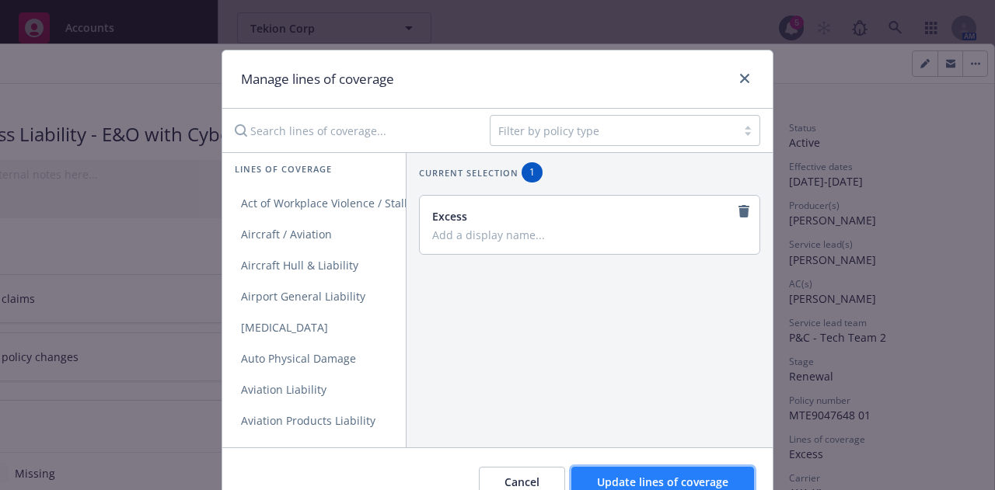
click at [644, 471] on button "Update lines of coverage" at bounding box center [662, 482] width 183 height 31
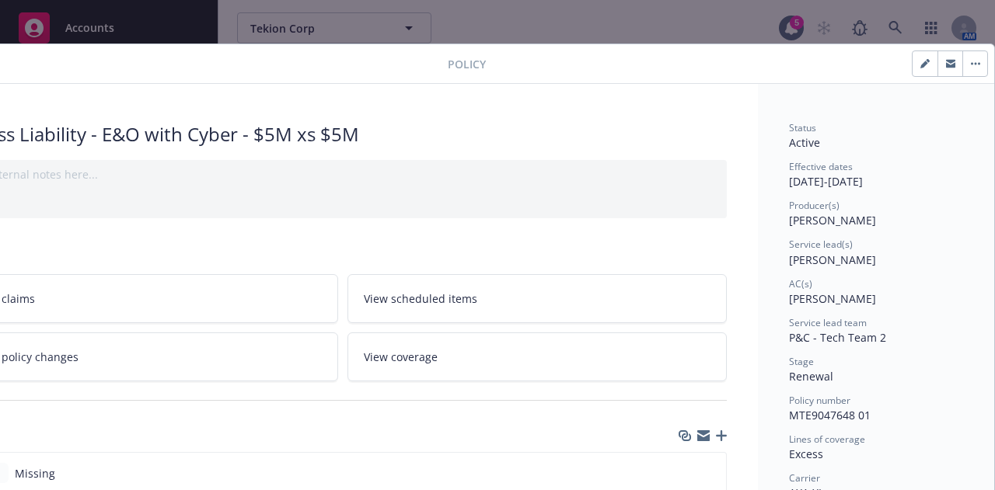
scroll to position [6, 0]
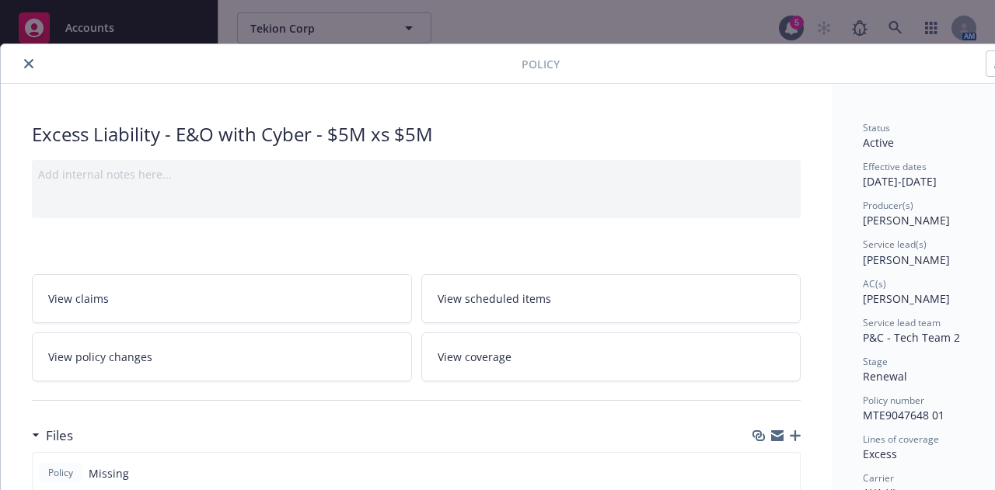
click at [26, 66] on icon "close" at bounding box center [28, 63] width 9 height 9
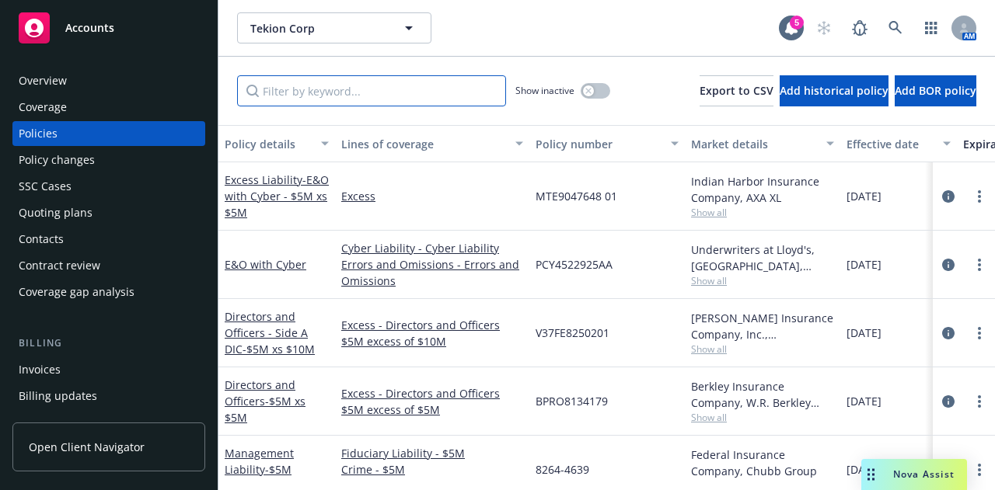
click at [436, 97] on input "Filter by keyword..." at bounding box center [371, 90] width 269 height 31
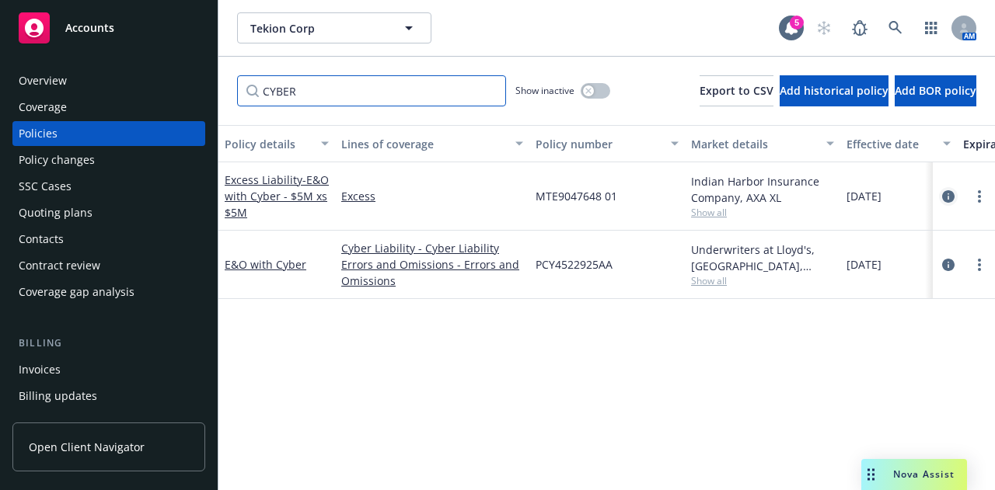
type input "CYBER"
click at [949, 196] on icon "circleInformation" at bounding box center [948, 196] width 12 height 12
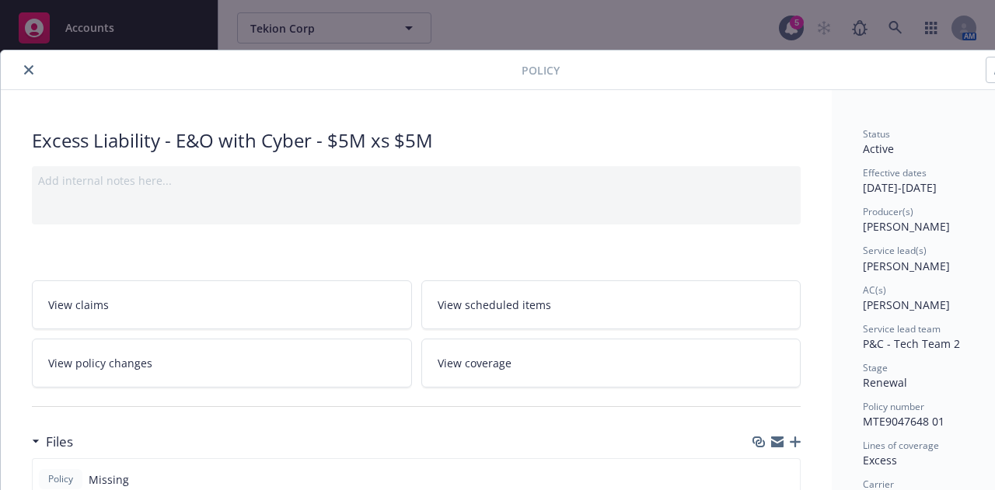
scroll to position [0, 85]
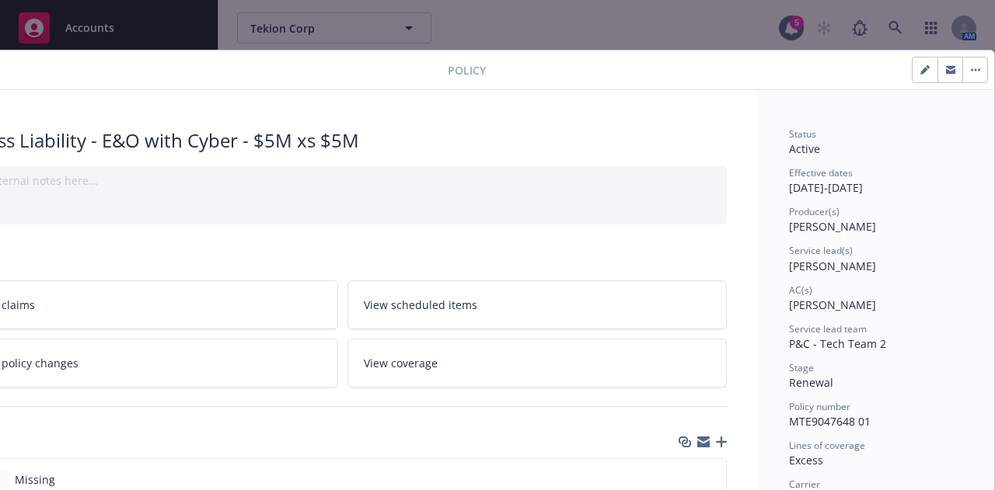
click at [962, 74] on button "button" at bounding box center [974, 70] width 25 height 25
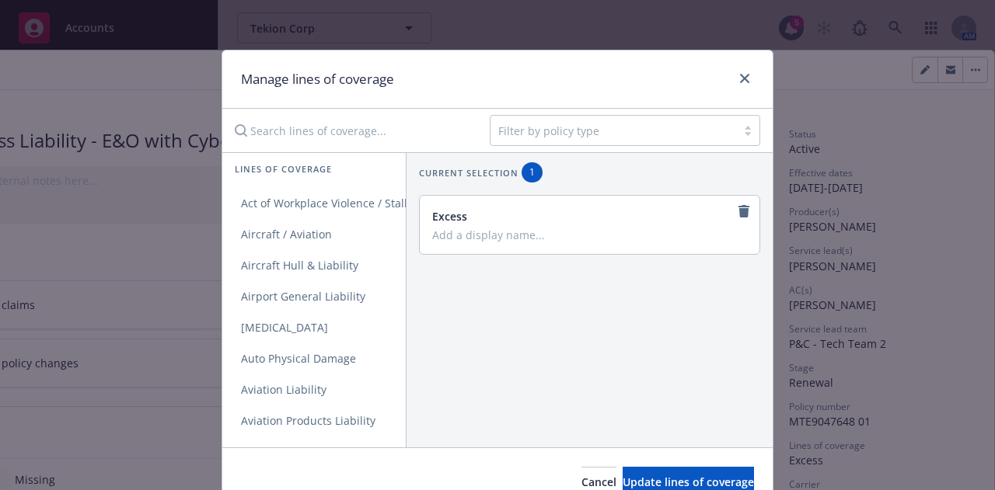
click at [501, 231] on input "Add a display name..." at bounding box center [588, 235] width 312 height 14
paste input "Errors and Omissions, Cyber Liability $5M excess of $5M"
type input "Errors and Omissions, Cyber Liability $5M excess of $5M"
click at [457, 218] on div "Excess" at bounding box center [588, 216] width 312 height 16
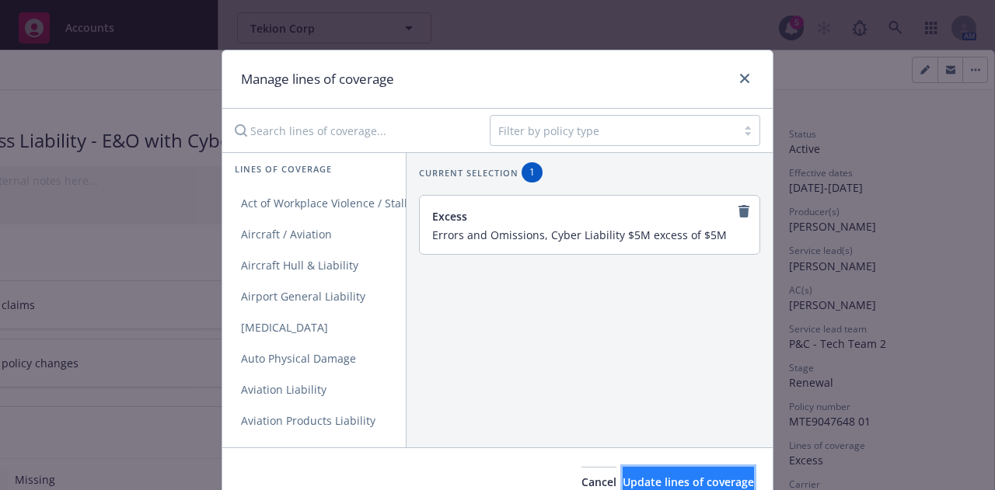
click at [682, 481] on span "Update lines of coverage" at bounding box center [687, 482] width 131 height 15
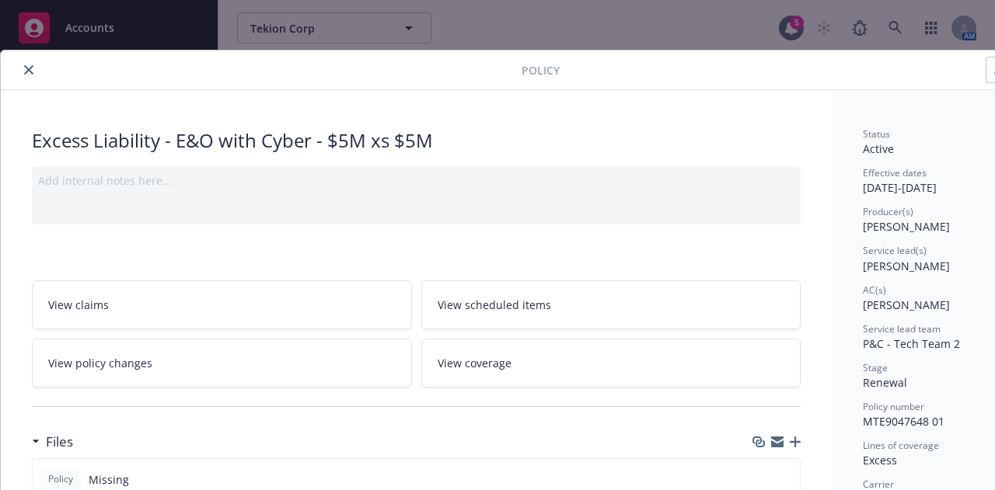
click at [28, 65] on icon "close" at bounding box center [28, 69] width 9 height 9
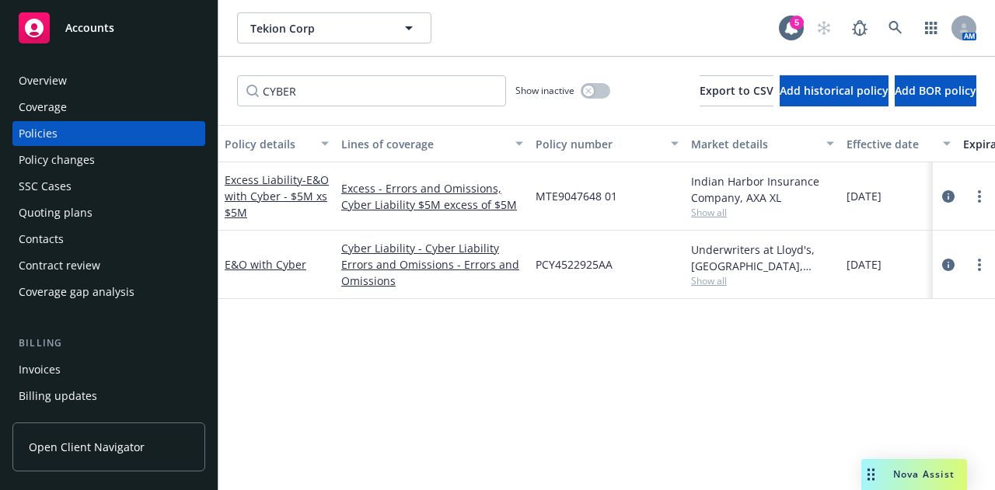
click at [142, 209] on div "Quoting plans" at bounding box center [109, 212] width 180 height 25
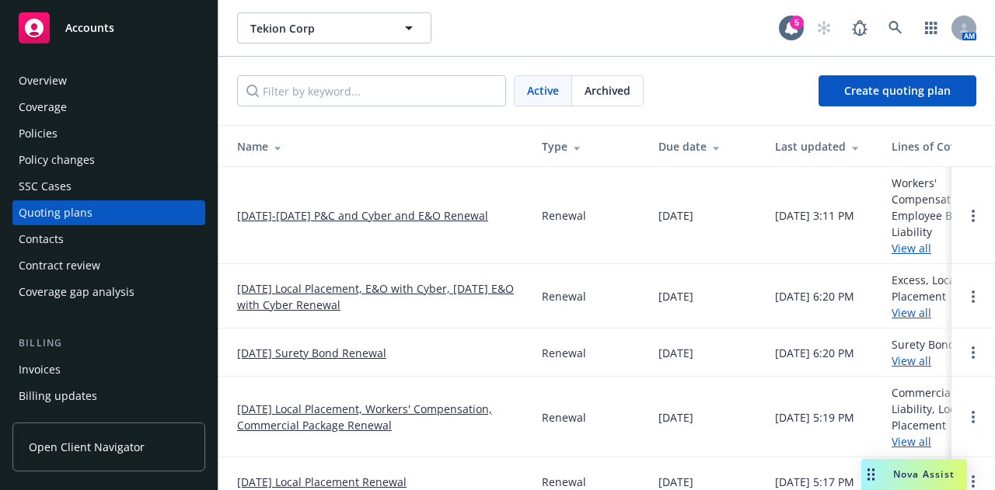
click at [476, 218] on link "[DATE]-[DATE] P&C and Cyber and E&O Renewal" at bounding box center [362, 215] width 251 height 16
